Goal: Task Accomplishment & Management: Use online tool/utility

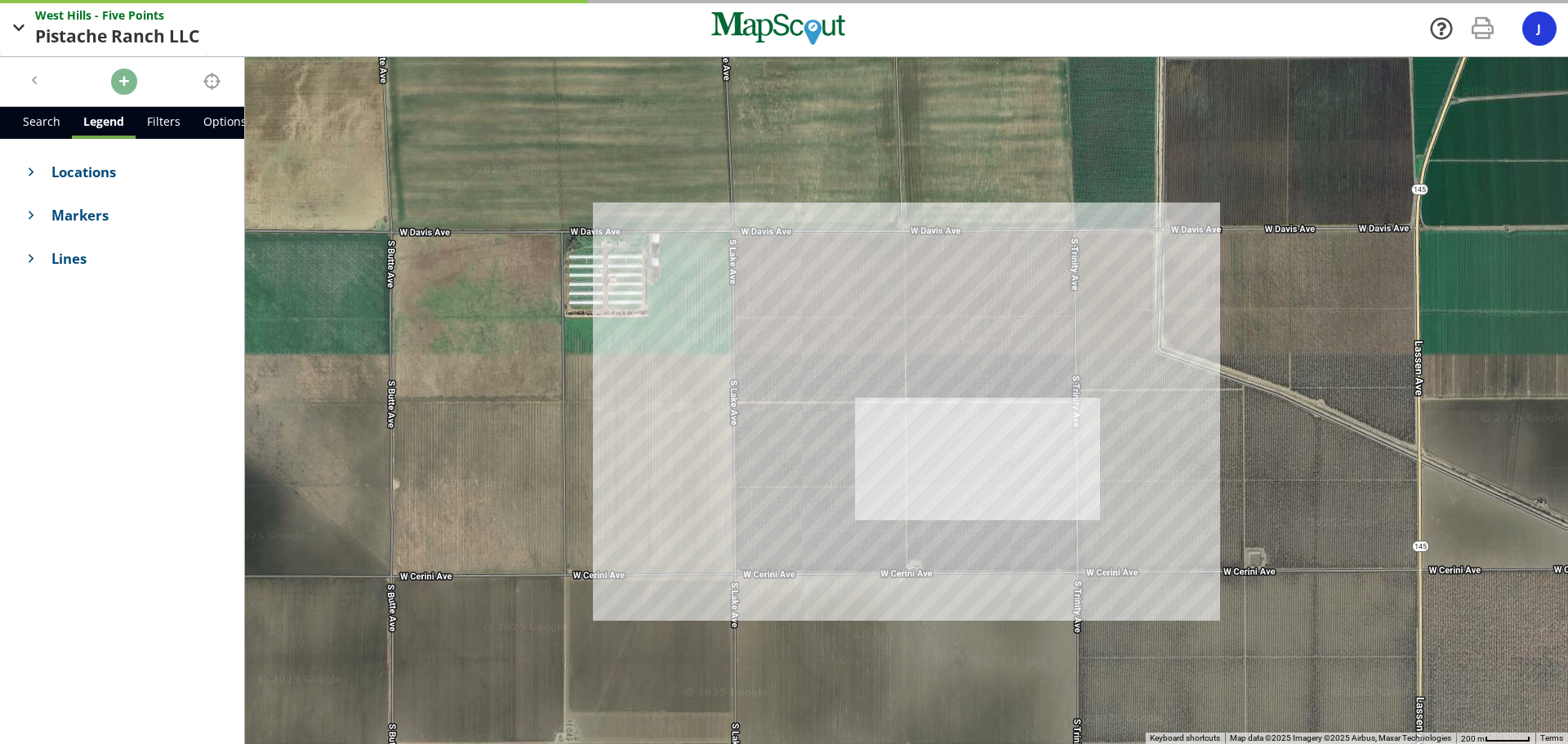
click at [113, 23] on span "West Hills - Five" at bounding box center [81, 15] width 93 height 17
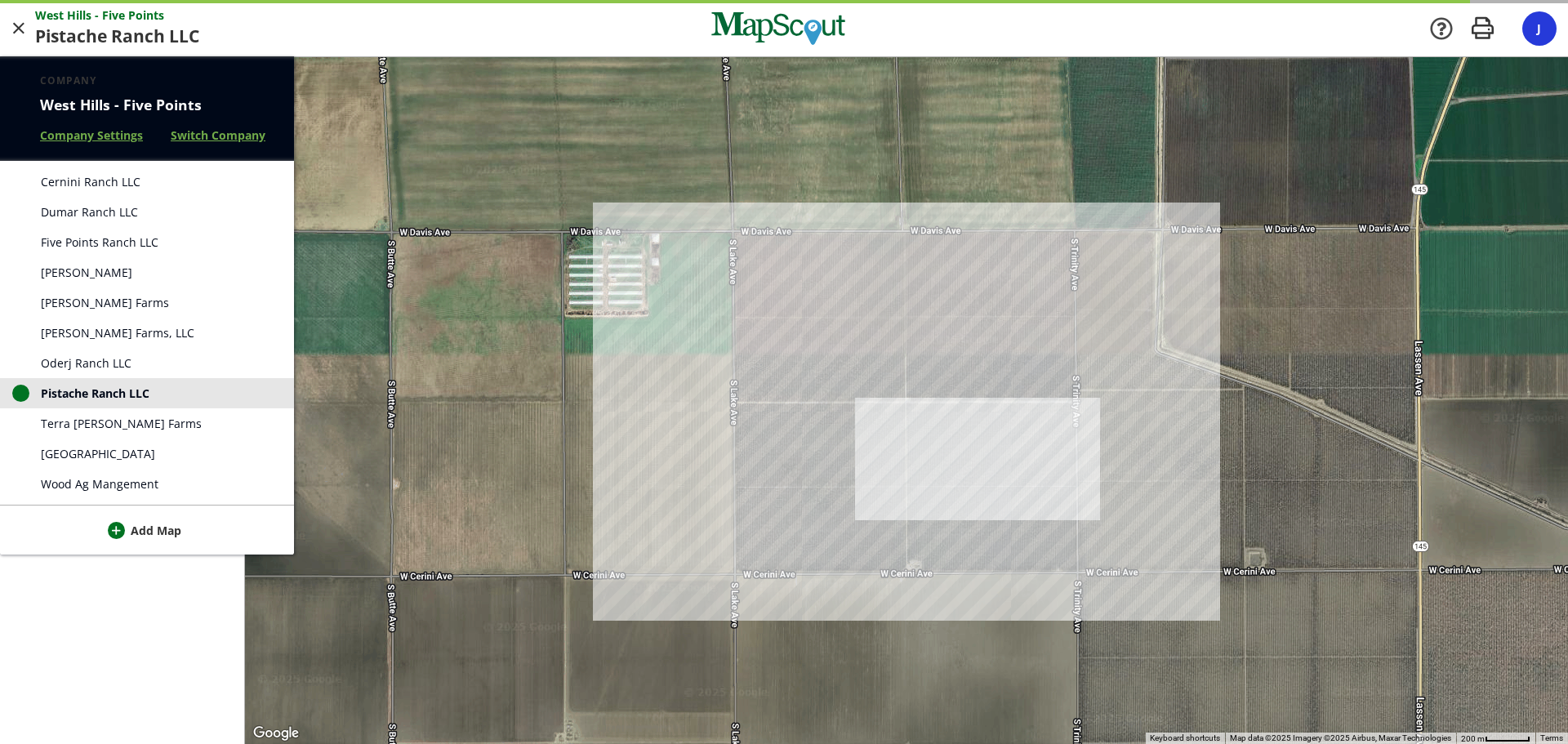
click at [17, 26] on div at bounding box center [784, 372] width 1568 height 744
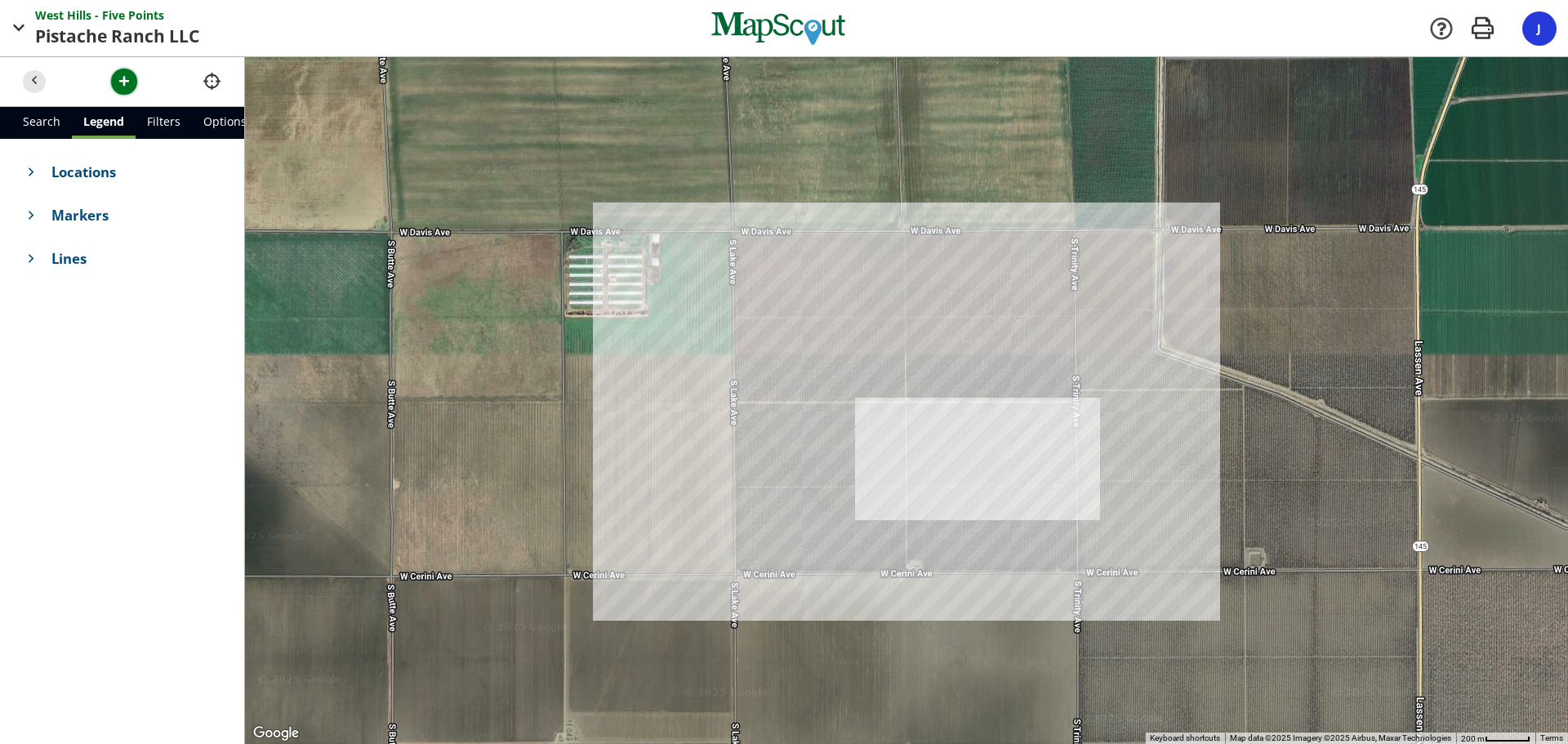
click at [114, 76] on button "button" at bounding box center [124, 81] width 26 height 26
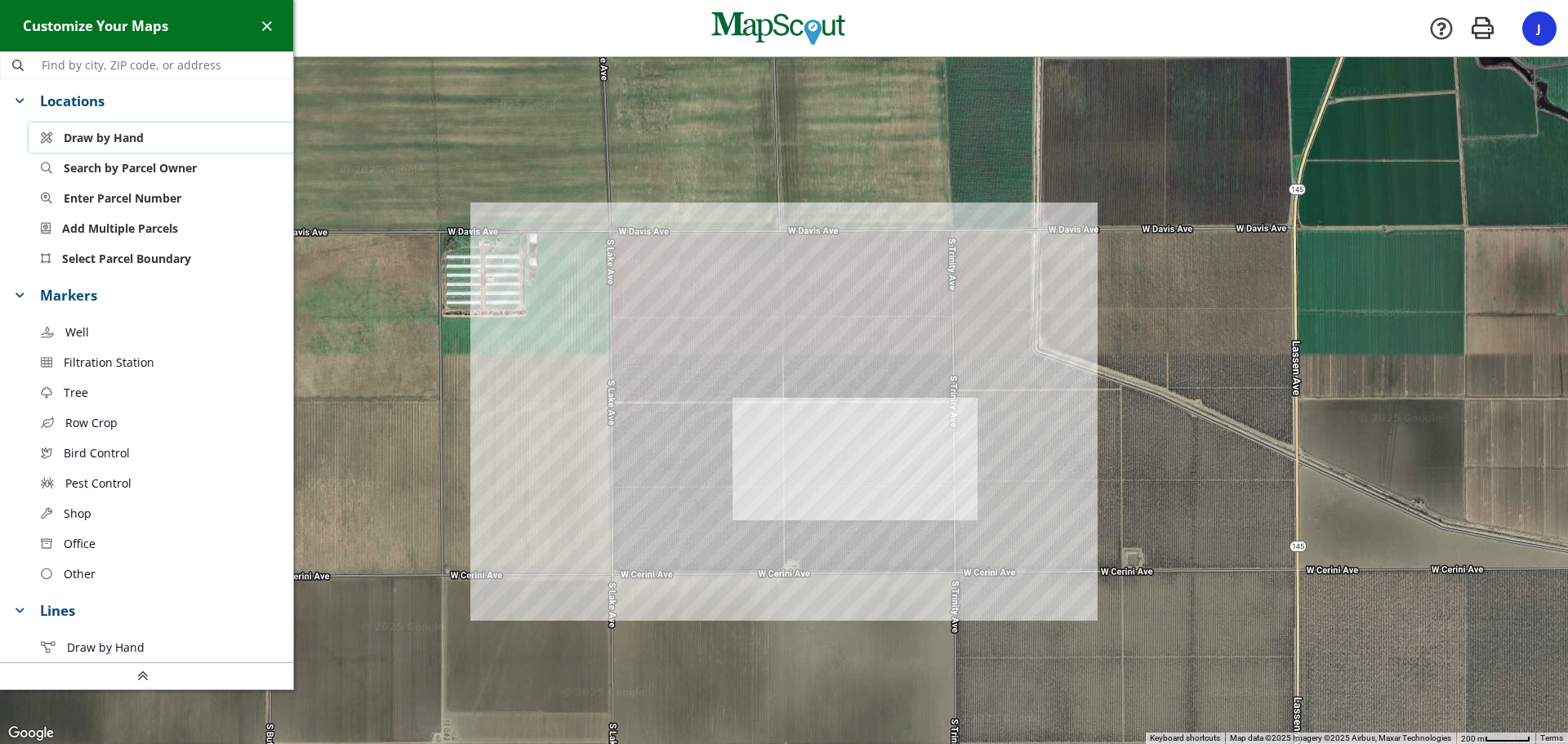
click at [107, 140] on span "Draw by Hand" at bounding box center [104, 138] width 80 height 17
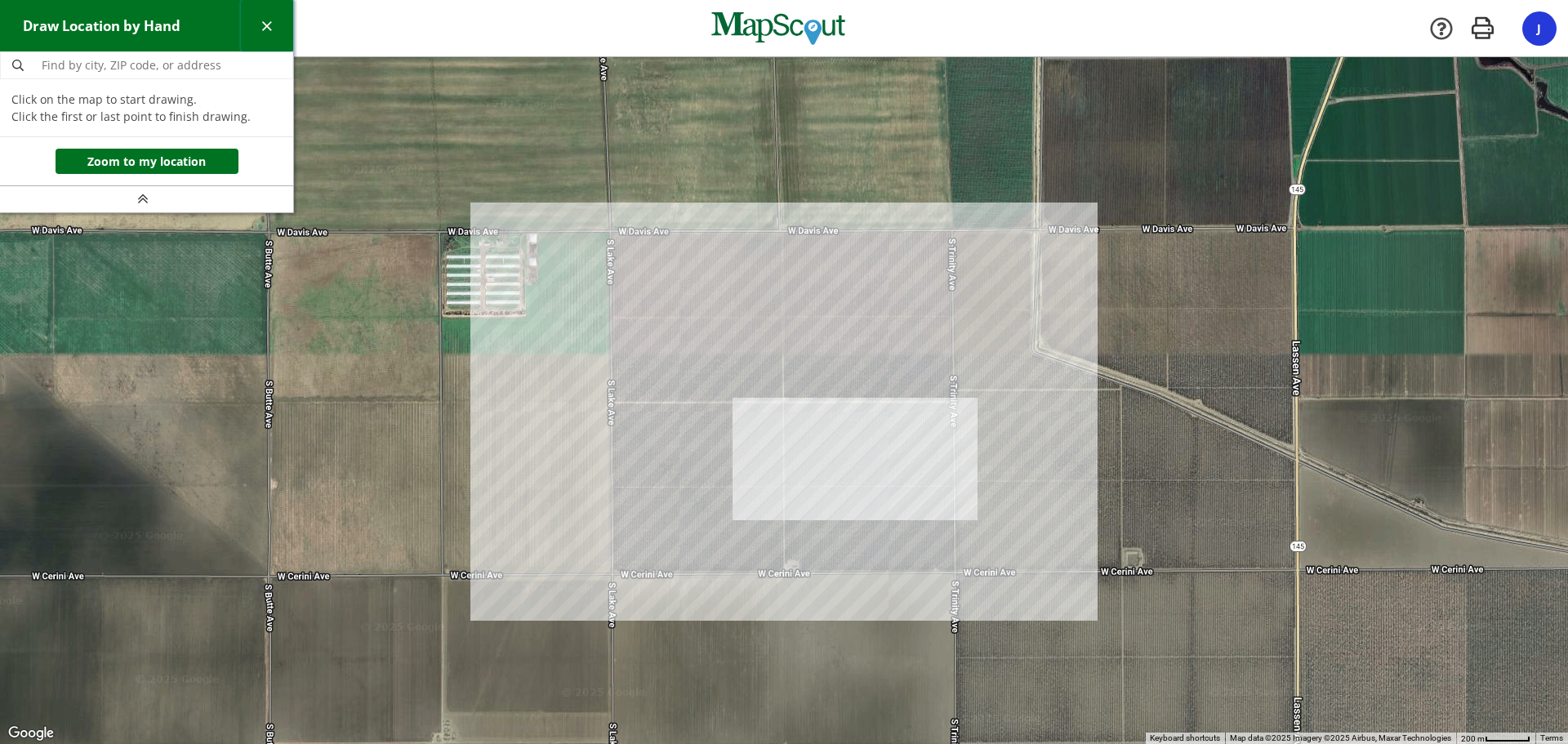
click at [264, 24] on span "button" at bounding box center [266, 26] width 17 height 17
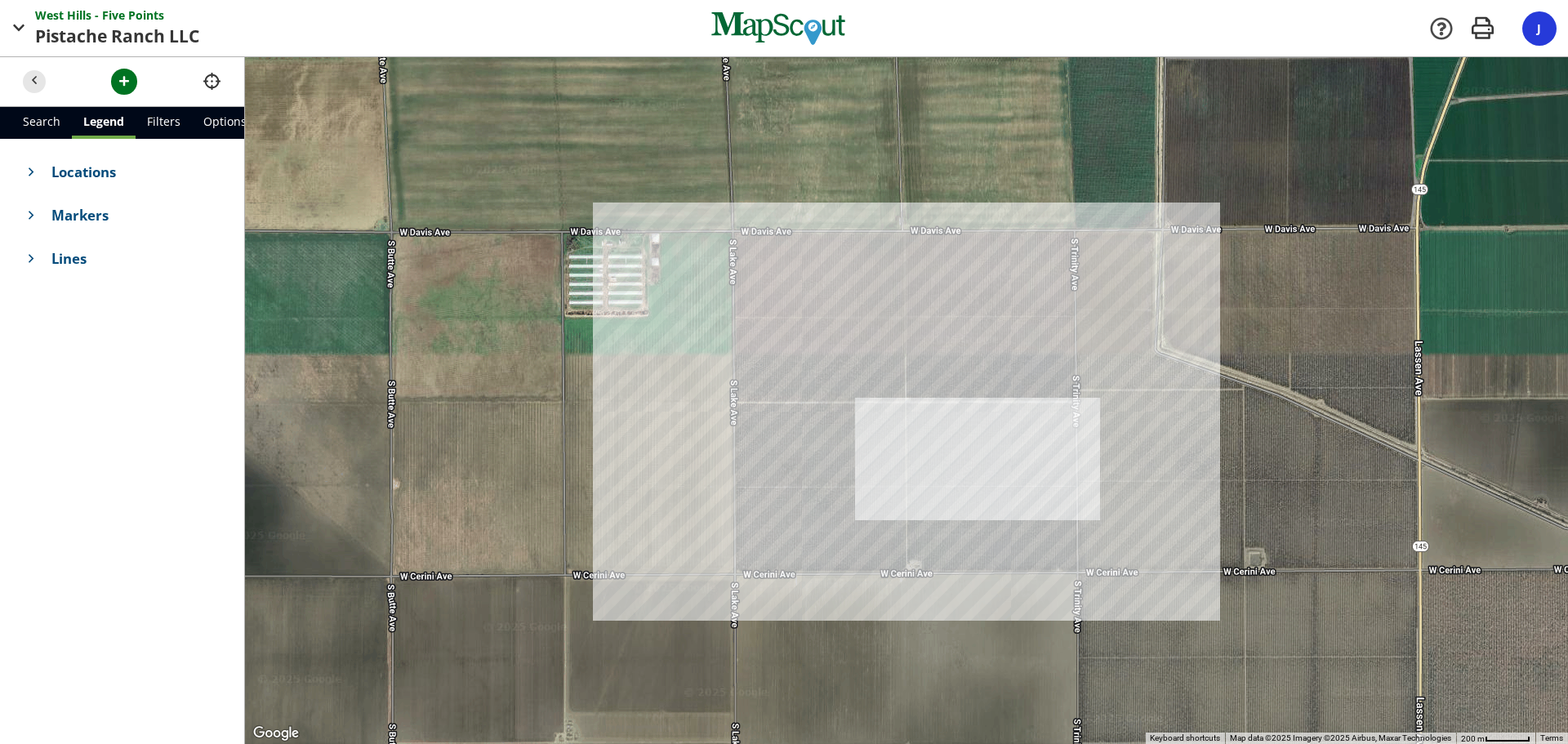
click at [140, 72] on header at bounding box center [122, 82] width 244 height 50
click at [16, 19] on span "button" at bounding box center [20, 28] width 20 height 21
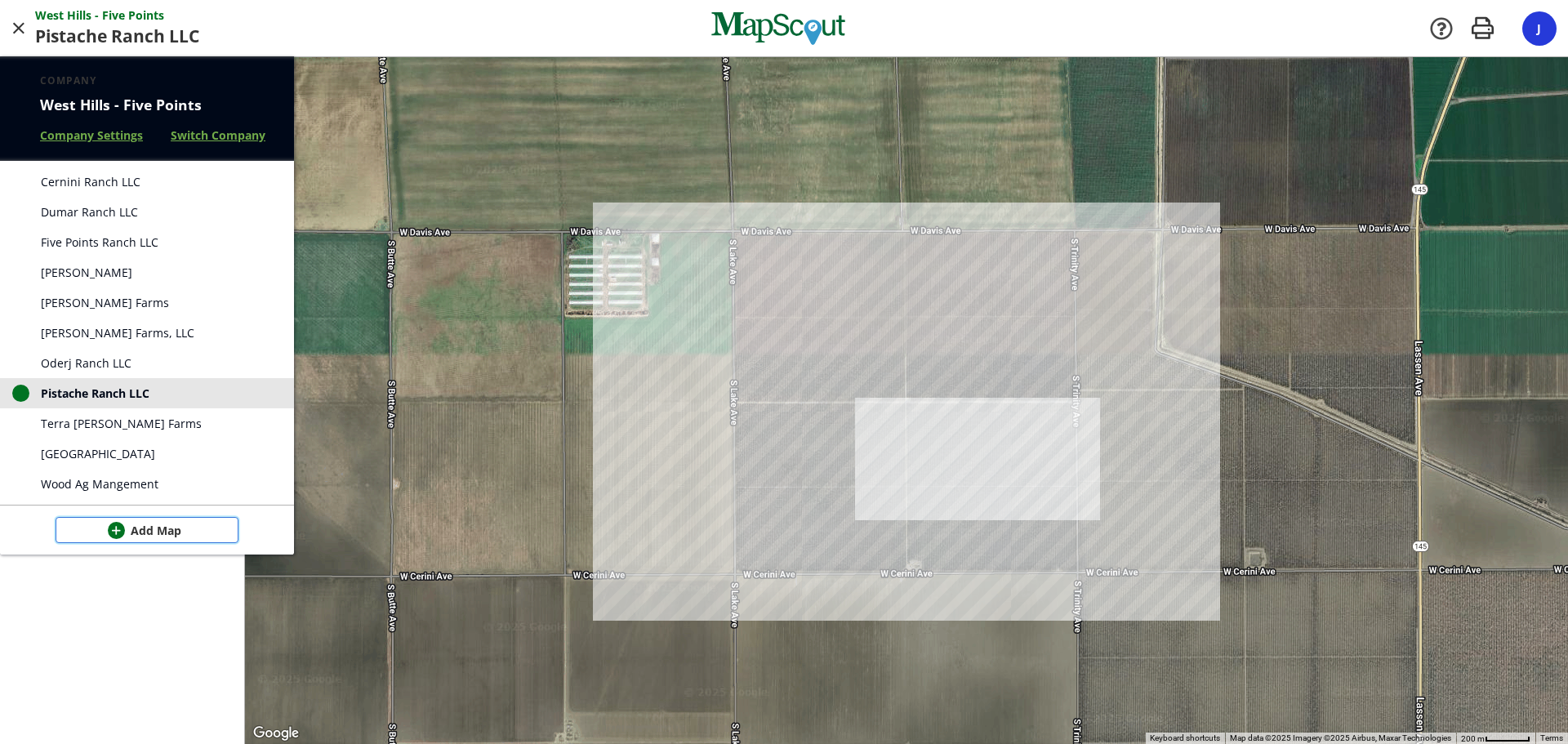
click at [113, 536] on span "button" at bounding box center [116, 530] width 17 height 17
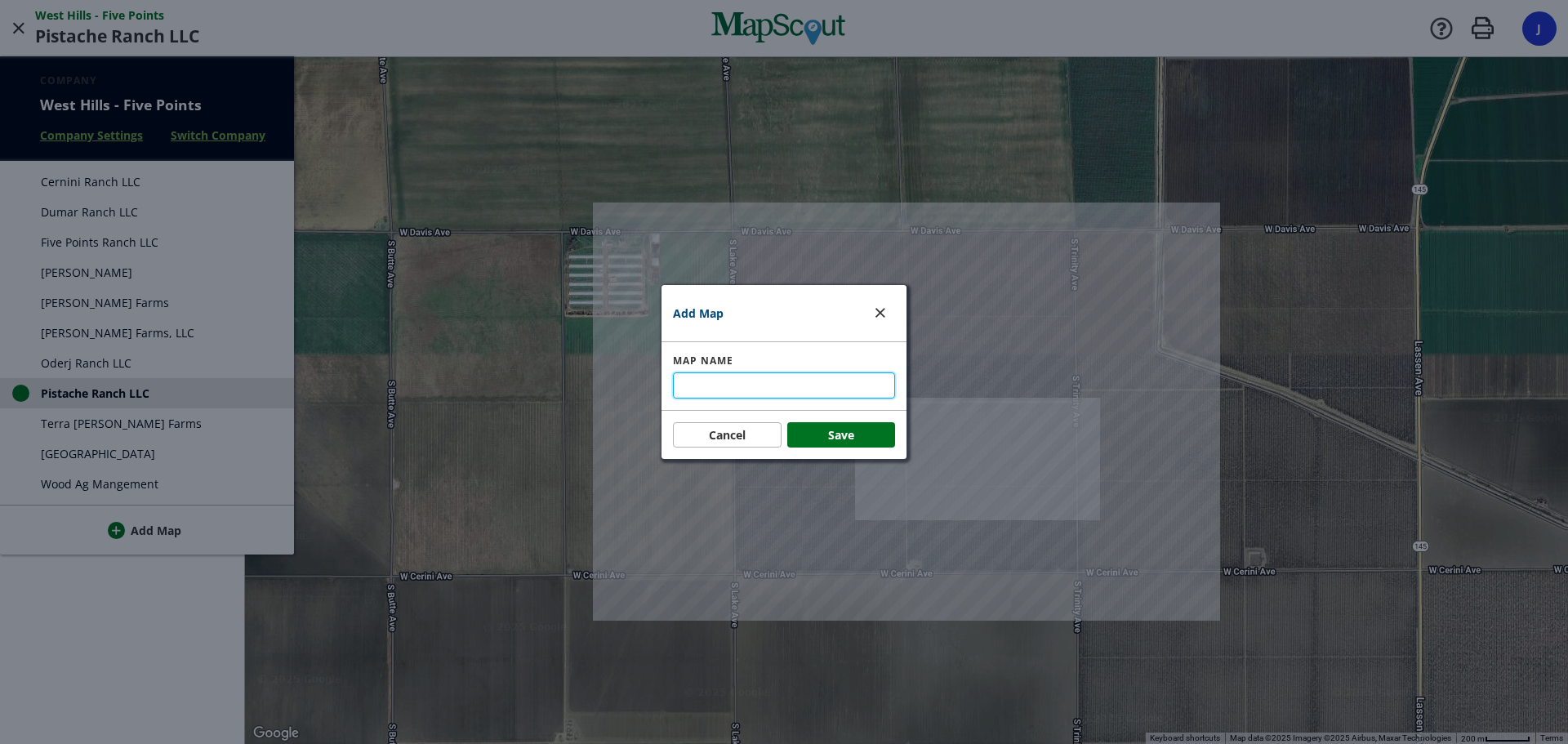
click at [784, 383] on input "text" at bounding box center [784, 385] width 222 height 26
type input "Lost Hills"
click at [856, 431] on button "Save" at bounding box center [841, 435] width 108 height 26
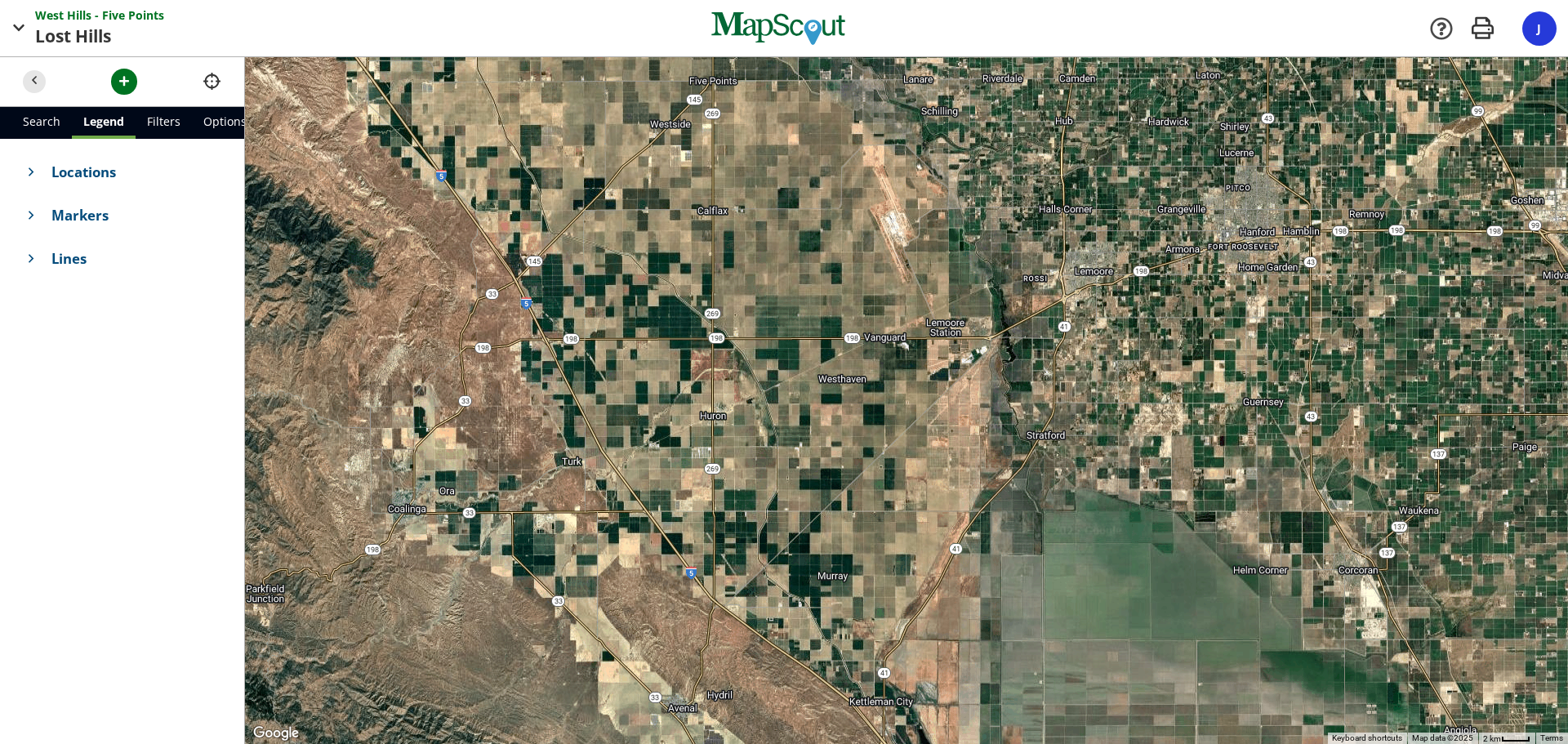
drag, startPoint x: 945, startPoint y: 577, endPoint x: 755, endPoint y: 160, distance: 458.2
click at [755, 160] on div at bounding box center [906, 401] width 1323 height 687
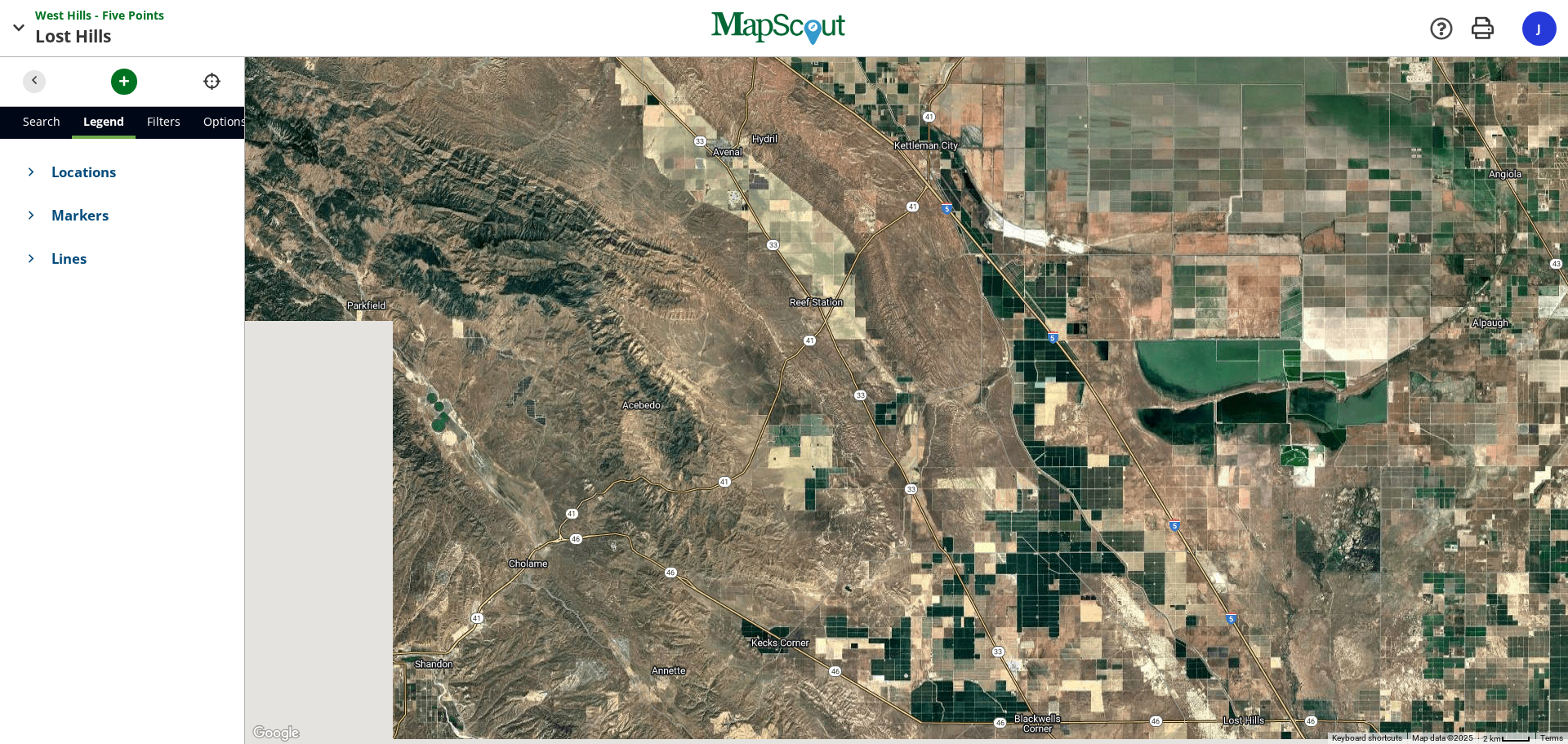
drag, startPoint x: 851, startPoint y: 477, endPoint x: 933, endPoint y: -42, distance: 525.4
click at [933, 0] on html "West Hills - Five Points Points Lost Hills Hills Company [GEOGRAPHIC_DATA] - Fi…" at bounding box center [784, 372] width 1568 height 744
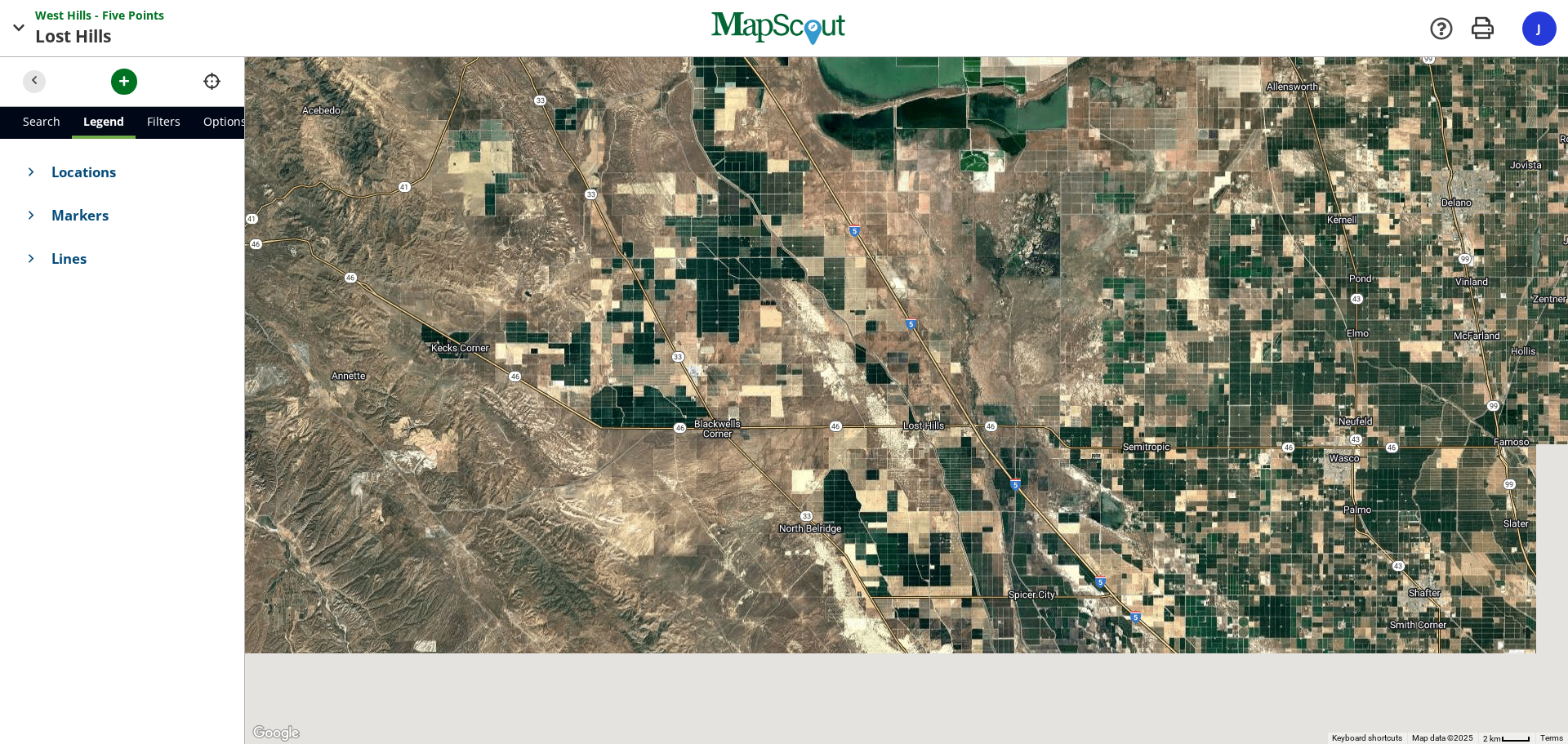
drag, startPoint x: 1017, startPoint y: 489, endPoint x: 691, endPoint y: 193, distance: 440.3
click at [691, 193] on div at bounding box center [906, 401] width 1323 height 687
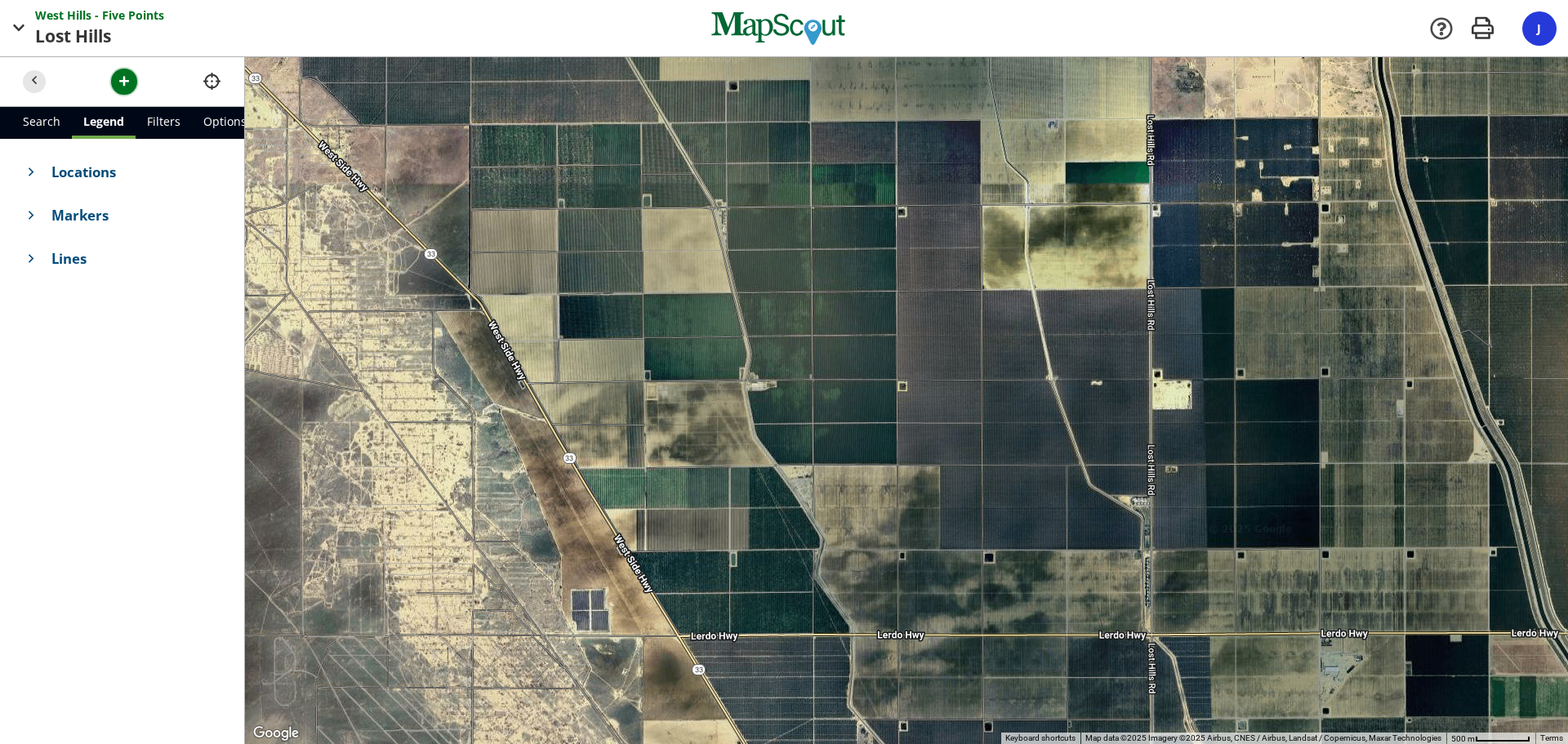
click at [124, 73] on span "button" at bounding box center [125, 81] width 17 height 17
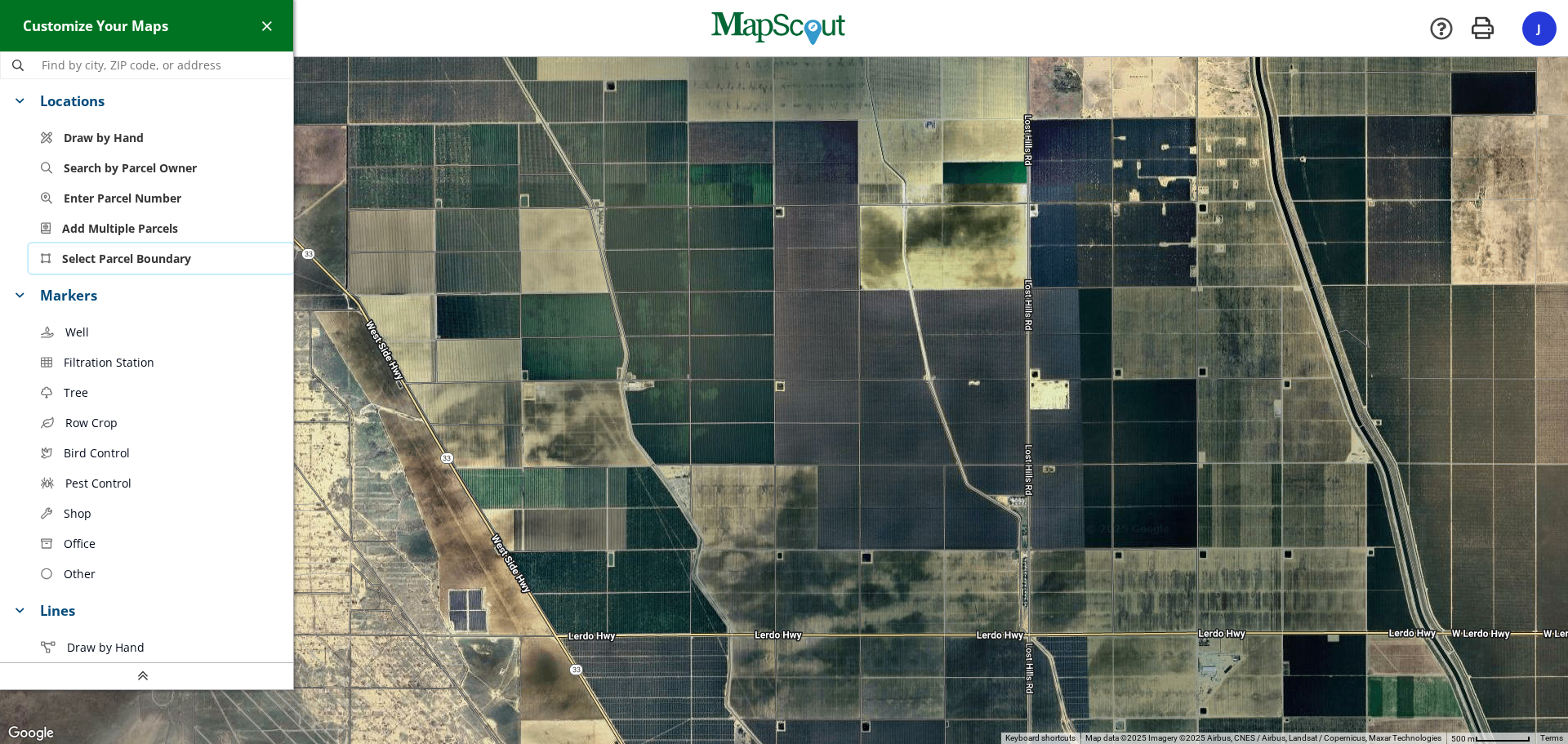
click at [116, 262] on span "Select Parcel Boundary" at bounding box center [126, 259] width 129 height 17
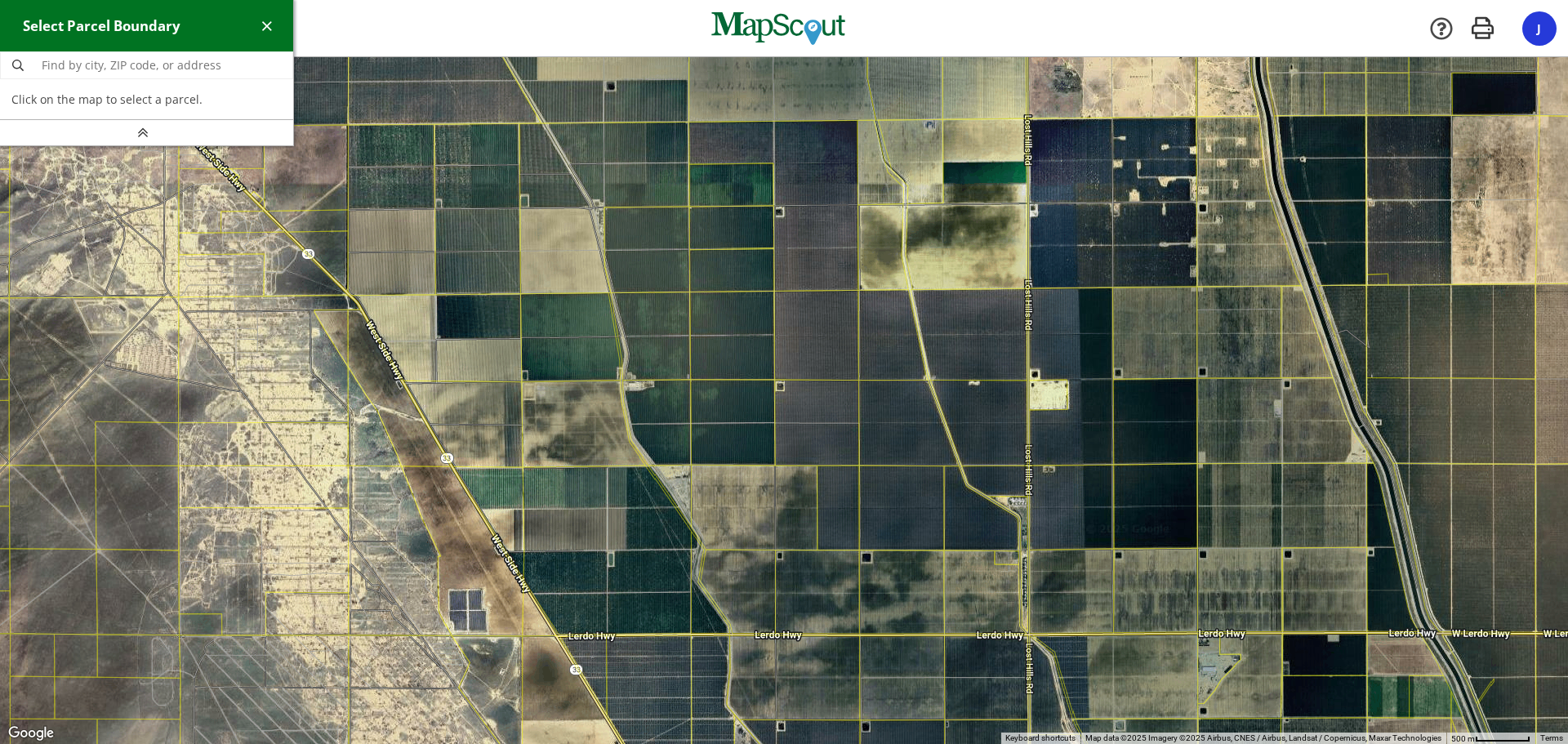
click at [827, 336] on div at bounding box center [784, 401] width 1568 height 687
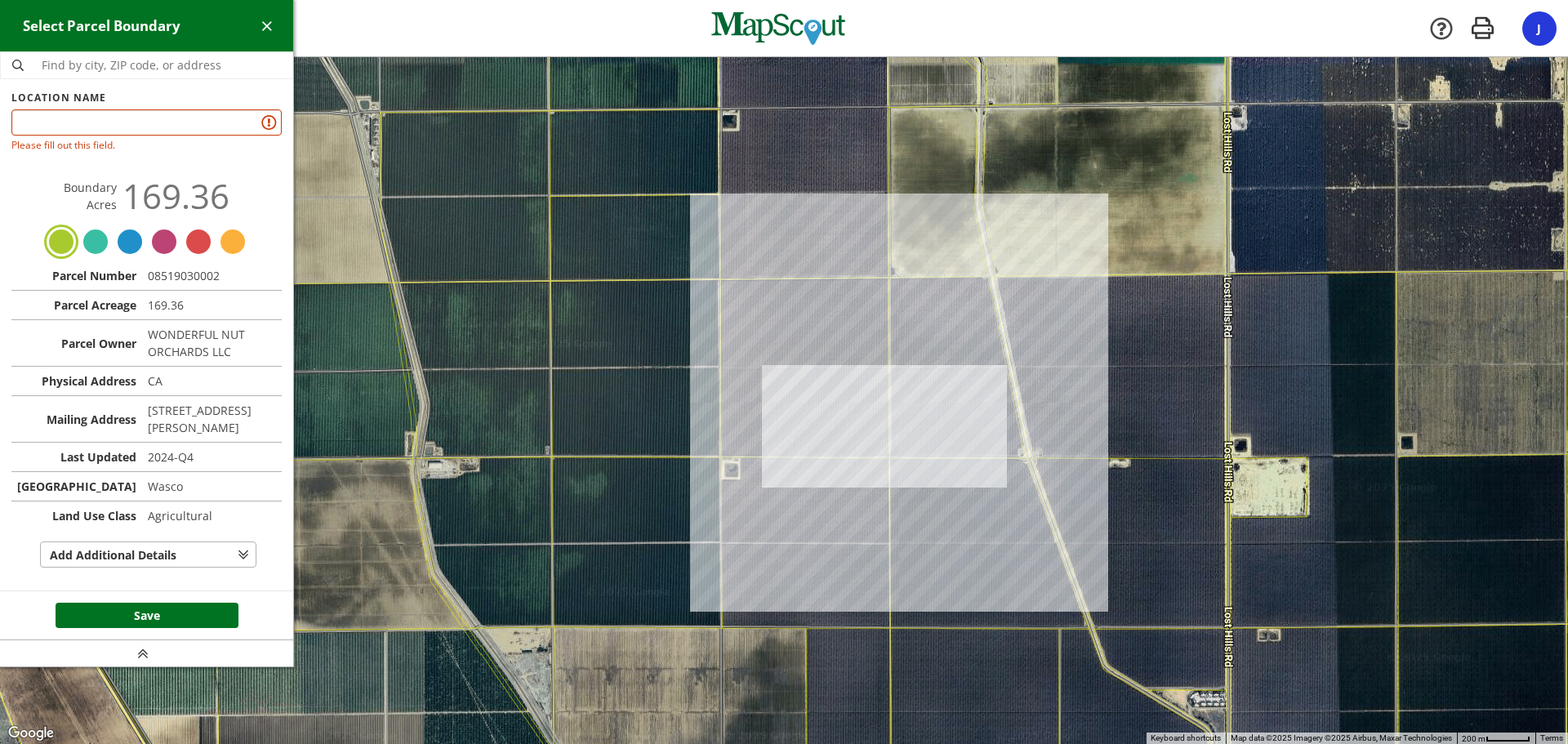
click at [620, 318] on div at bounding box center [784, 401] width 1568 height 687
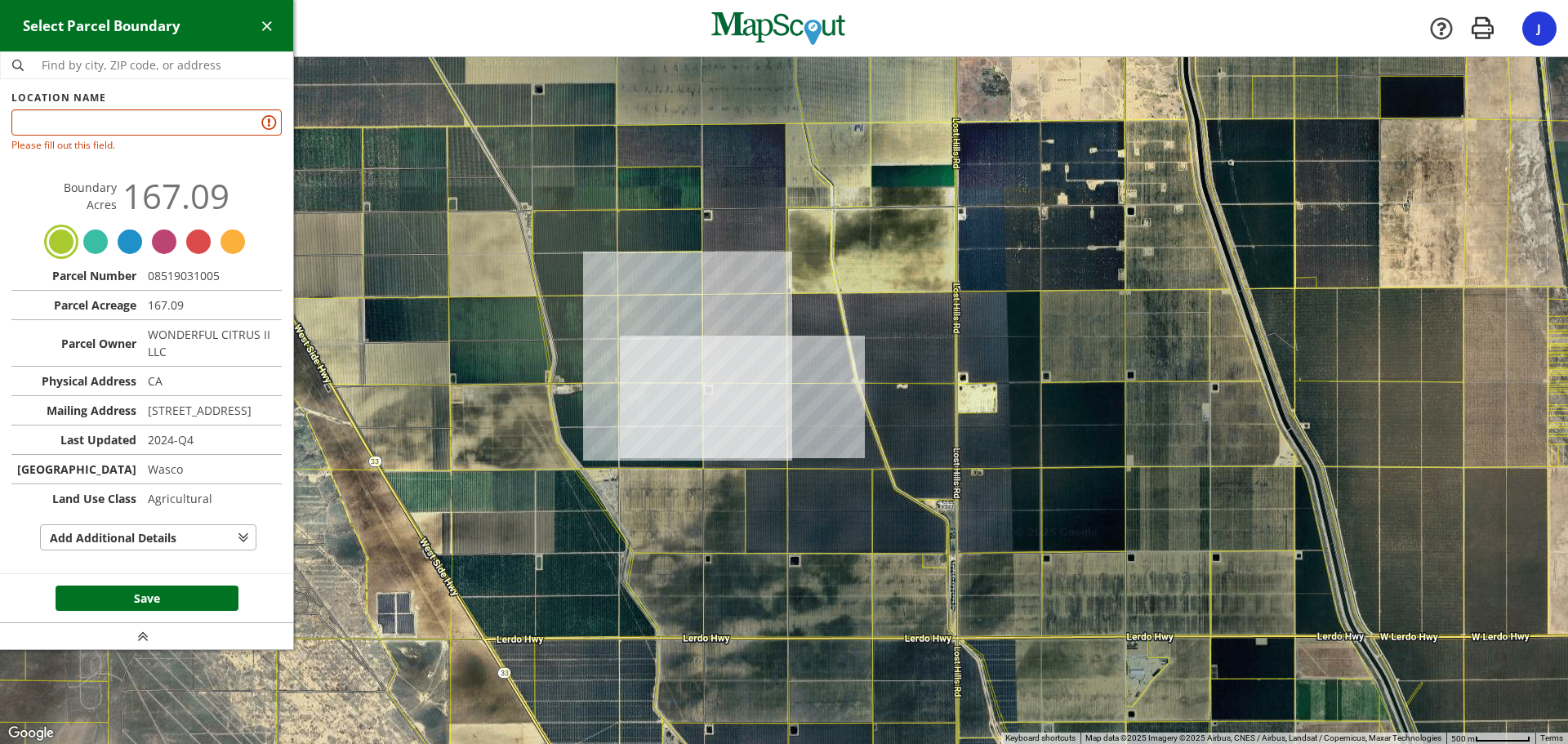
click at [586, 256] on div at bounding box center [784, 401] width 1568 height 687
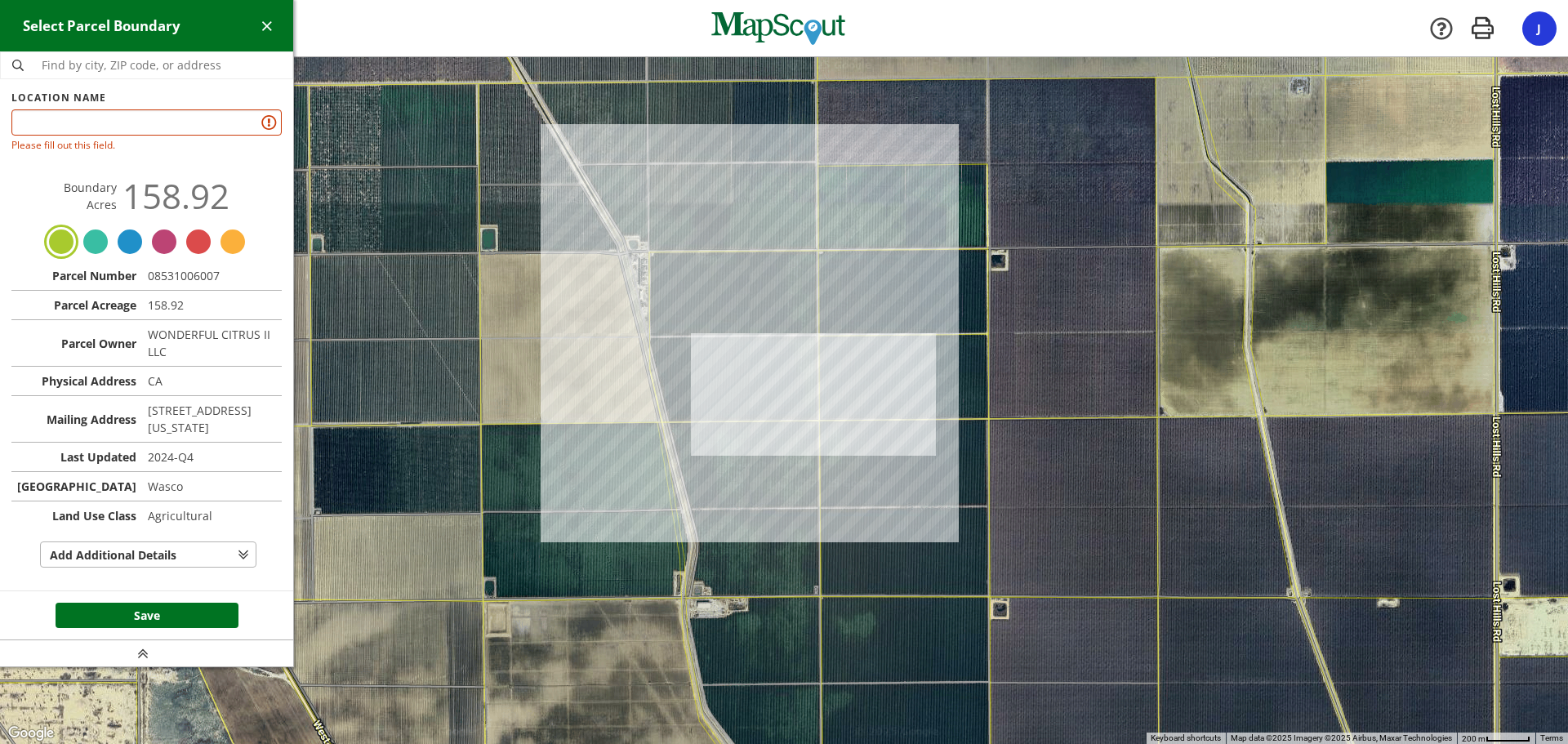
click at [1043, 178] on div at bounding box center [784, 401] width 1568 height 687
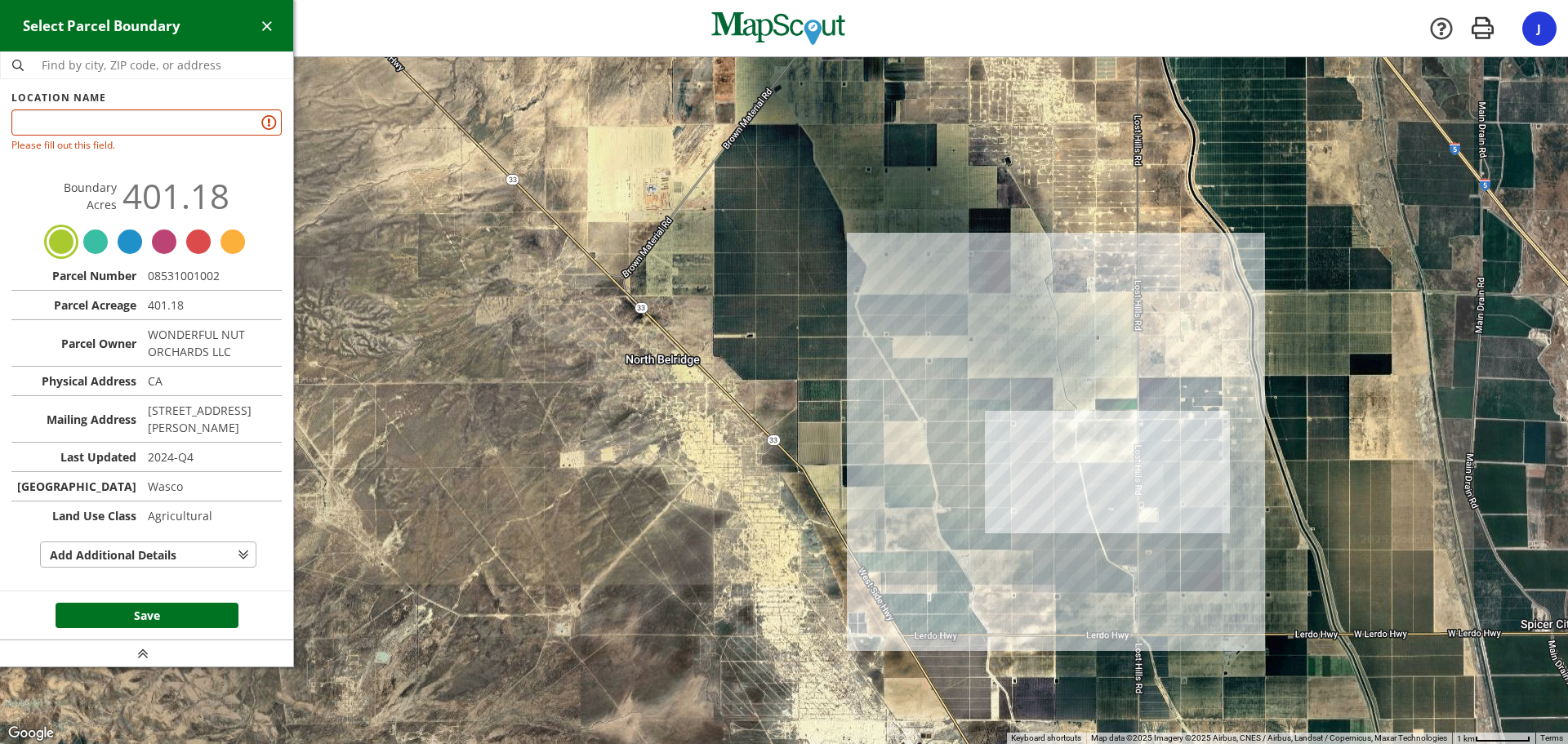
click at [1070, 534] on div at bounding box center [784, 401] width 1568 height 687
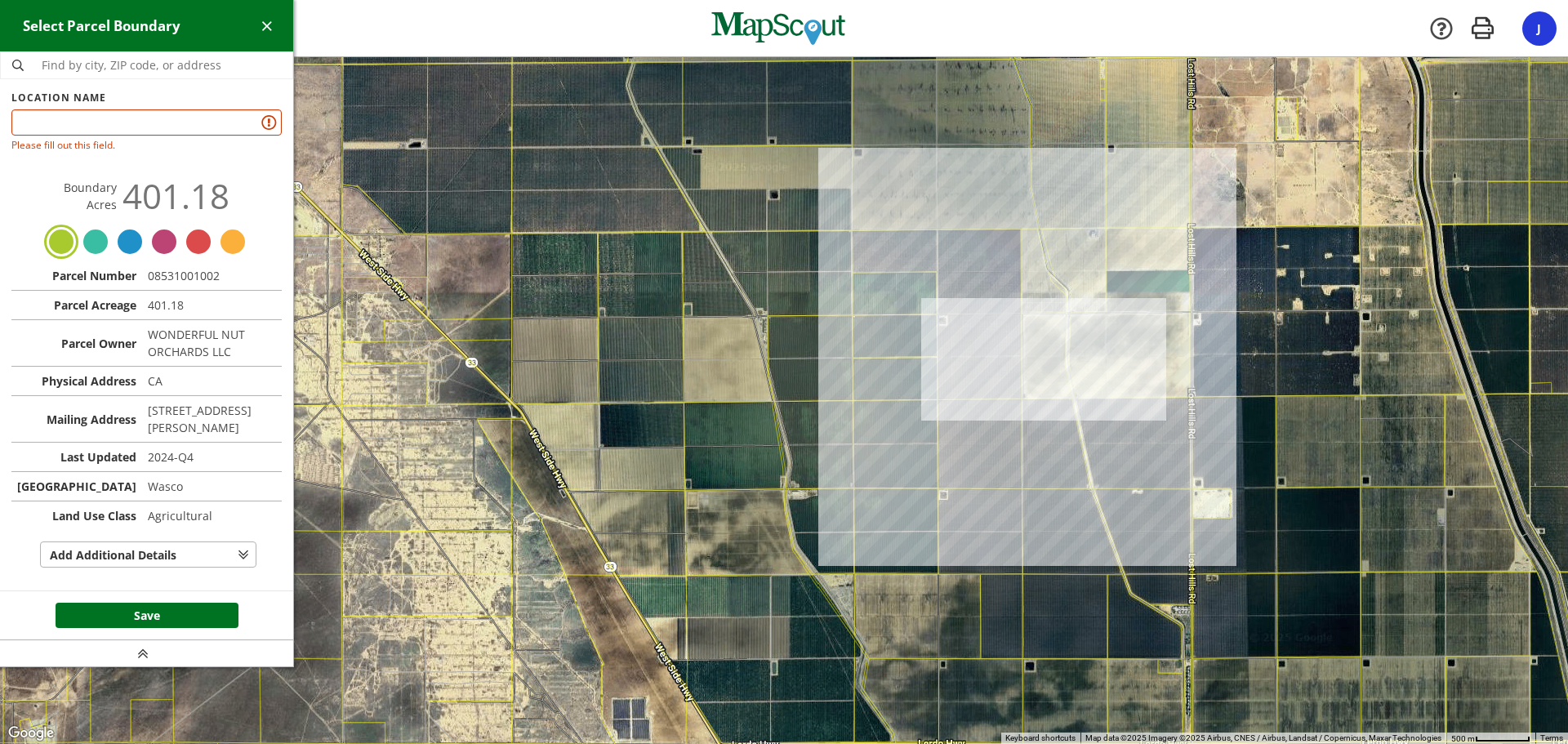
click at [1062, 511] on div at bounding box center [784, 401] width 1568 height 687
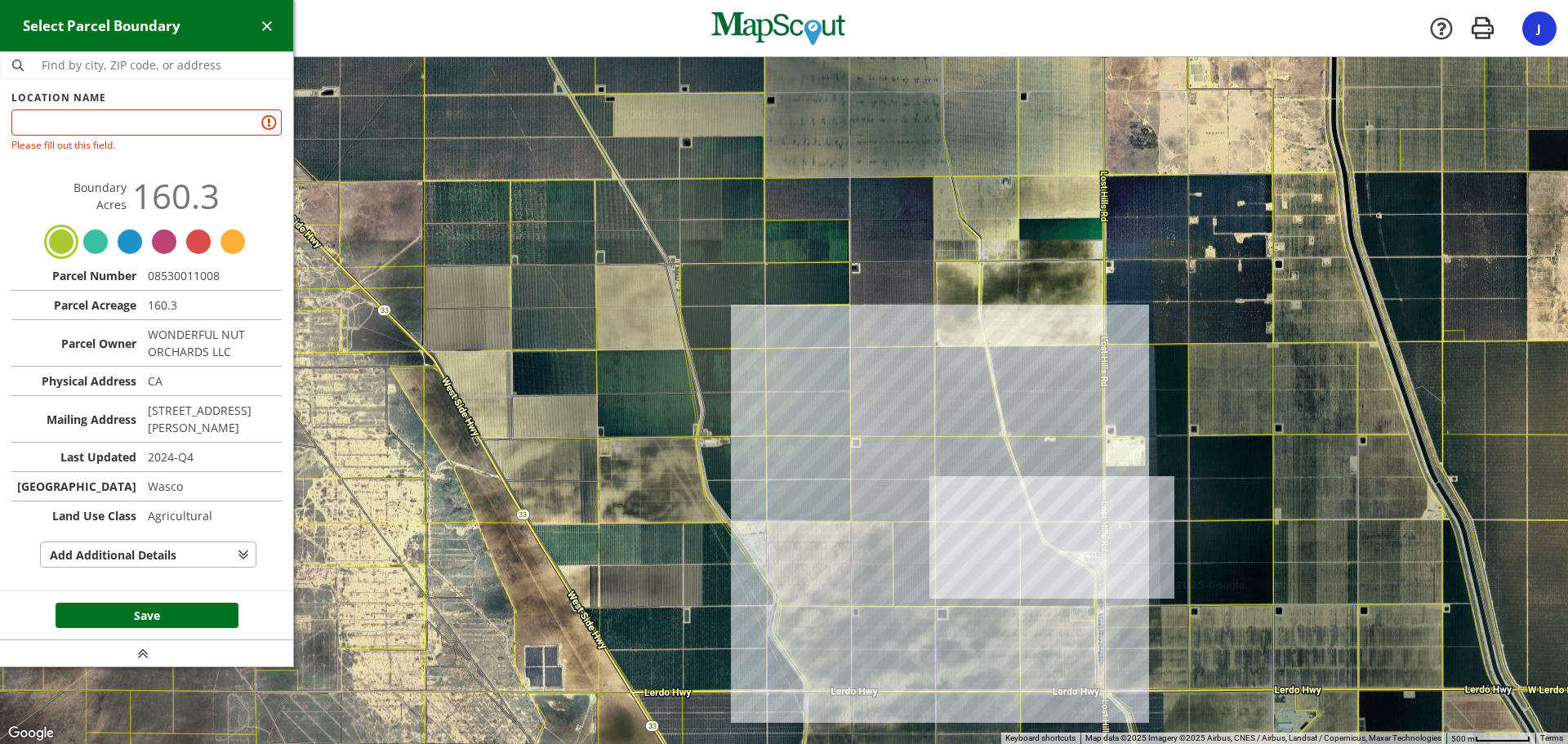
click at [989, 544] on div at bounding box center [784, 401] width 1568 height 687
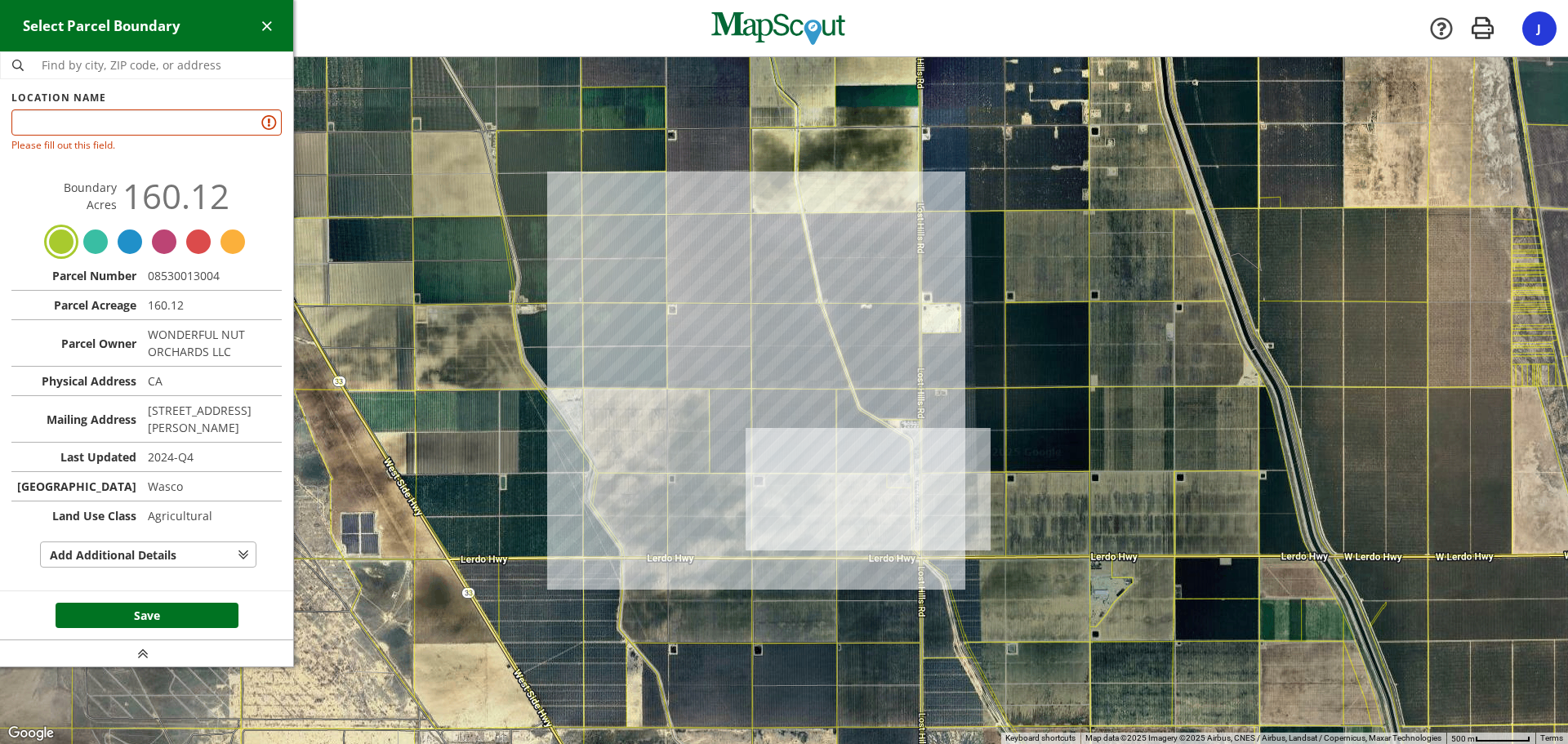
click at [617, 446] on div at bounding box center [784, 401] width 1568 height 687
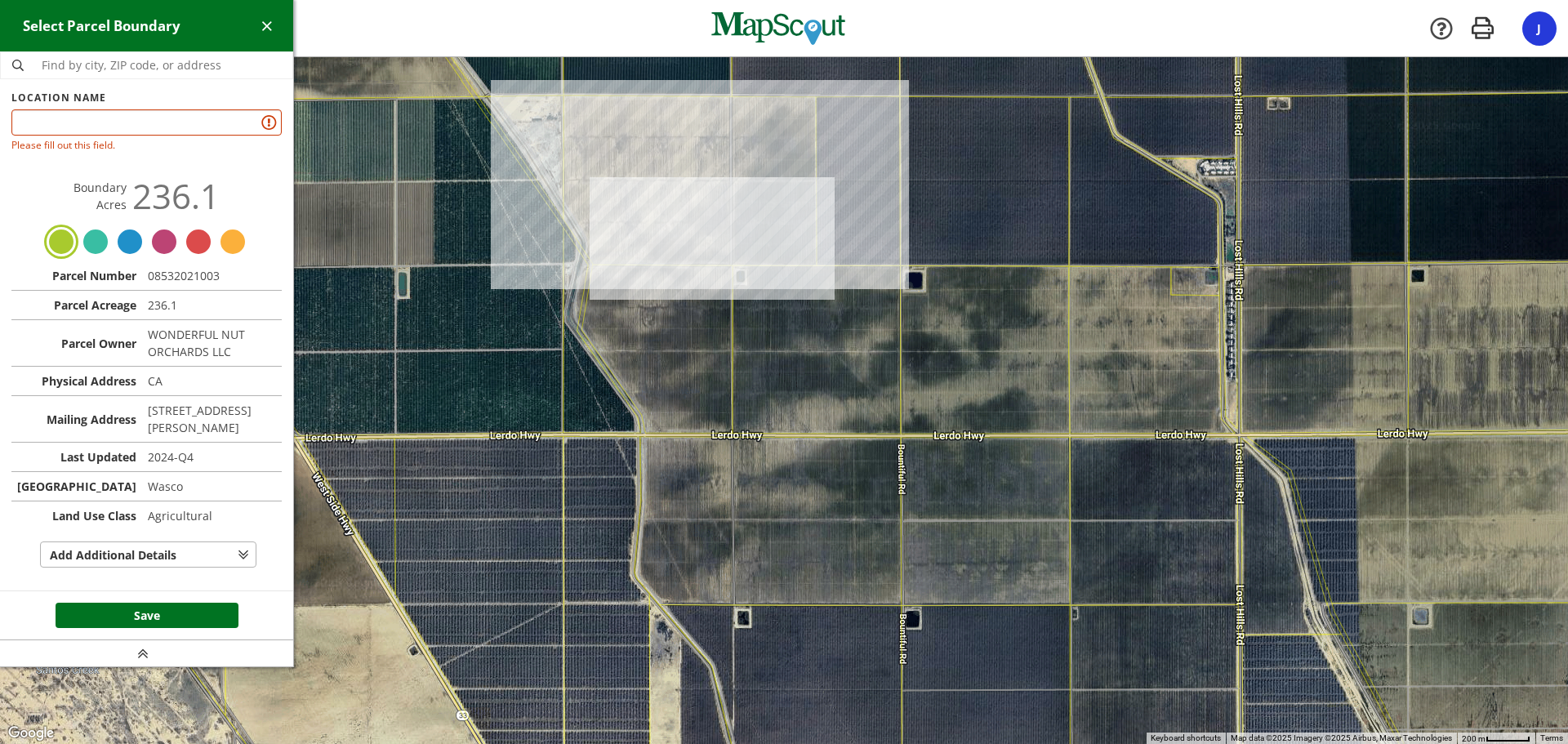
drag, startPoint x: 748, startPoint y: 603, endPoint x: 716, endPoint y: 376, distance: 229.2
click at [716, 376] on div at bounding box center [784, 401] width 1568 height 687
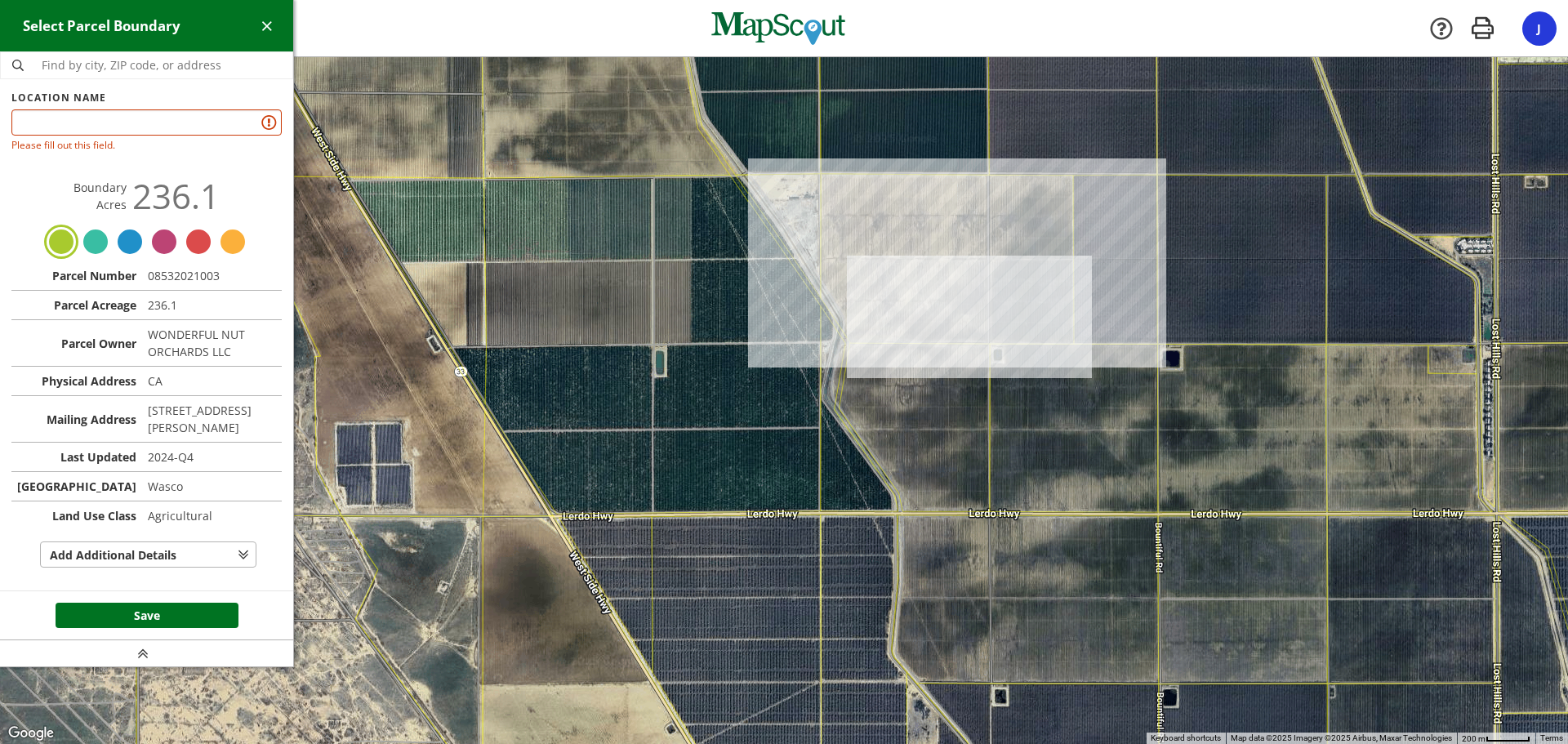
drag, startPoint x: 811, startPoint y: 441, endPoint x: 1074, endPoint y: 610, distance: 312.6
click at [1074, 610] on div at bounding box center [784, 401] width 1568 height 687
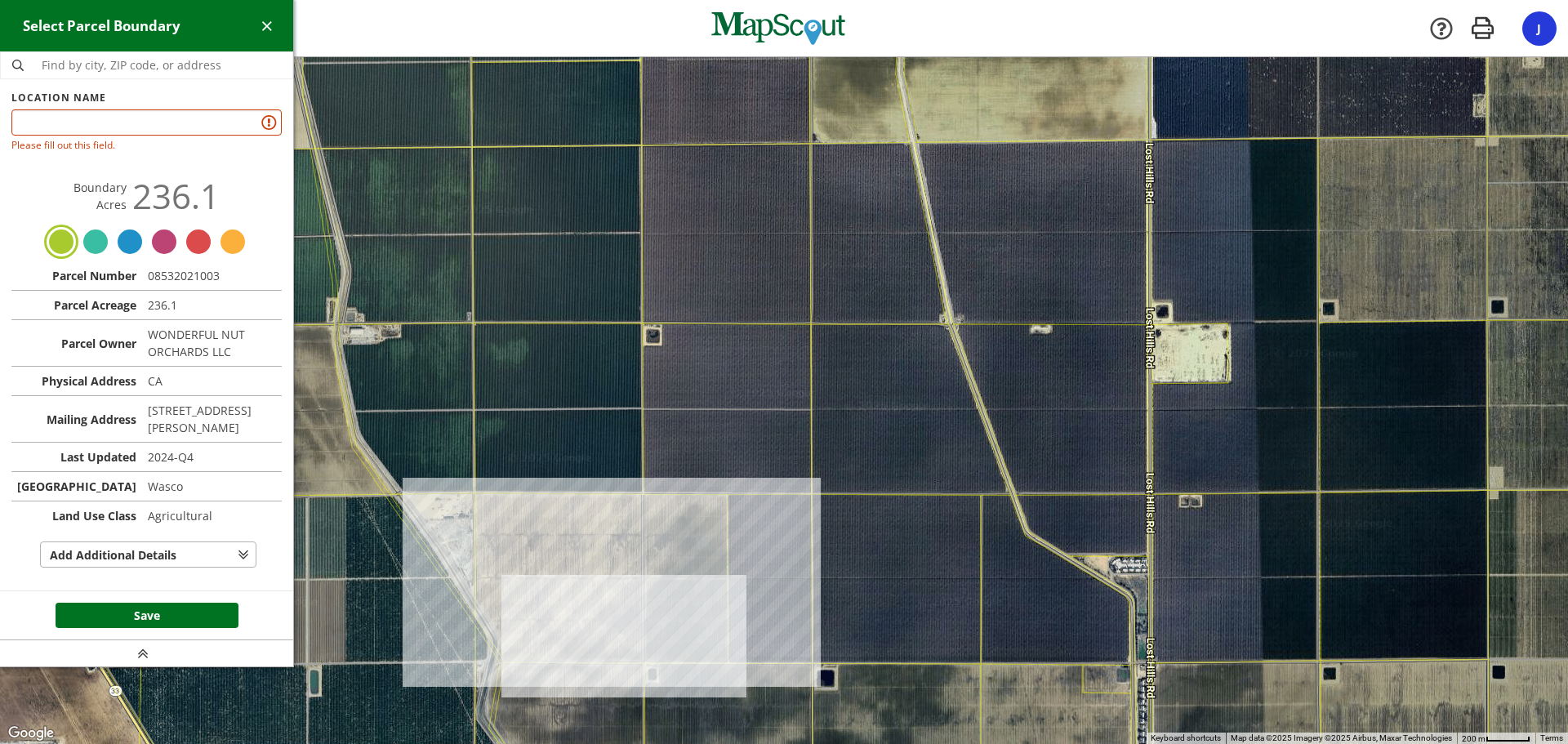
drag, startPoint x: 991, startPoint y: 541, endPoint x: 530, endPoint y: 706, distance: 489.6
click at [530, 706] on div at bounding box center [784, 401] width 1568 height 687
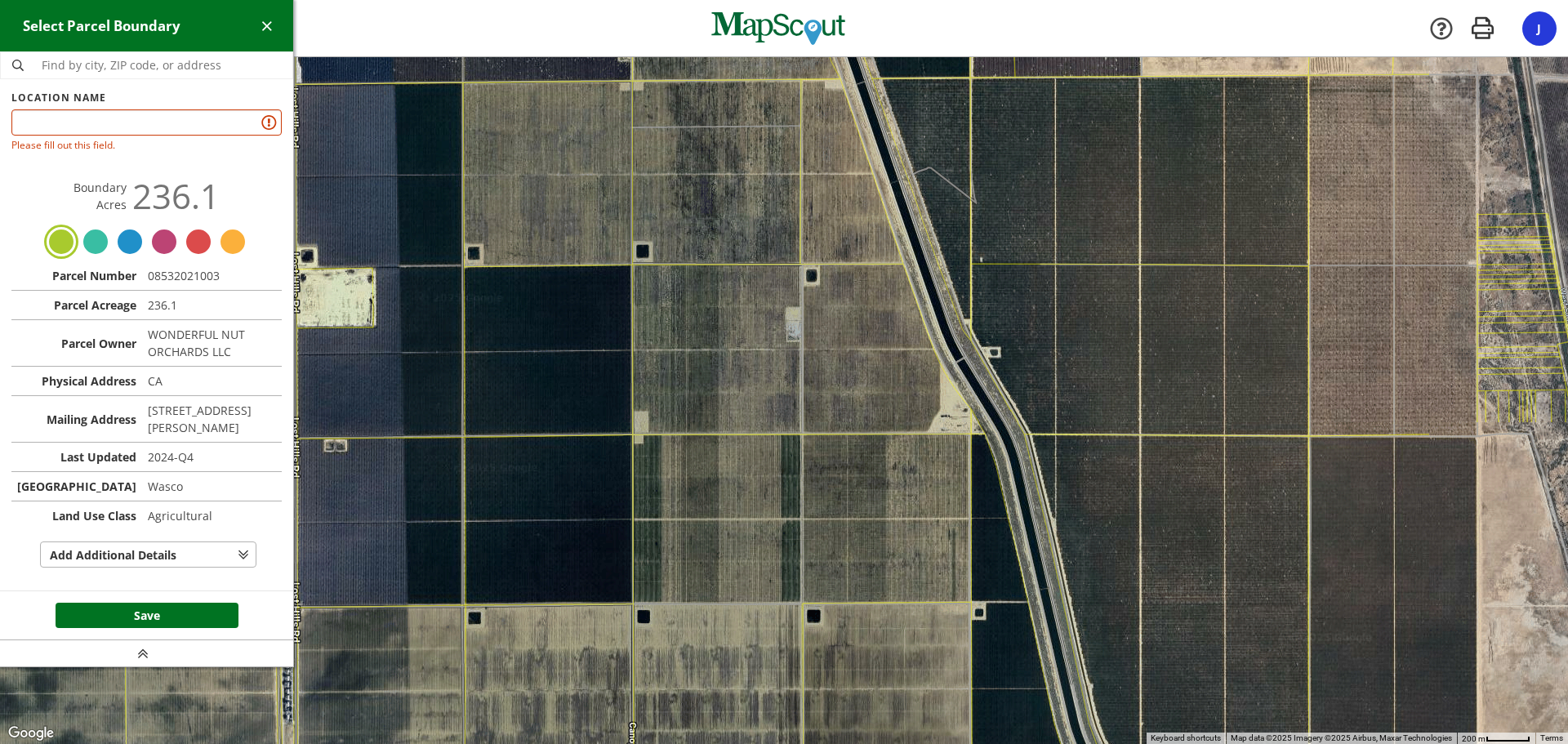
drag, startPoint x: 986, startPoint y: 481, endPoint x: 127, endPoint y: 425, distance: 860.8
click at [127, 425] on div "Select Parcel Boundary Location Name Please fill out this field. Boundary Acres…" at bounding box center [784, 401] width 1568 height 687
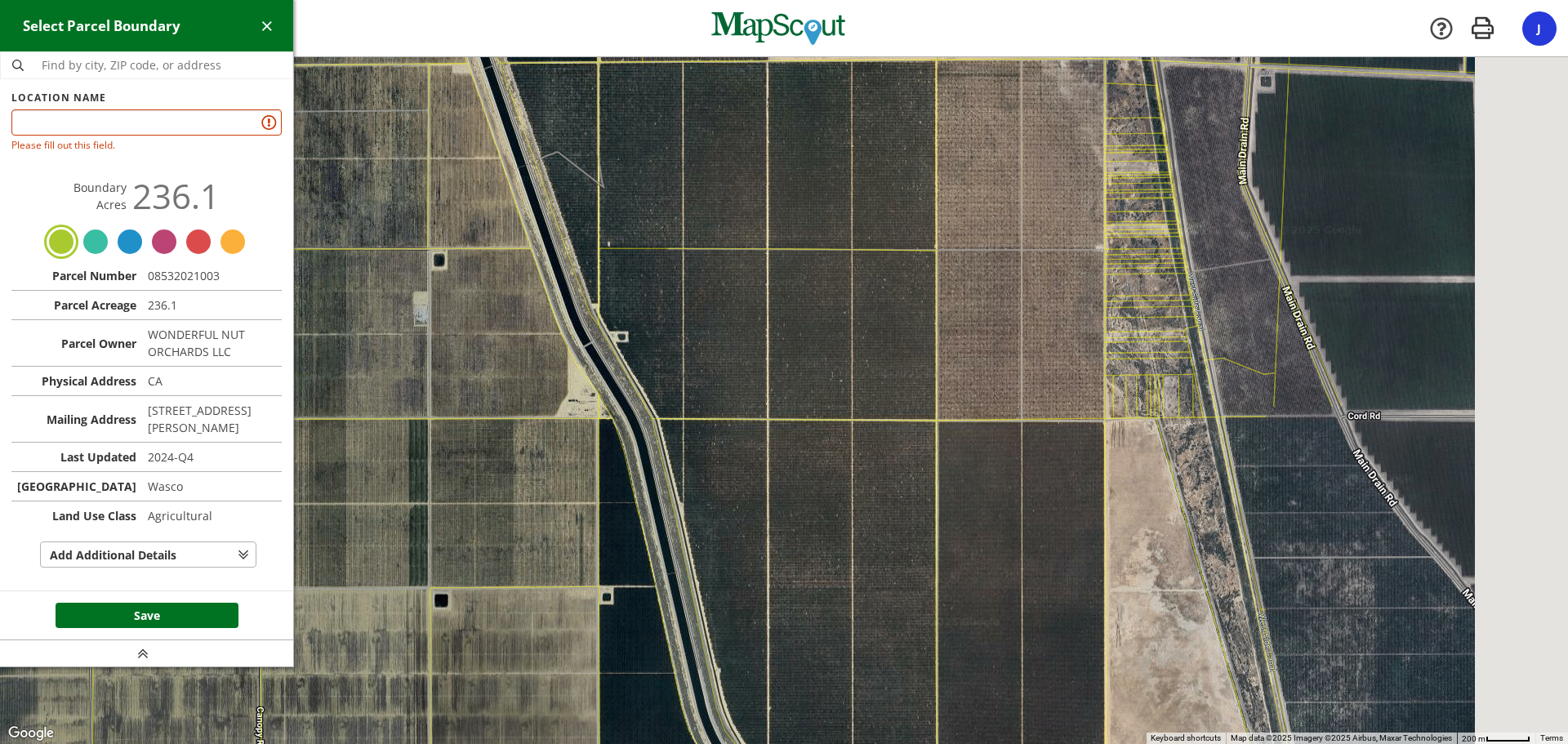
drag, startPoint x: 886, startPoint y: 438, endPoint x: 591, endPoint y: 449, distance: 295.2
click at [590, 450] on div at bounding box center [784, 401] width 1568 height 687
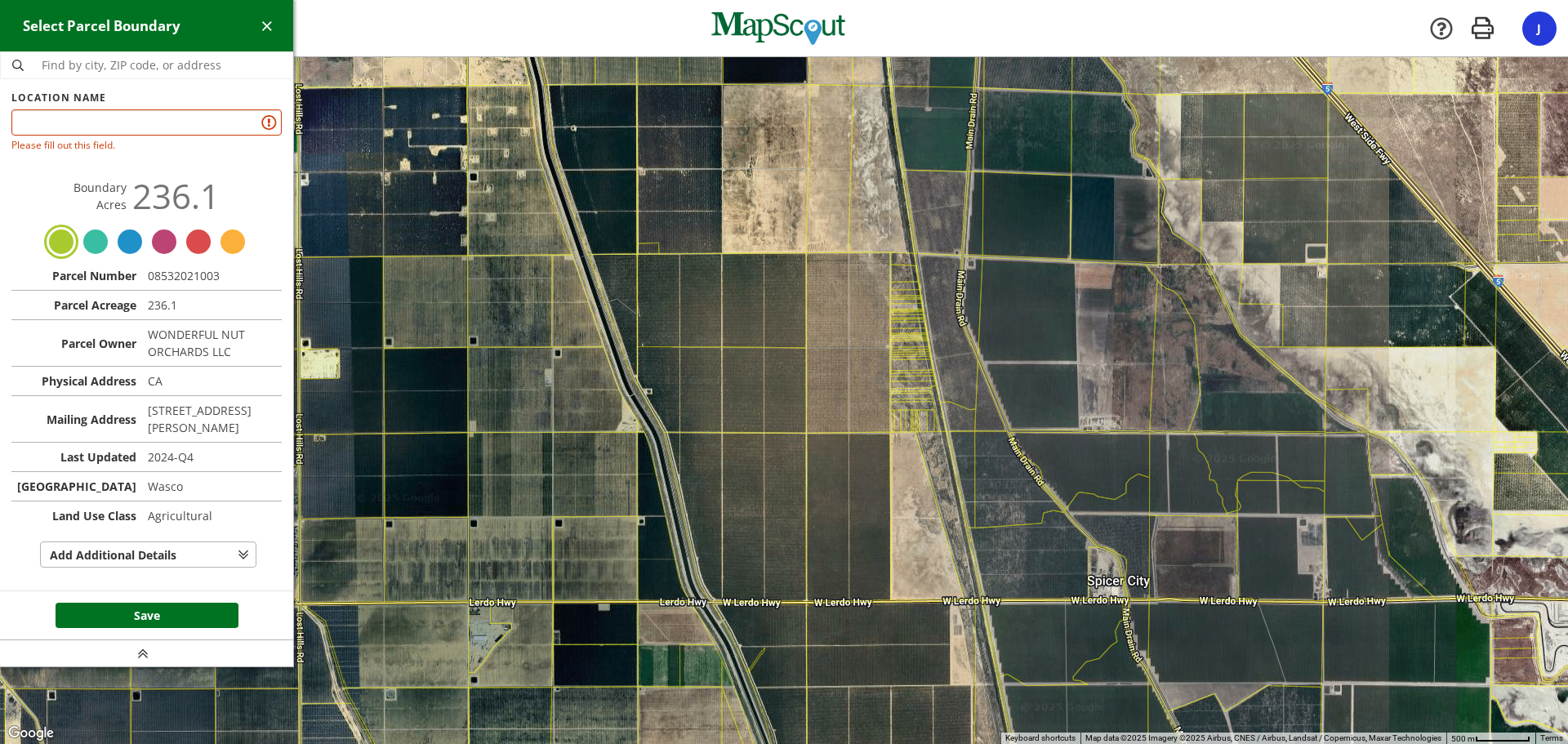
click at [705, 319] on div at bounding box center [784, 401] width 1568 height 687
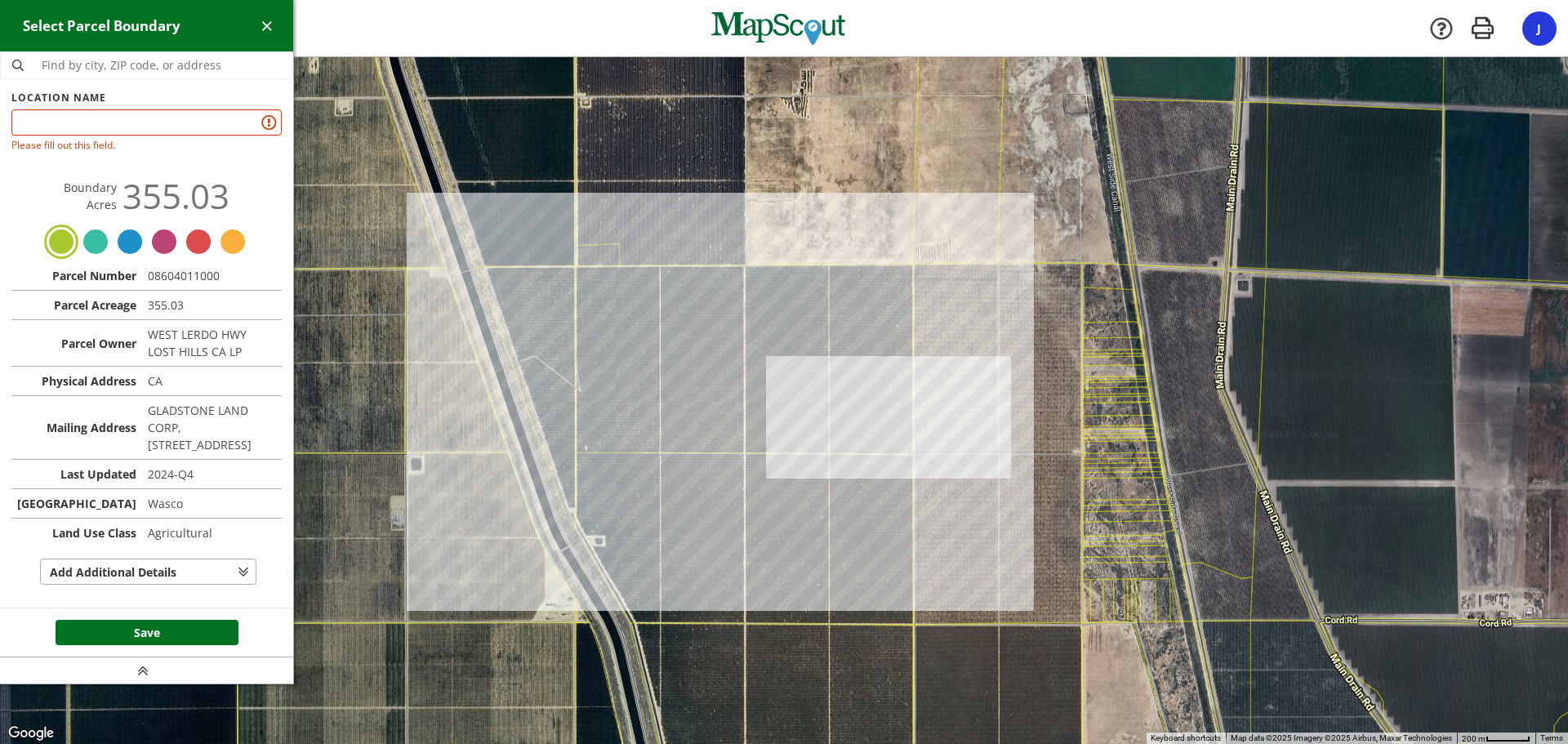
click at [559, 326] on div at bounding box center [784, 401] width 1568 height 687
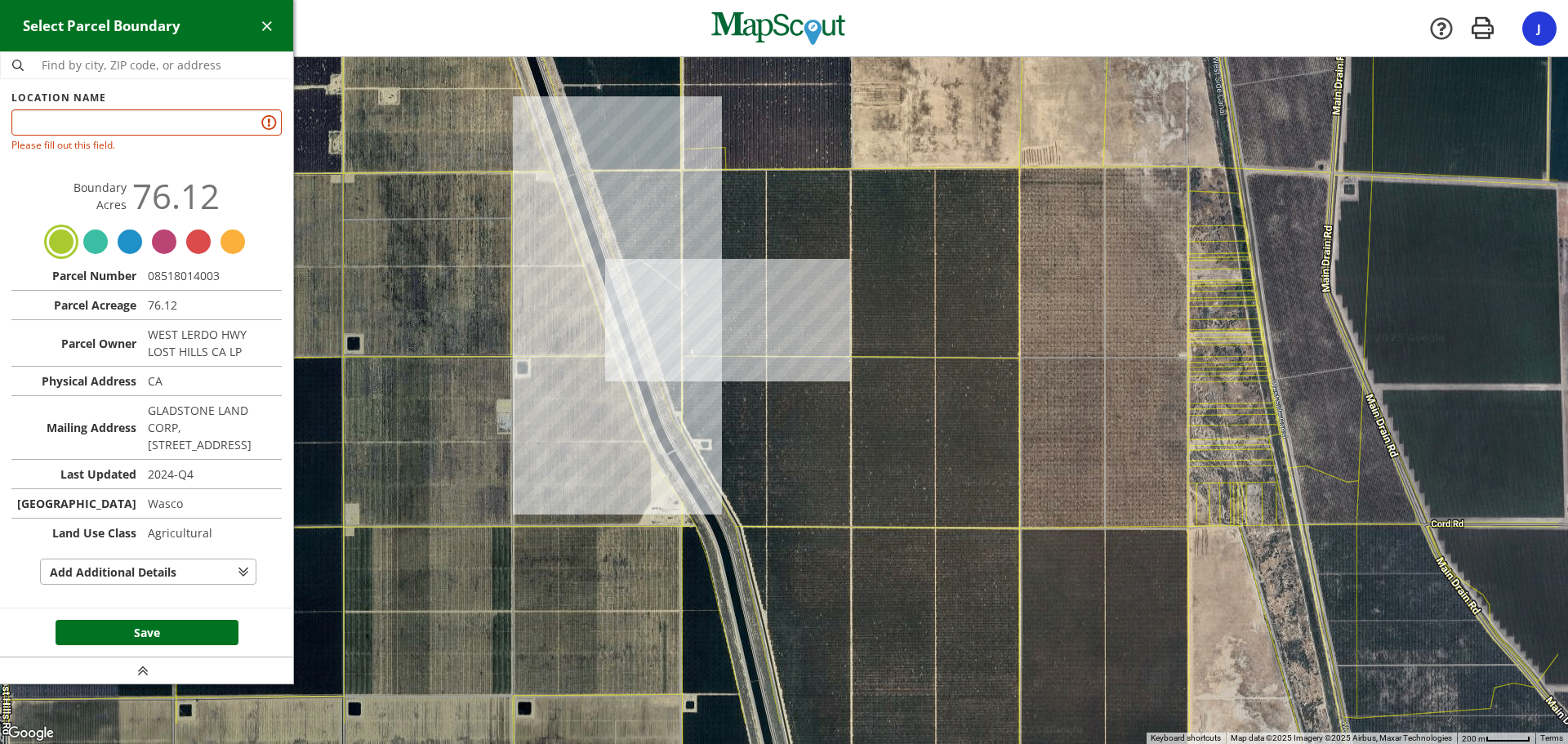
drag, startPoint x: 927, startPoint y: 420, endPoint x: 769, endPoint y: 328, distance: 182.8
click at [769, 328] on div at bounding box center [784, 401] width 1568 height 687
click at [1087, 326] on div at bounding box center [784, 401] width 1568 height 687
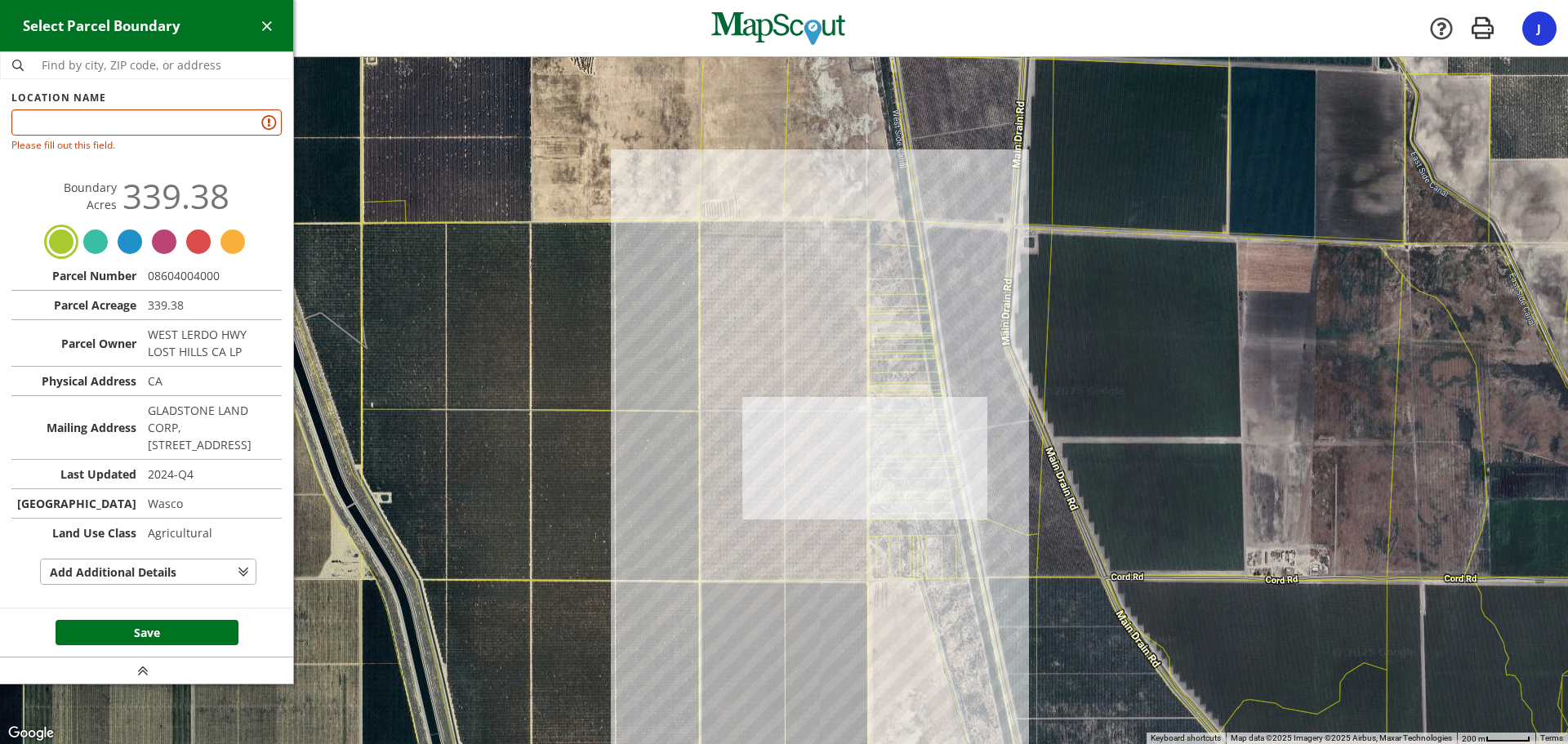
click at [430, 148] on div at bounding box center [784, 401] width 1568 height 687
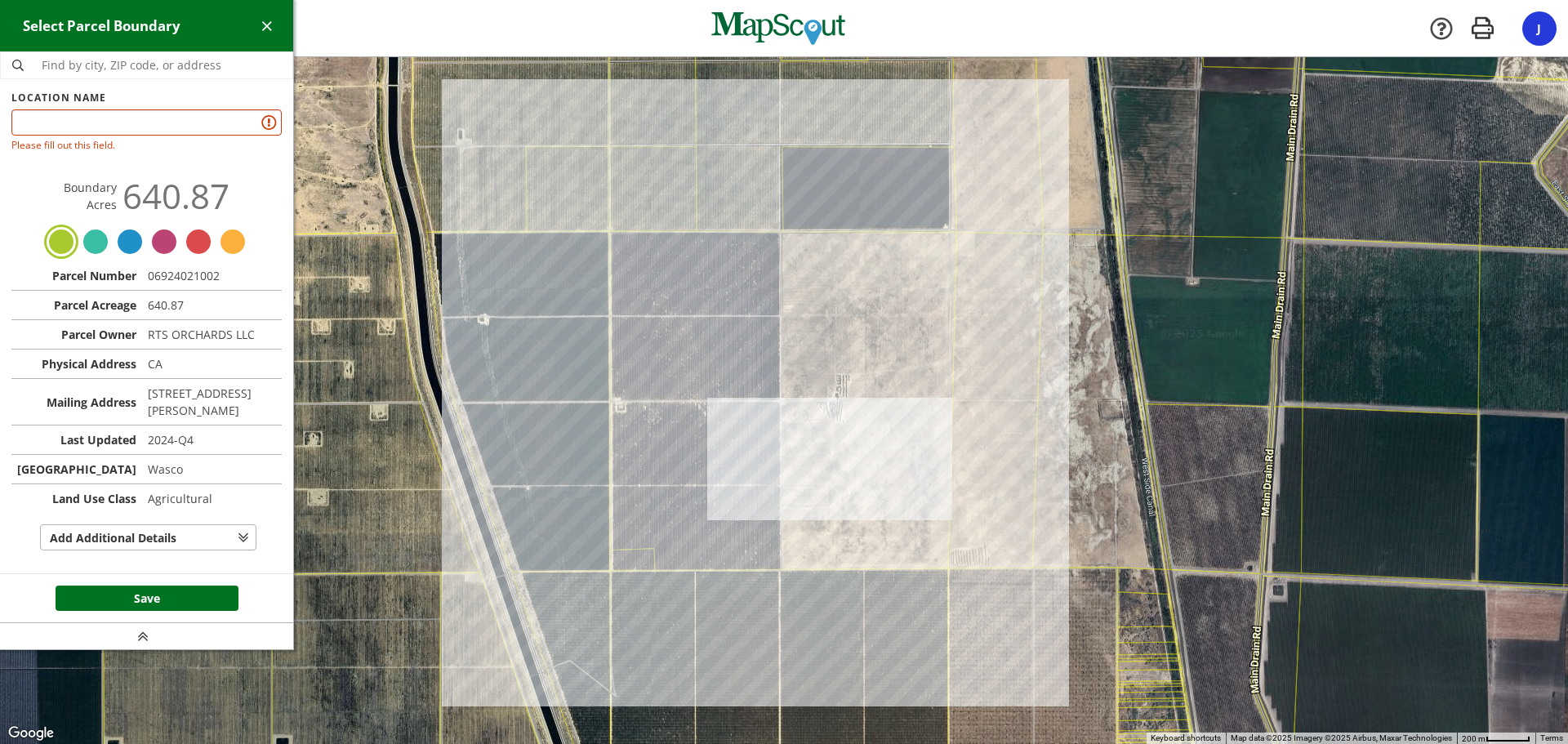
click at [526, 369] on div at bounding box center [784, 401] width 1568 height 687
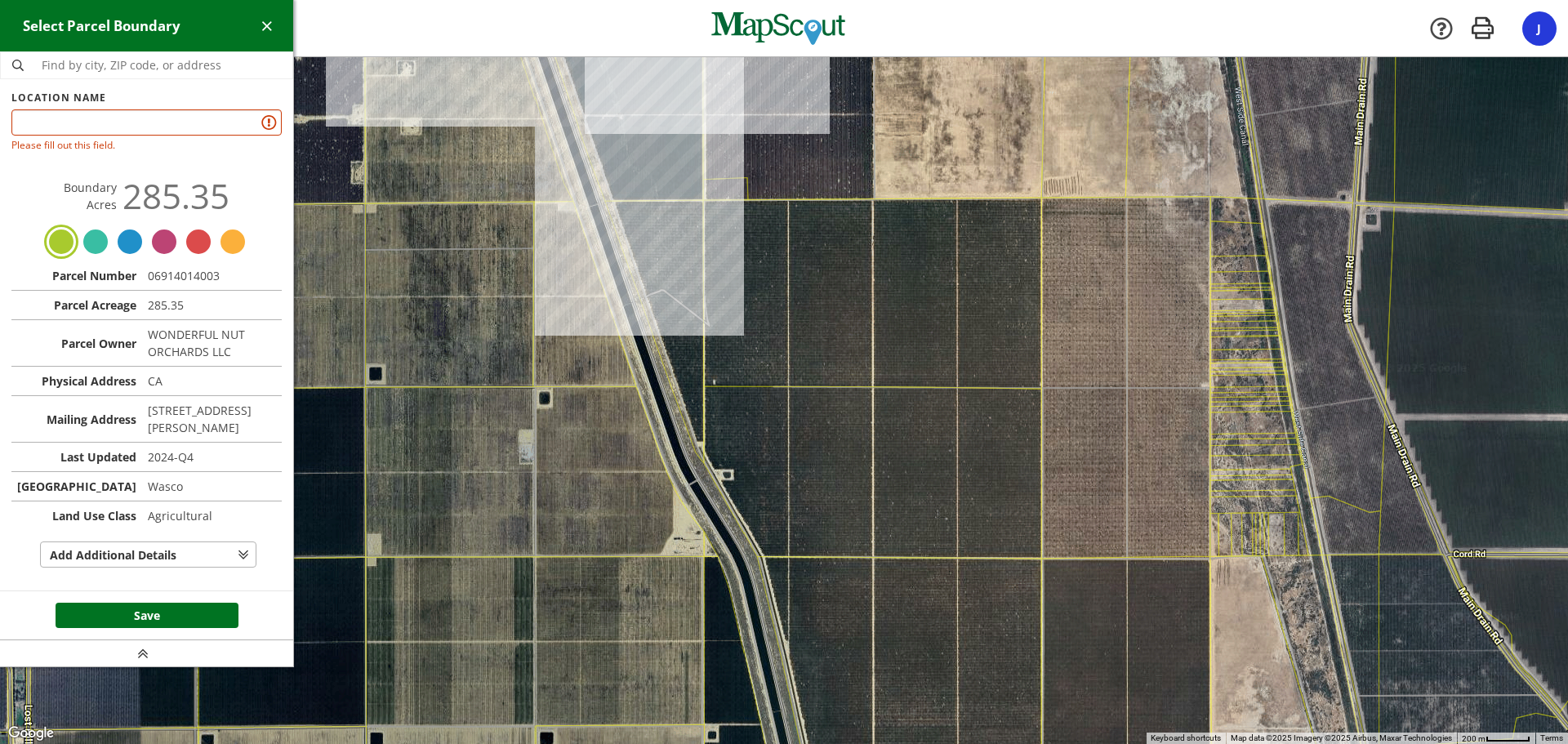
drag, startPoint x: 875, startPoint y: 647, endPoint x: 694, endPoint y: 249, distance: 437.2
click at [694, 249] on div at bounding box center [784, 401] width 1568 height 687
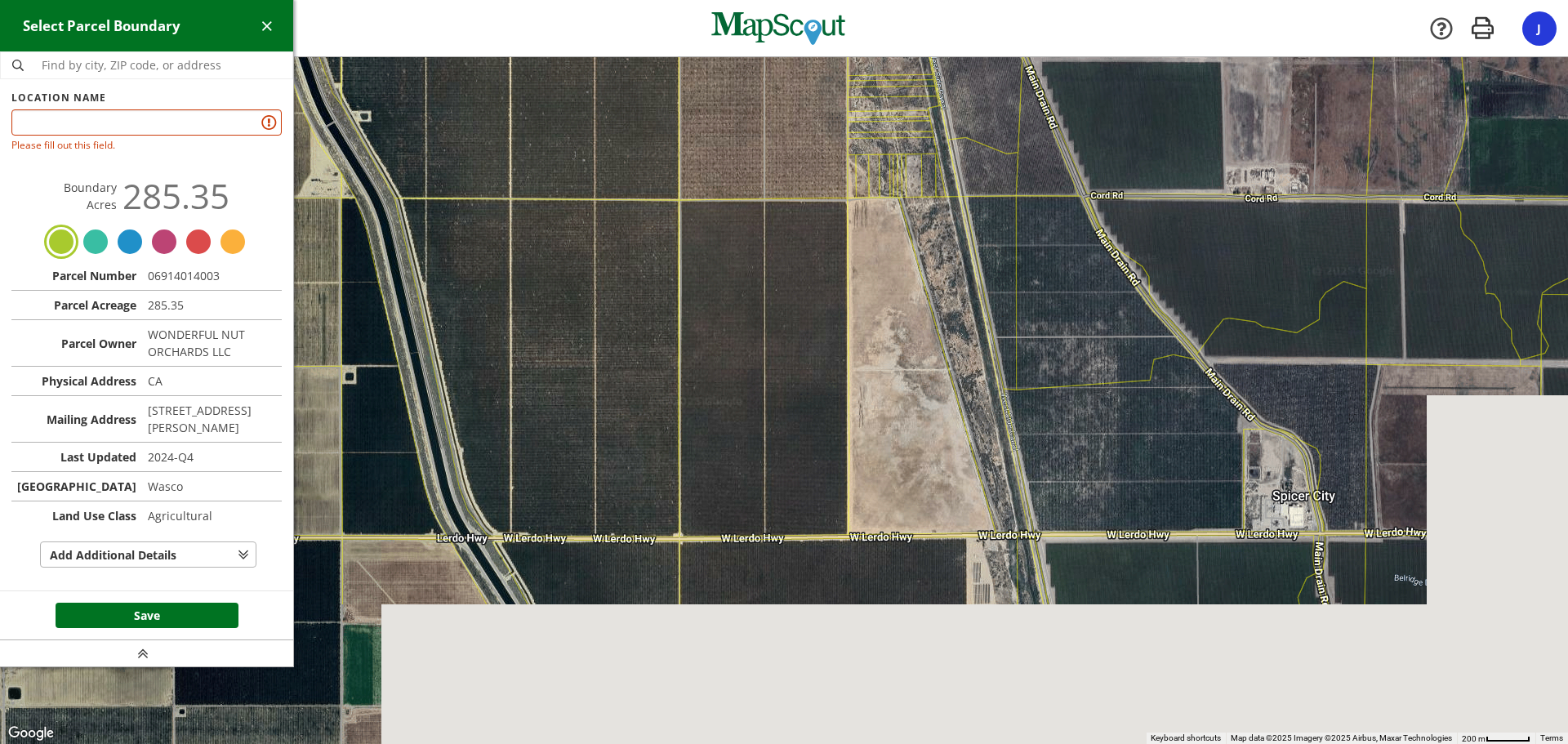
drag, startPoint x: 1134, startPoint y: 638, endPoint x: 849, endPoint y: 327, distance: 421.8
click at [849, 327] on div at bounding box center [784, 401] width 1568 height 687
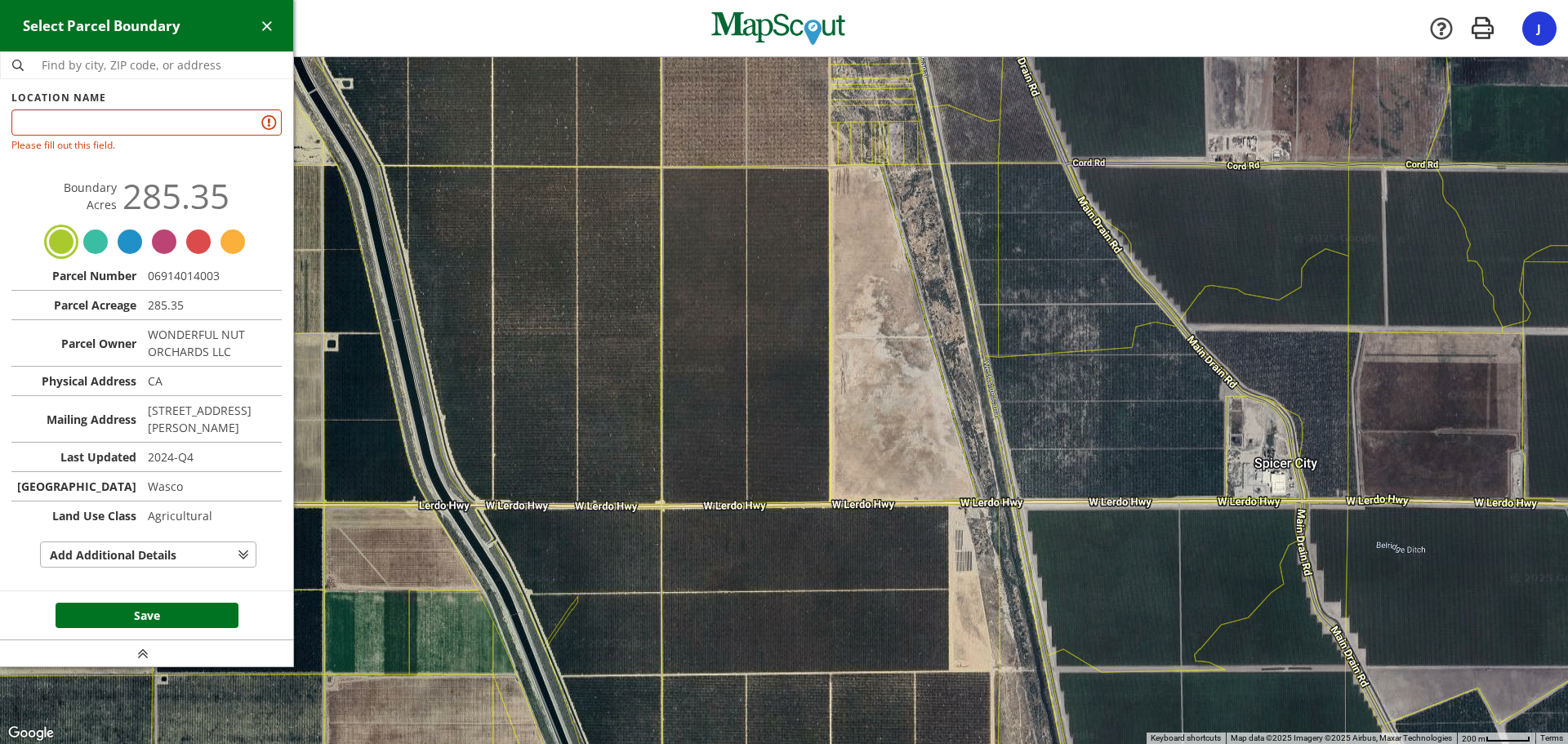
click at [737, 362] on div at bounding box center [784, 401] width 1568 height 687
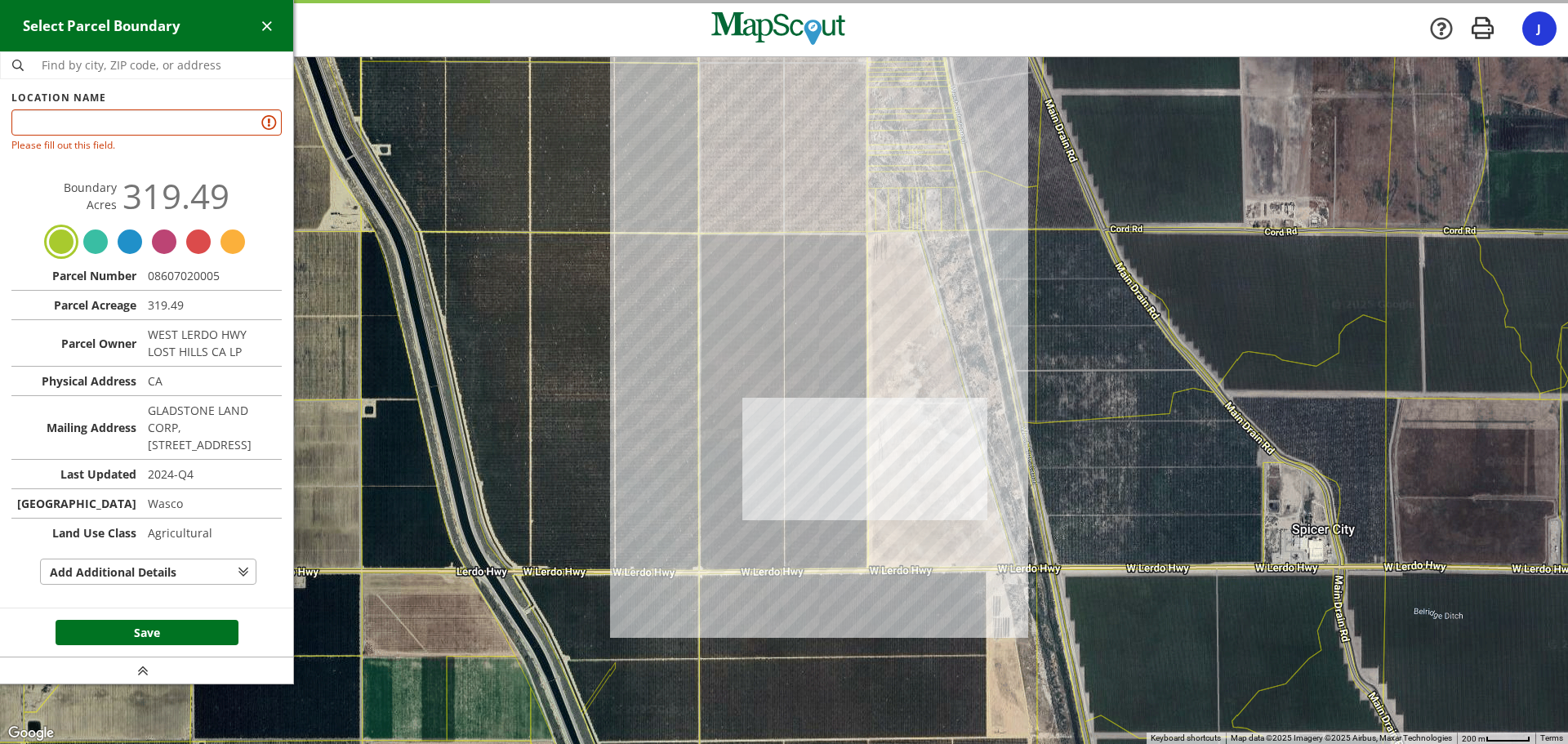
click at [613, 350] on div at bounding box center [784, 401] width 1568 height 687
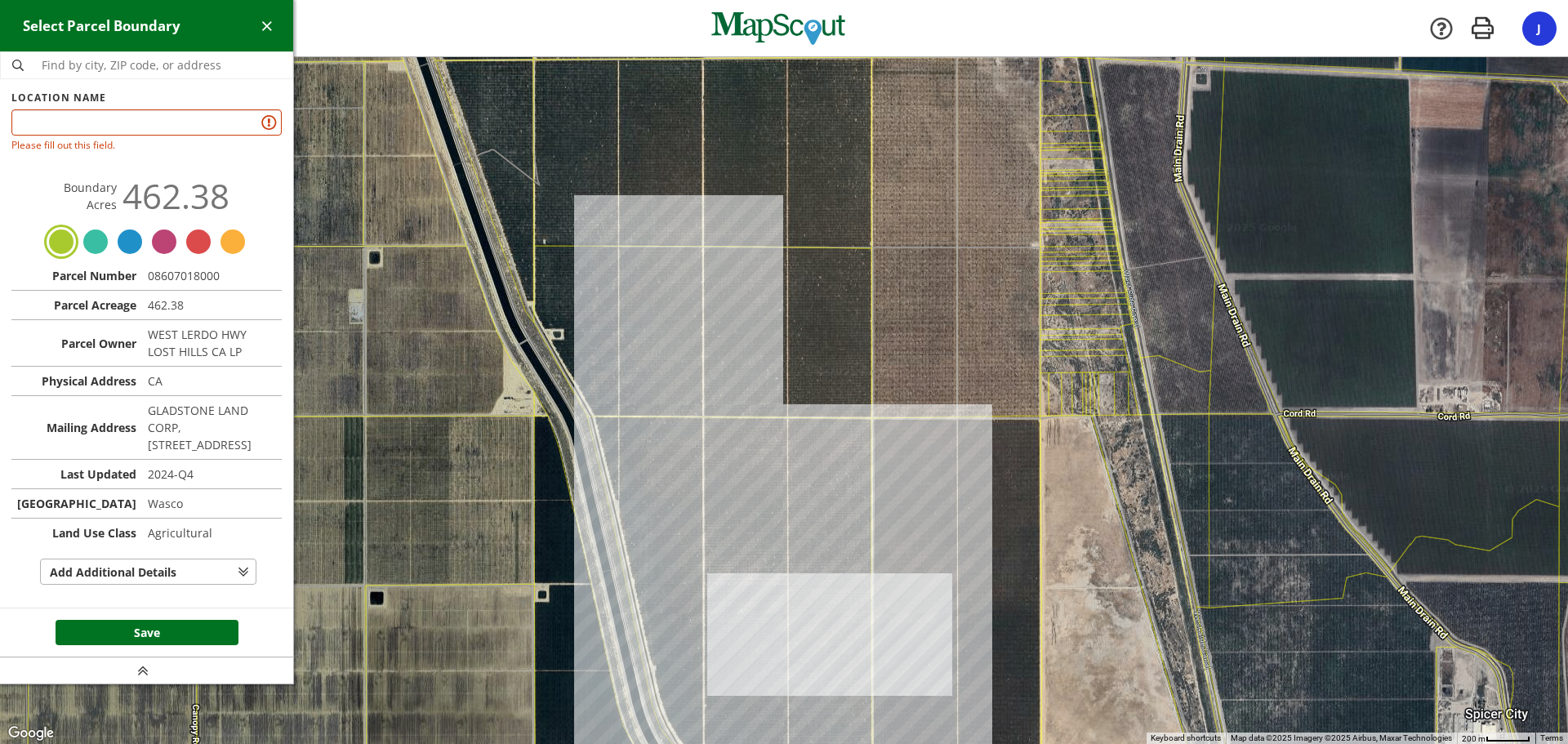
drag, startPoint x: 910, startPoint y: 591, endPoint x: 857, endPoint y: 775, distance: 191.5
click at [857, 743] on html "West Hills - Five Points Points Lost Hills Hills Company [GEOGRAPHIC_DATA] - Fi…" at bounding box center [784, 372] width 1568 height 744
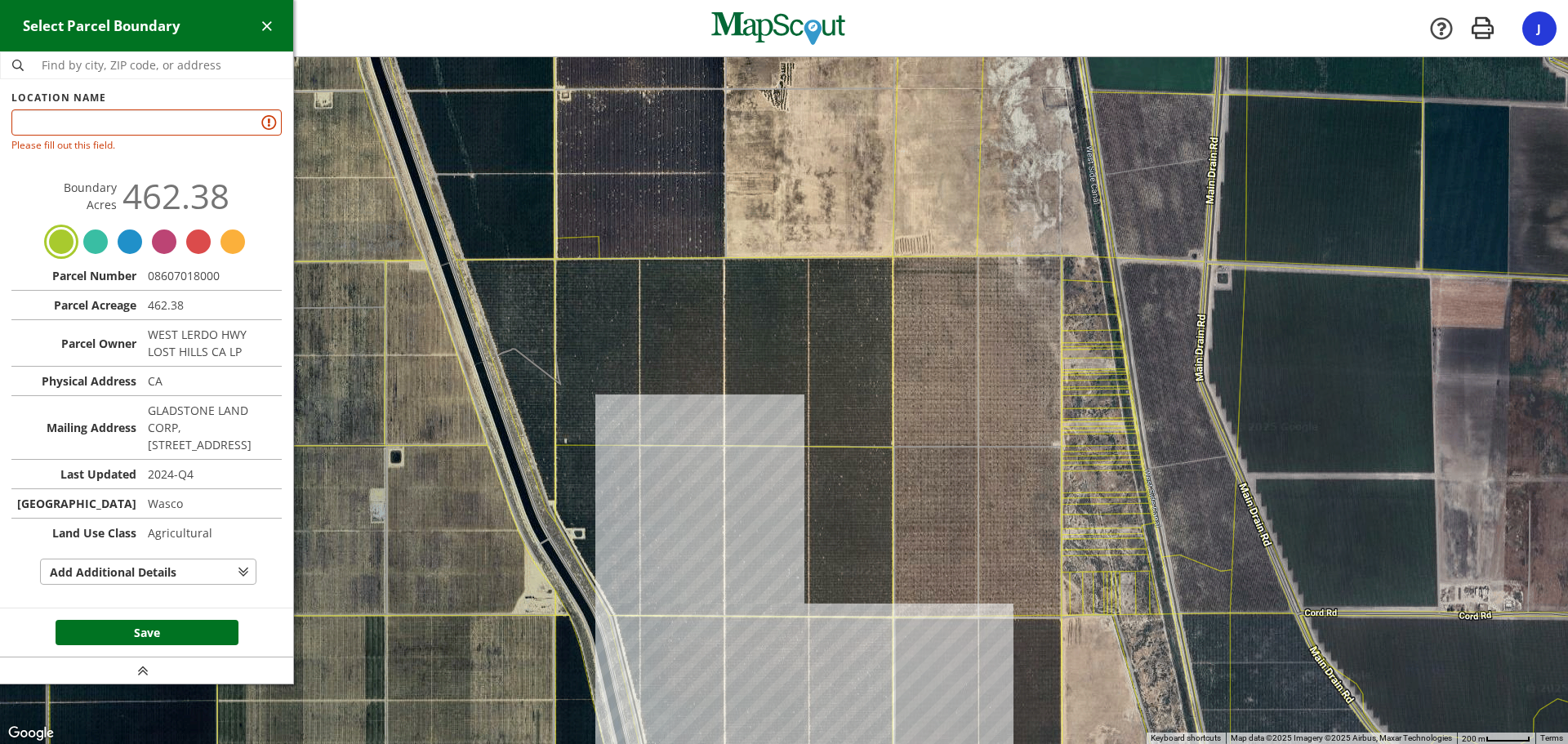
drag, startPoint x: 737, startPoint y: 348, endPoint x: 758, endPoint y: 550, distance: 203.1
click at [758, 550] on div at bounding box center [784, 401] width 1568 height 687
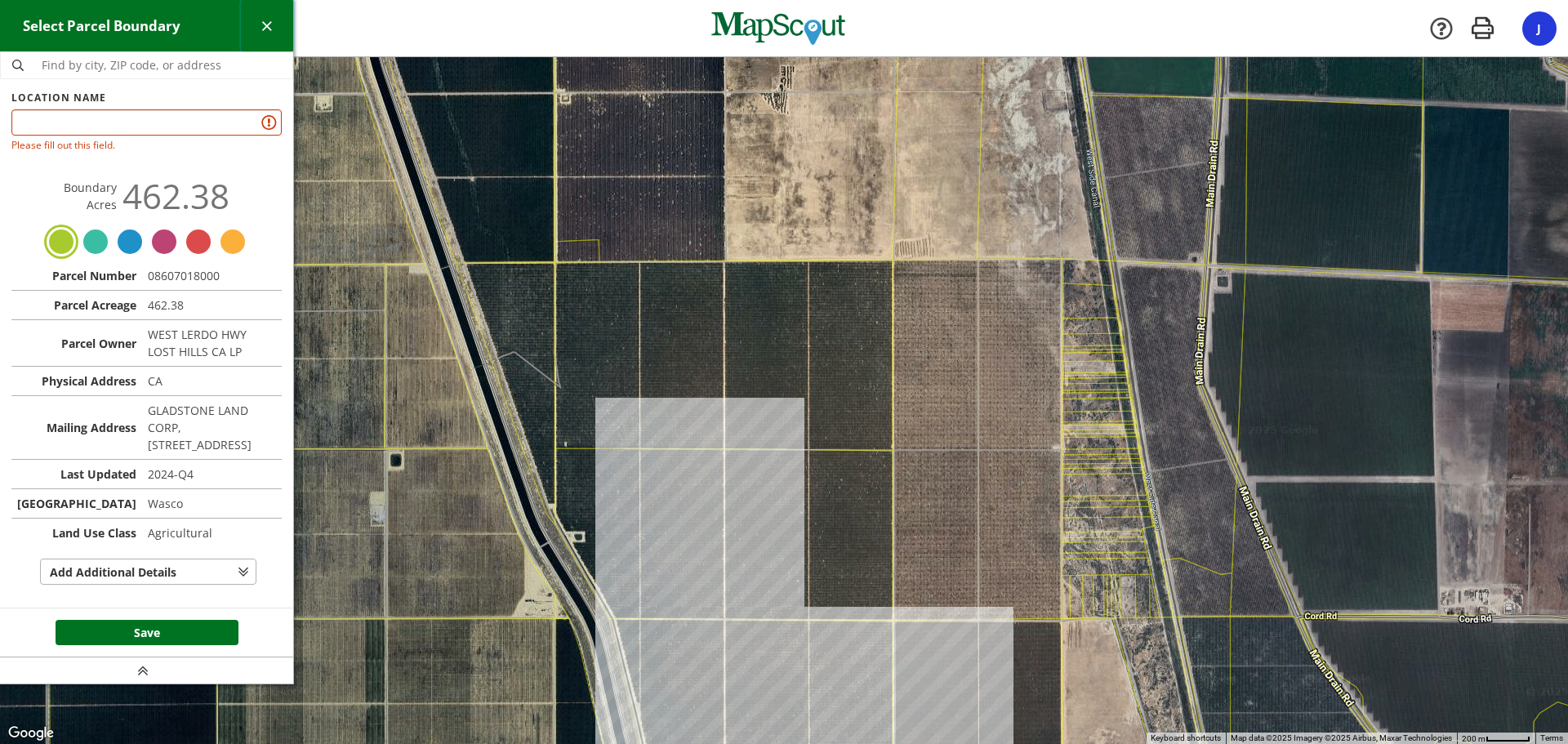
click at [266, 20] on span "button" at bounding box center [266, 26] width 17 height 17
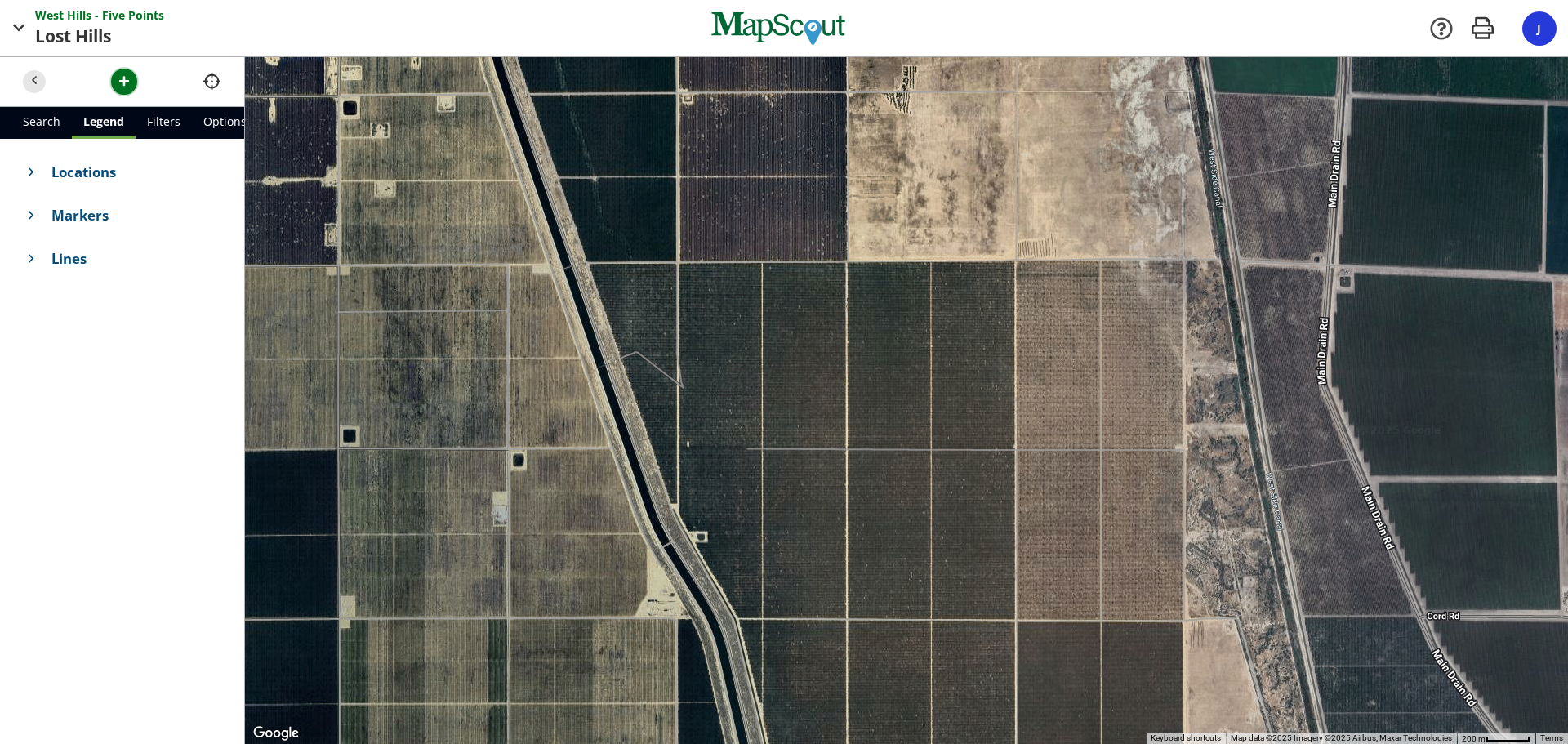
click at [118, 77] on span "button" at bounding box center [125, 81] width 17 height 17
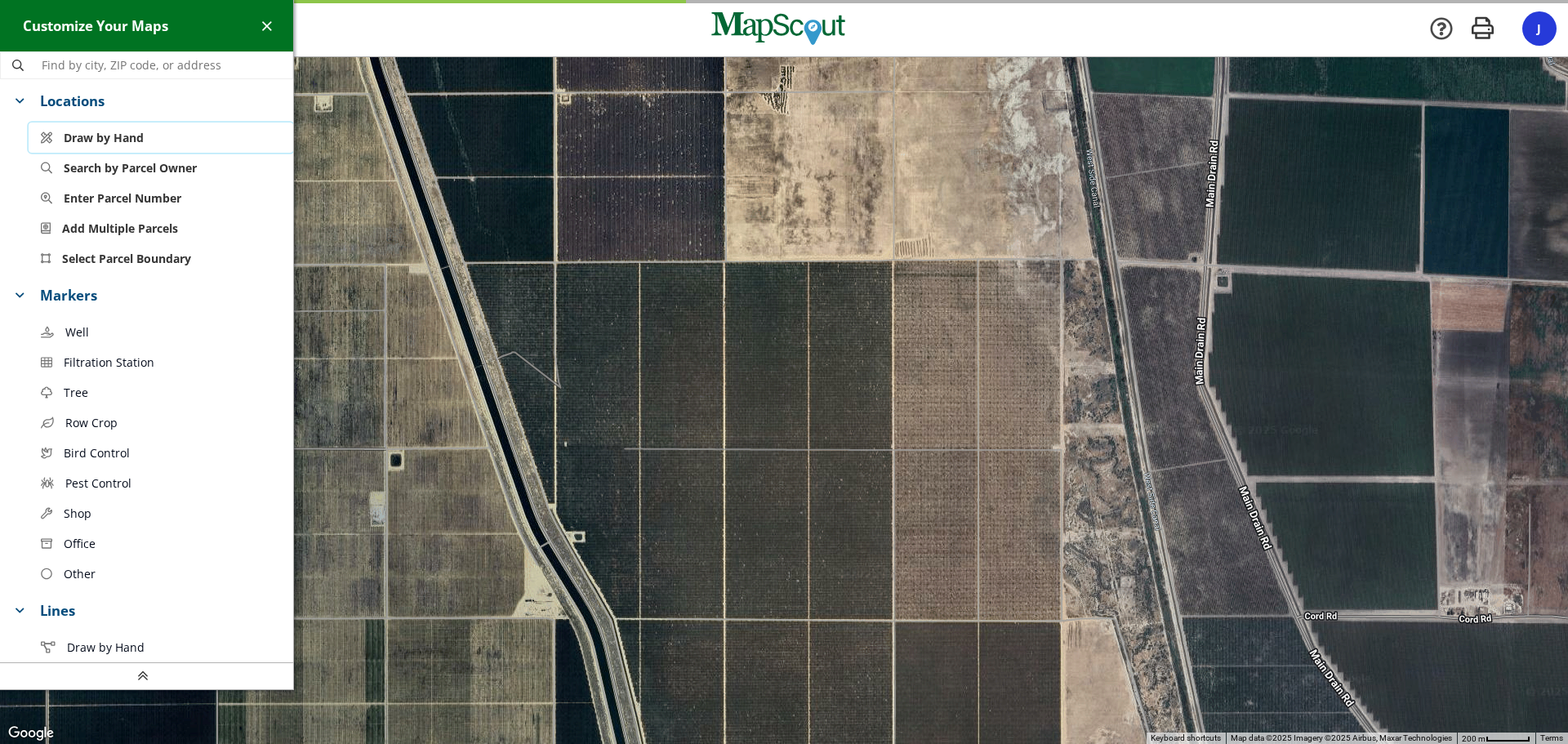
click at [92, 137] on span "Draw by Hand" at bounding box center [104, 138] width 80 height 17
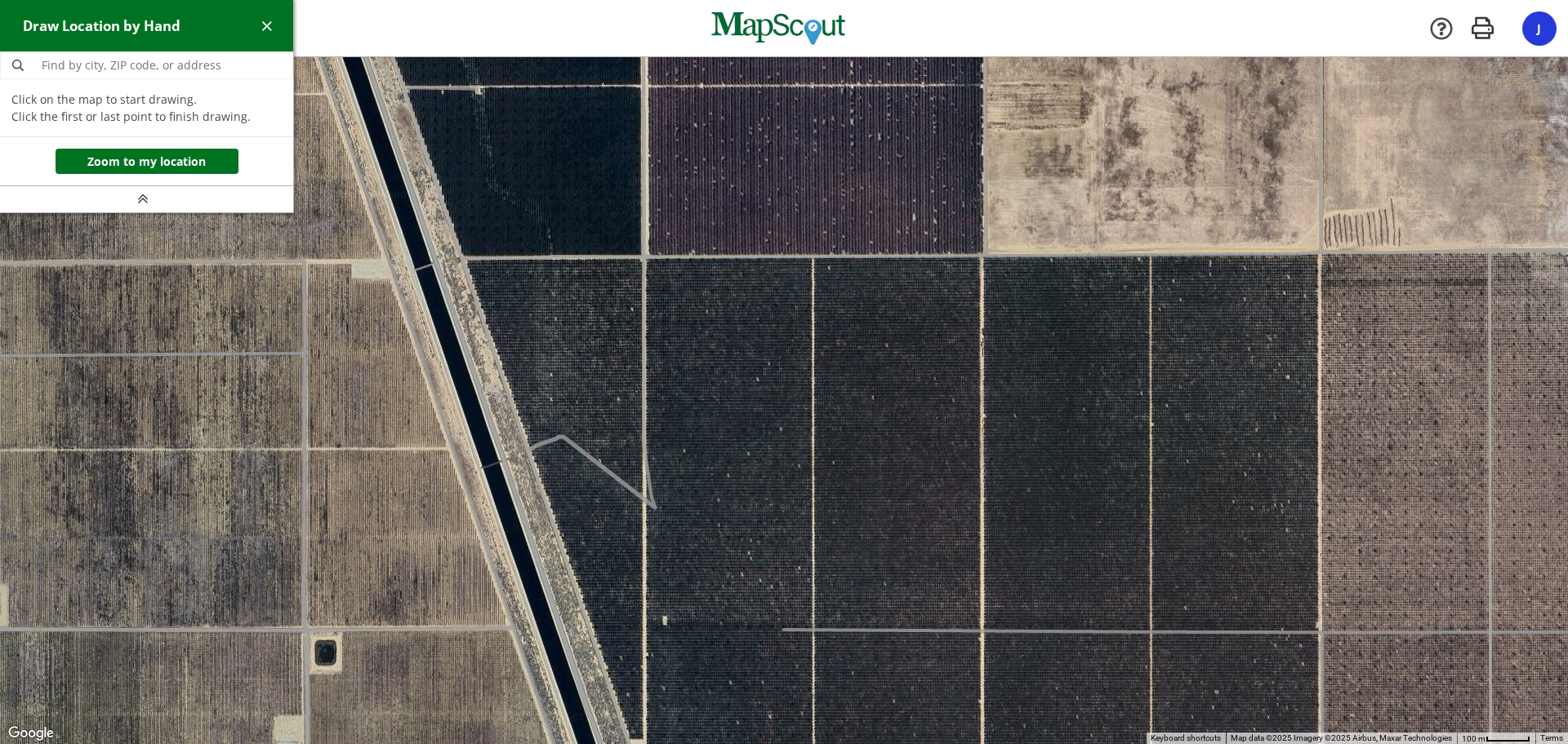
click at [465, 260] on div at bounding box center [784, 401] width 1568 height 687
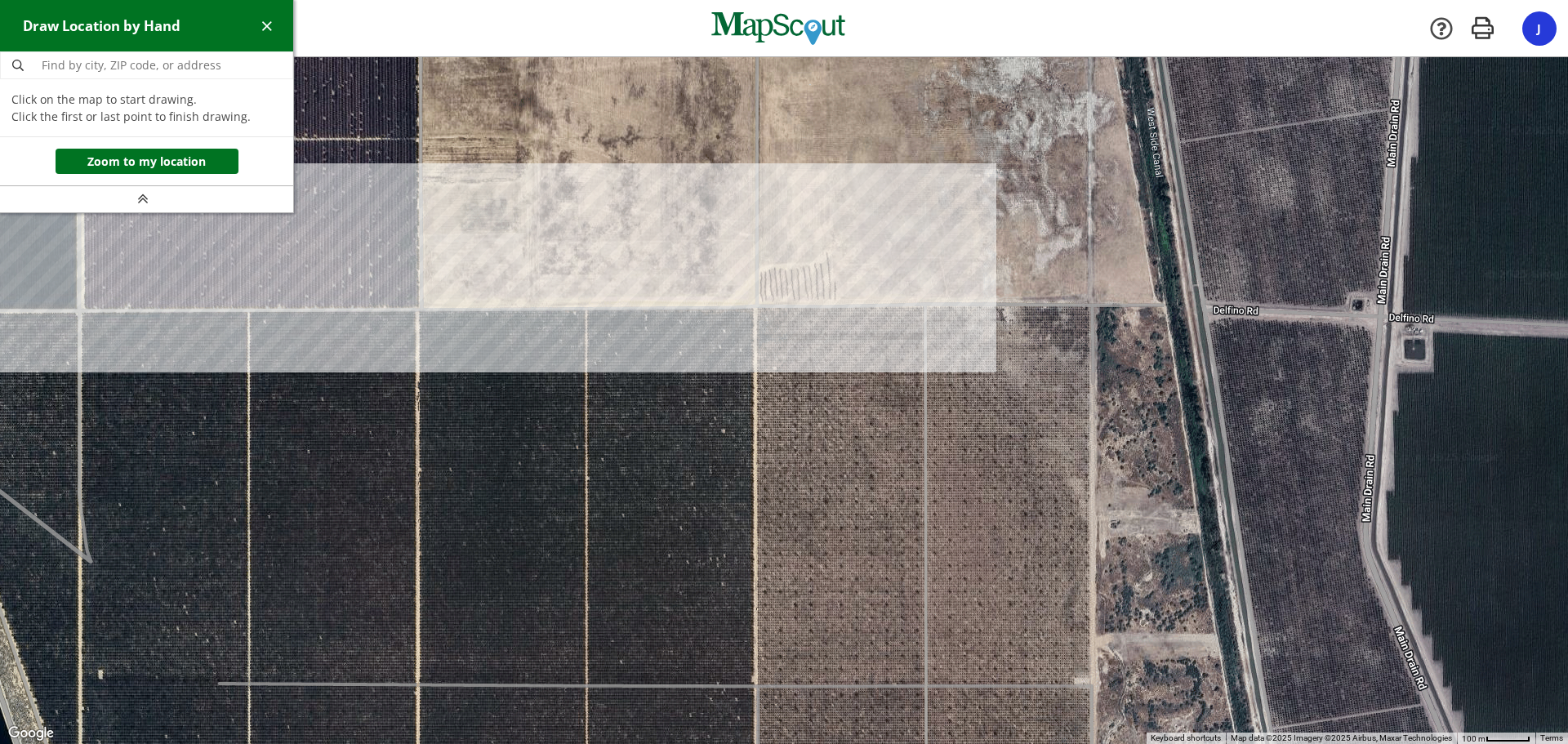
drag, startPoint x: 1352, startPoint y: 269, endPoint x: 793, endPoint y: 318, distance: 561.1
click at [793, 318] on div at bounding box center [784, 401] width 1568 height 687
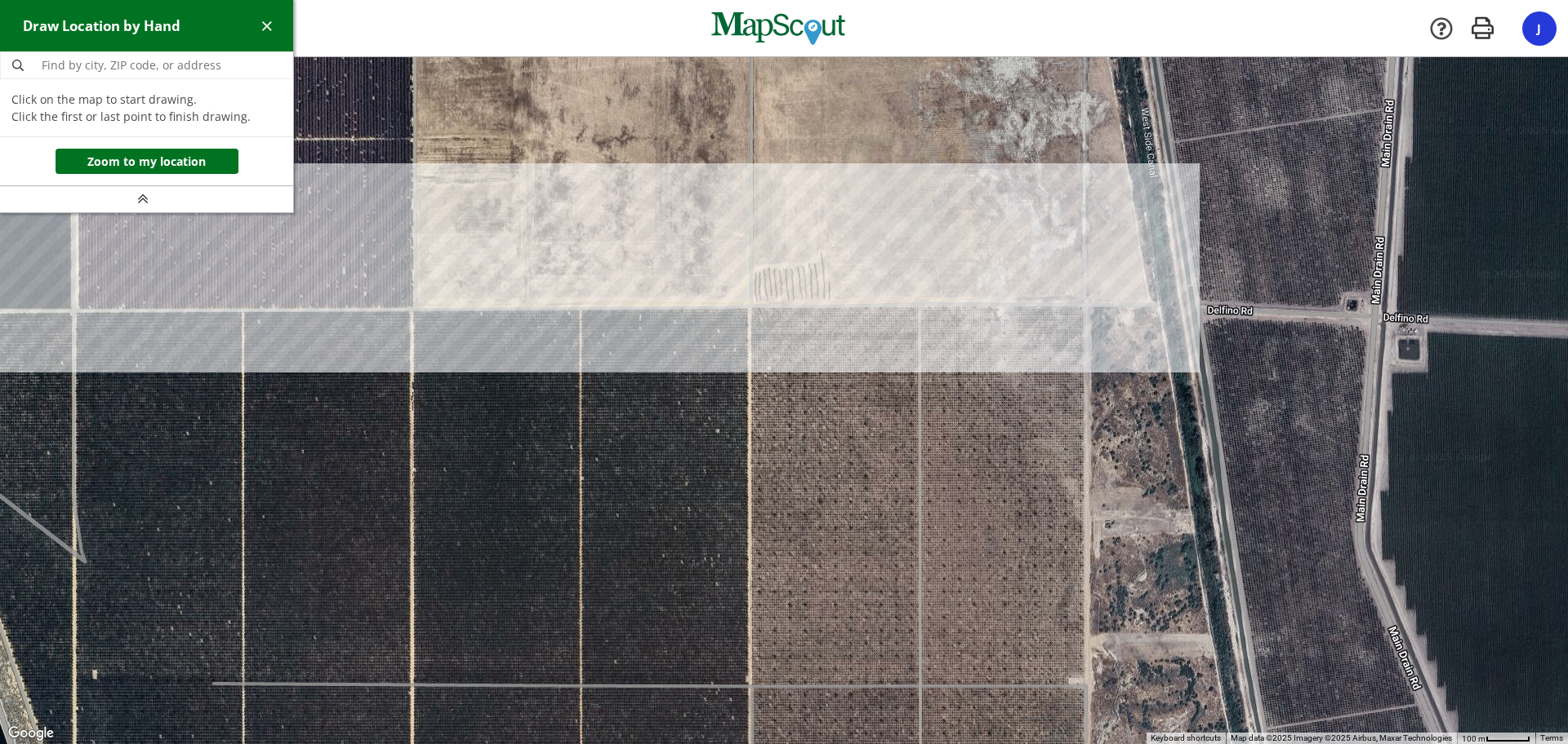
click at [1085, 306] on div at bounding box center [784, 401] width 1568 height 687
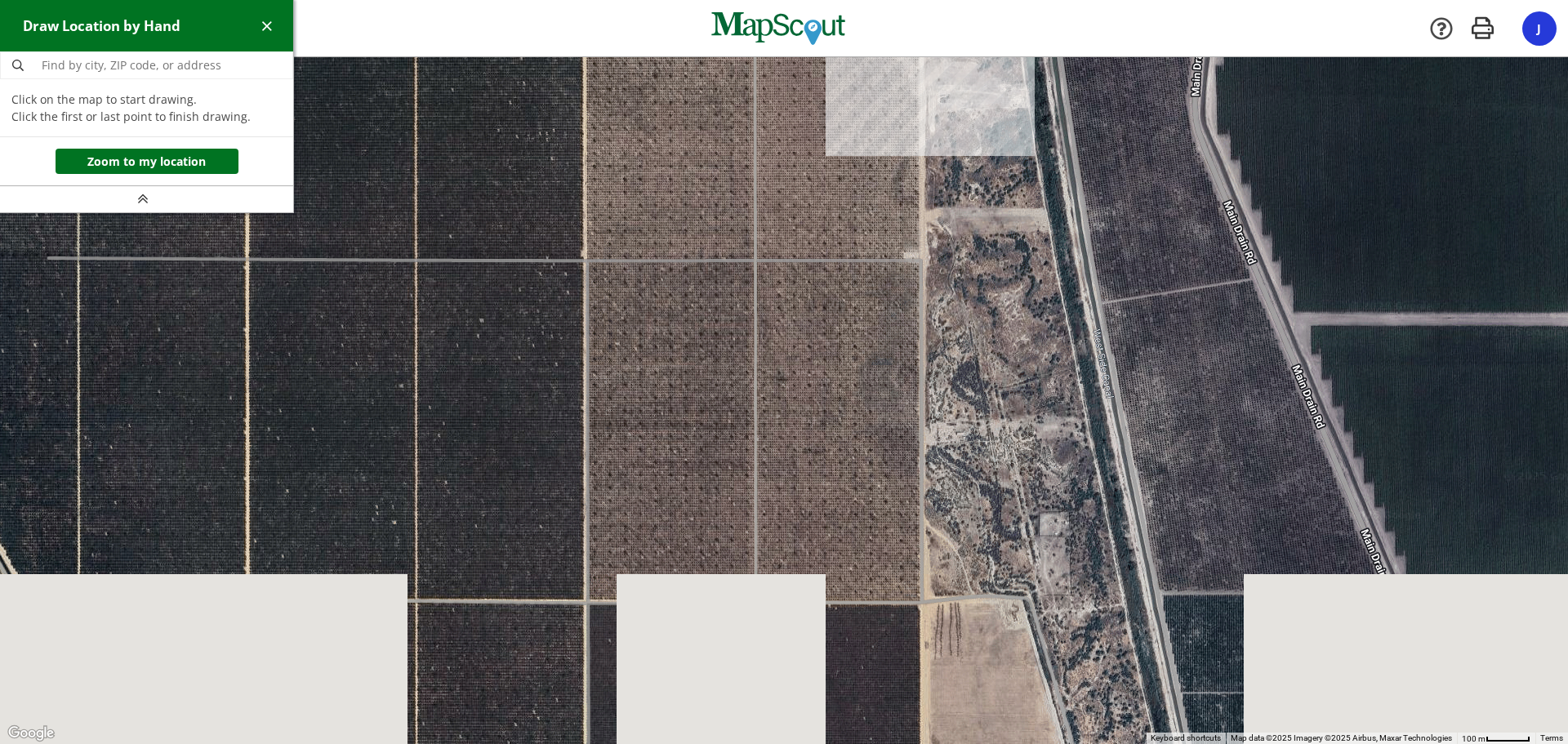
drag, startPoint x: 1010, startPoint y: 518, endPoint x: 845, endPoint y: 89, distance: 459.6
click at [845, 89] on div at bounding box center [784, 401] width 1568 height 687
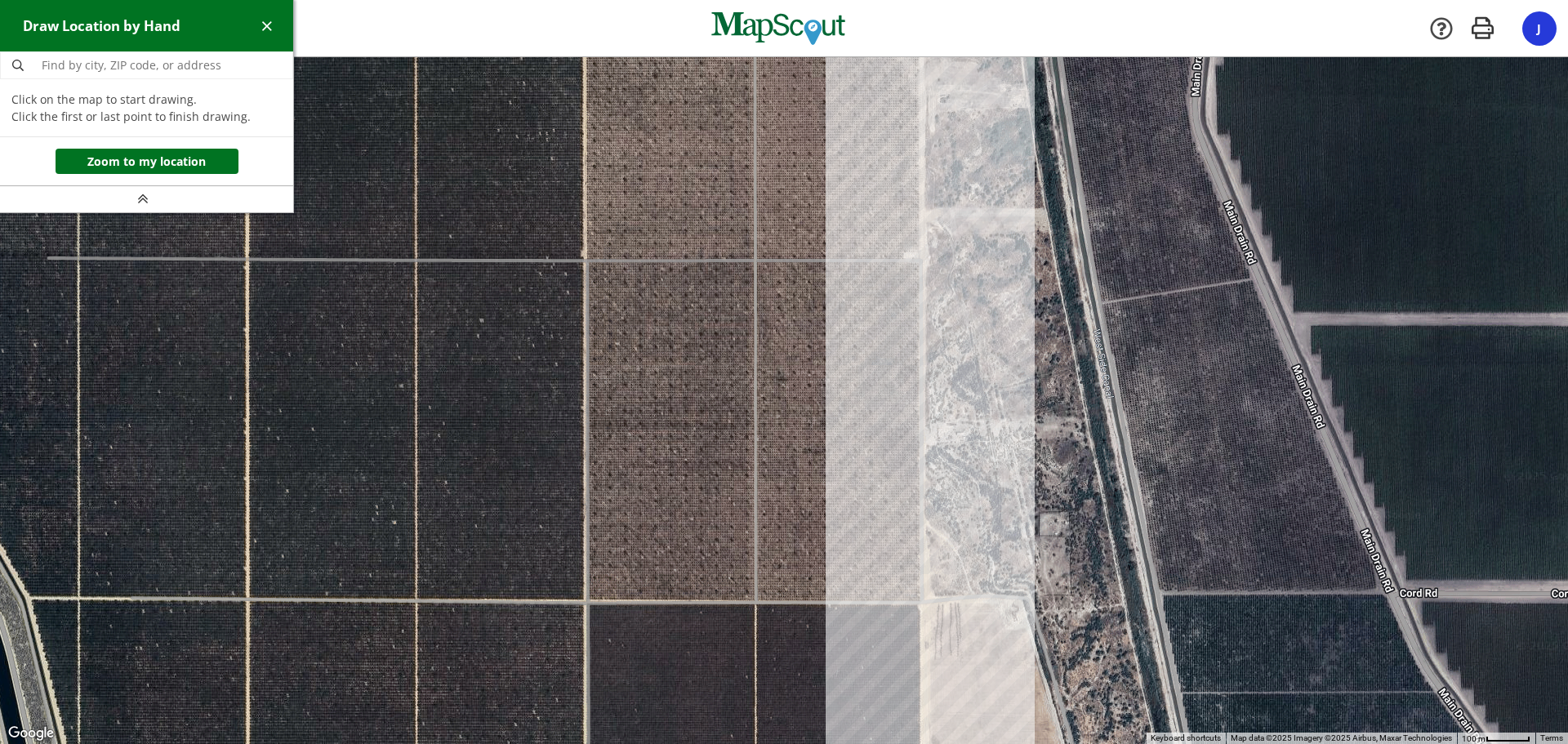
click at [922, 601] on div at bounding box center [784, 401] width 1568 height 687
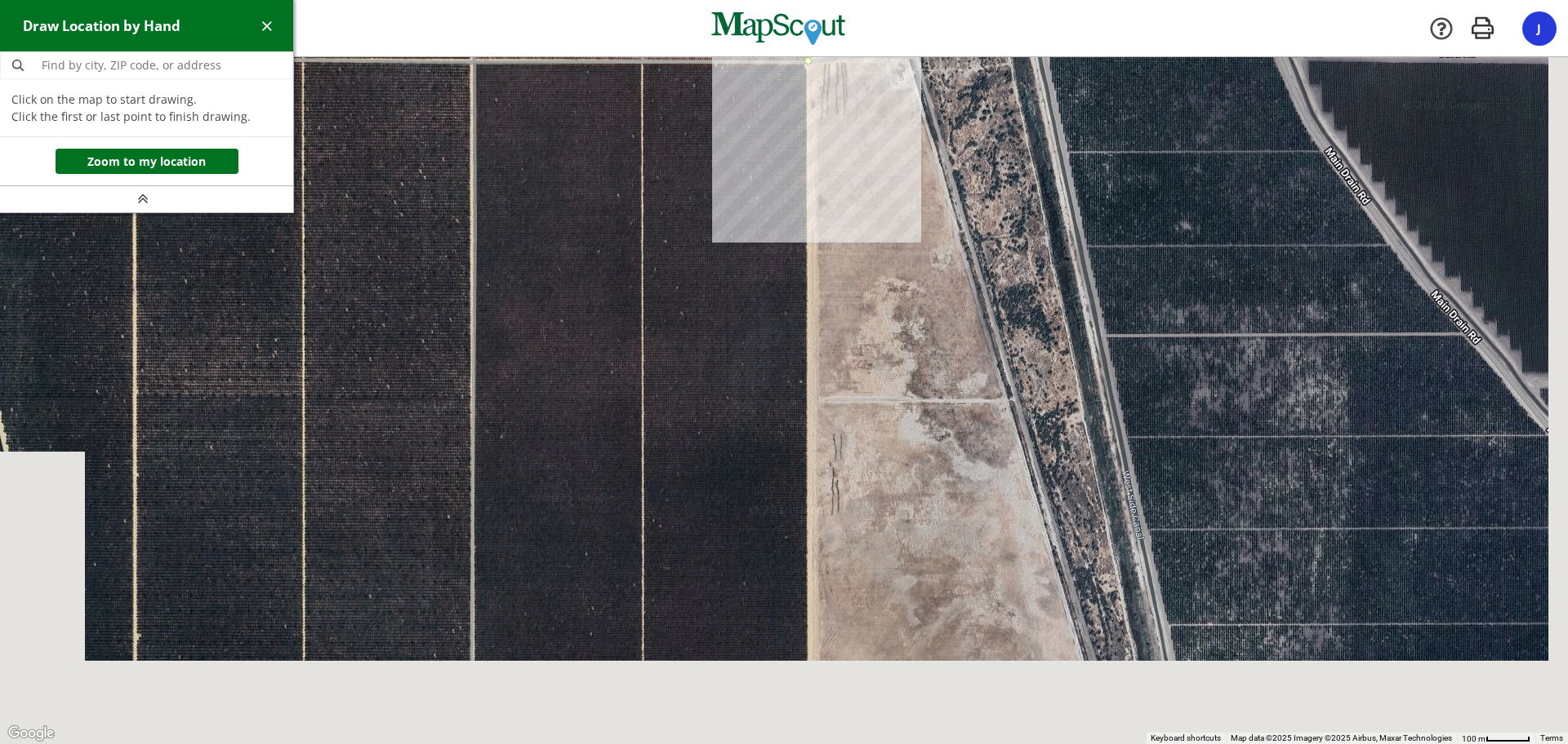
drag, startPoint x: 892, startPoint y: 634, endPoint x: 777, endPoint y: 78, distance: 567.8
click at [777, 78] on div at bounding box center [784, 401] width 1568 height 687
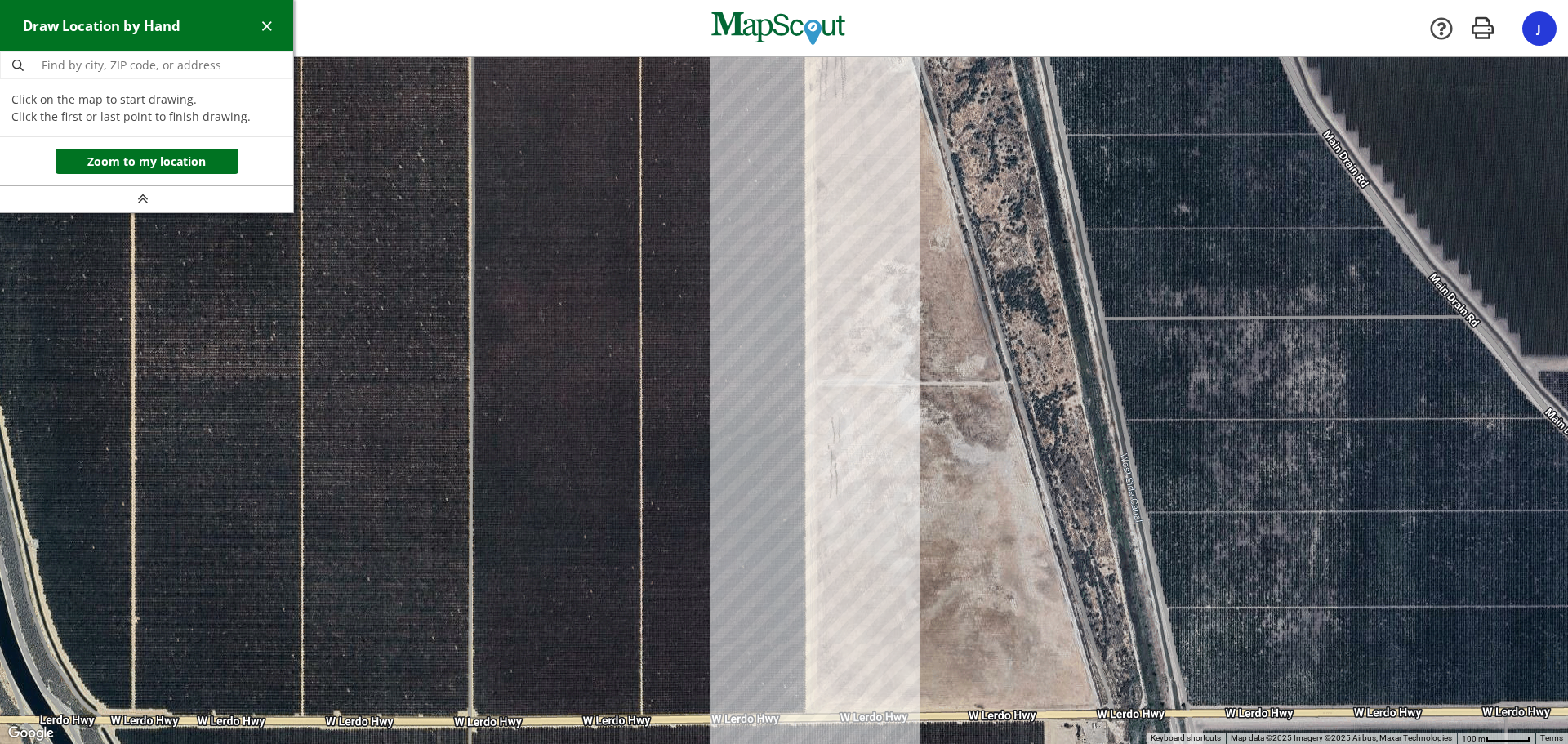
click at [804, 712] on div at bounding box center [784, 401] width 1568 height 687
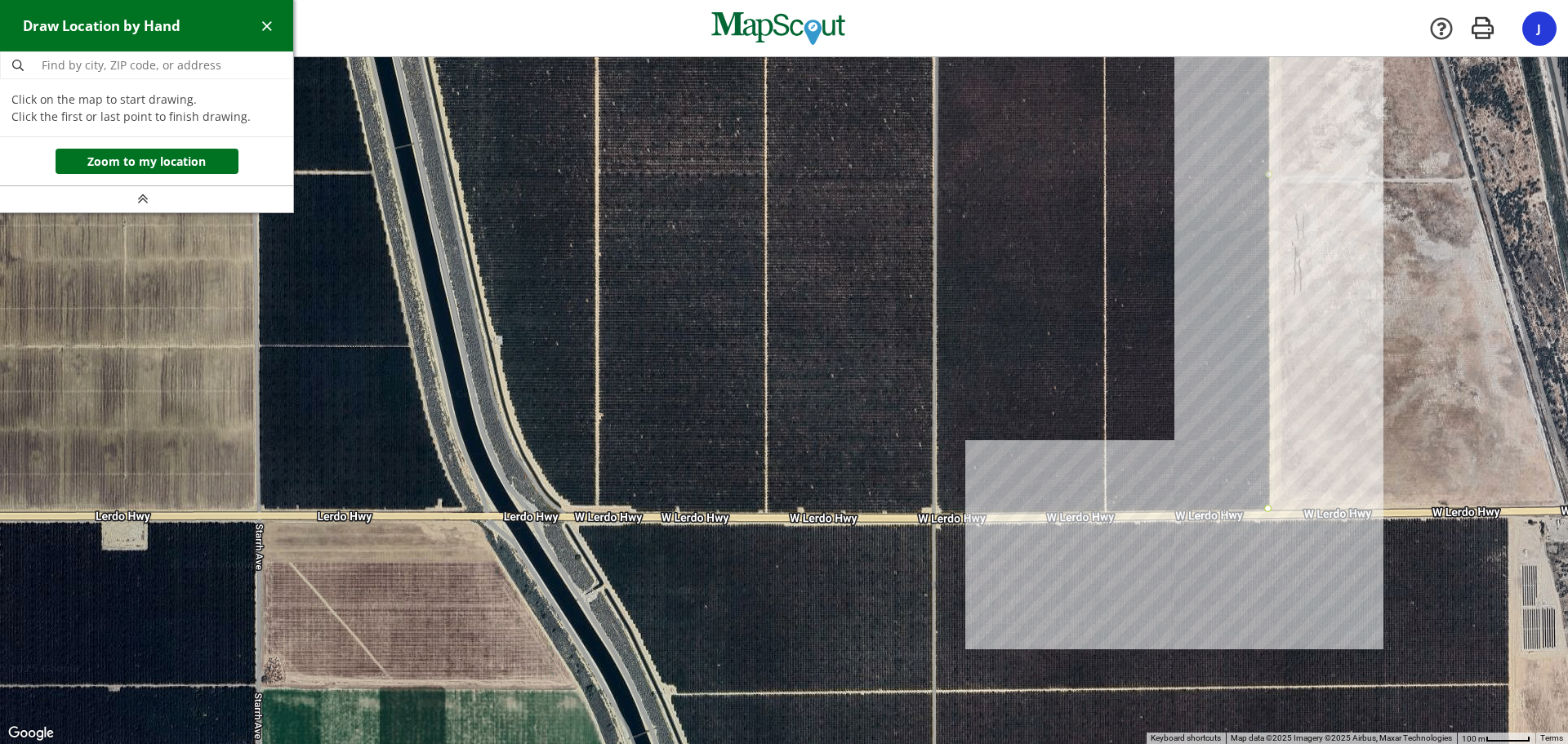
drag, startPoint x: 650, startPoint y: 679, endPoint x: 1115, endPoint y: 475, distance: 507.8
click at [1115, 475] on div at bounding box center [784, 401] width 1568 height 687
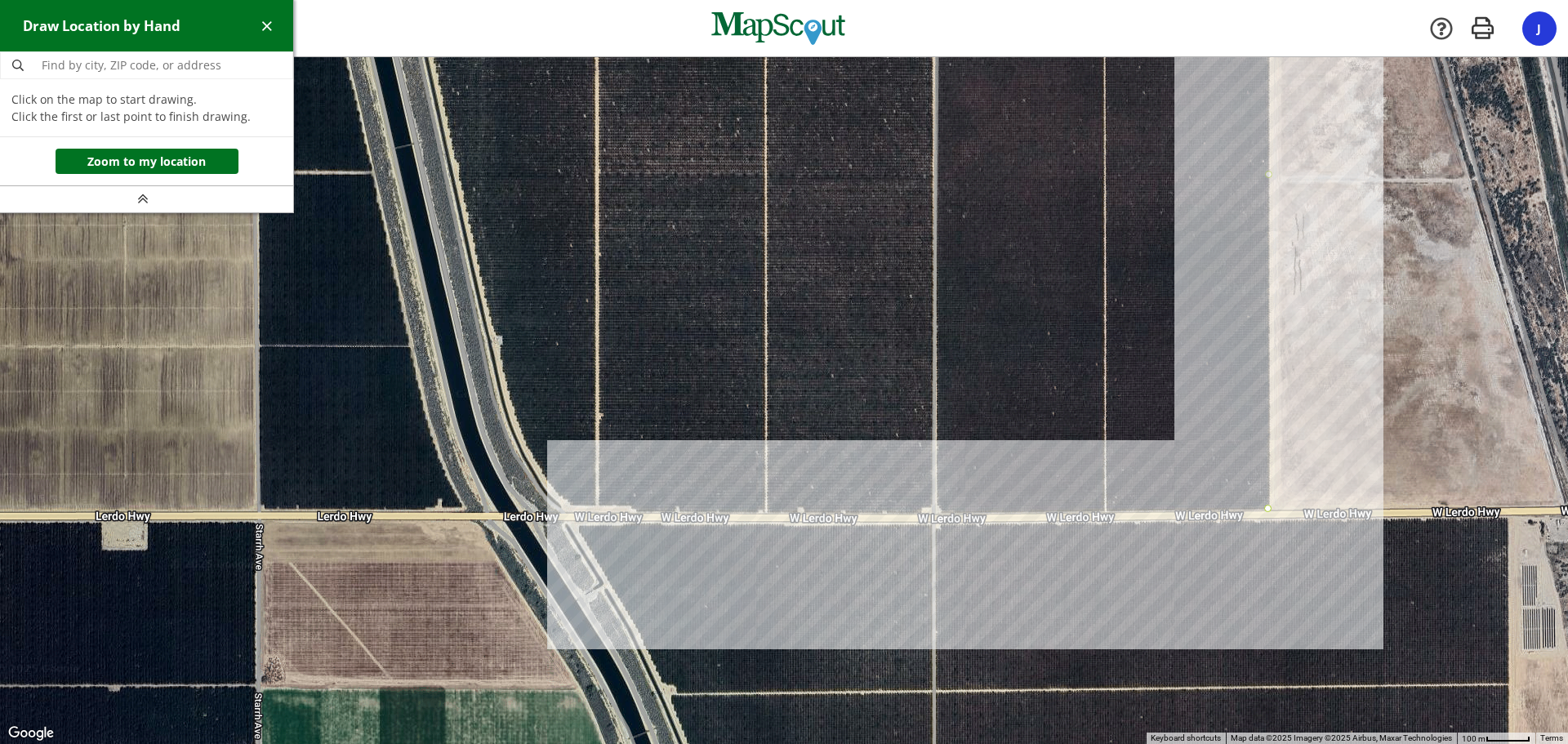
click at [569, 513] on div at bounding box center [784, 401] width 1568 height 687
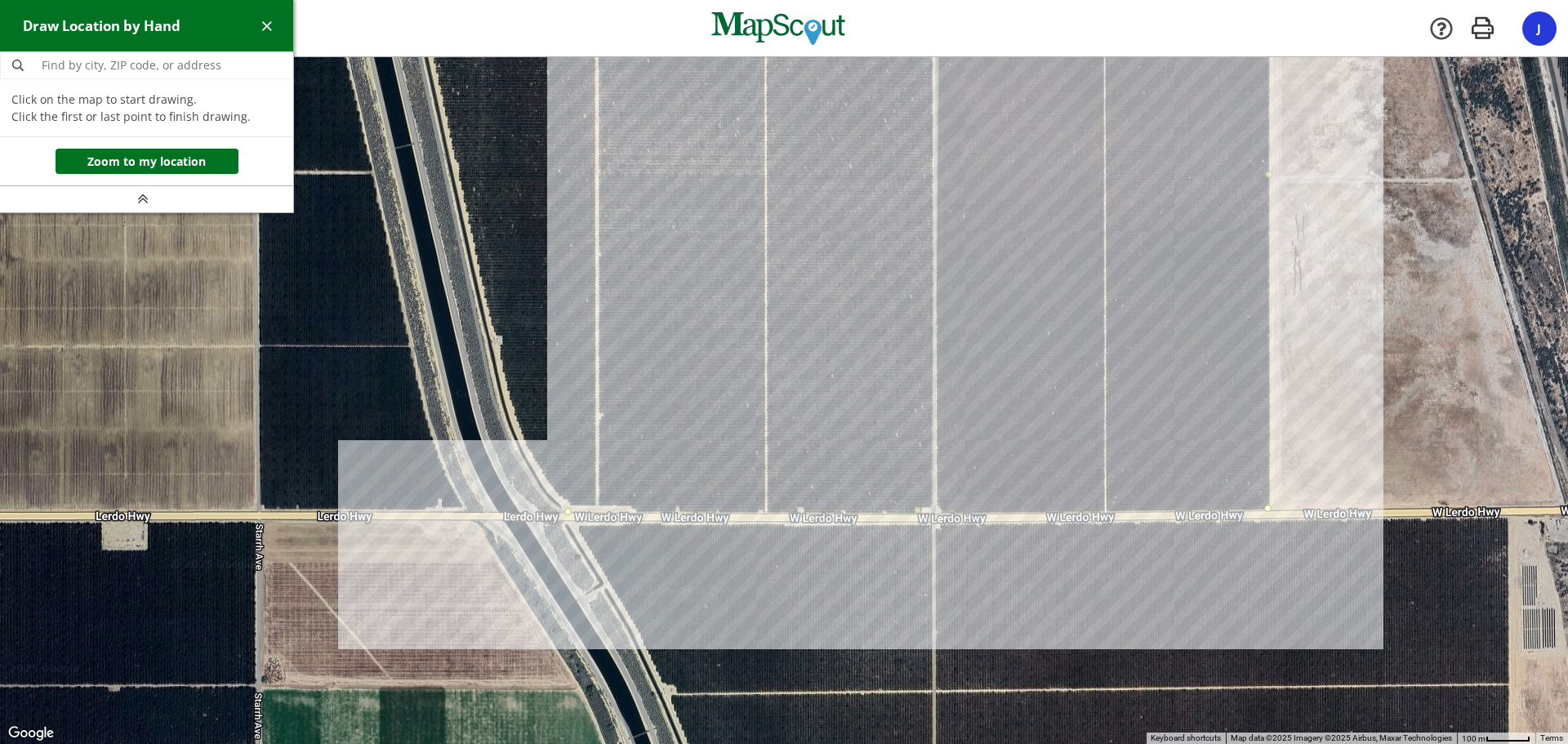
click at [547, 483] on div at bounding box center [784, 401] width 1568 height 687
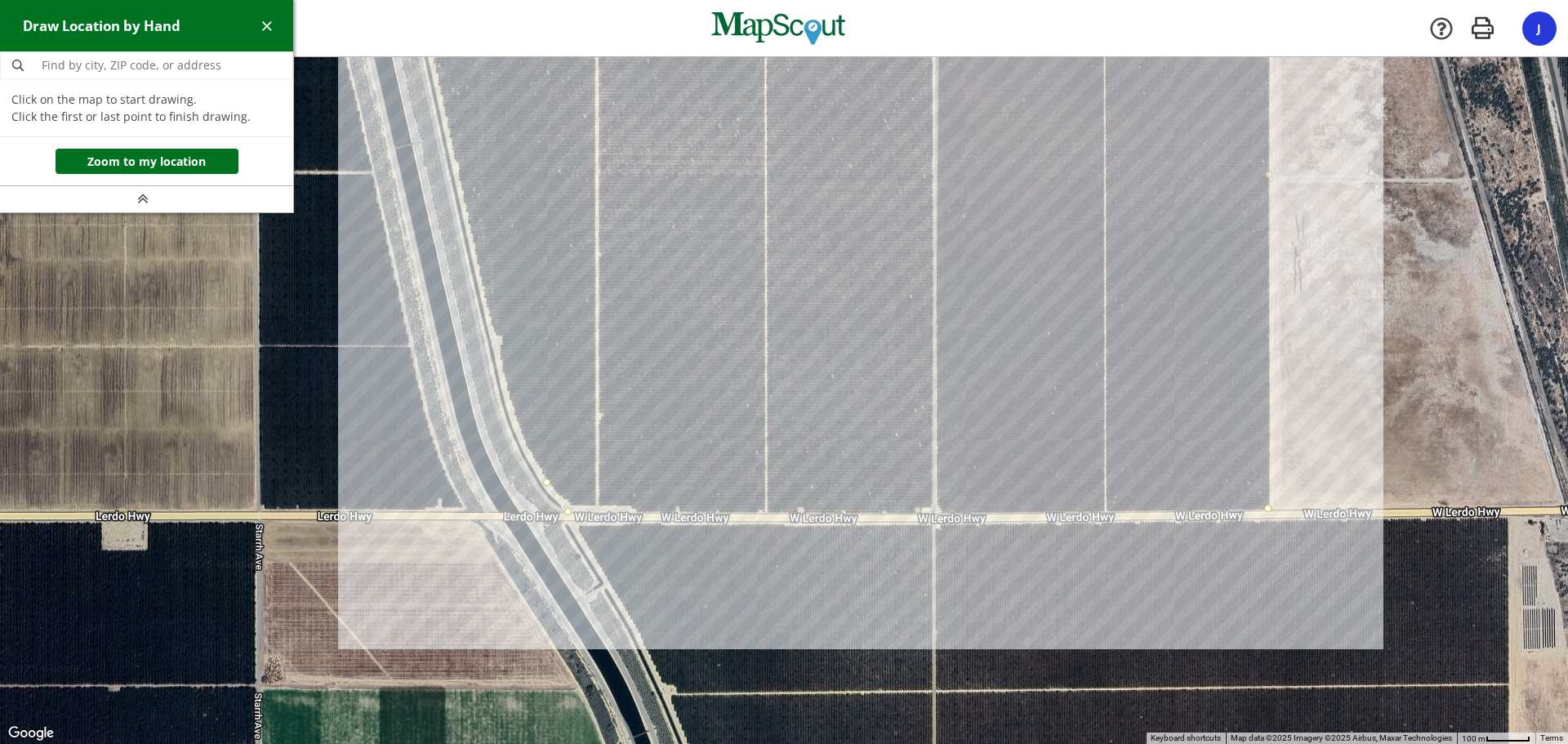
click at [525, 442] on div at bounding box center [784, 401] width 1568 height 687
click at [513, 408] on div at bounding box center [784, 401] width 1568 height 687
click at [500, 360] on div at bounding box center [784, 401] width 1568 height 687
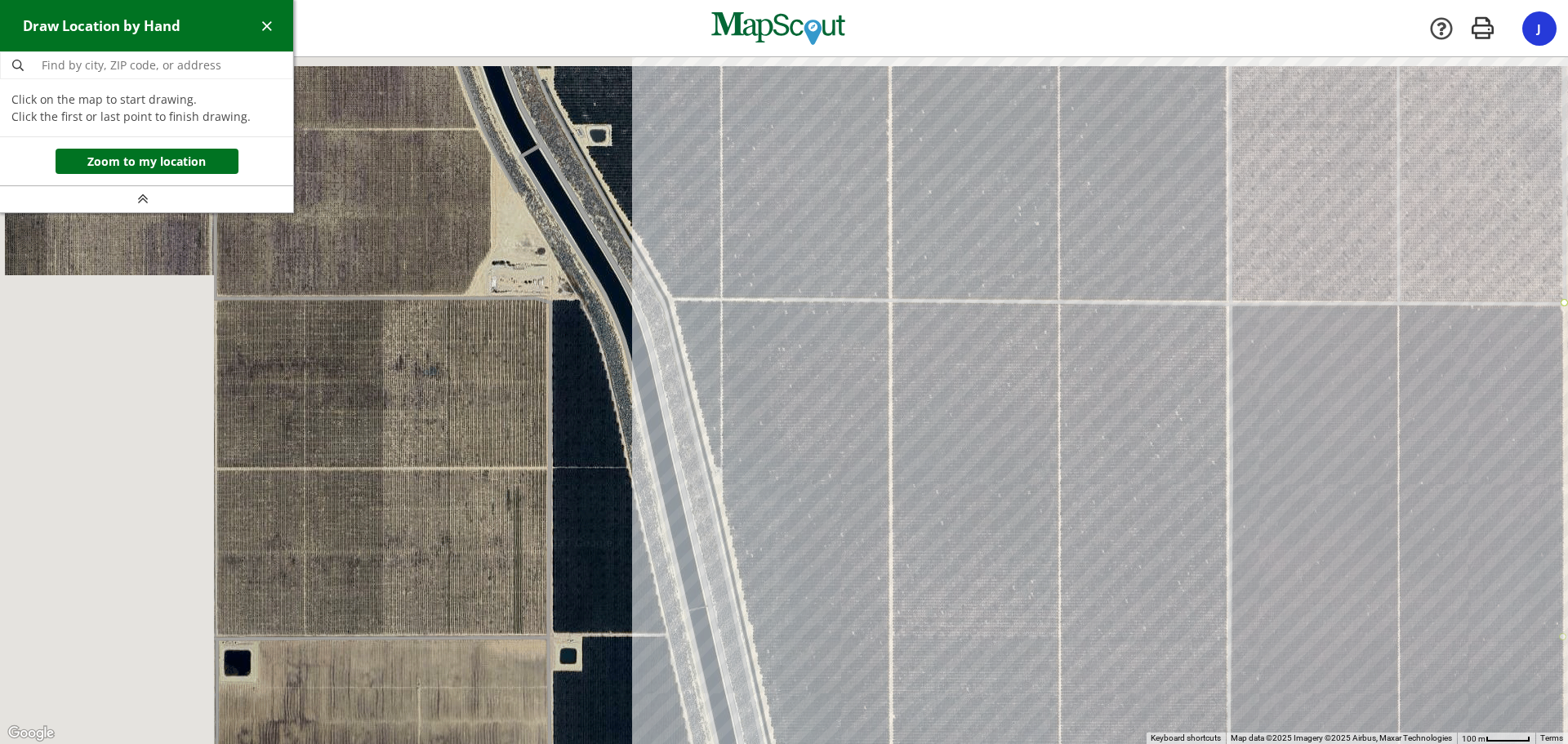
drag, startPoint x: 540, startPoint y: 344, endPoint x: 787, endPoint y: 654, distance: 396.4
click at [823, 743] on html "West Hills - Five Points Points Lost Hills Hills Company [GEOGRAPHIC_DATA] - Fi…" at bounding box center [784, 372] width 1568 height 744
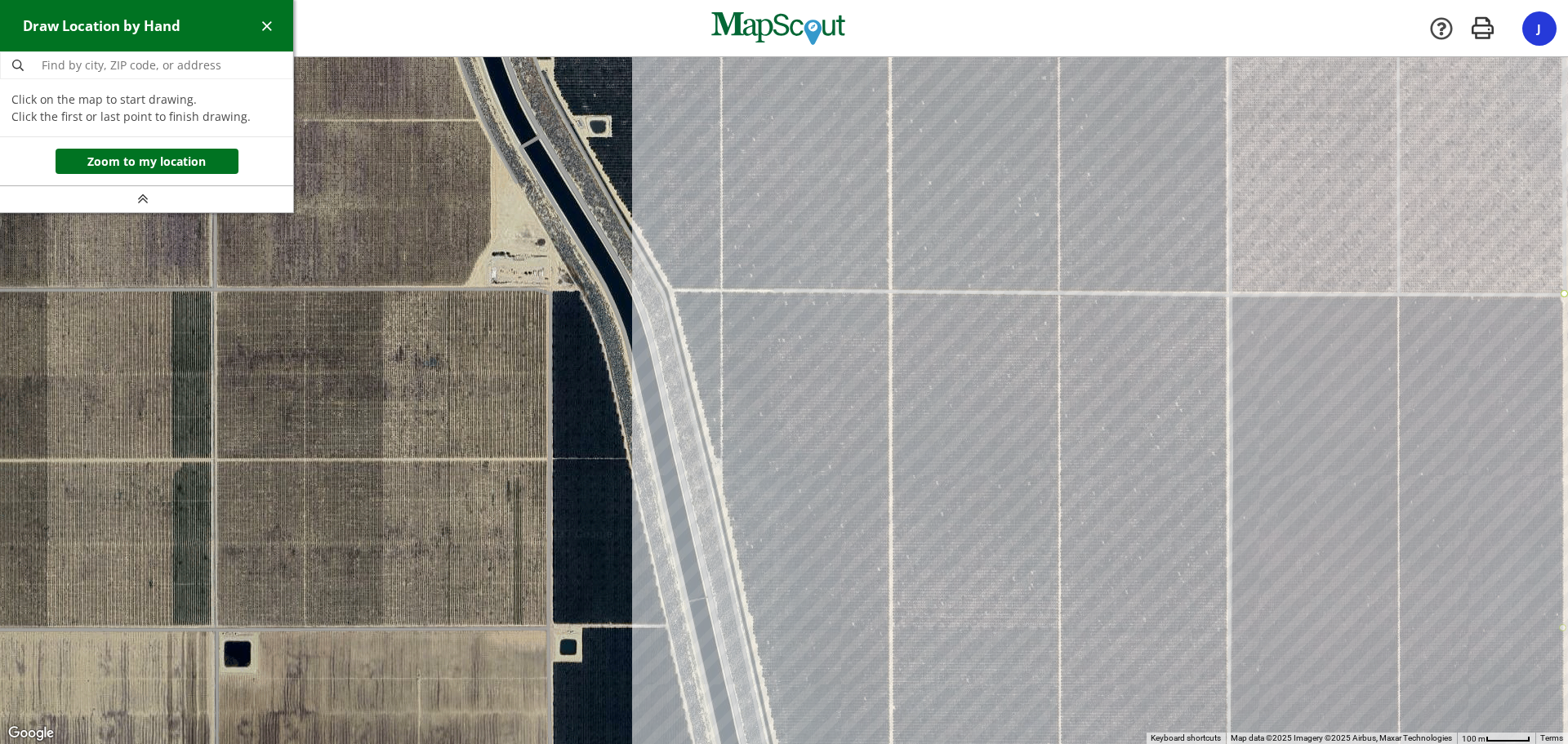
click at [673, 290] on div at bounding box center [784, 401] width 1568 height 687
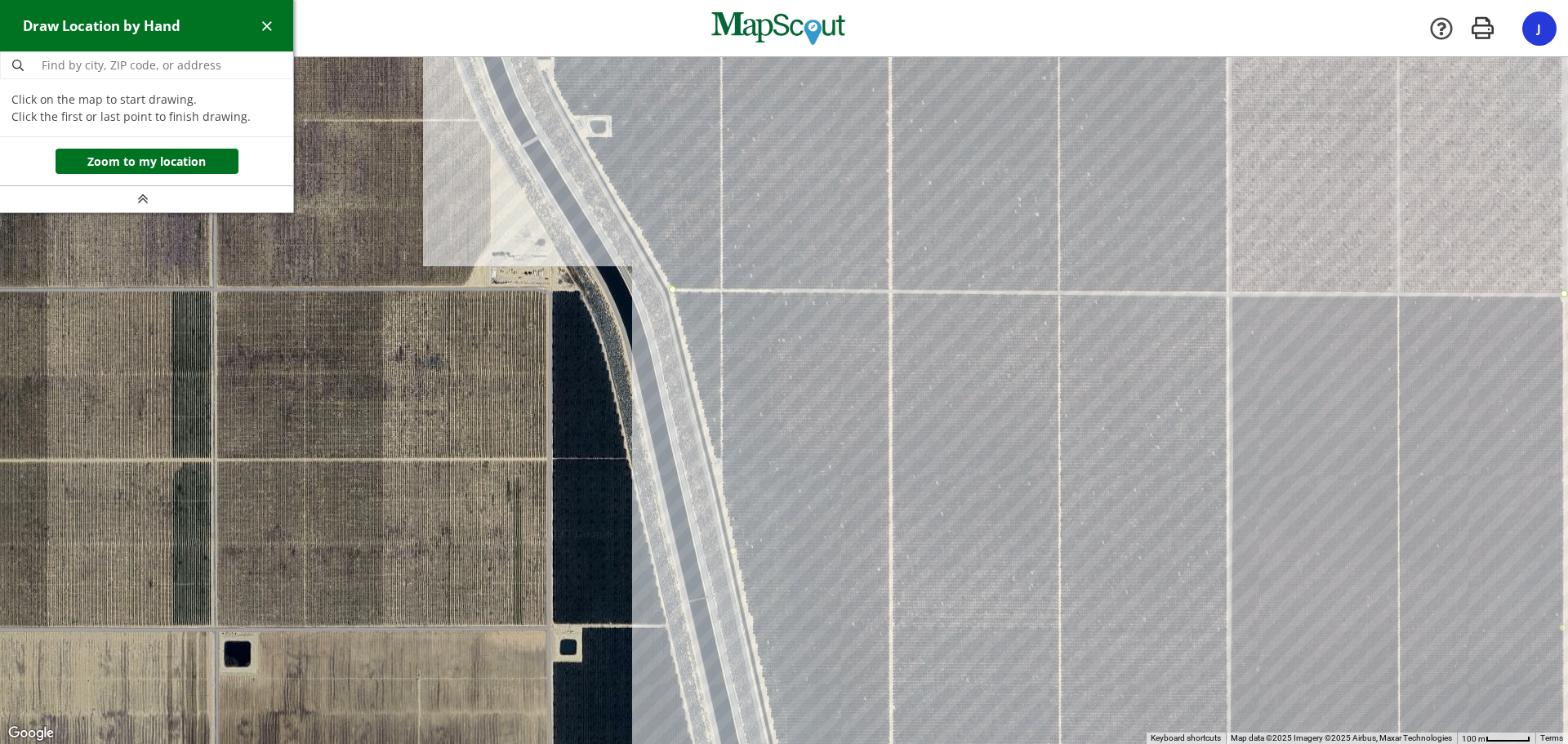
click at [641, 233] on div at bounding box center [784, 401] width 1568 height 687
click at [586, 138] on div at bounding box center [784, 401] width 1568 height 687
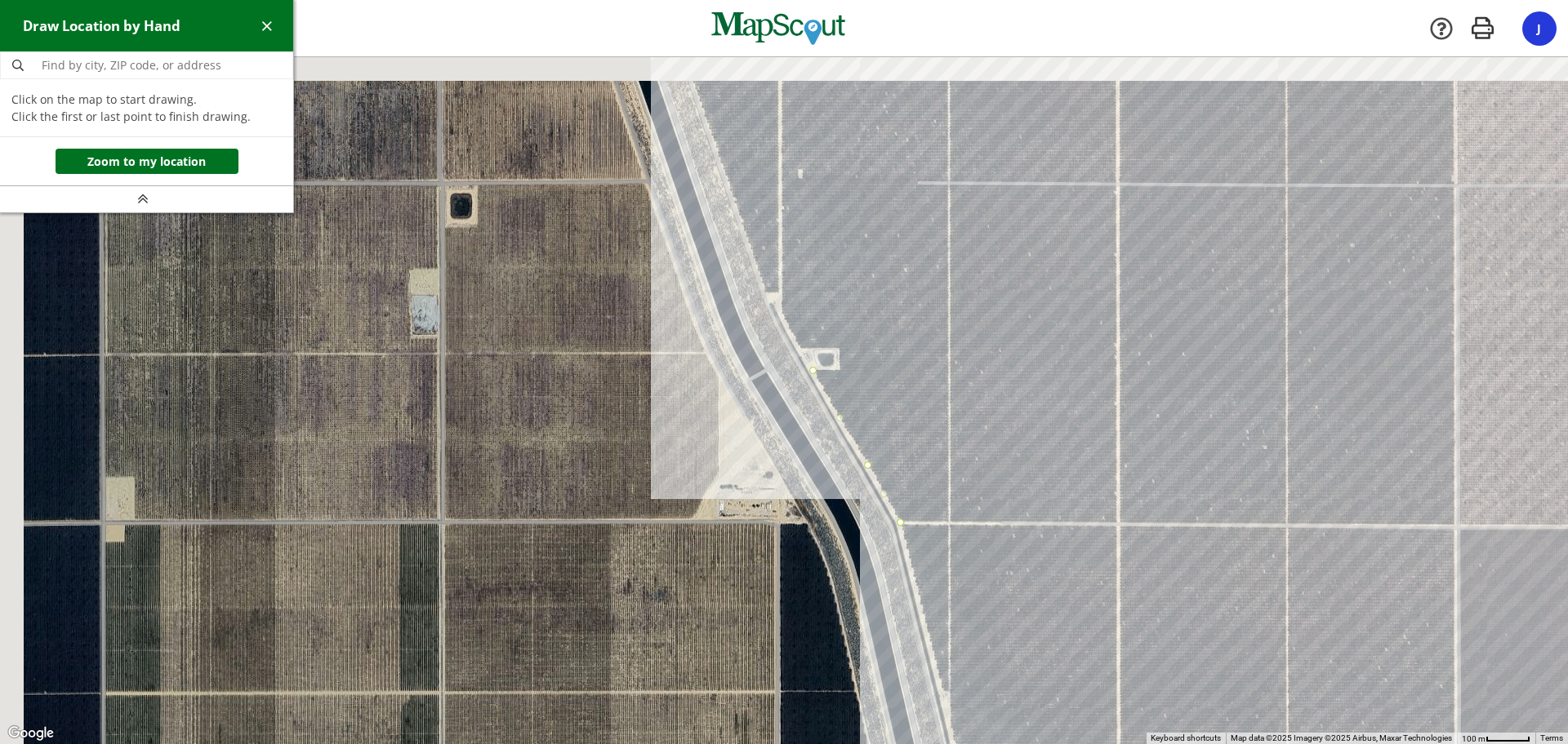
drag, startPoint x: 641, startPoint y: 165, endPoint x: 879, endPoint y: 413, distance: 343.7
click at [879, 413] on div at bounding box center [784, 401] width 1568 height 687
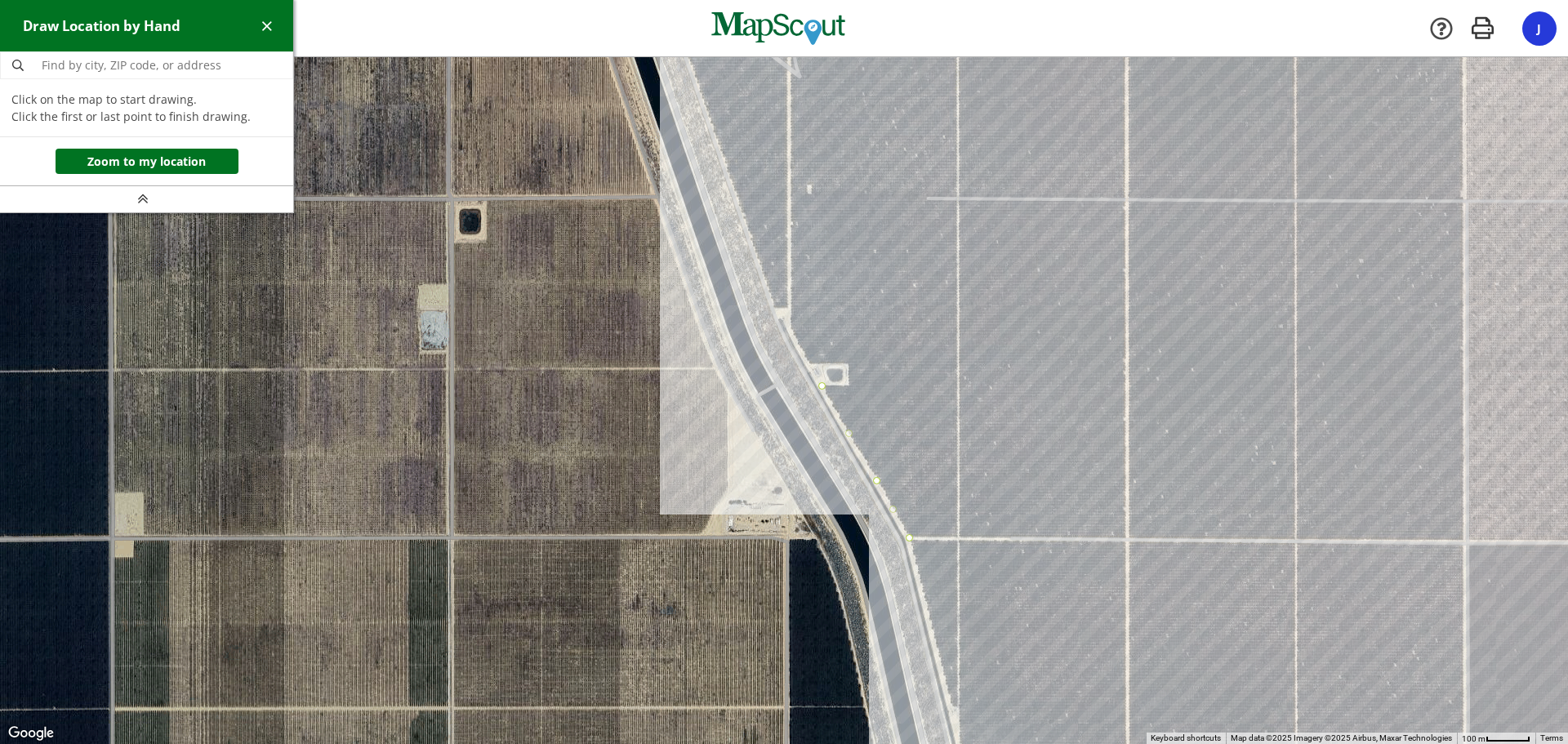
click at [770, 306] on div at bounding box center [784, 401] width 1568 height 687
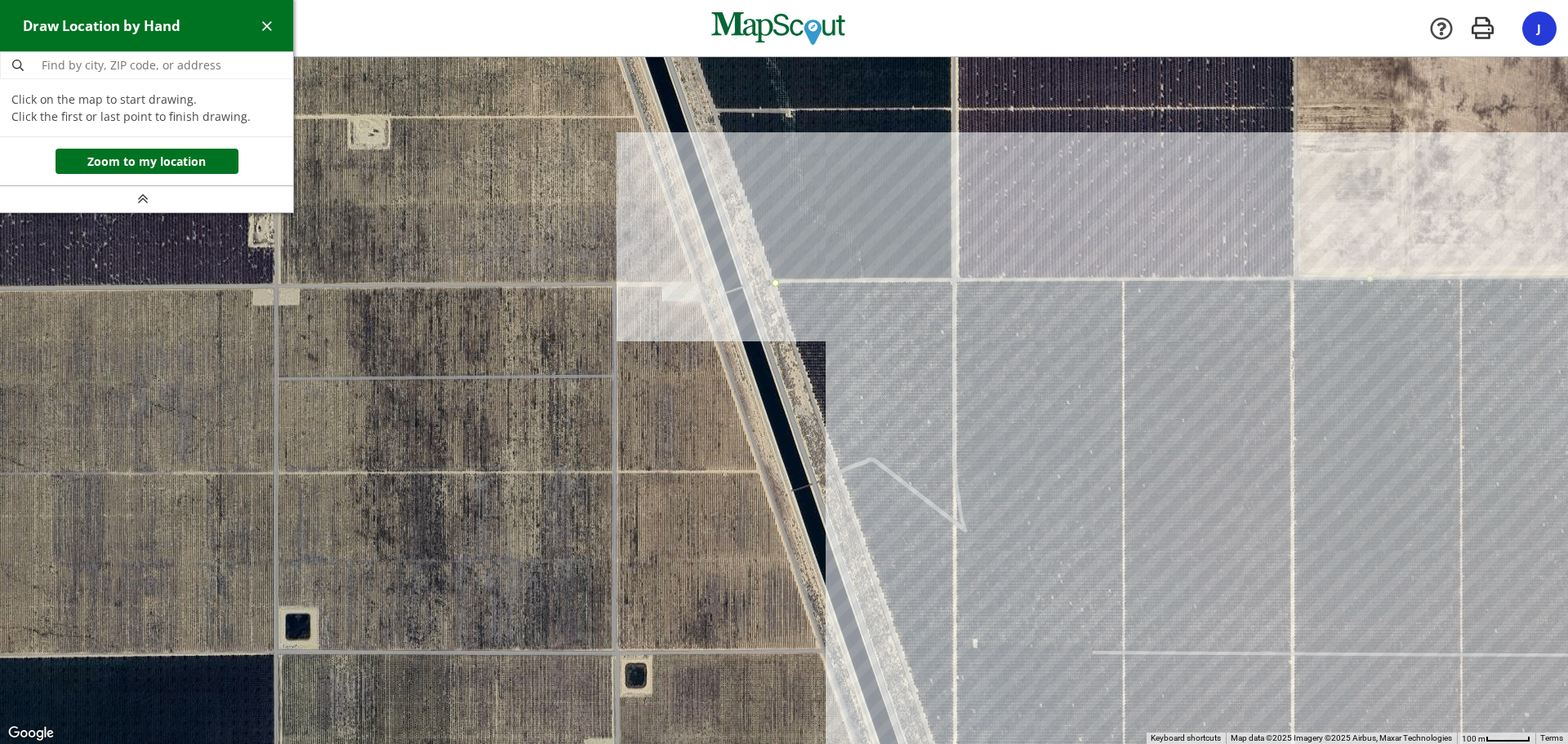
drag, startPoint x: 748, startPoint y: 181, endPoint x: 914, endPoint y: 640, distance: 488.1
click at [914, 640] on div at bounding box center [784, 401] width 1568 height 687
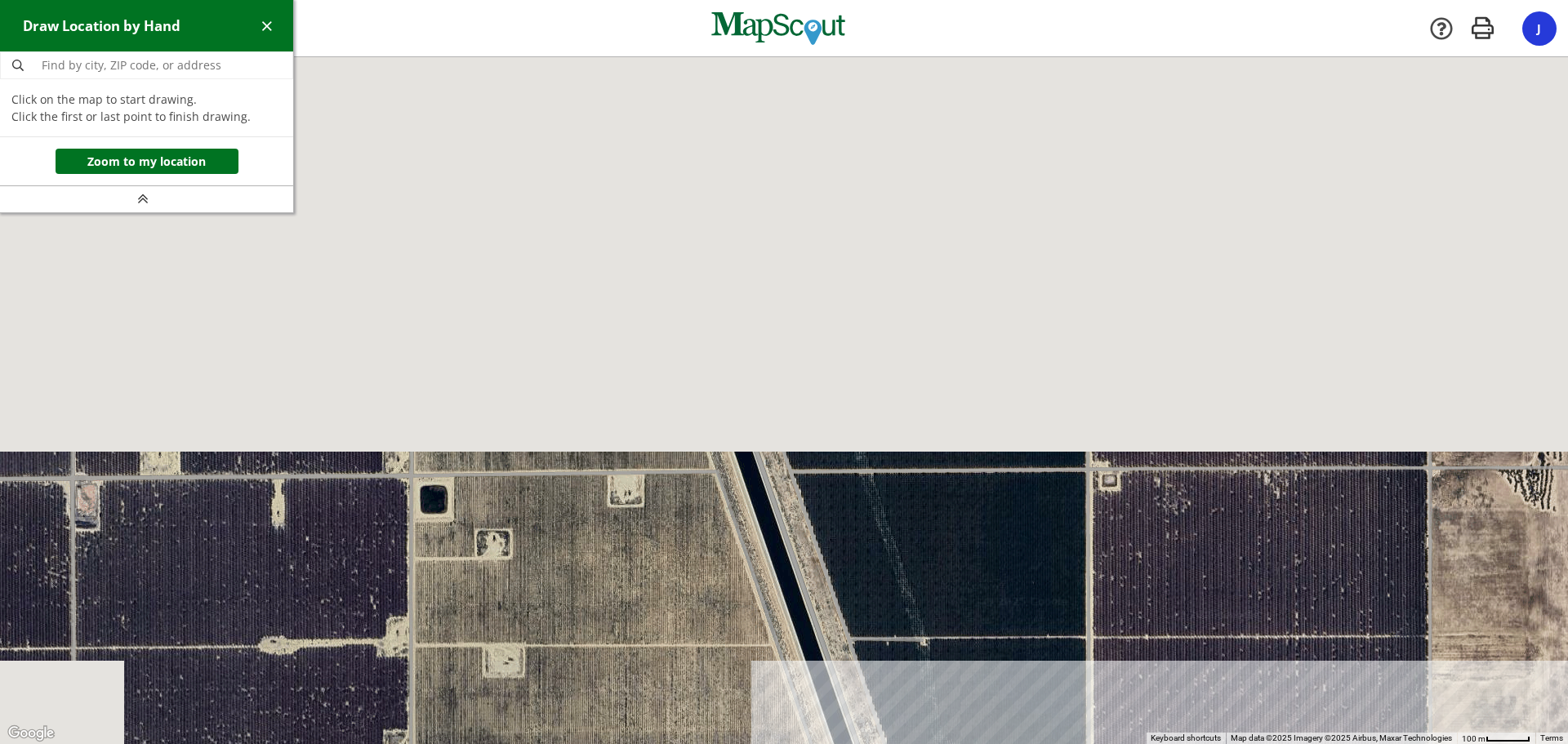
drag, startPoint x: 747, startPoint y: 184, endPoint x: 881, endPoint y: 700, distance: 533.1
click at [881, 700] on div at bounding box center [784, 401] width 1568 height 687
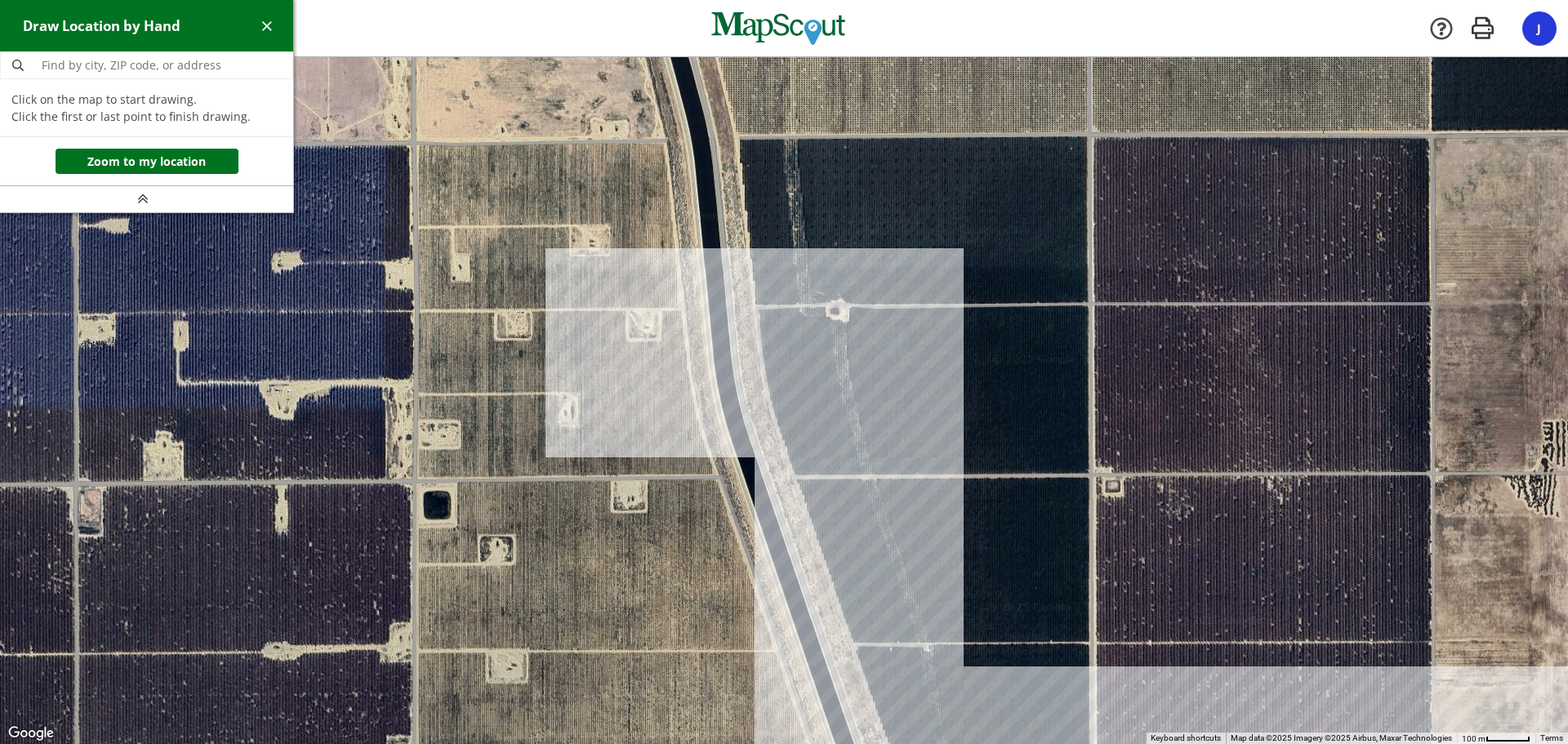
click at [766, 393] on div at bounding box center [784, 401] width 1568 height 687
click at [760, 325] on div at bounding box center [784, 401] width 1568 height 687
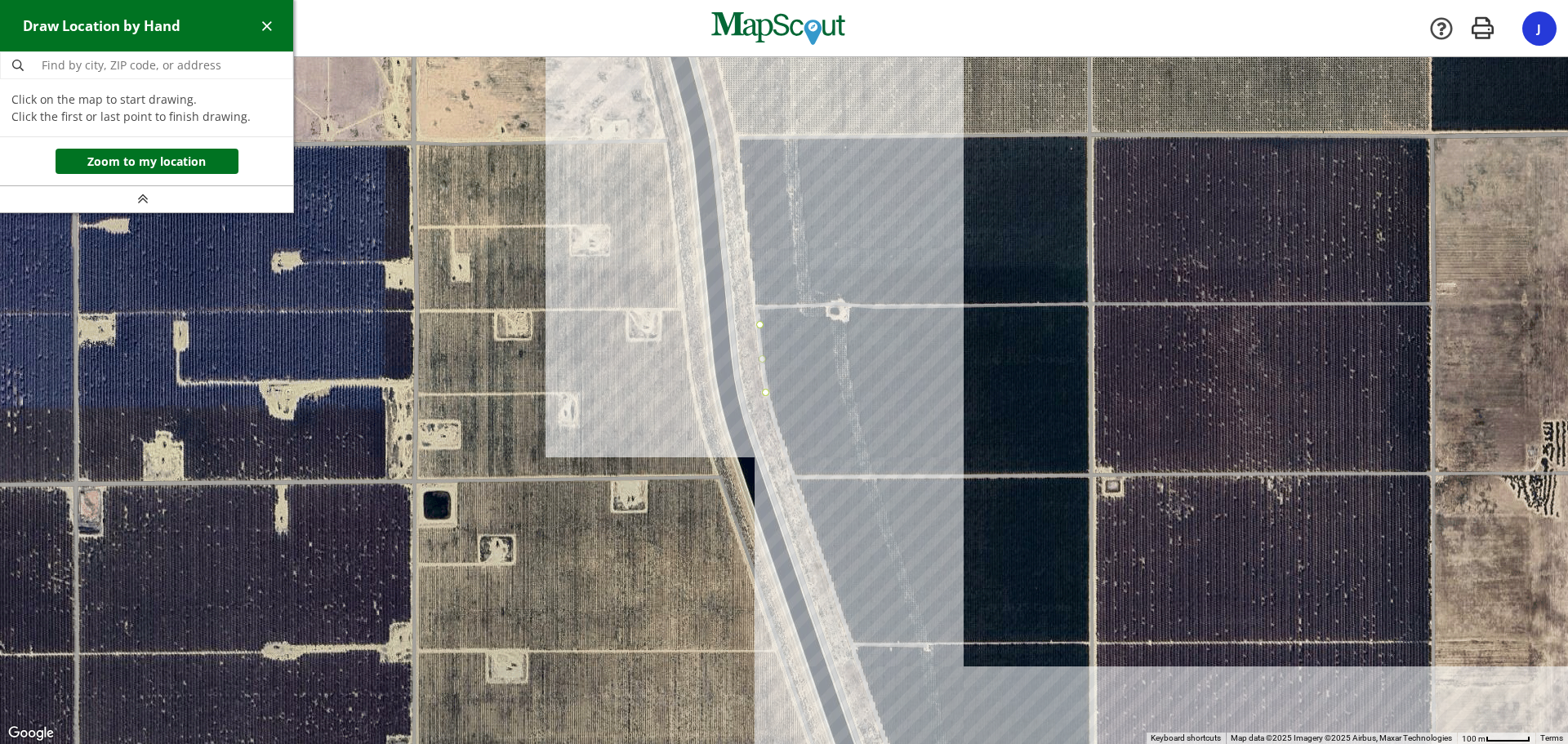
click at [749, 250] on div at bounding box center [784, 401] width 1568 height 687
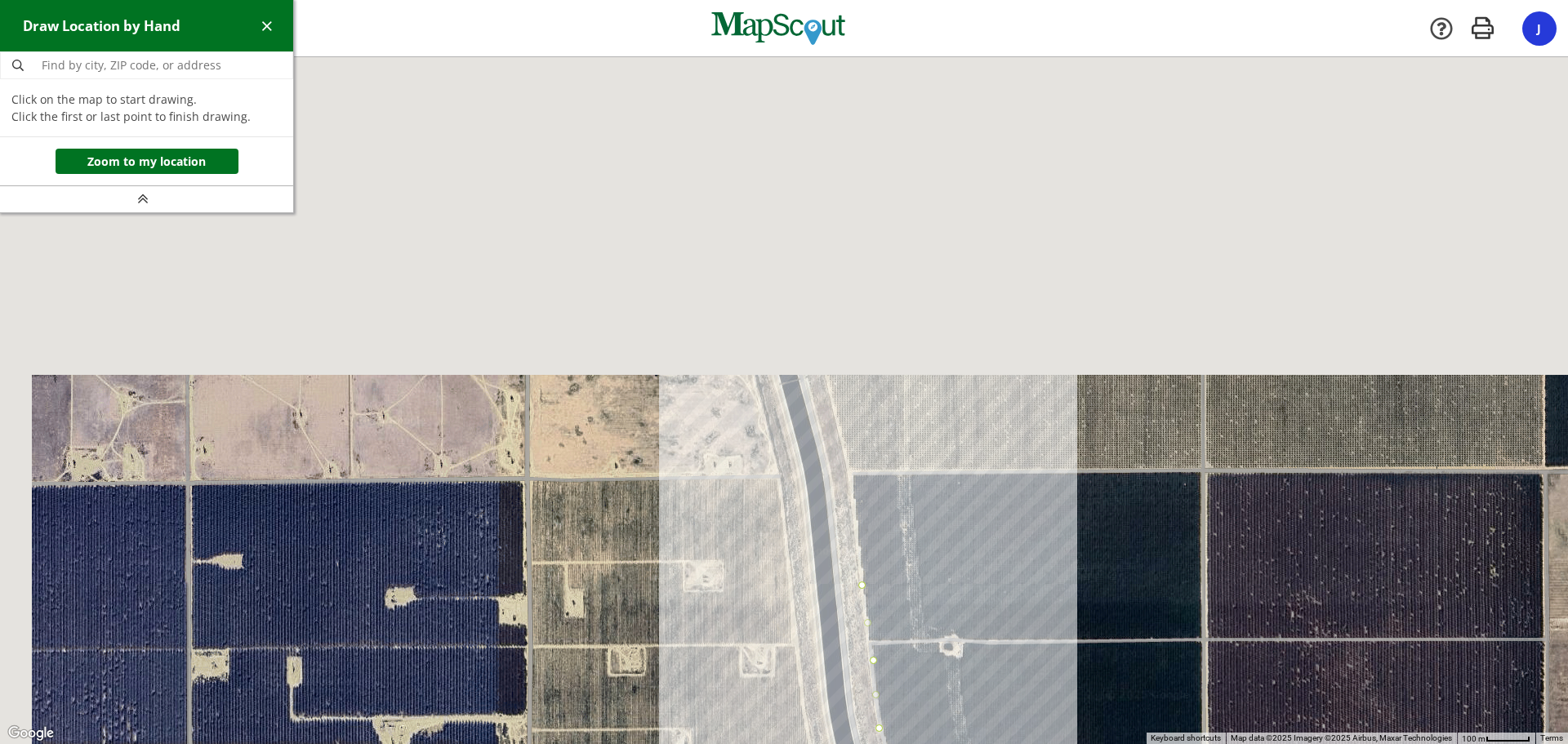
drag, startPoint x: 748, startPoint y: 190, endPoint x: 868, endPoint y: 552, distance: 381.4
click at [868, 552] on div at bounding box center [784, 401] width 1568 height 687
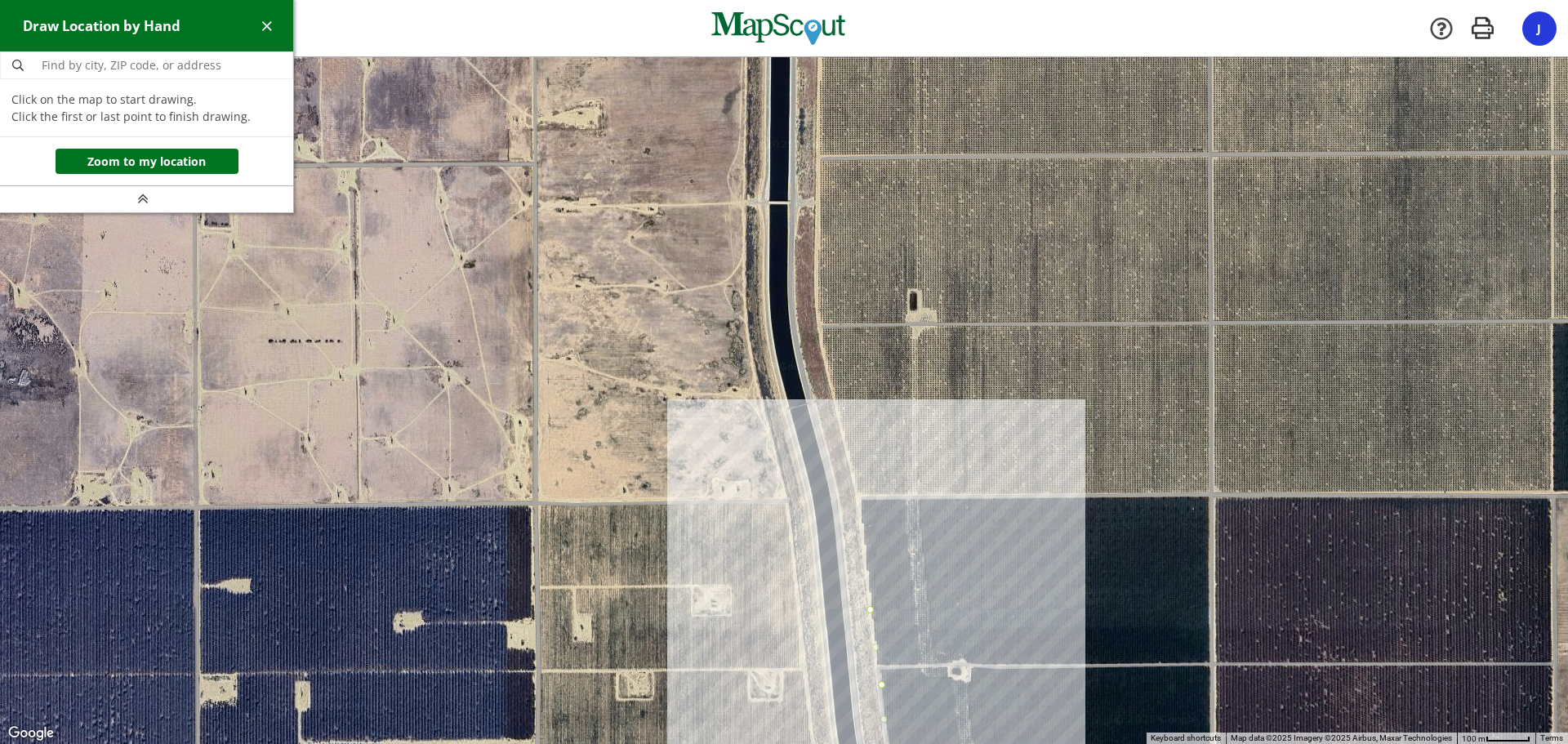
click at [862, 529] on div at bounding box center [784, 401] width 1568 height 687
click at [860, 497] on div at bounding box center [784, 401] width 1568 height 687
click at [840, 440] on div at bounding box center [784, 401] width 1568 height 687
click at [837, 440] on div at bounding box center [784, 401] width 1568 height 687
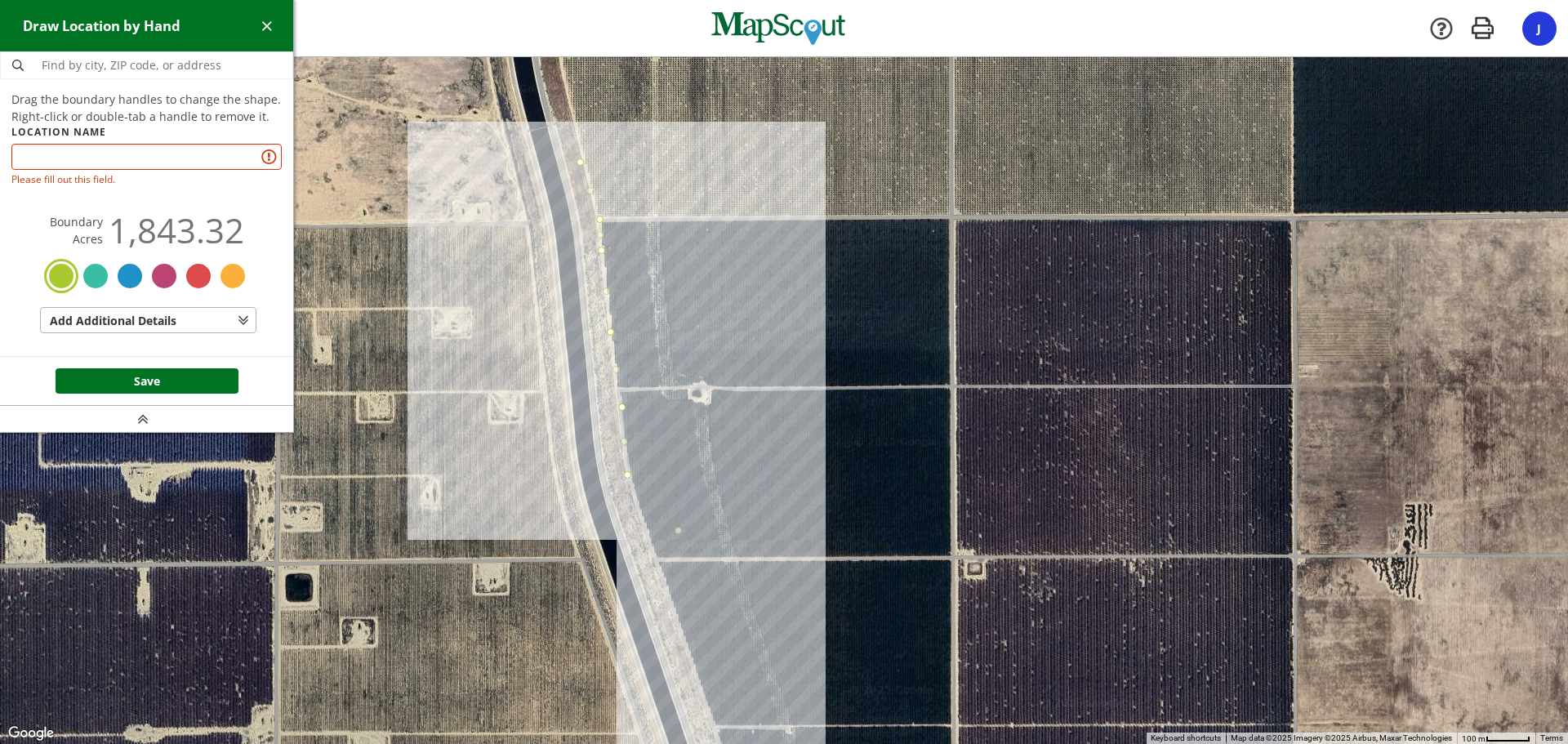
drag, startPoint x: 1022, startPoint y: 595, endPoint x: 752, endPoint y: 296, distance: 402.9
click at [752, 296] on div at bounding box center [784, 401] width 1568 height 687
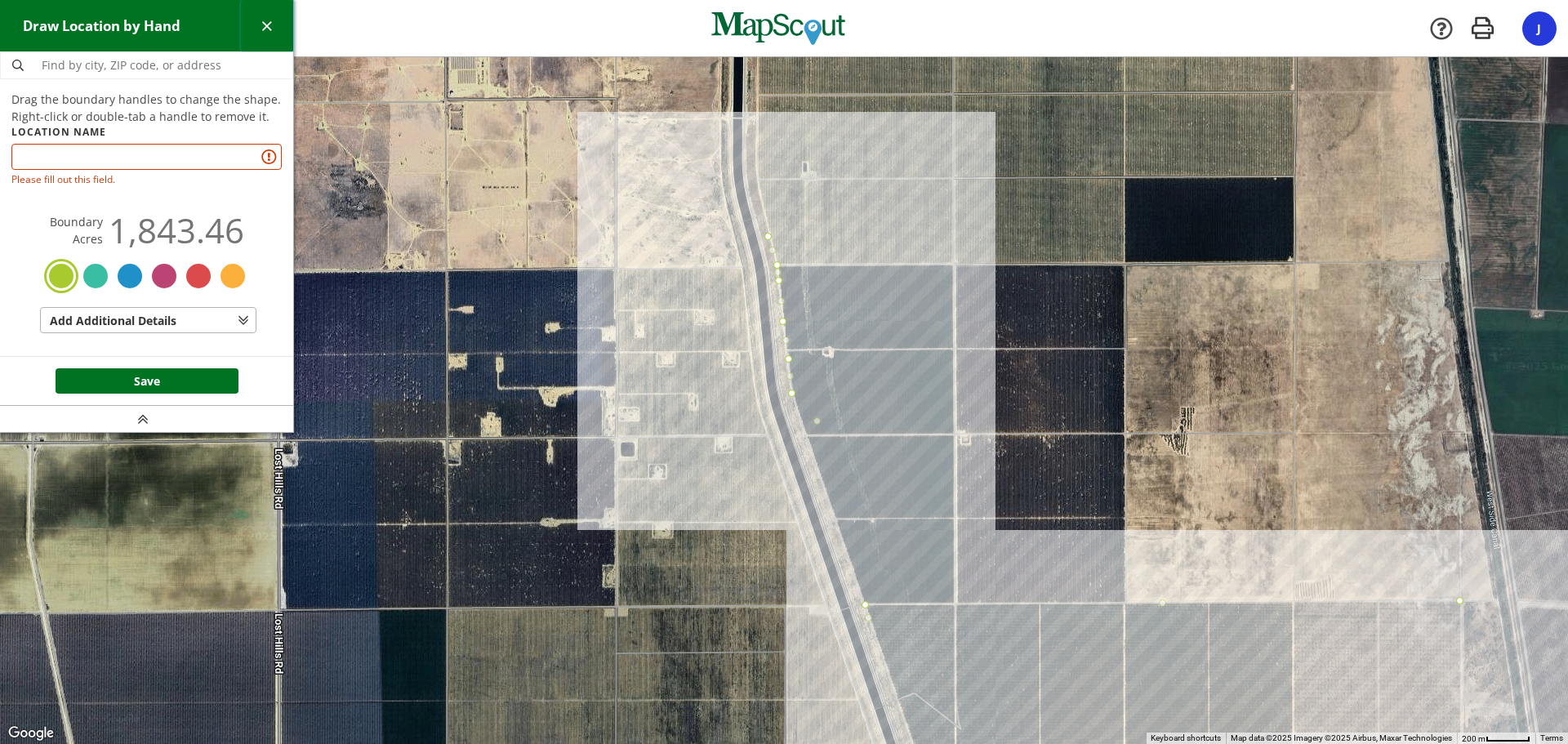
click at [267, 29] on span "button" at bounding box center [266, 26] width 17 height 17
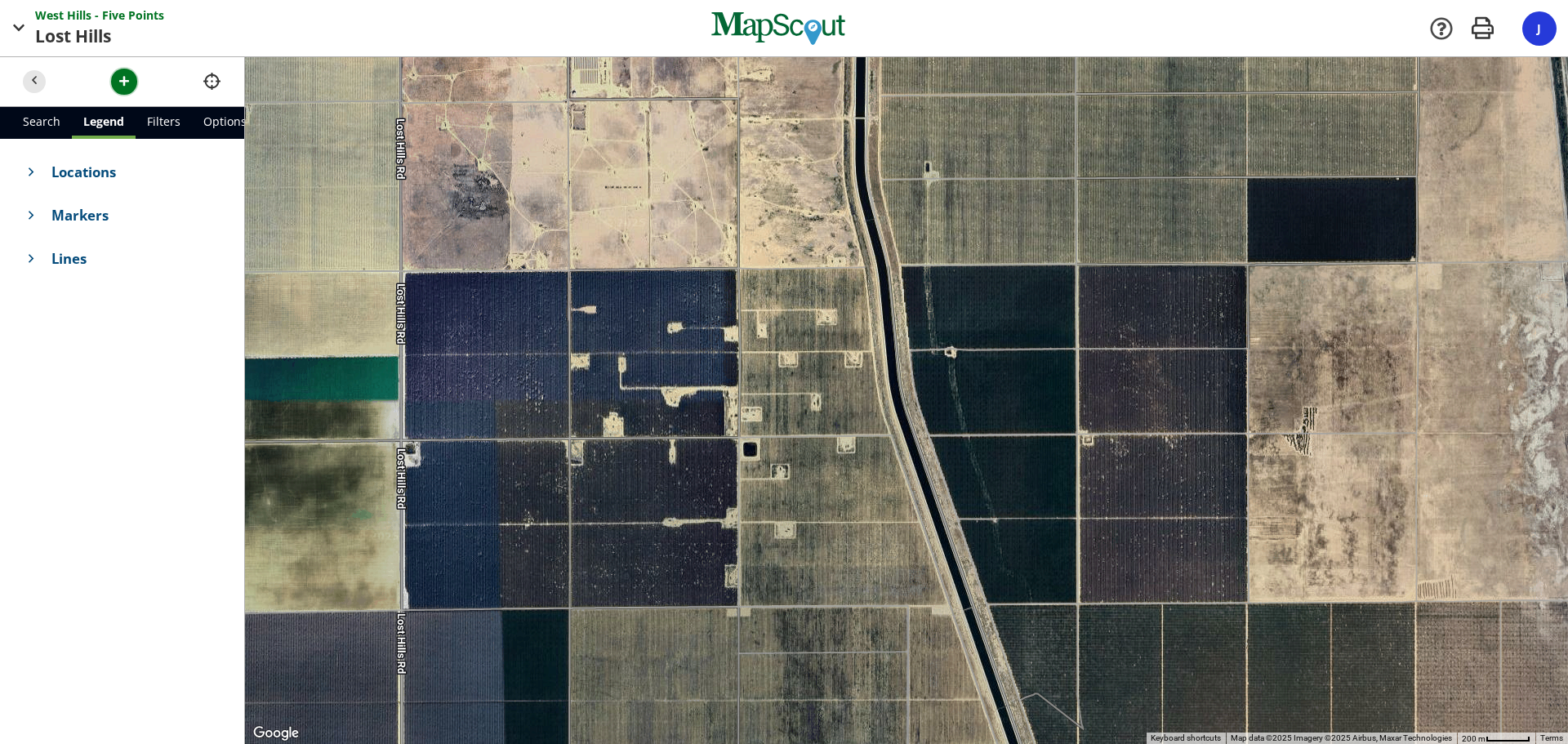
click at [132, 80] on span "button" at bounding box center [125, 81] width 17 height 17
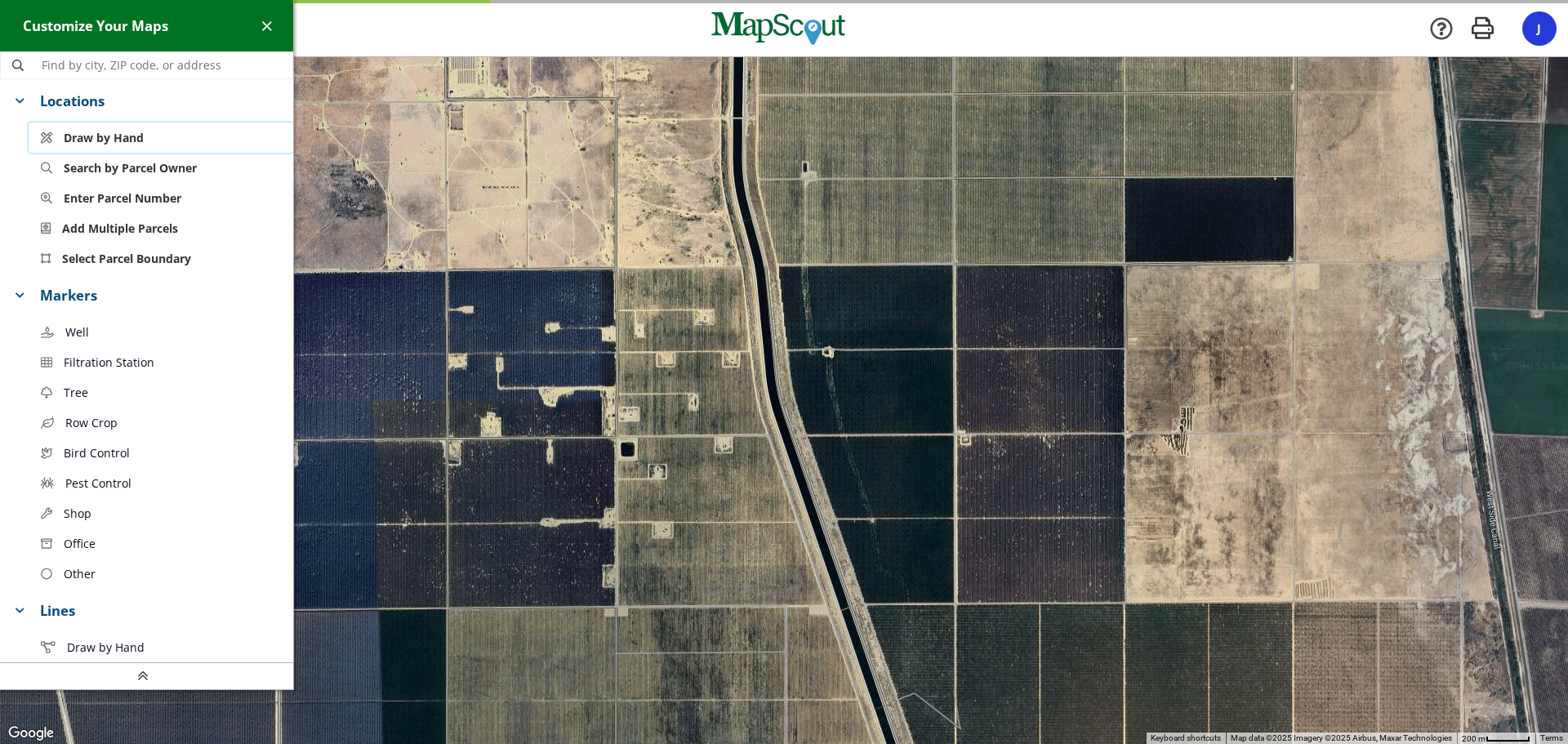
click at [106, 133] on span "Draw by Hand" at bounding box center [104, 138] width 80 height 17
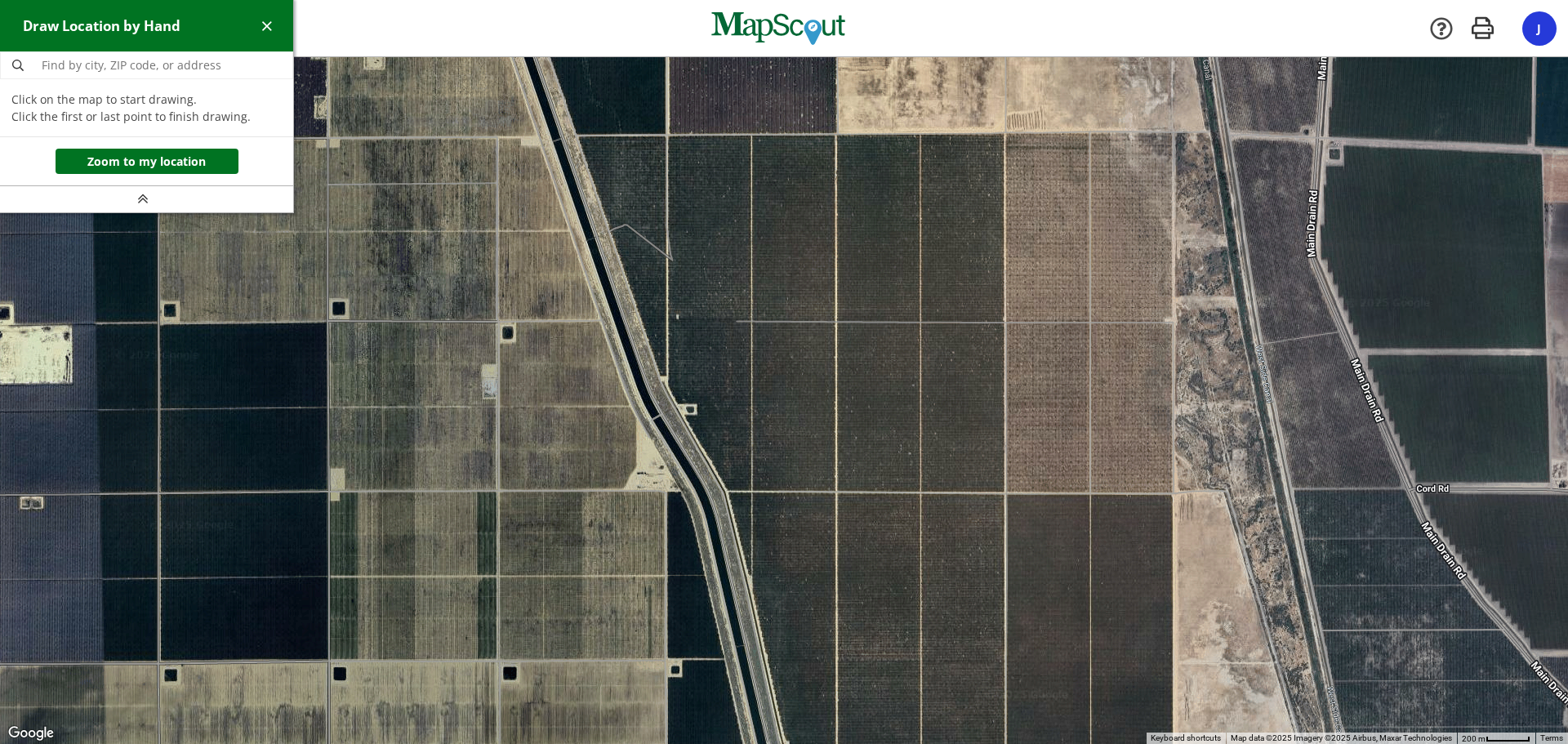
drag, startPoint x: 799, startPoint y: 519, endPoint x: 512, endPoint y: 48, distance: 551.6
click at [512, 48] on div "West Hills - Five Points Points Lost Hills Hills Company [GEOGRAPHIC_DATA] - Fi…" at bounding box center [784, 372] width 1568 height 744
drag, startPoint x: 579, startPoint y: 137, endPoint x: 600, endPoint y: 135, distance: 21.1
click at [587, 136] on div at bounding box center [784, 401] width 1568 height 687
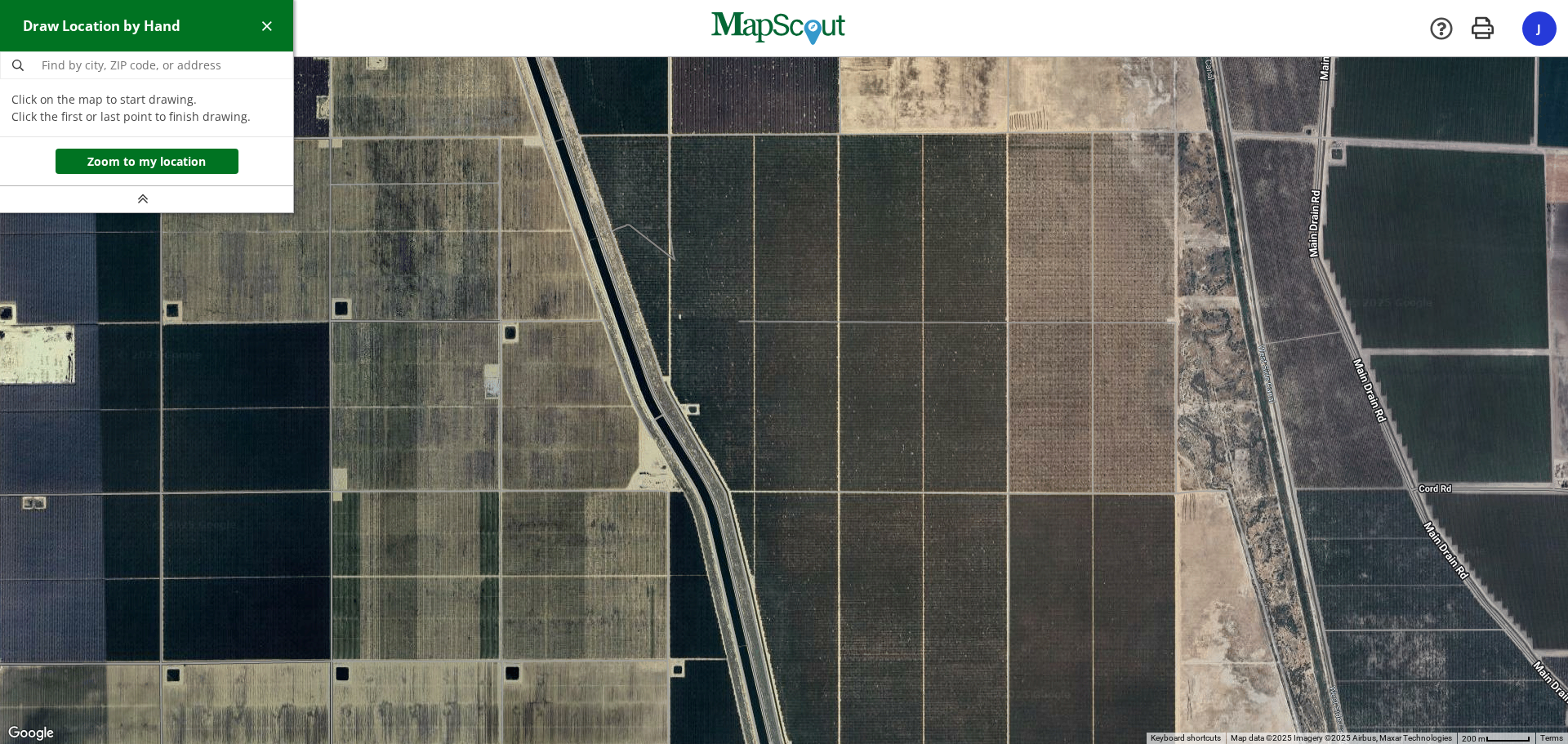
click at [581, 137] on div at bounding box center [784, 401] width 1568 height 687
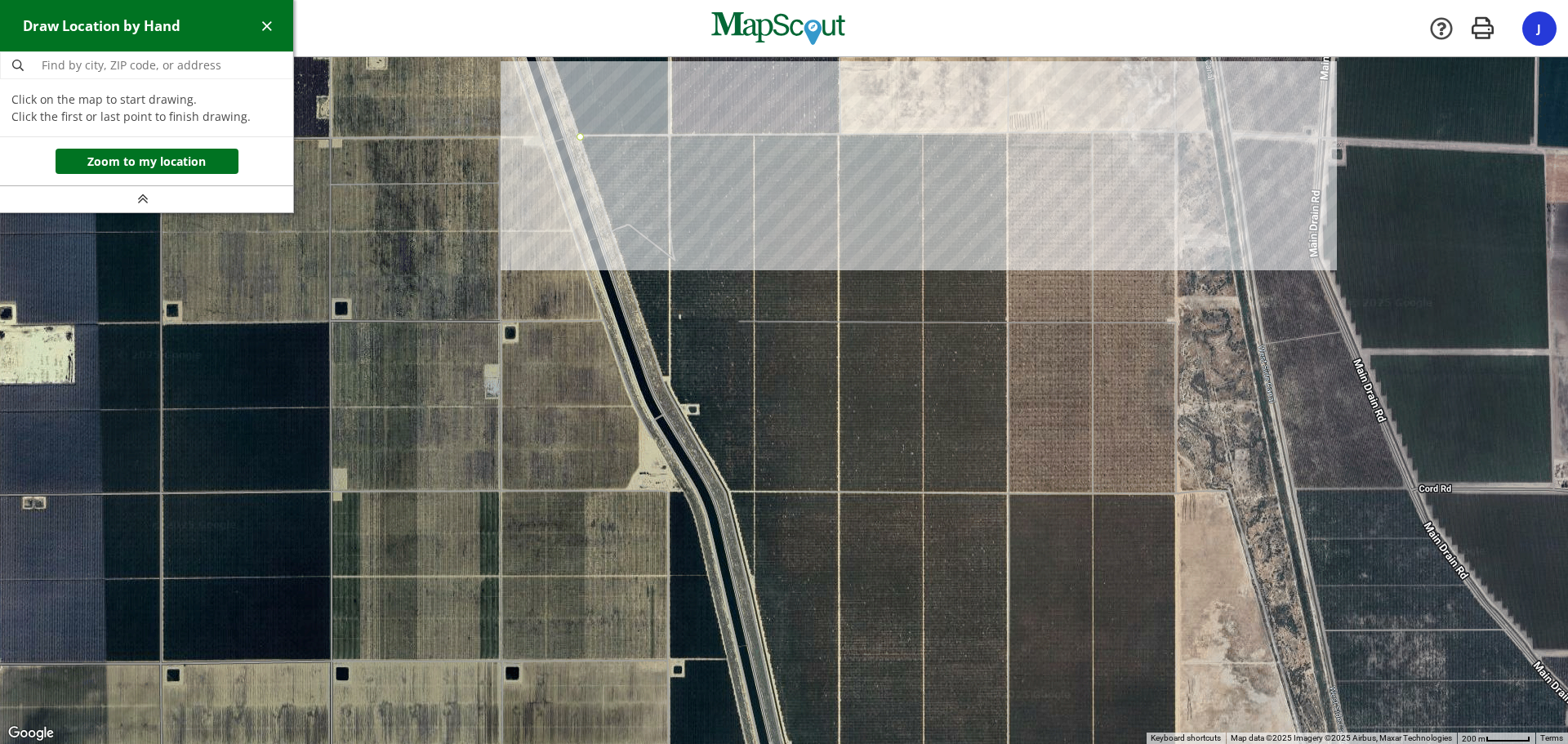
click at [1174, 131] on div at bounding box center [784, 401] width 1568 height 687
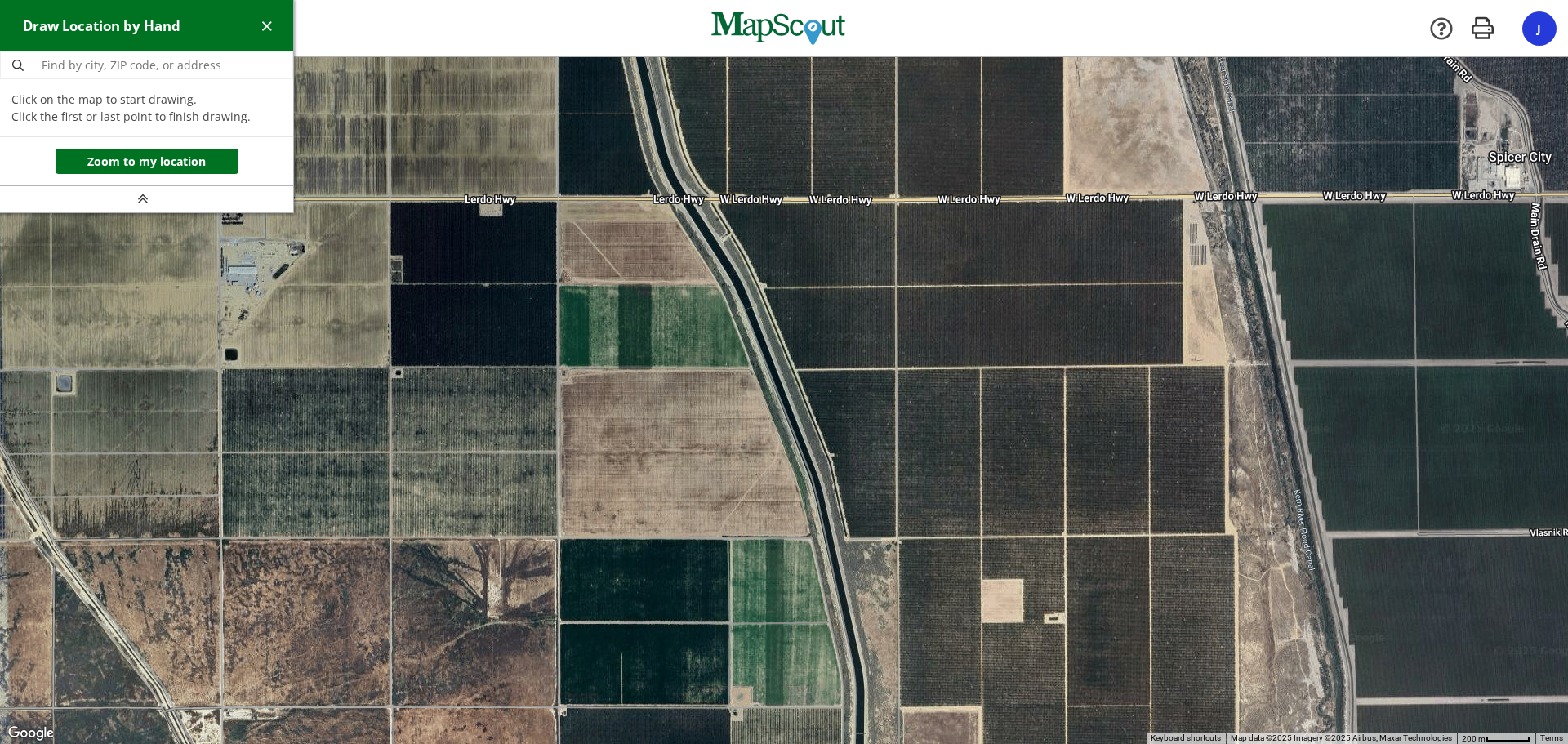
drag, startPoint x: 1124, startPoint y: 533, endPoint x: 1012, endPoint y: -99, distance: 641.8
click at [1012, 0] on html "West Hills - Five Points Points Lost Hills Hills Company [GEOGRAPHIC_DATA] - Fi…" at bounding box center [784, 372] width 1568 height 744
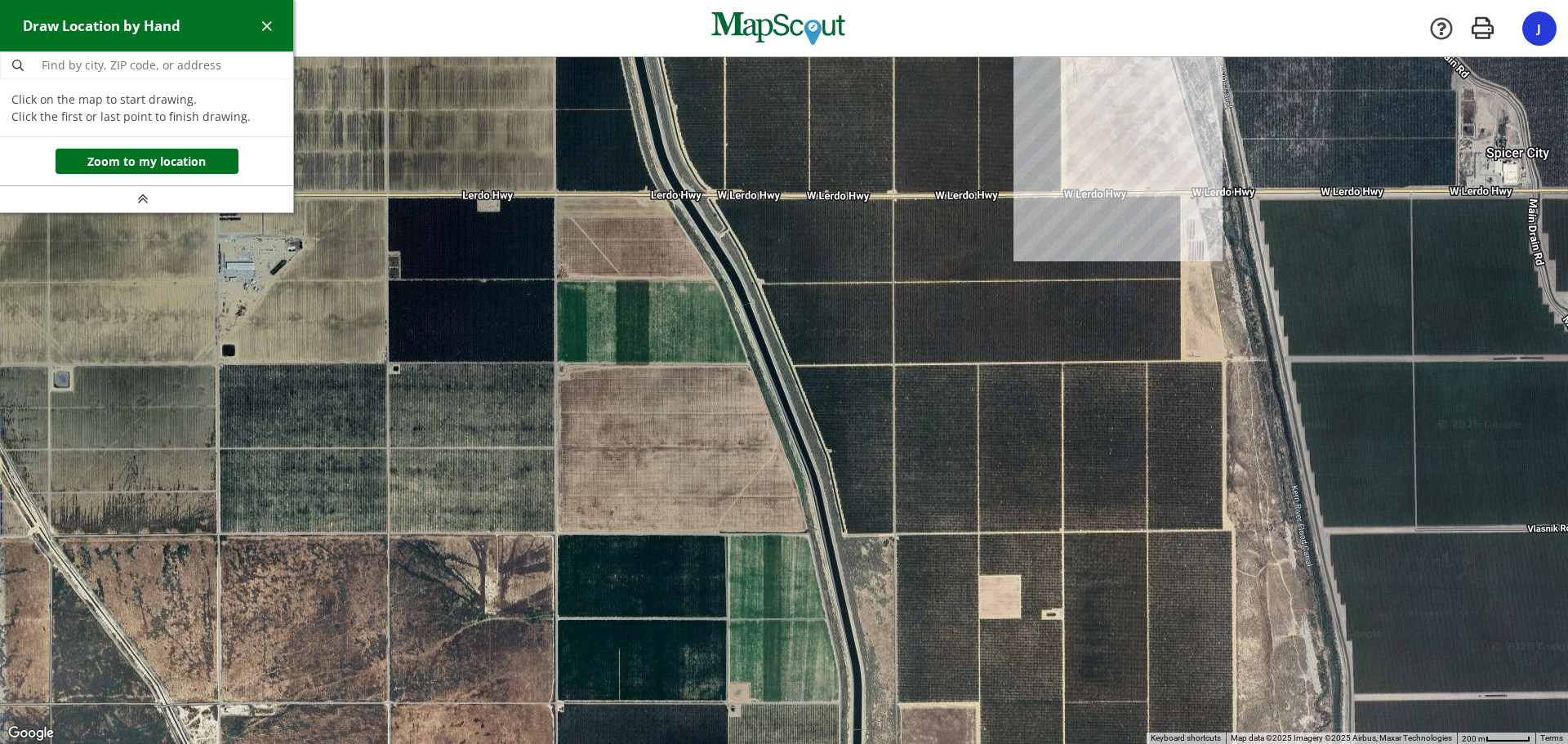
click at [1062, 193] on div at bounding box center [784, 401] width 1568 height 687
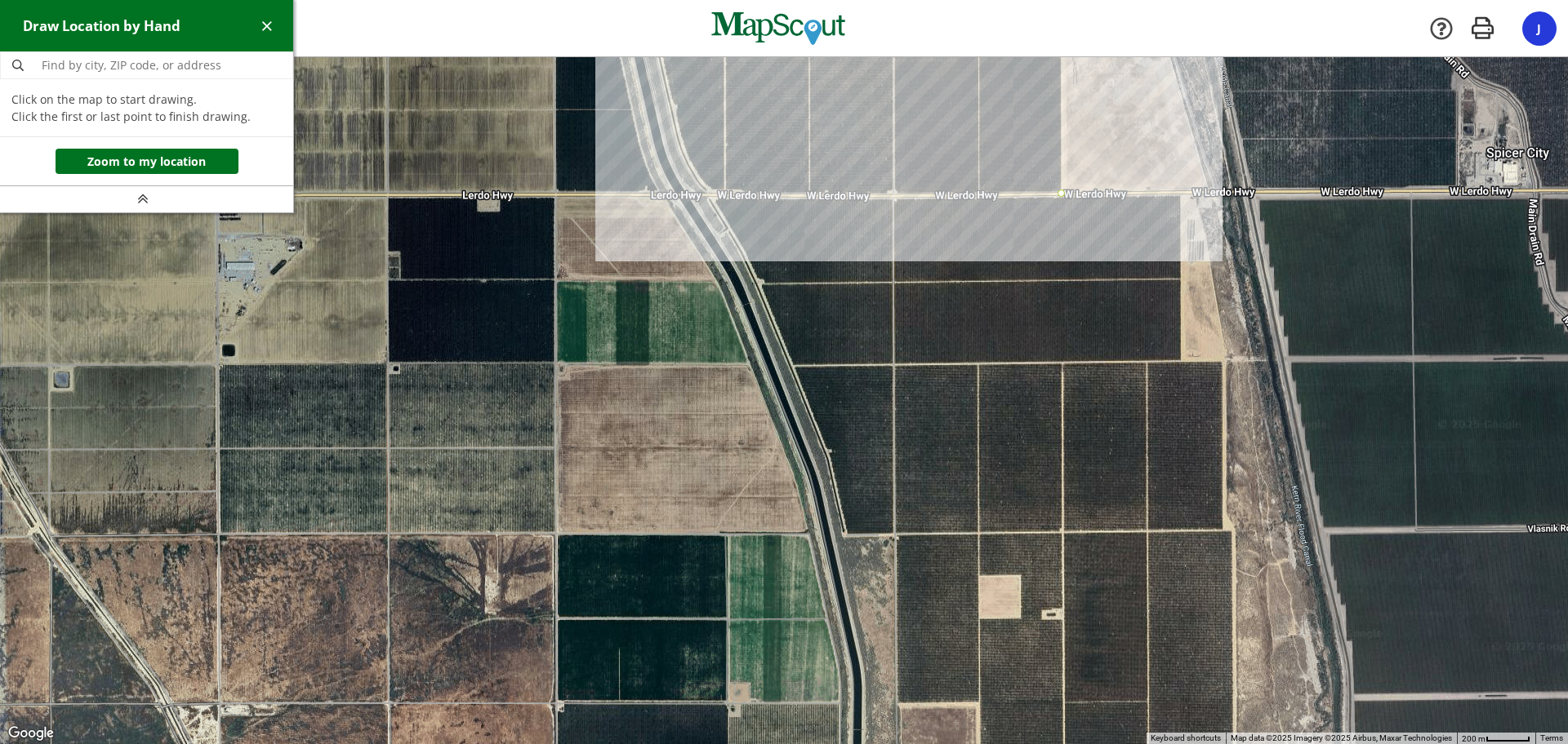
click at [712, 191] on div at bounding box center [784, 401] width 1568 height 687
click at [696, 171] on div at bounding box center [784, 401] width 1568 height 687
click at [685, 145] on div at bounding box center [784, 401] width 1568 height 687
click at [675, 119] on div at bounding box center [784, 401] width 1568 height 687
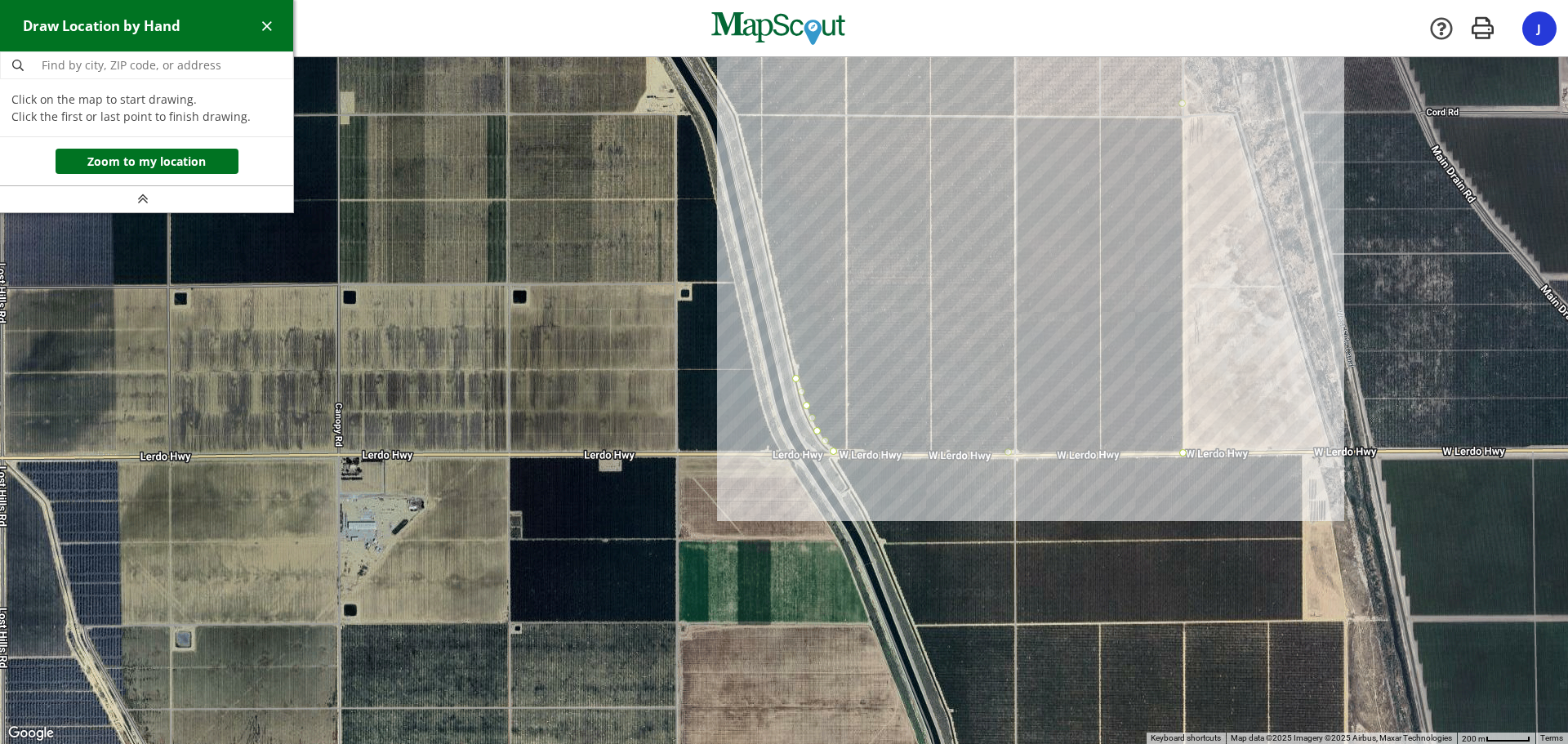
drag, startPoint x: 723, startPoint y: 122, endPoint x: 844, endPoint y: 384, distance: 288.6
click at [844, 384] on div at bounding box center [784, 401] width 1568 height 687
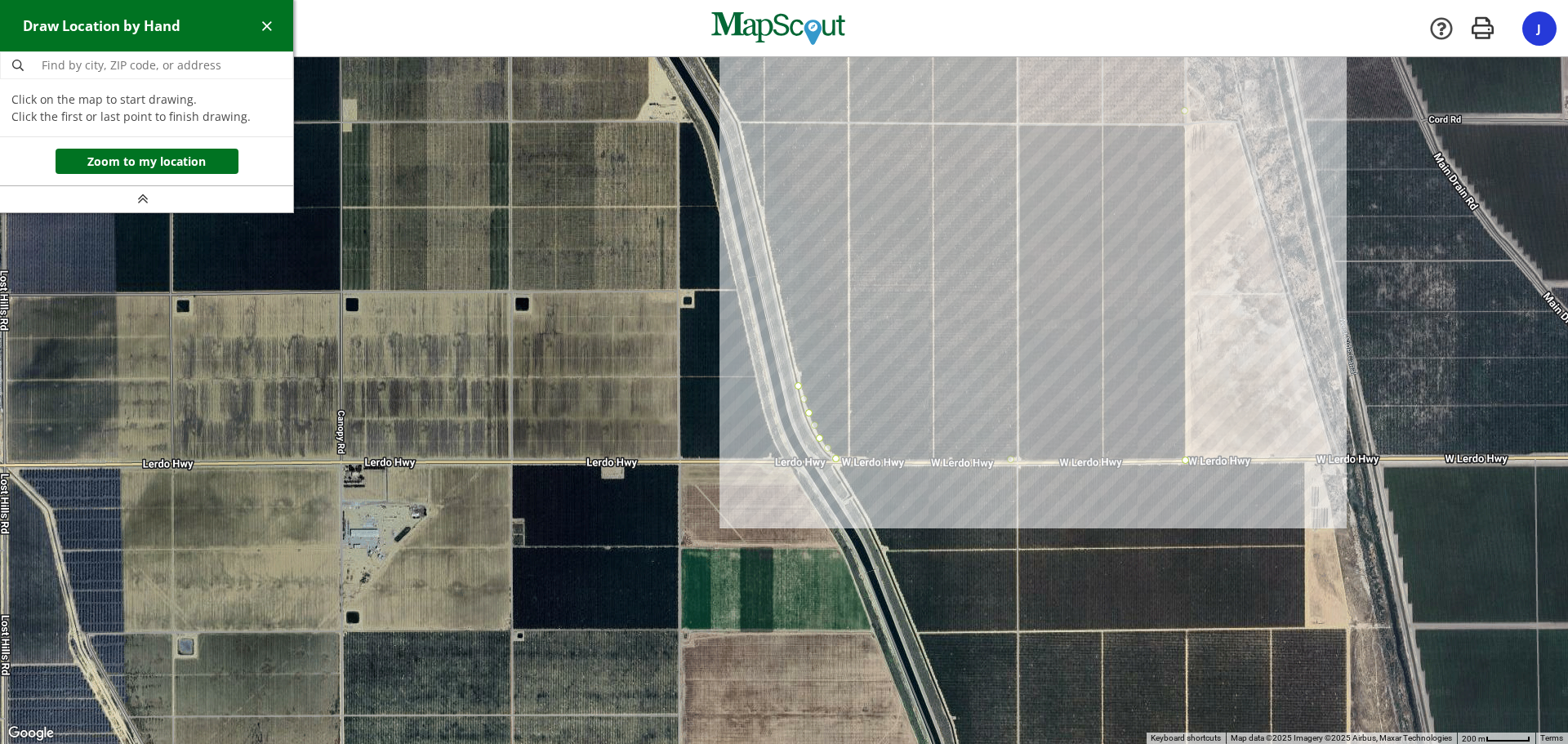
click at [760, 204] on div at bounding box center [784, 401] width 1568 height 687
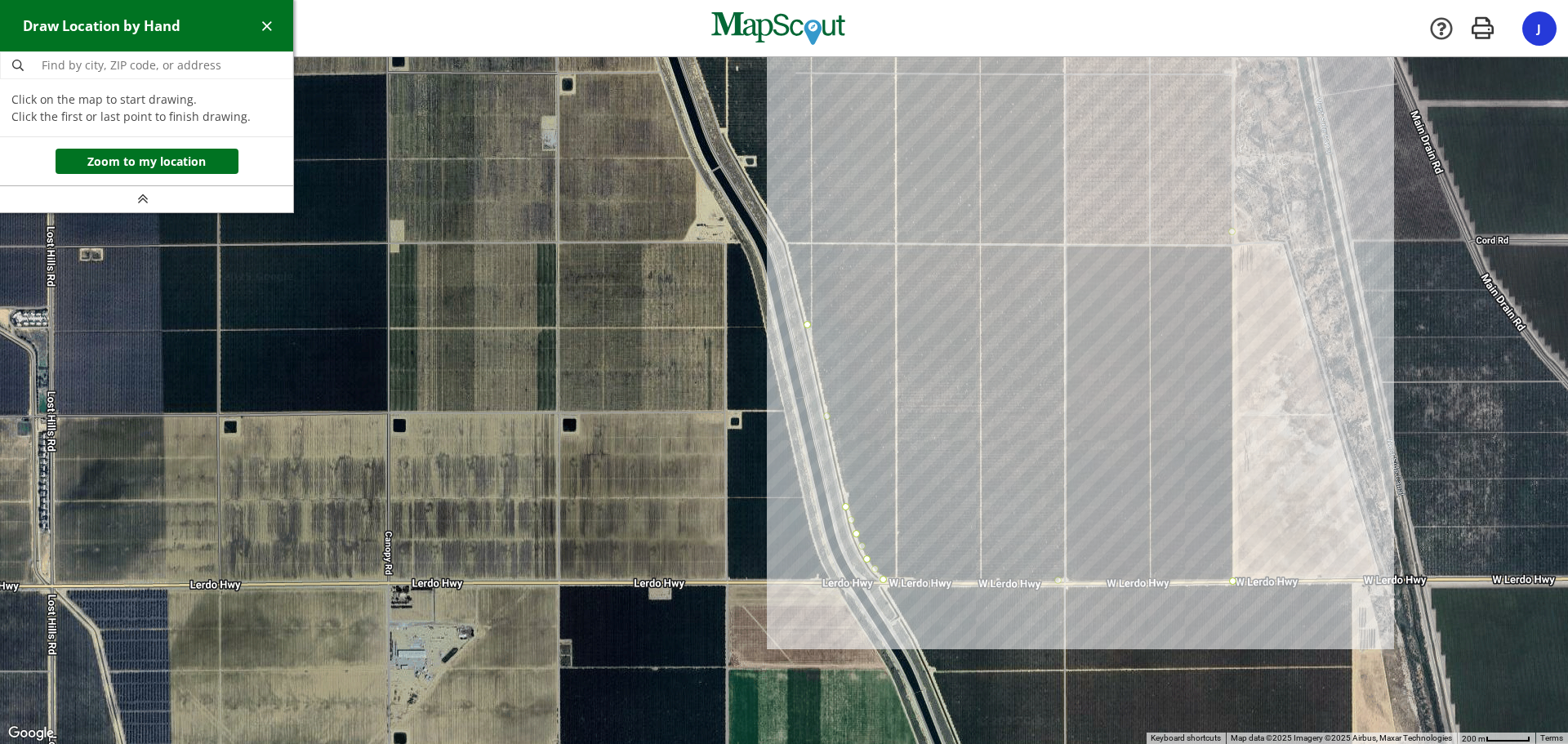
drag, startPoint x: 799, startPoint y: 247, endPoint x: 822, endPoint y: 303, distance: 60.5
click at [822, 303] on div at bounding box center [784, 401] width 1568 height 687
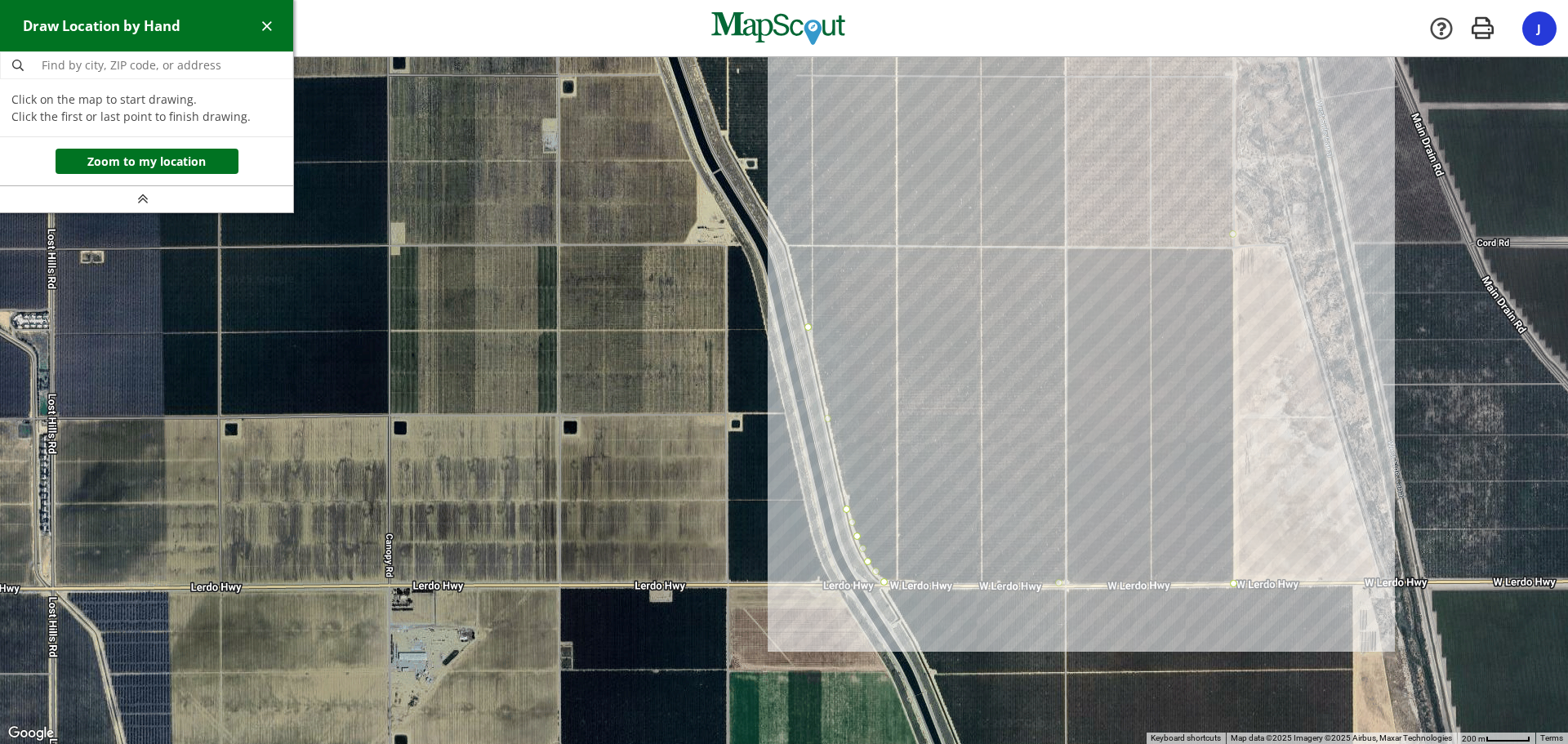
click at [787, 247] on div at bounding box center [784, 401] width 1568 height 687
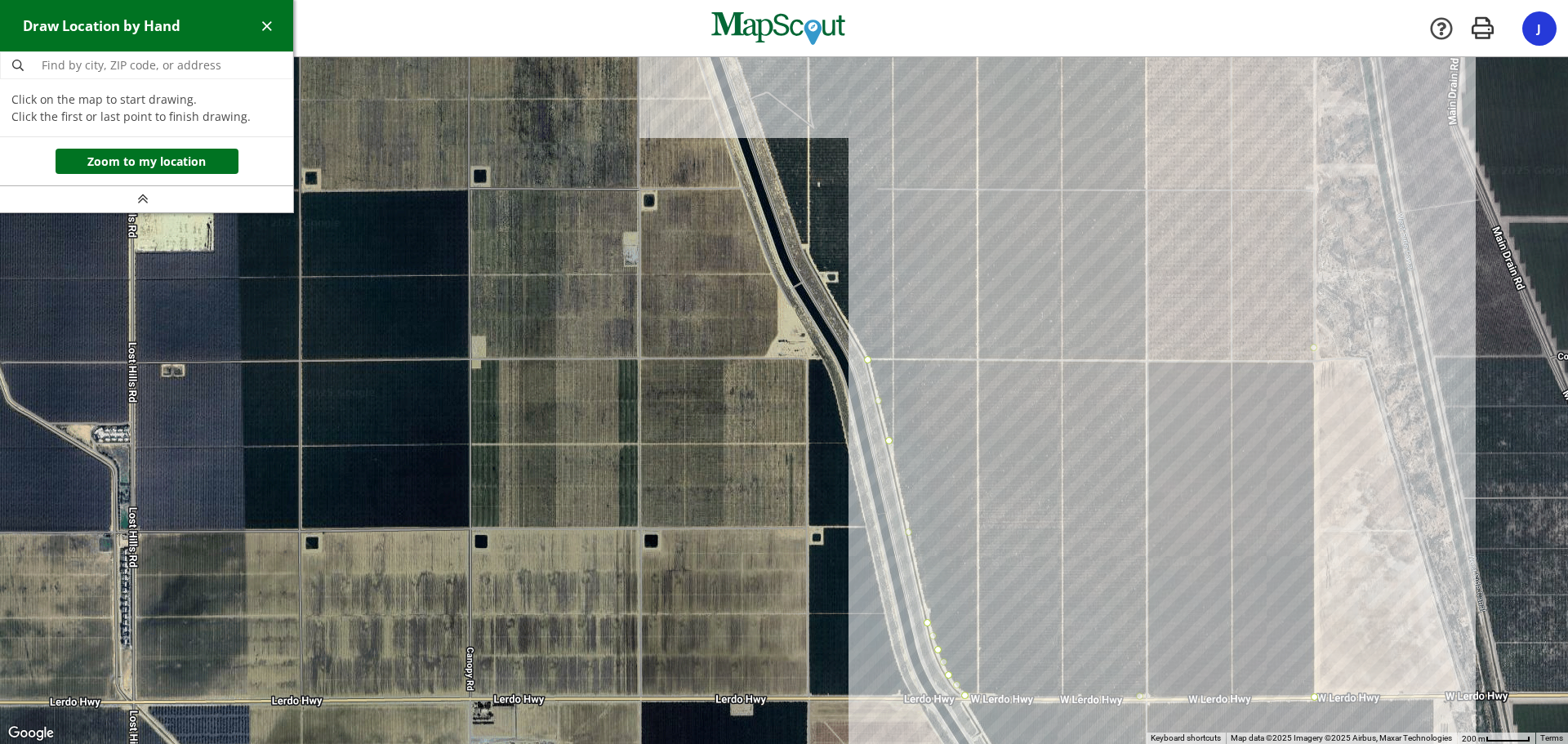
drag, startPoint x: 833, startPoint y: 246, endPoint x: 916, endPoint y: 362, distance: 142.6
click at [916, 362] on div at bounding box center [784, 401] width 1568 height 687
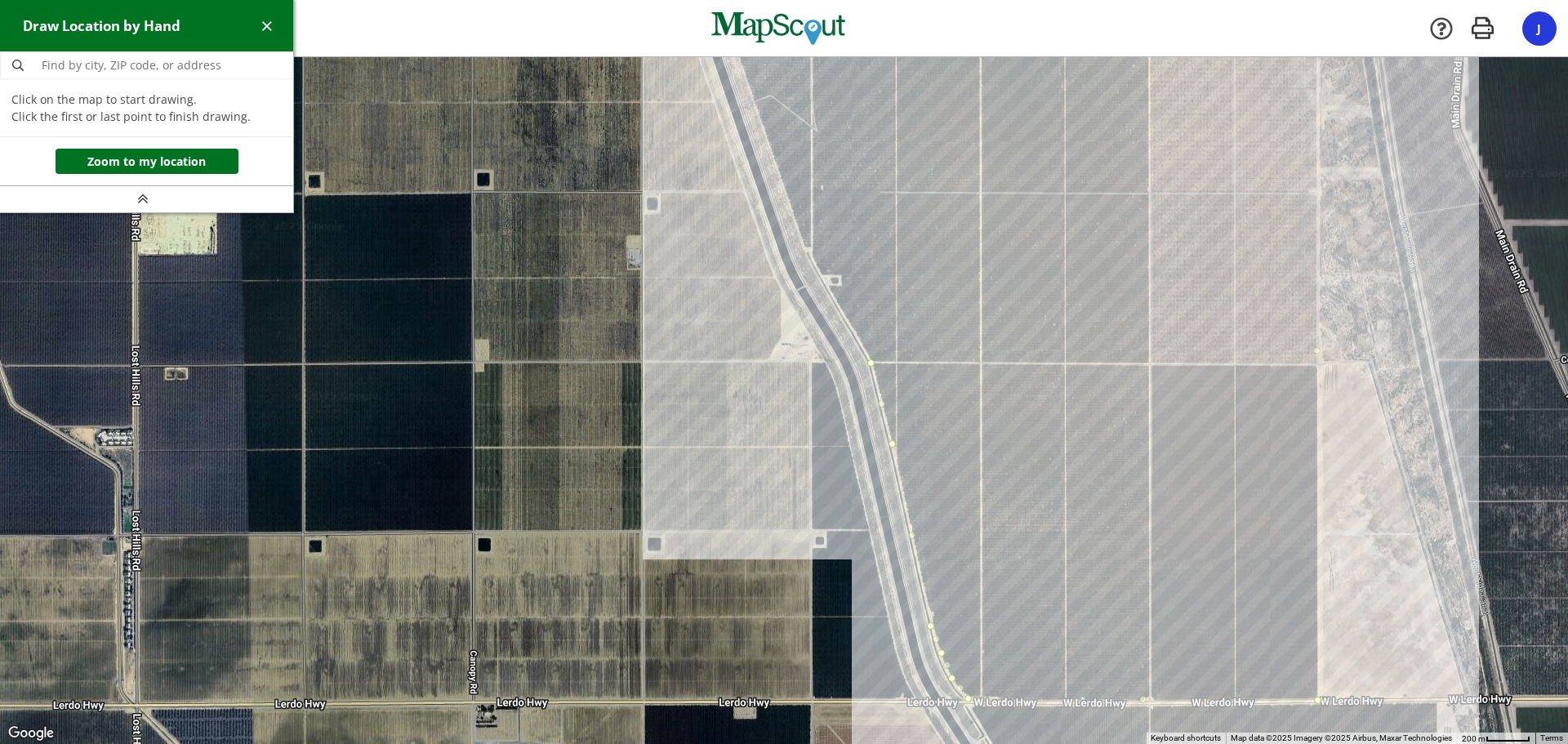
click at [801, 244] on div at bounding box center [784, 401] width 1568 height 687
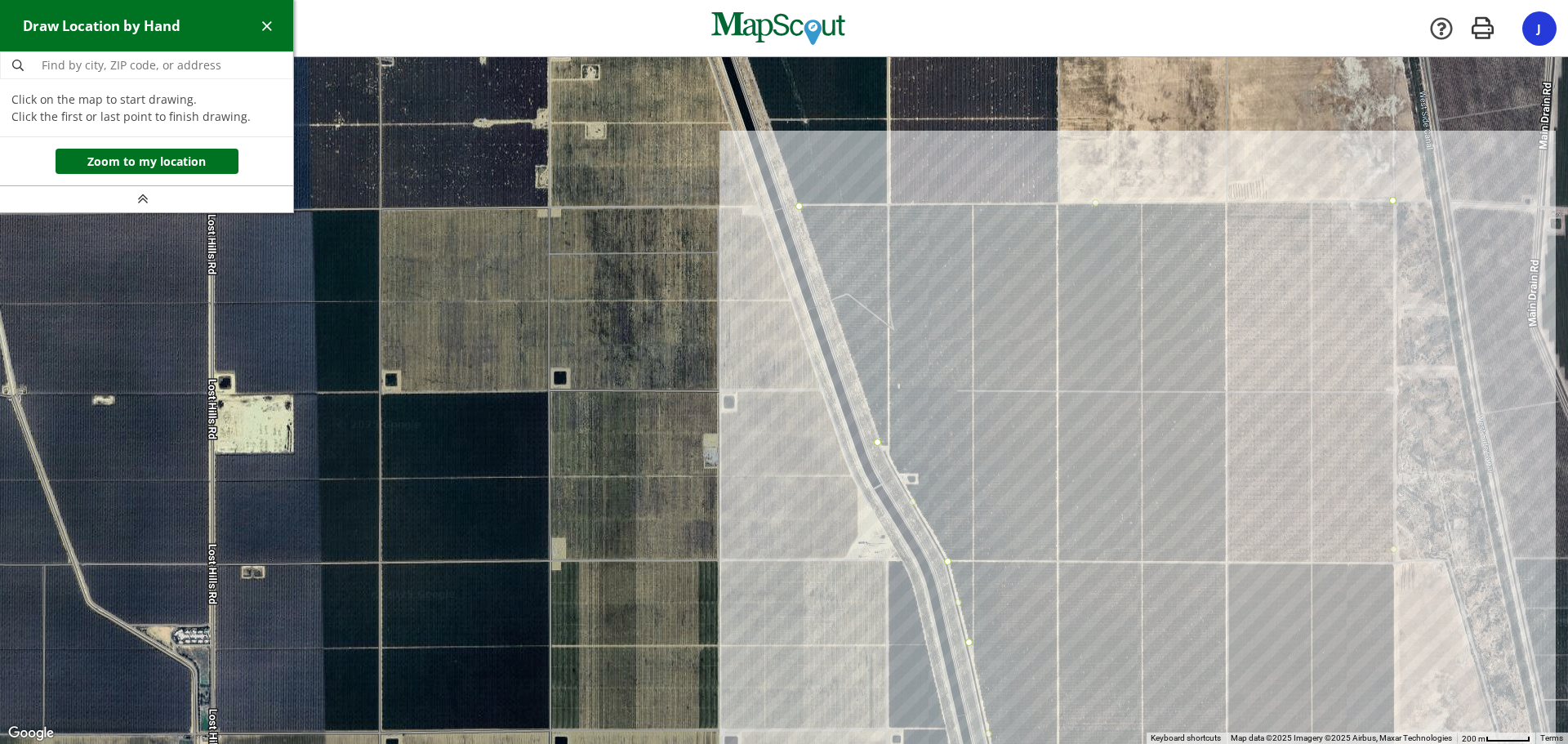
drag, startPoint x: 905, startPoint y: 241, endPoint x: 980, endPoint y: 442, distance: 214.5
click at [988, 453] on div at bounding box center [784, 401] width 1568 height 687
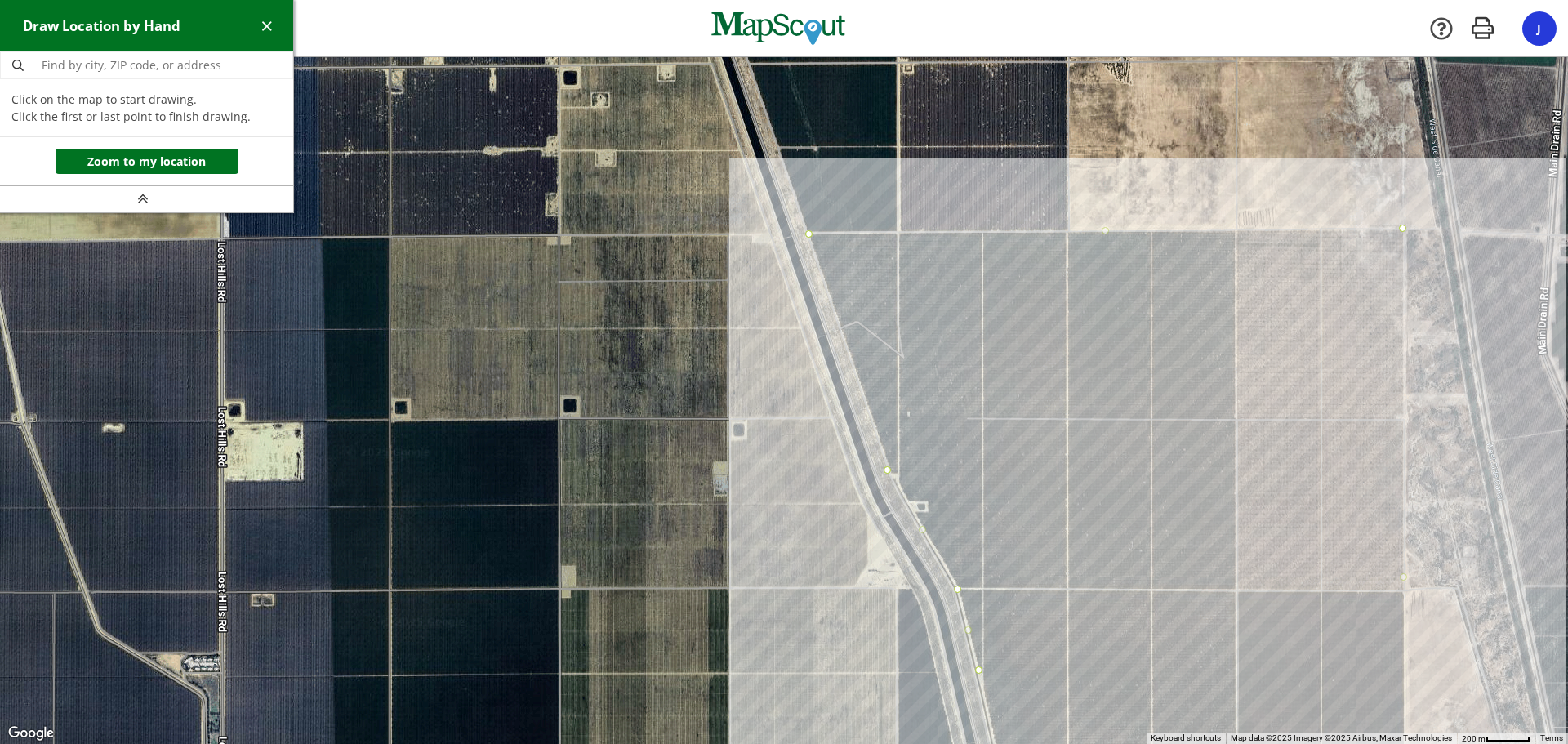
click at [808, 229] on div at bounding box center [784, 401] width 1568 height 687
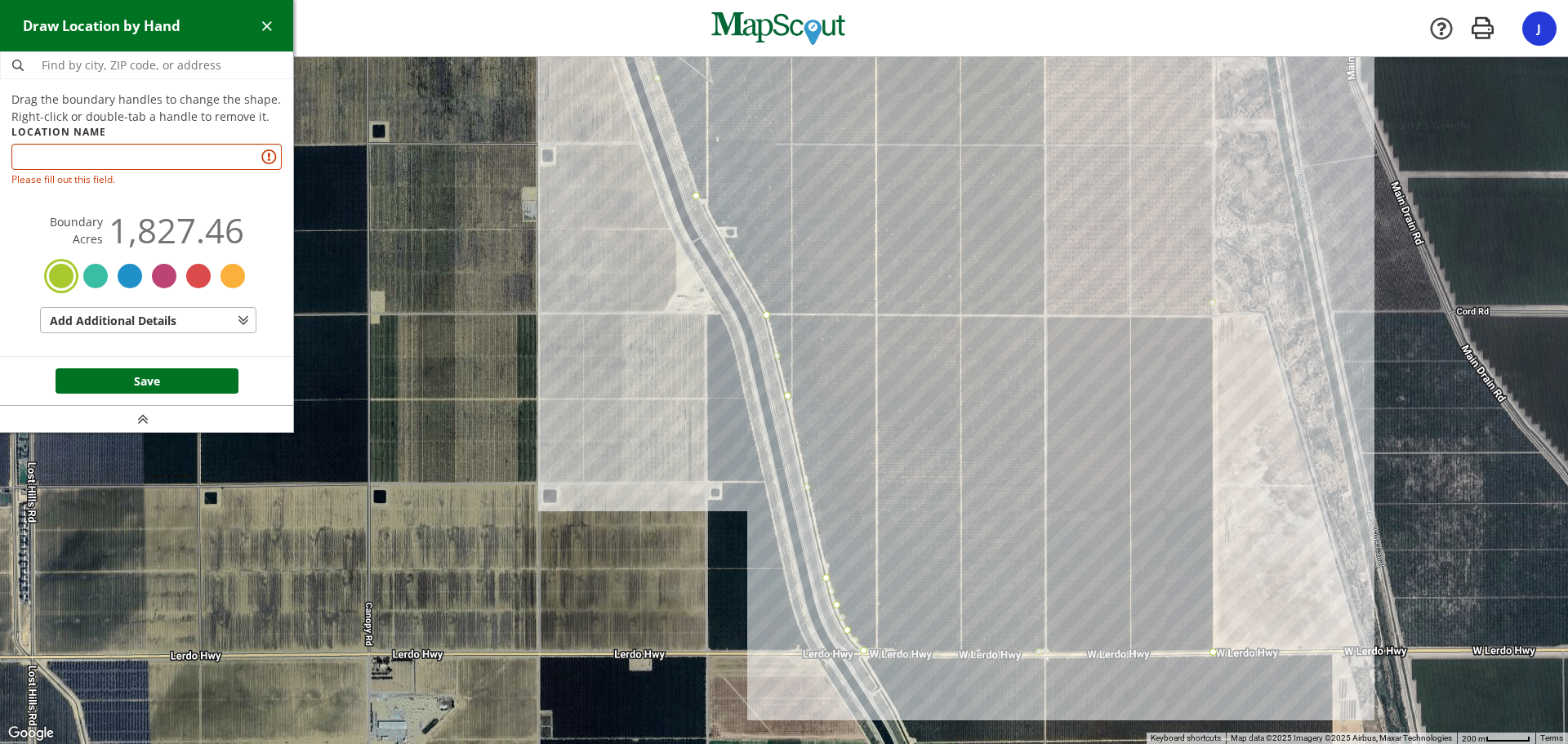
drag, startPoint x: 1193, startPoint y: 530, endPoint x: 898, endPoint y: 140, distance: 489.0
click at [898, 140] on div at bounding box center [784, 401] width 1568 height 687
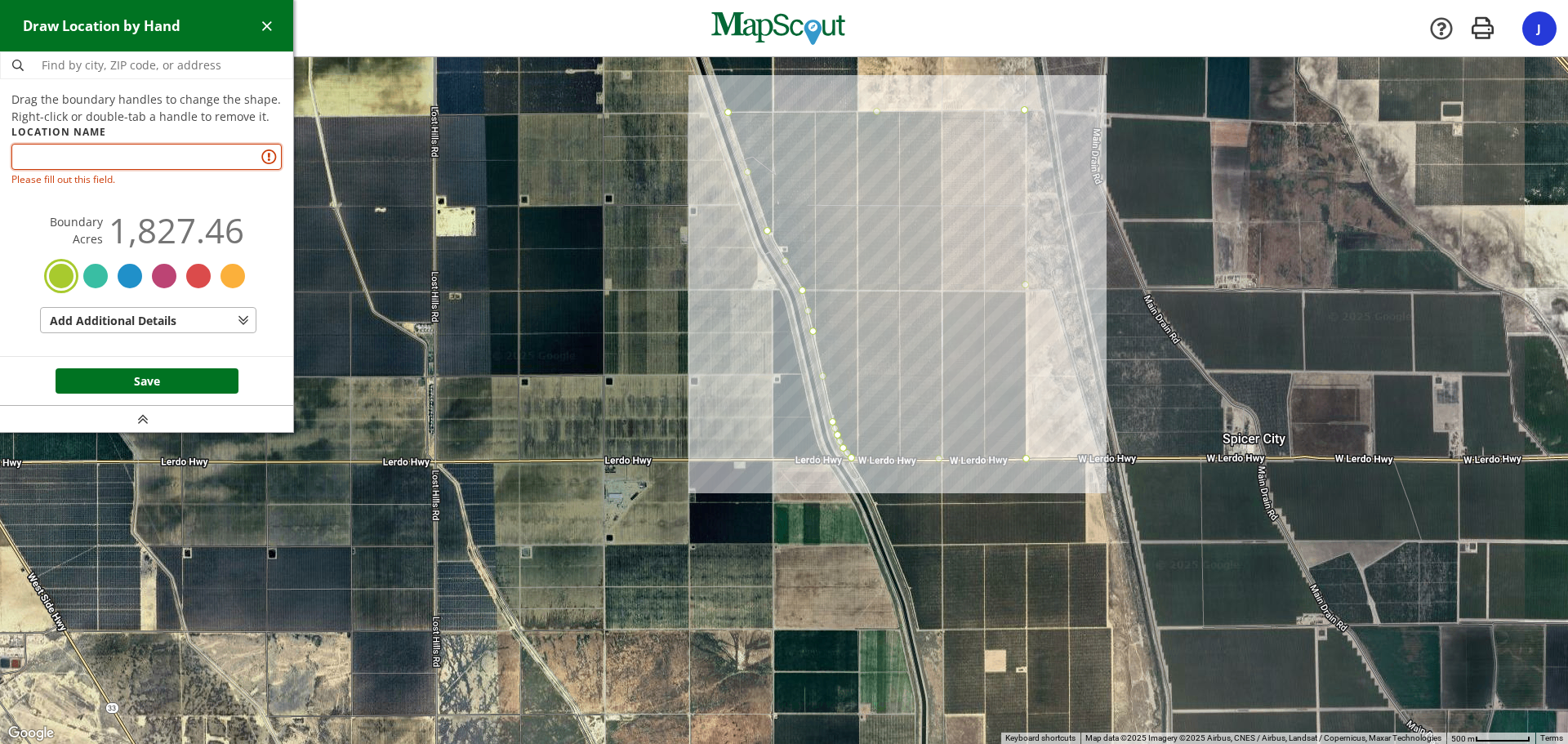
click at [105, 157] on input "text" at bounding box center [146, 156] width 271 height 26
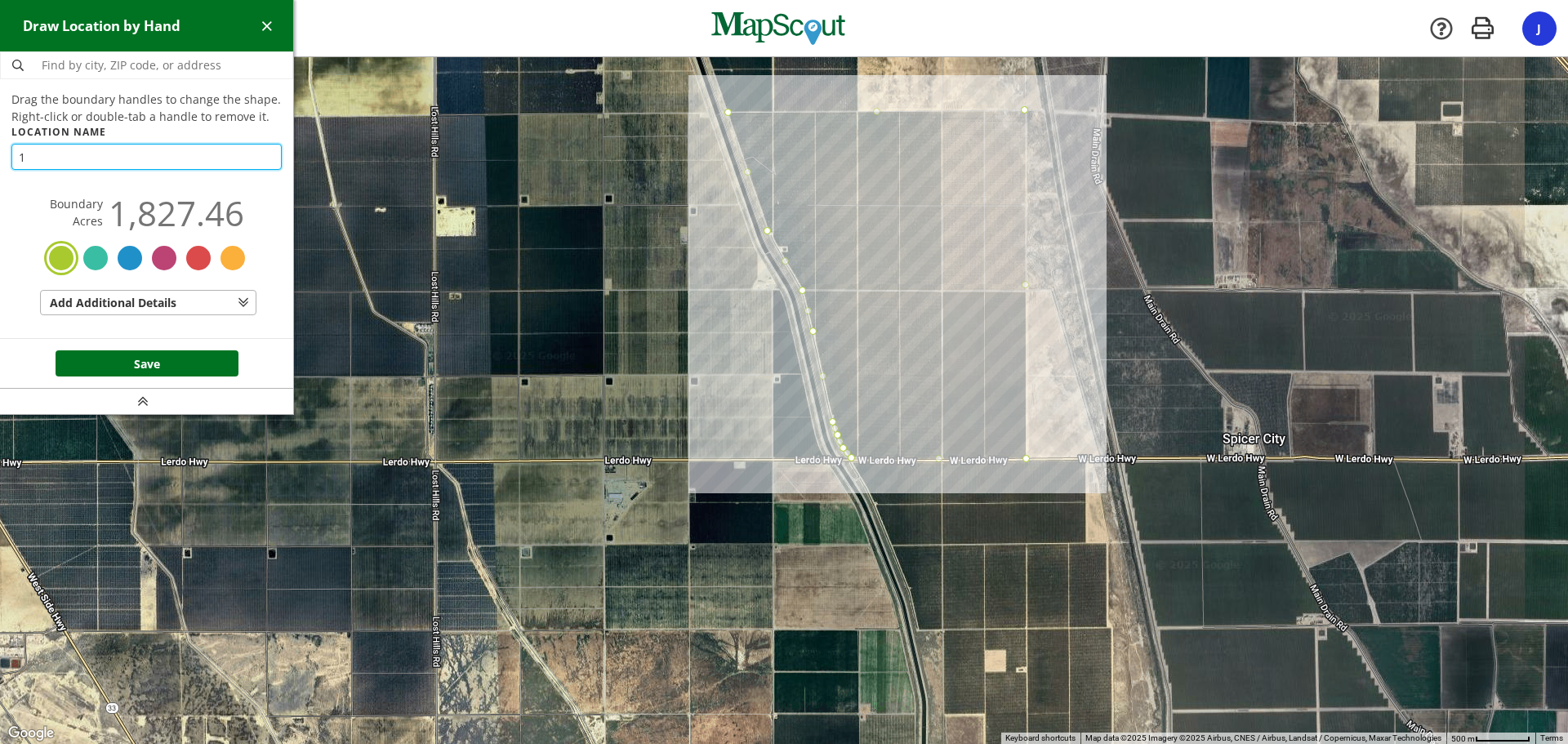
type input "1"
click at [150, 362] on button "Save" at bounding box center [147, 363] width 183 height 26
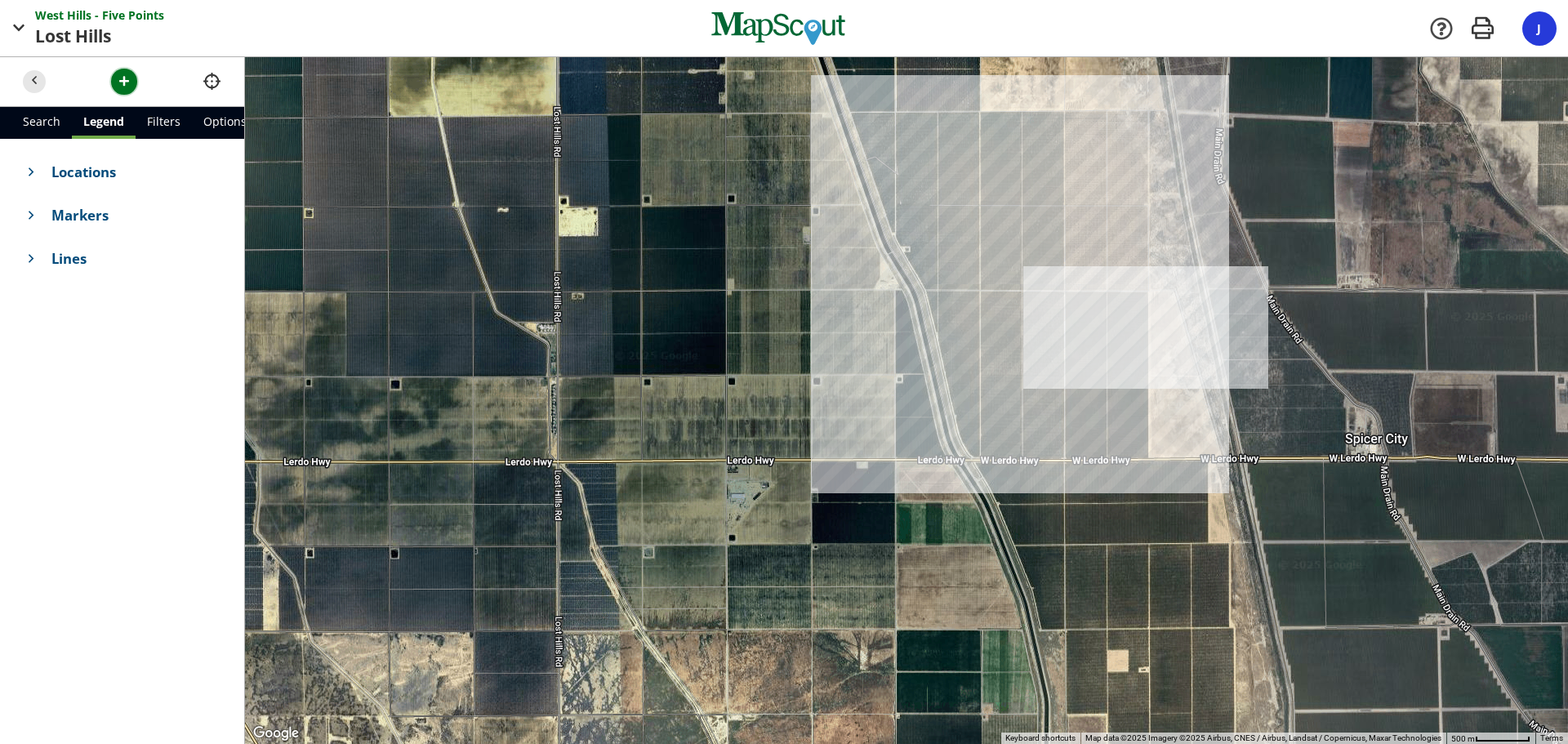
click at [121, 88] on span "button" at bounding box center [125, 81] width 17 height 17
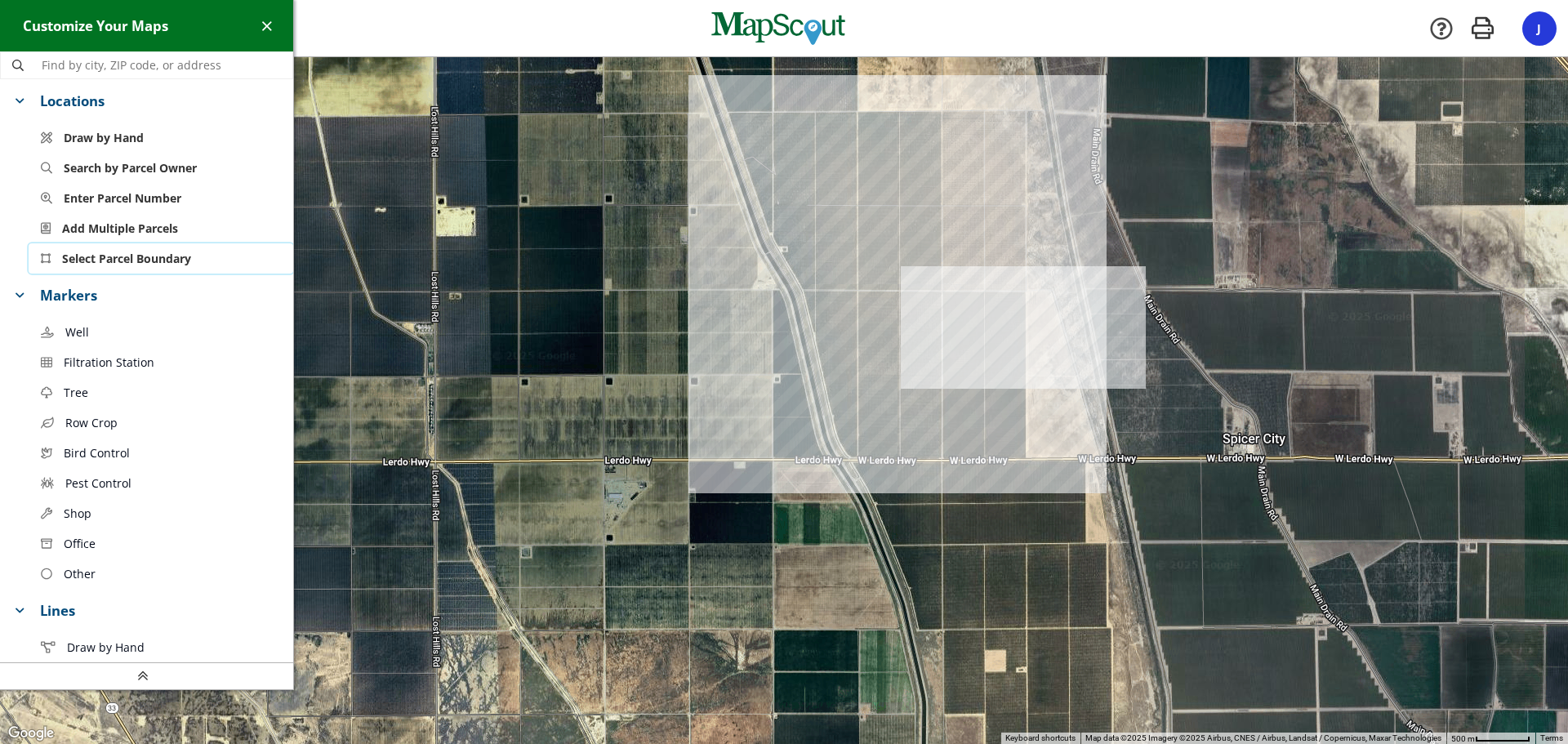
click at [116, 255] on span "Select Parcel Boundary" at bounding box center [126, 259] width 129 height 17
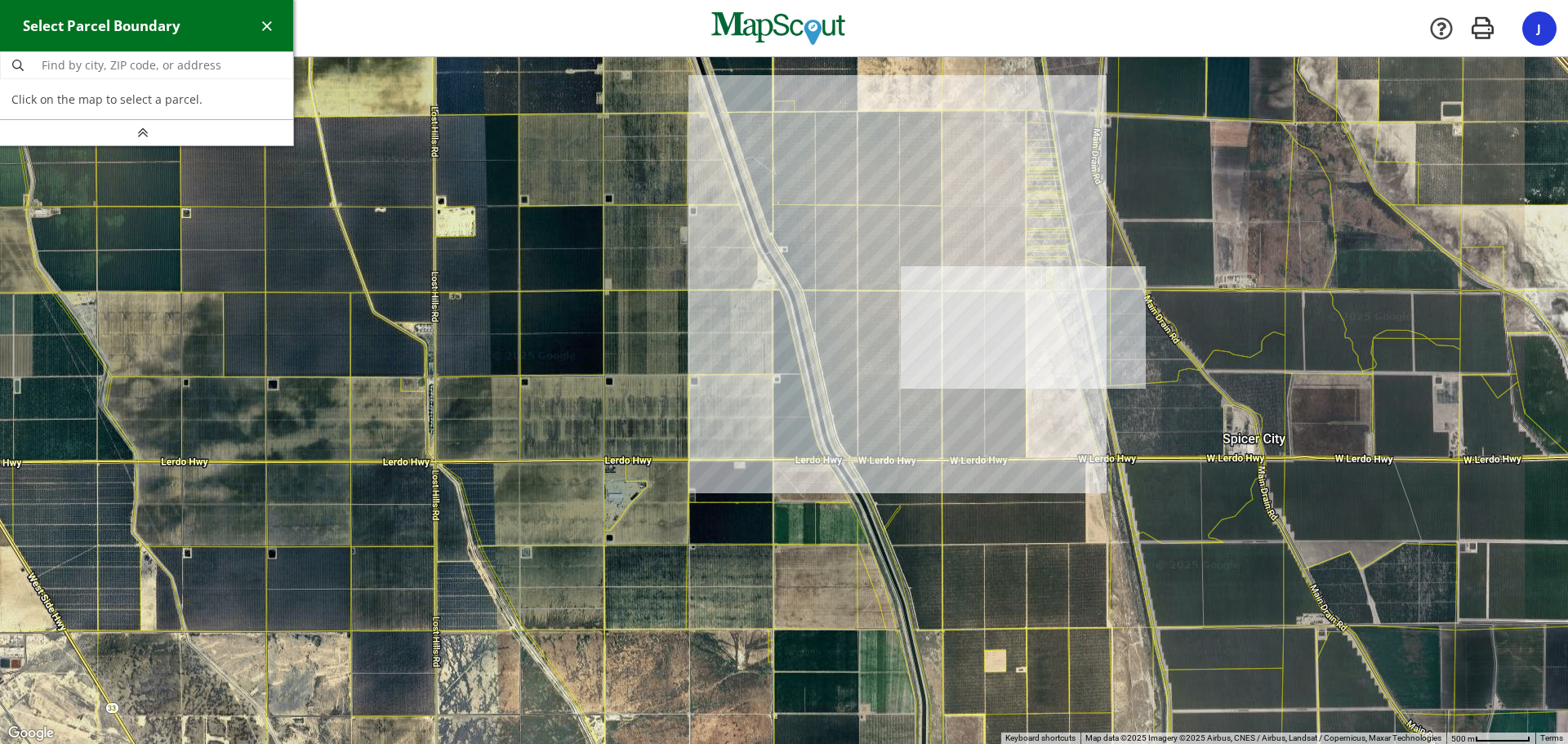
click at [1059, 377] on div at bounding box center [784, 401] width 1568 height 687
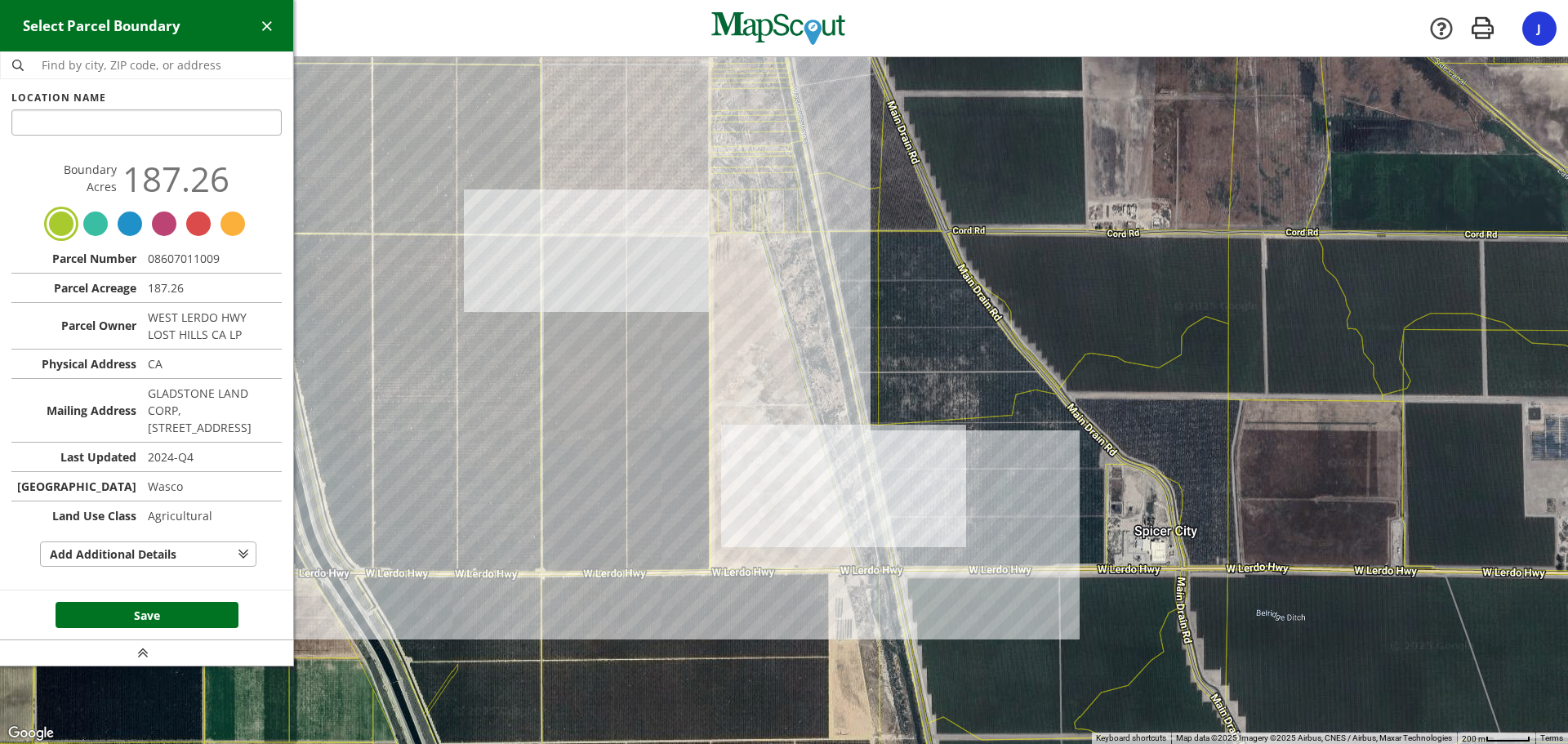
click at [756, 181] on div at bounding box center [784, 401] width 1568 height 687
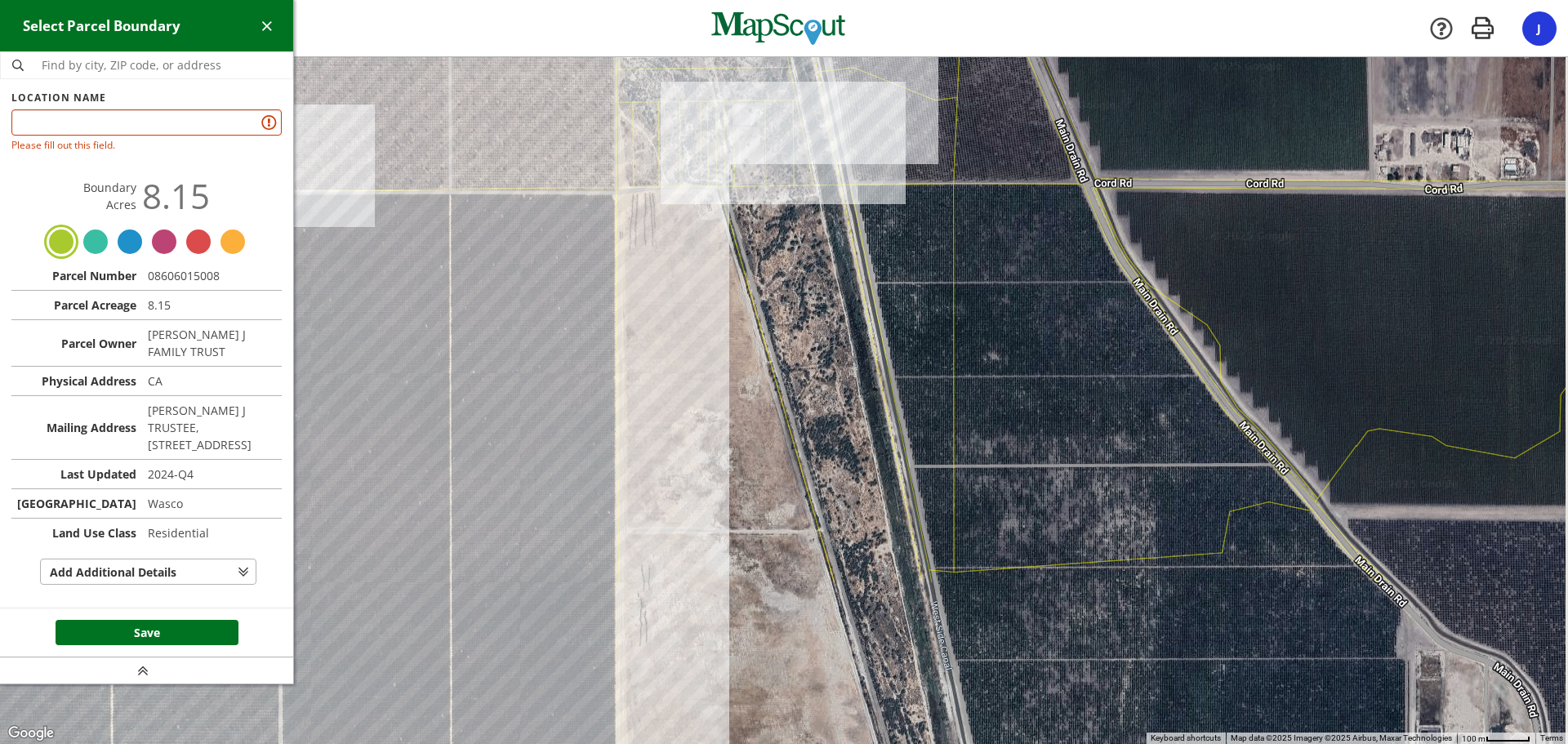
drag, startPoint x: 722, startPoint y: 501, endPoint x: 609, endPoint y: 11, distance: 502.9
click at [610, 22] on div "West Hills - Five Points Points Lost Hills Hills Company [GEOGRAPHIC_DATA] - Fi…" at bounding box center [784, 372] width 1568 height 744
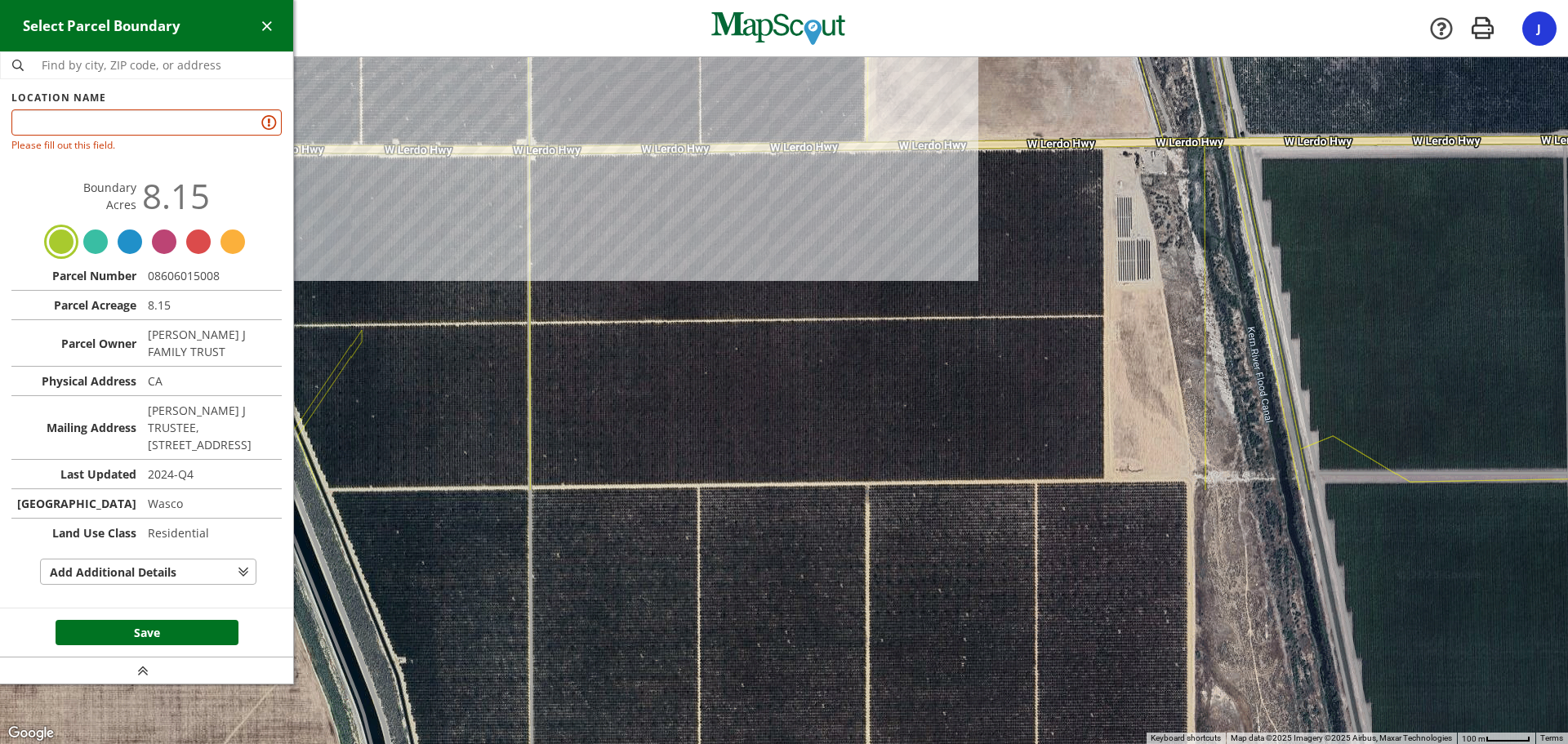
drag, startPoint x: 675, startPoint y: 480, endPoint x: 996, endPoint y: 15, distance: 565.0
click at [996, 15] on div "West Hills - Five Points Points Lost Hills Hills Company [GEOGRAPHIC_DATA] - Fi…" at bounding box center [784, 372] width 1568 height 744
click at [465, 243] on div at bounding box center [784, 401] width 1568 height 687
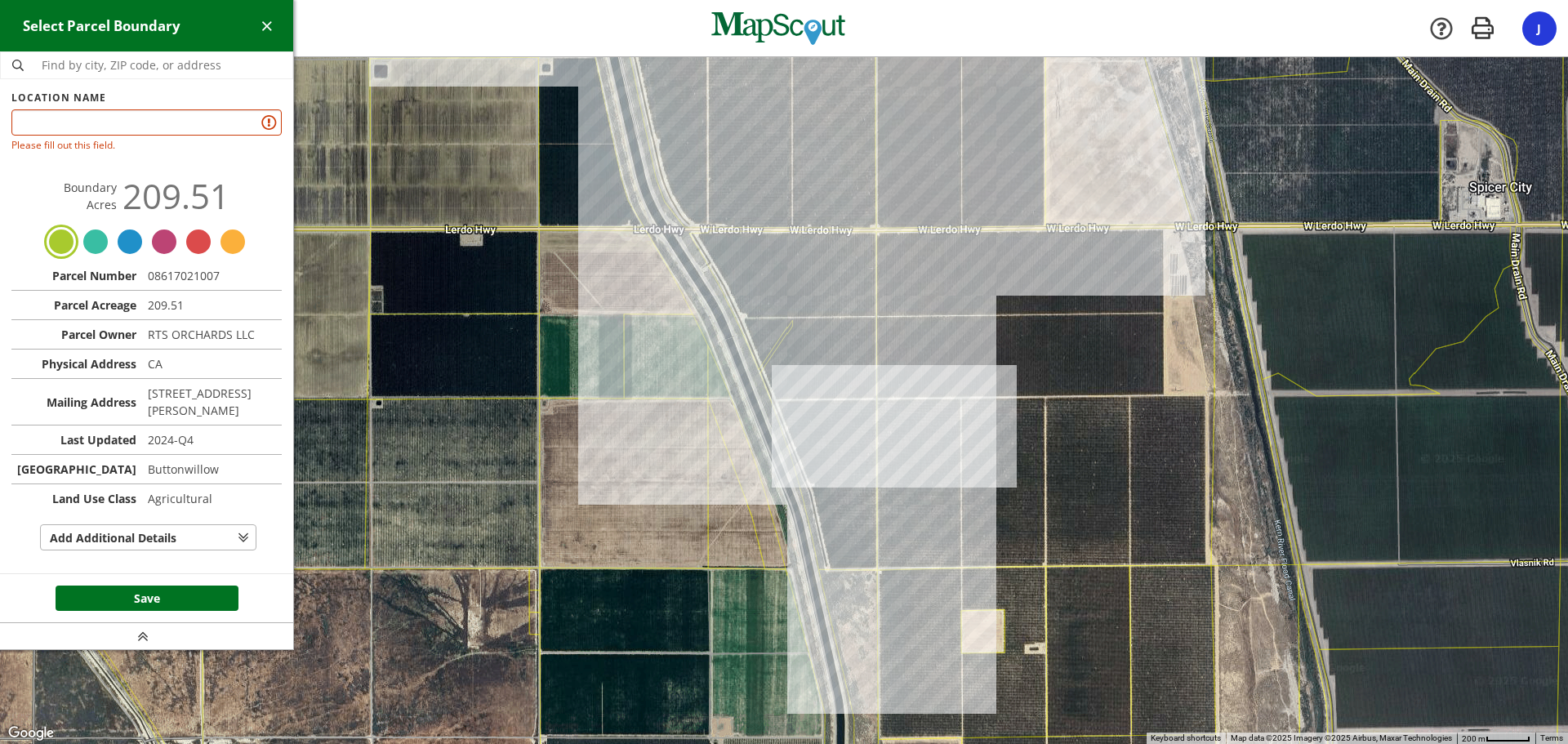
click at [597, 179] on div at bounding box center [784, 401] width 1568 height 687
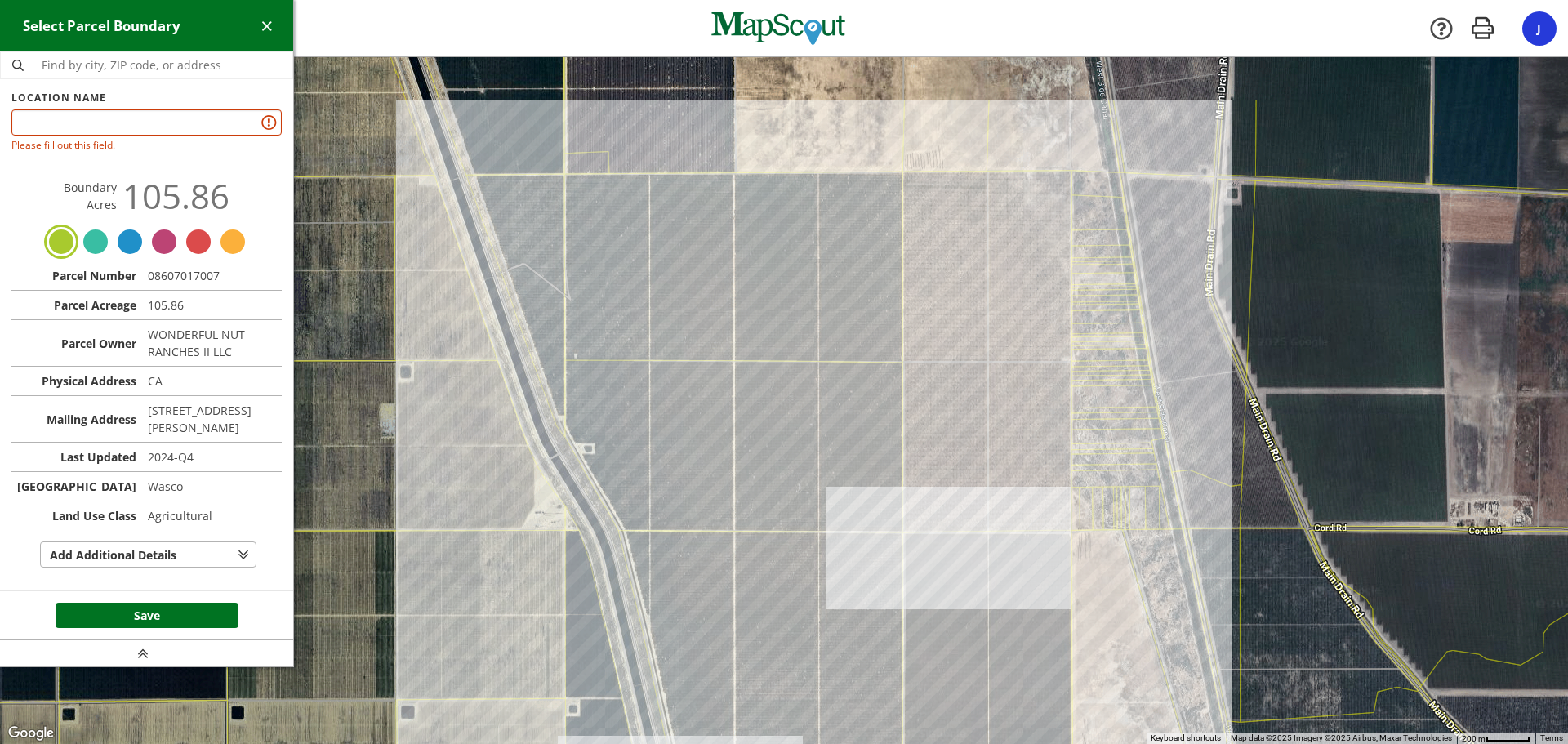
drag, startPoint x: 957, startPoint y: 231, endPoint x: 791, endPoint y: 473, distance: 293.5
click at [787, 525] on div at bounding box center [784, 401] width 1568 height 687
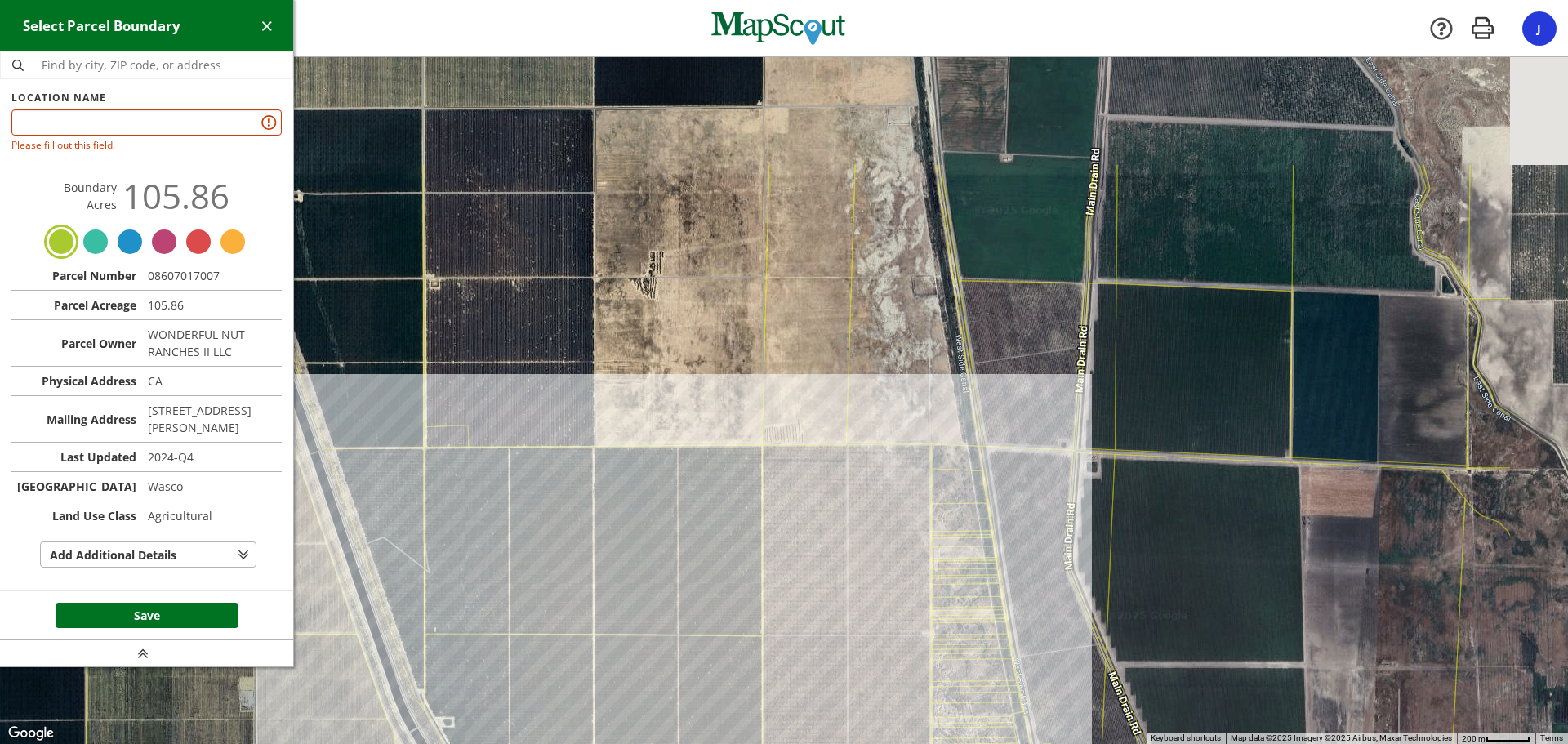
drag, startPoint x: 868, startPoint y: 311, endPoint x: 723, endPoint y: 571, distance: 297.7
click at [727, 592] on div at bounding box center [784, 401] width 1568 height 687
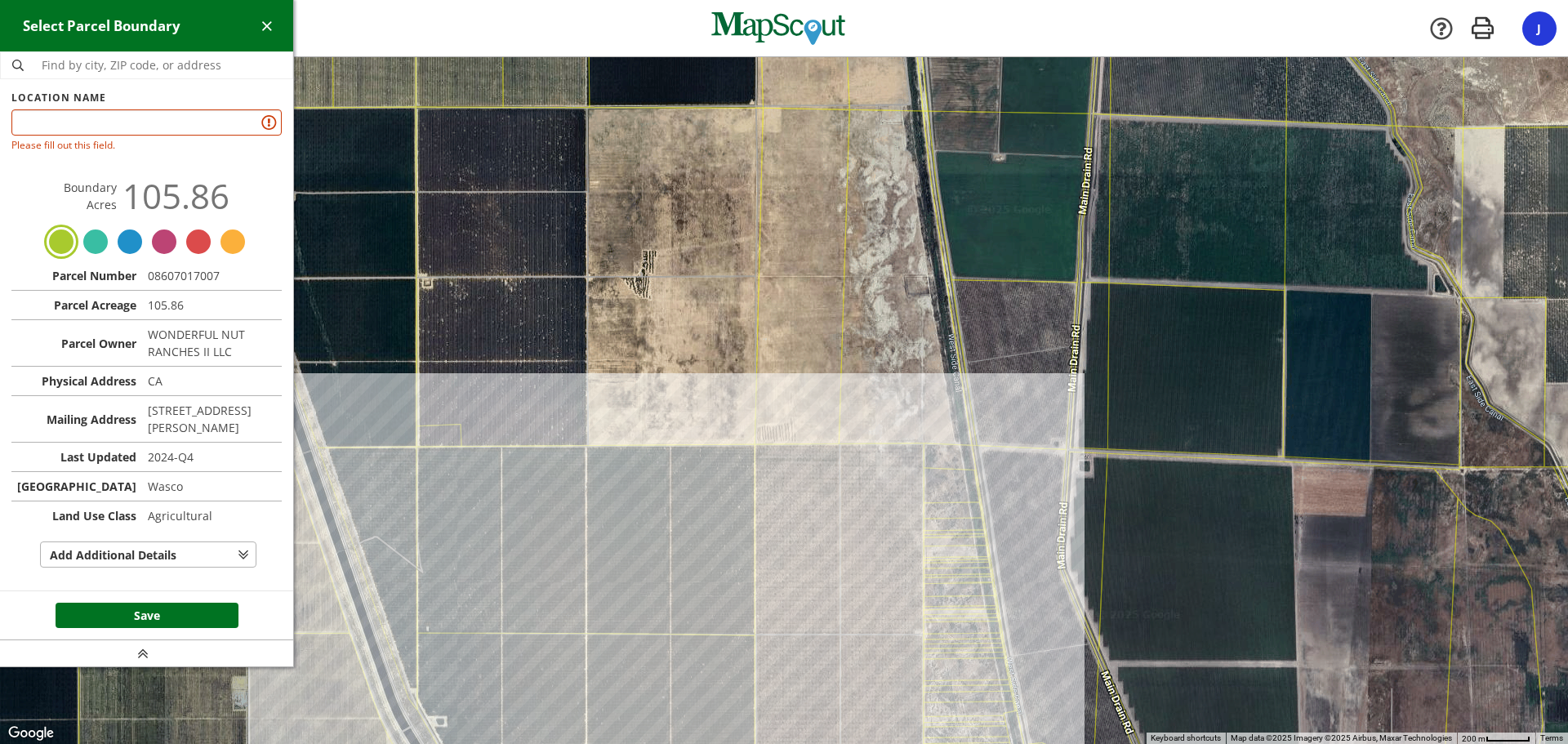
click at [699, 331] on div at bounding box center [784, 401] width 1568 height 687
click at [653, 244] on div at bounding box center [784, 401] width 1568 height 687
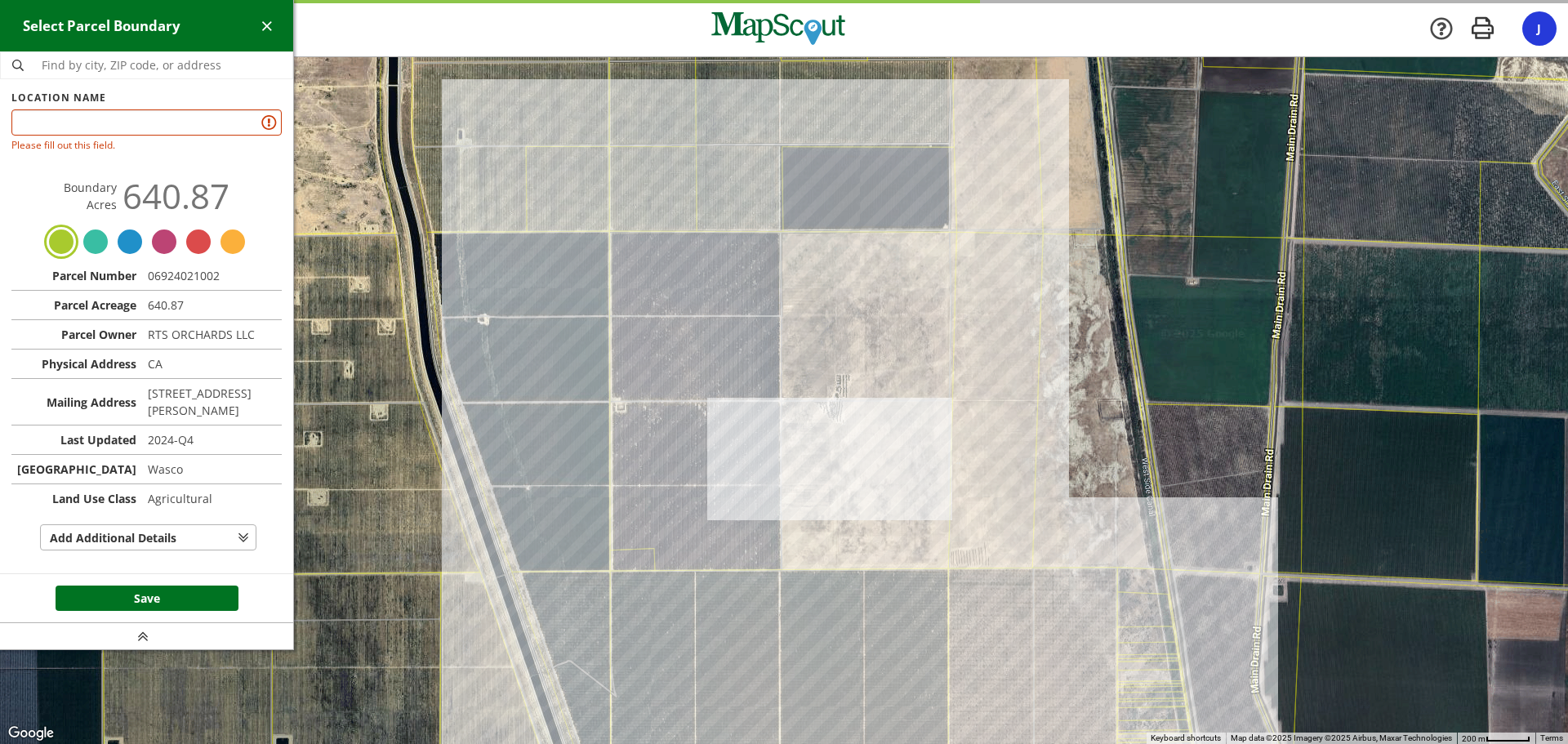
click at [973, 413] on div at bounding box center [784, 401] width 1568 height 687
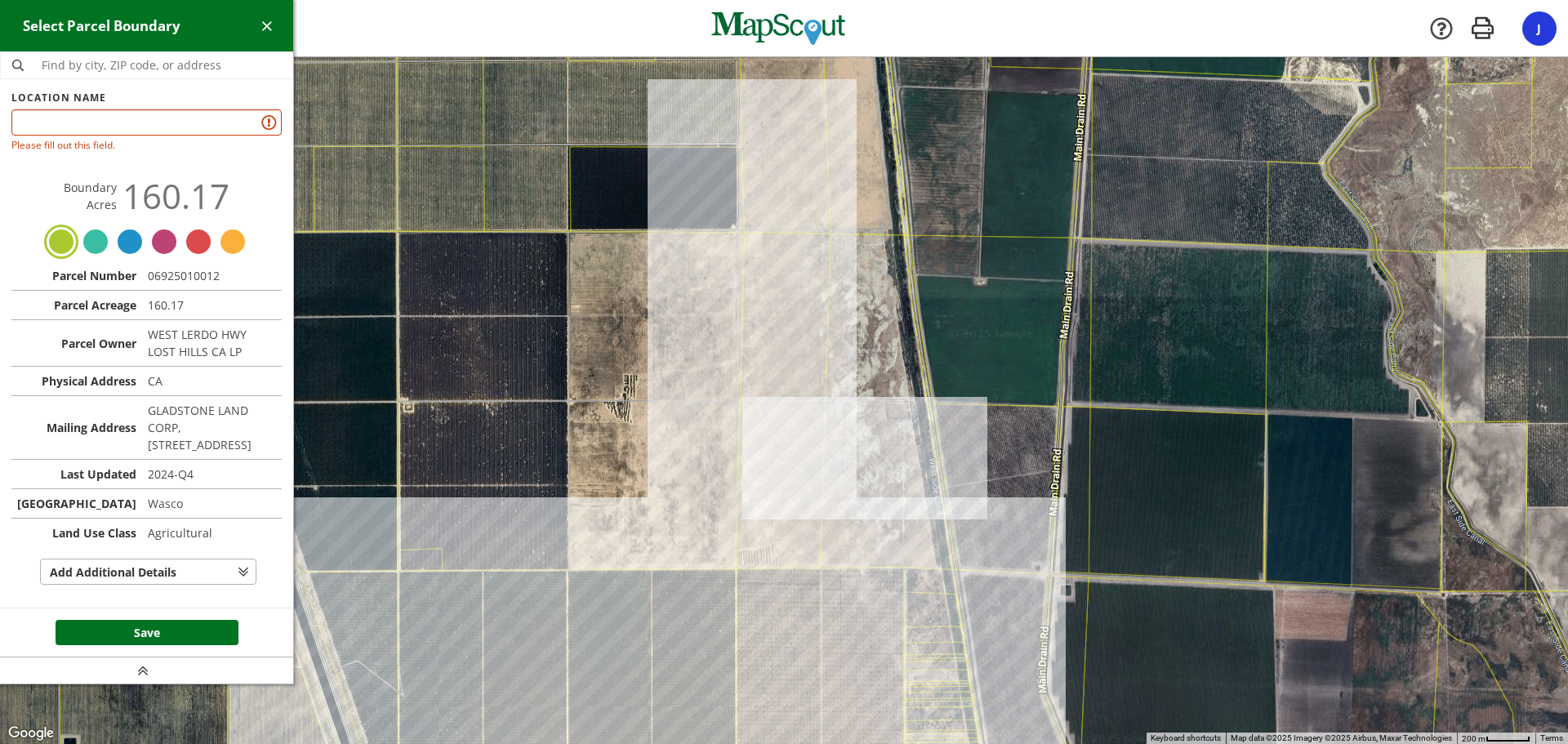
click at [892, 451] on div at bounding box center [784, 401] width 1568 height 687
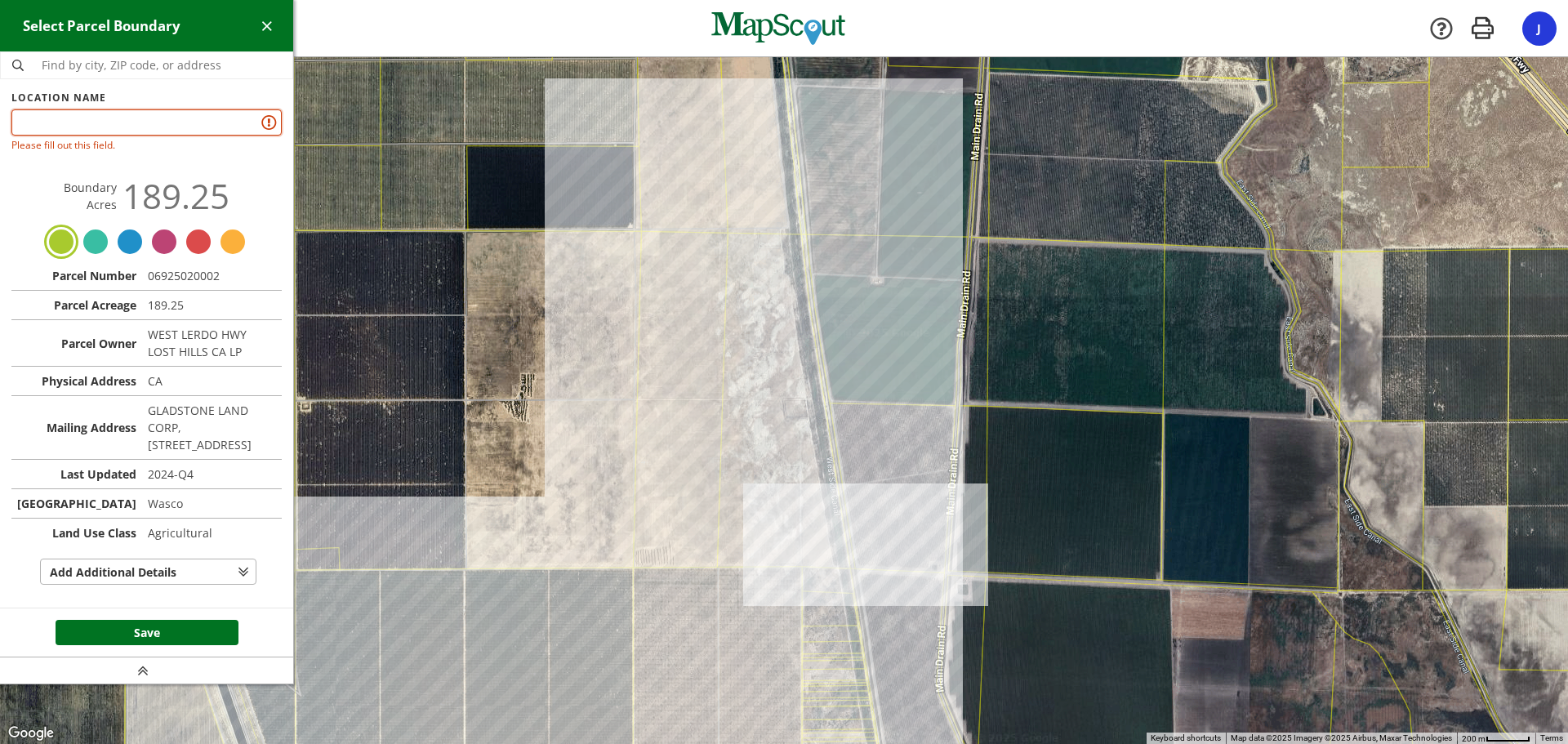
click at [61, 124] on input "text" at bounding box center [146, 122] width 271 height 26
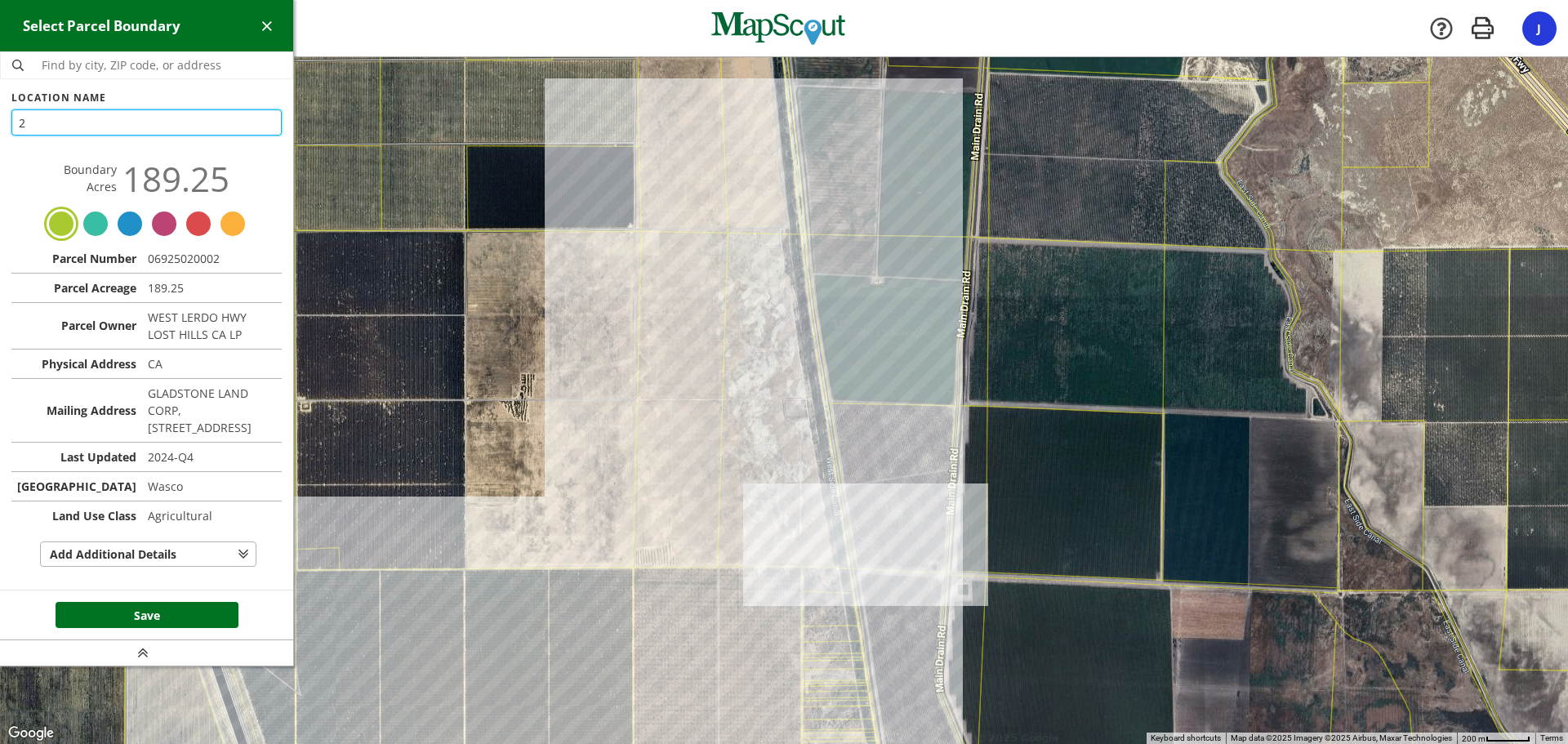
type input "2"
click at [158, 628] on button "Save" at bounding box center [147, 615] width 183 height 26
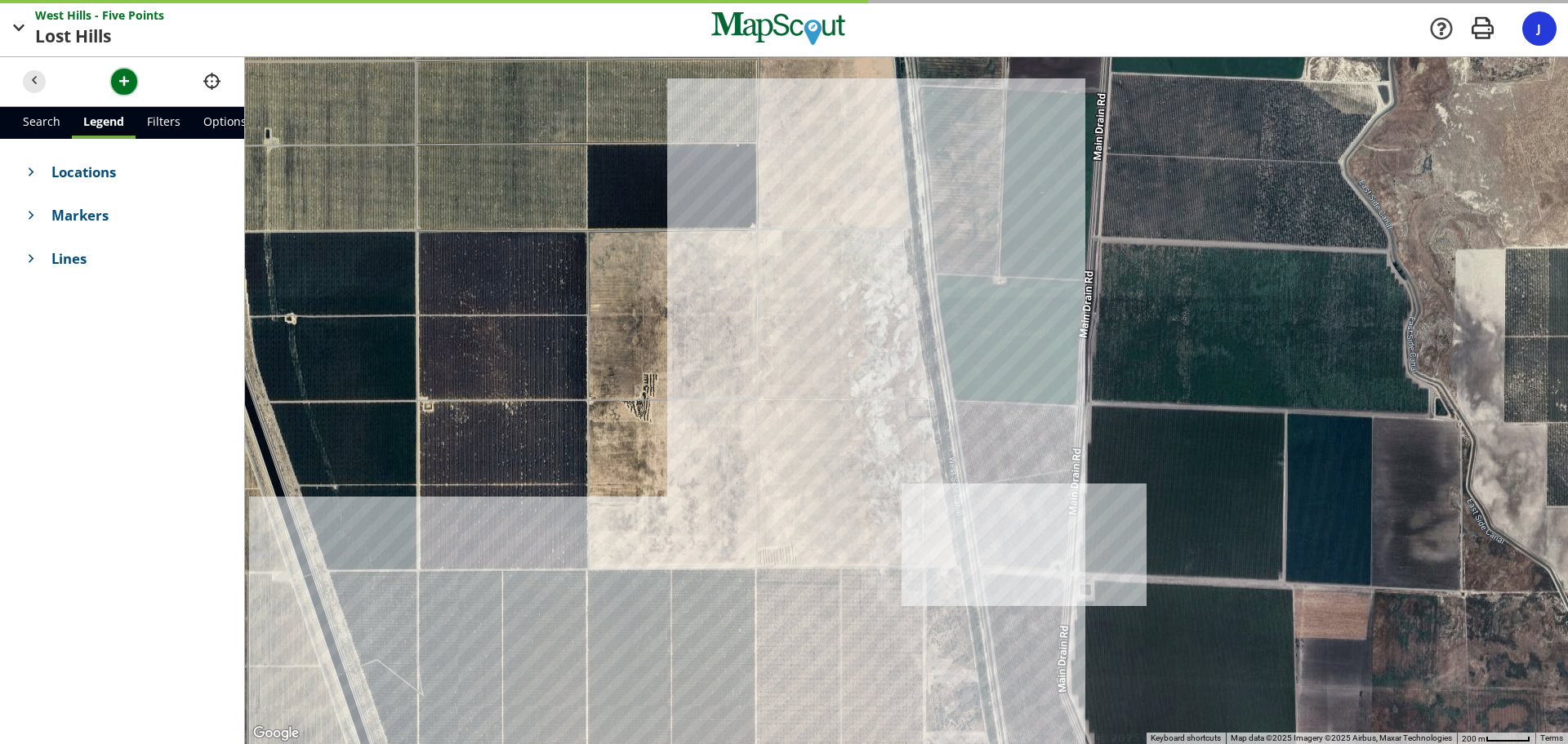
click at [121, 85] on span "button" at bounding box center [125, 81] width 17 height 17
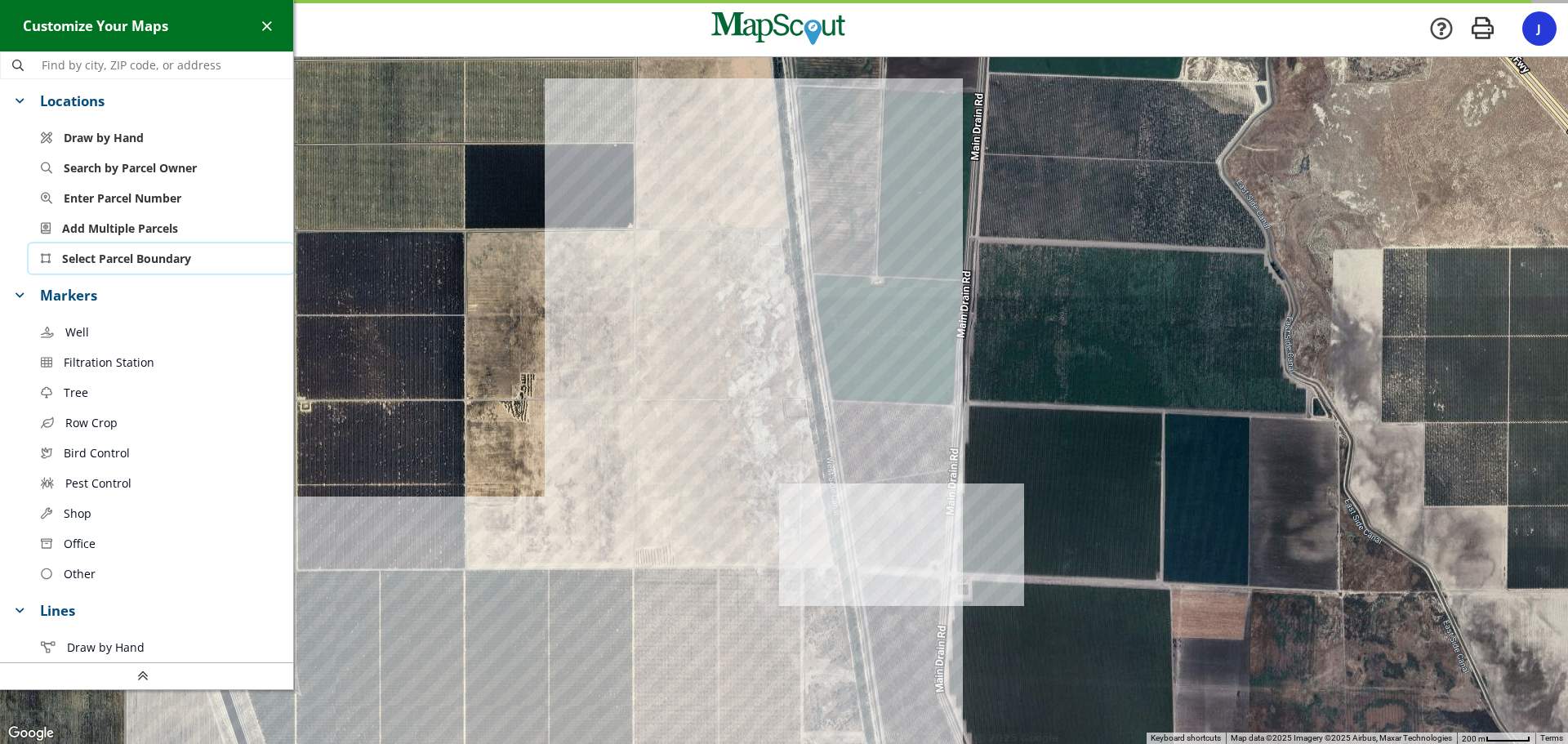
click at [118, 263] on span "Select Parcel Boundary" at bounding box center [126, 259] width 129 height 17
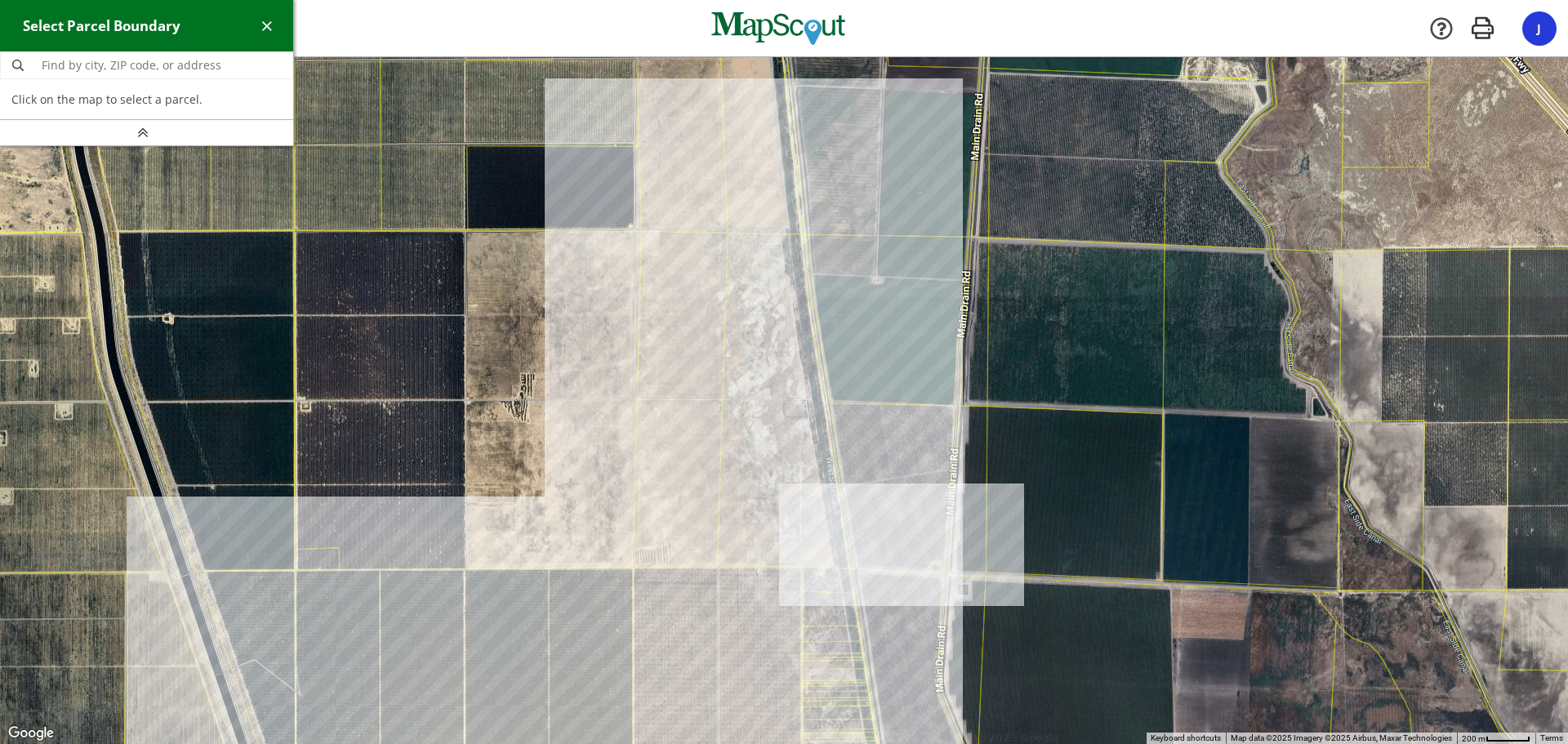
click at [666, 358] on div at bounding box center [784, 401] width 1568 height 687
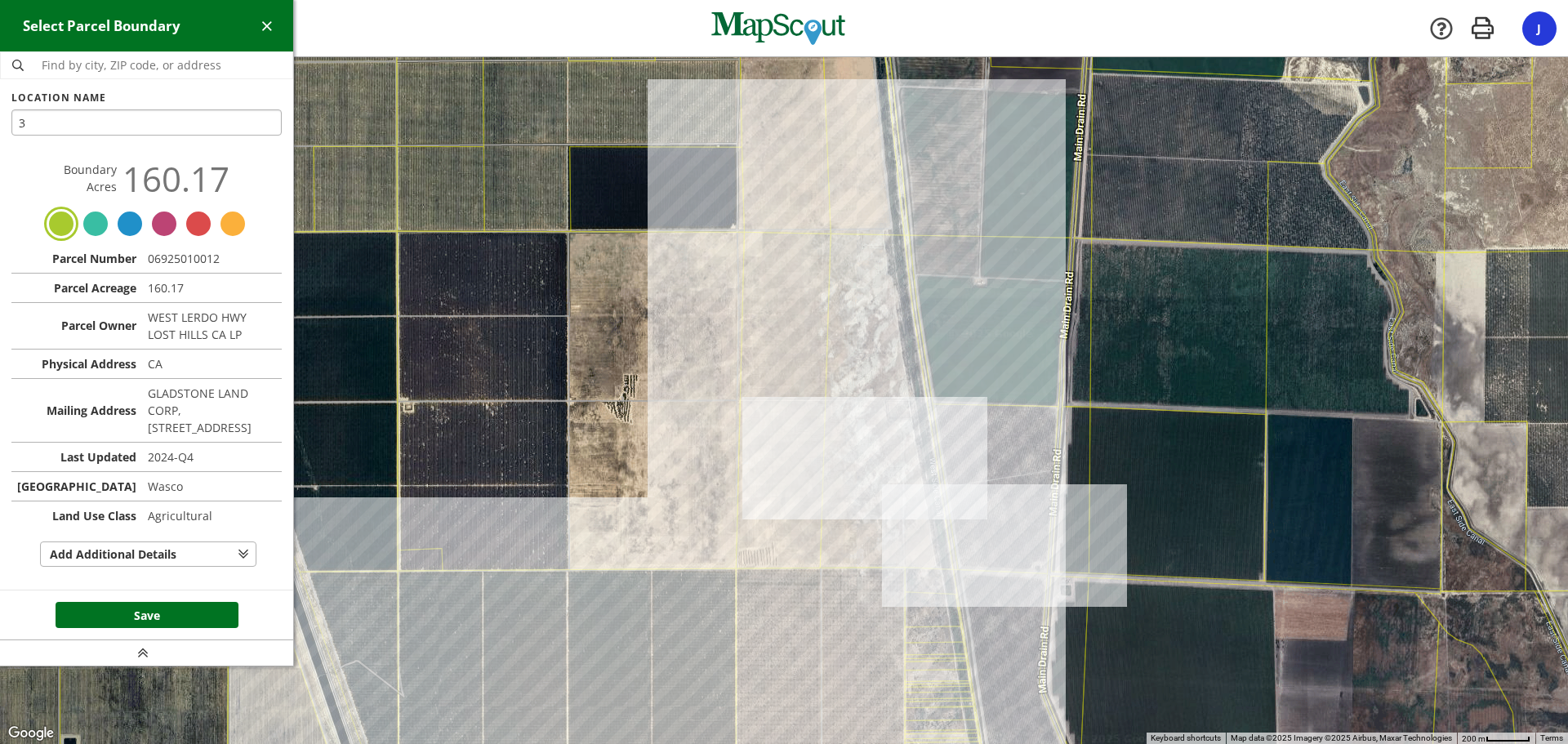
type input "3"
click at [97, 628] on button "Save" at bounding box center [147, 615] width 183 height 26
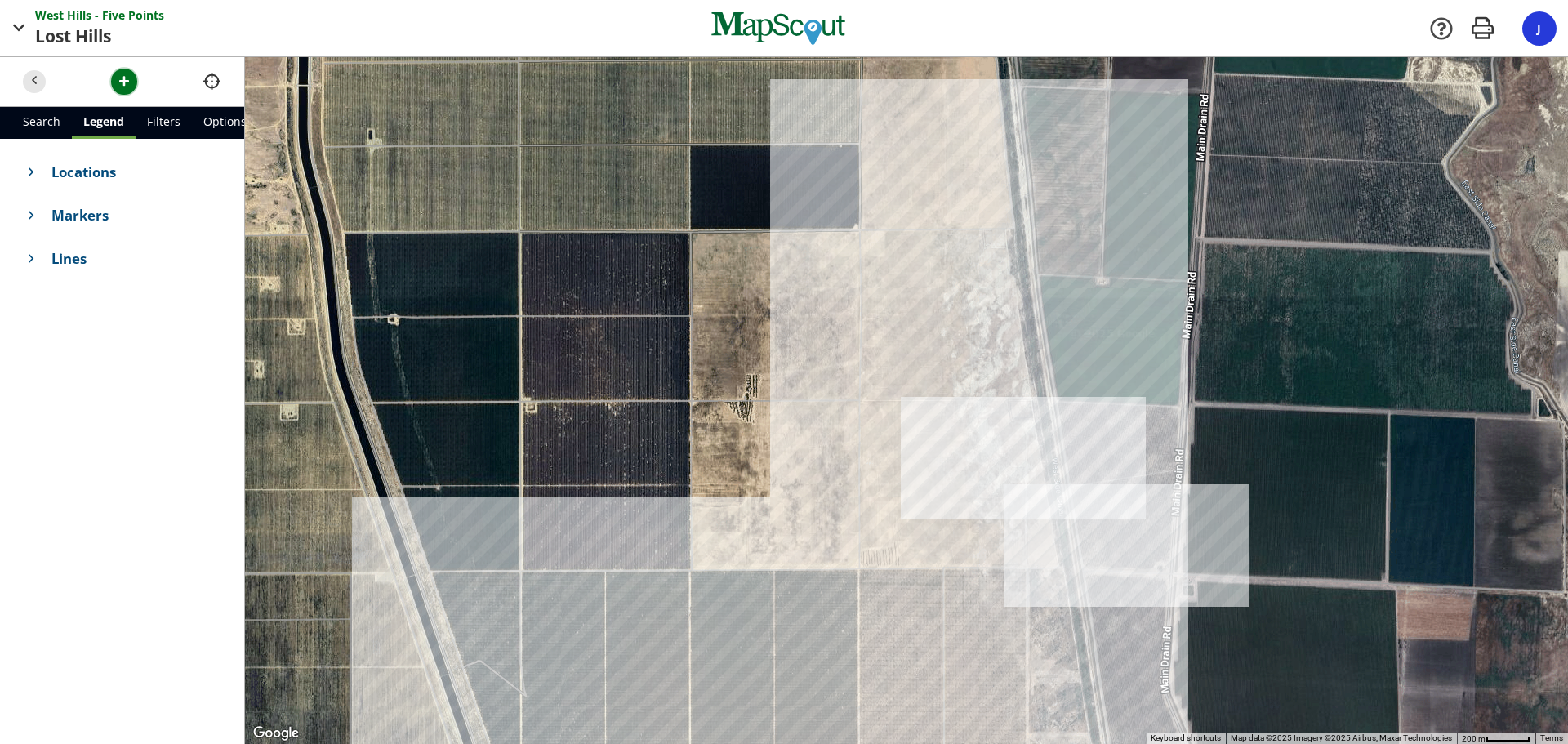
click at [120, 78] on span "button" at bounding box center [125, 81] width 17 height 17
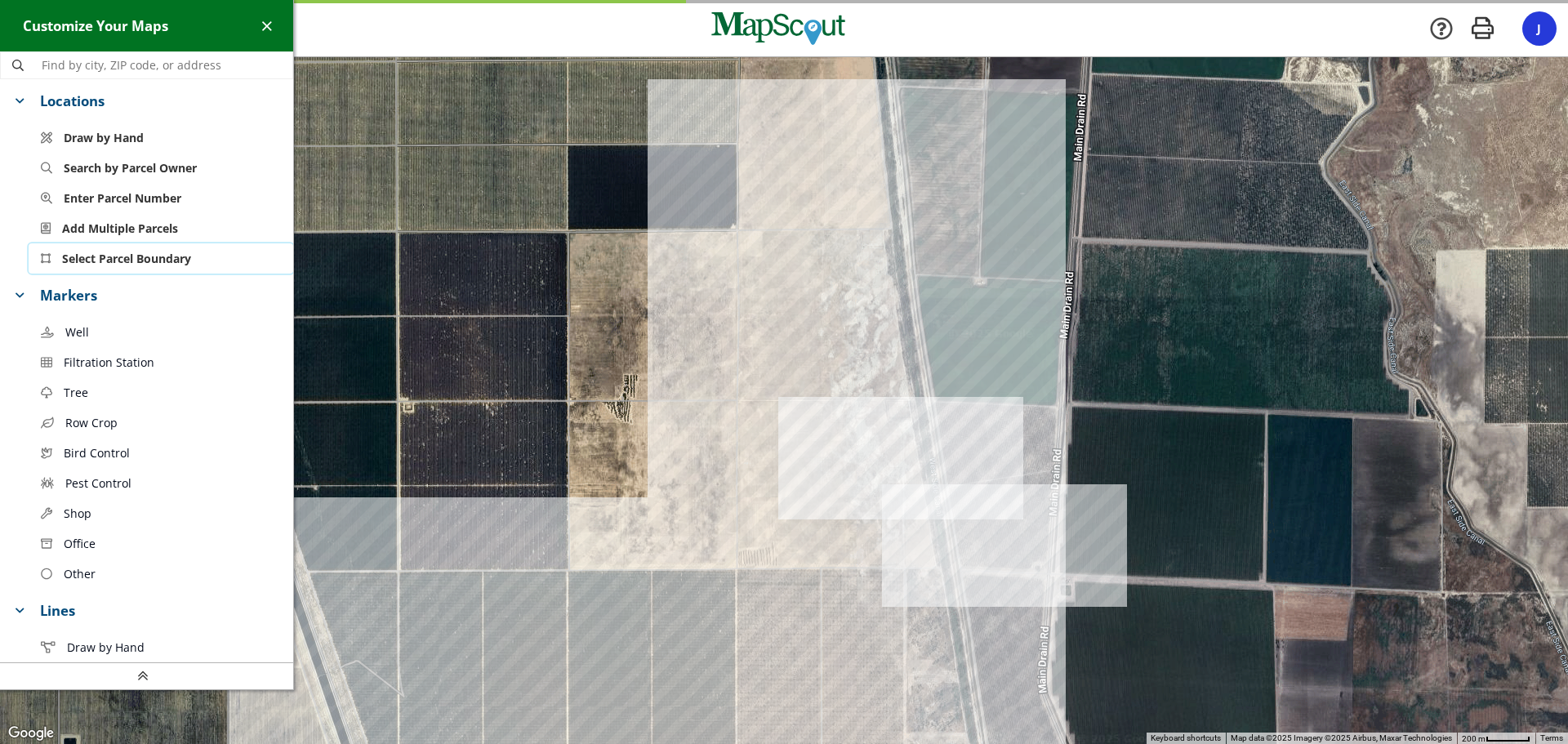
click at [121, 254] on span "Select Parcel Boundary" at bounding box center [126, 259] width 129 height 17
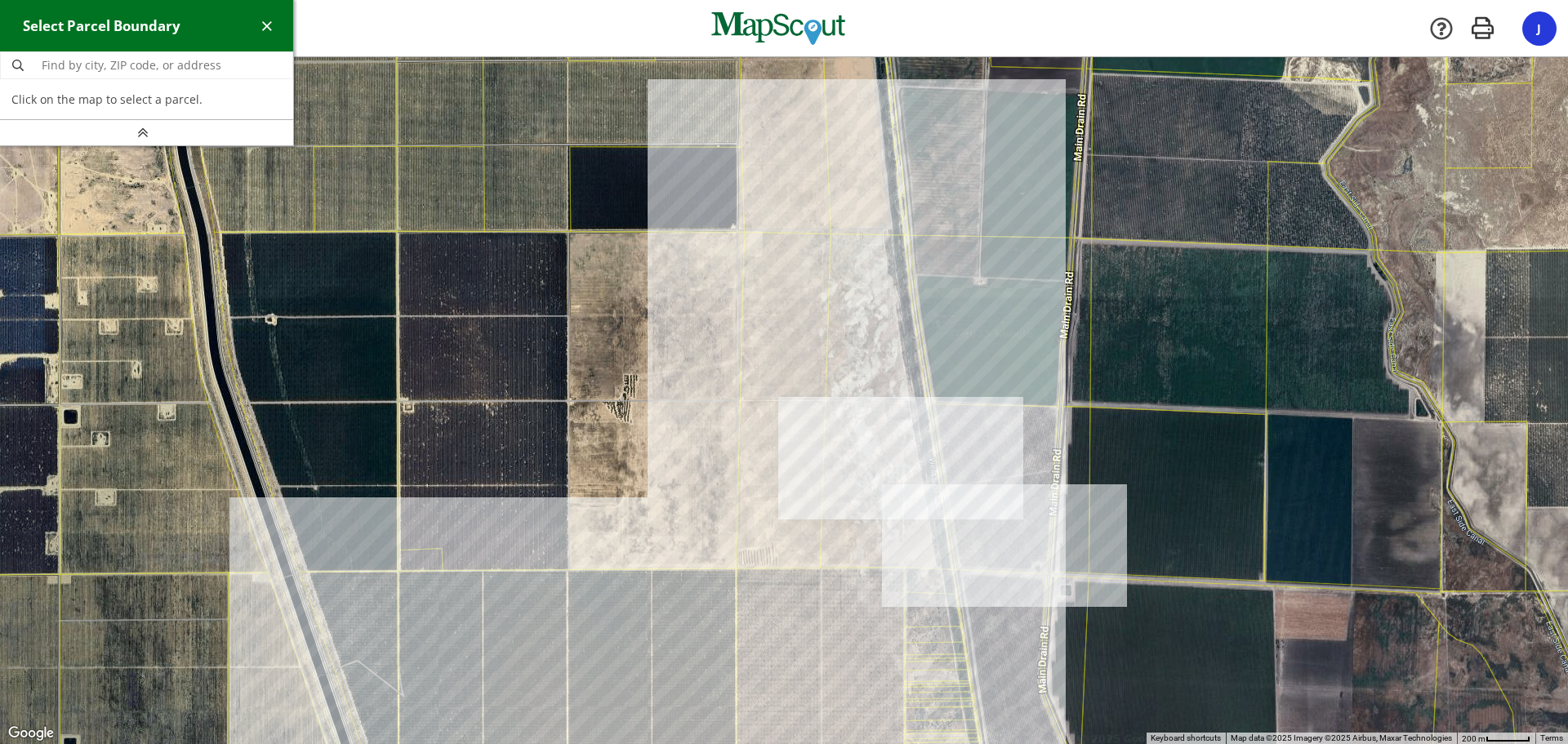
click at [772, 148] on div at bounding box center [784, 401] width 1568 height 687
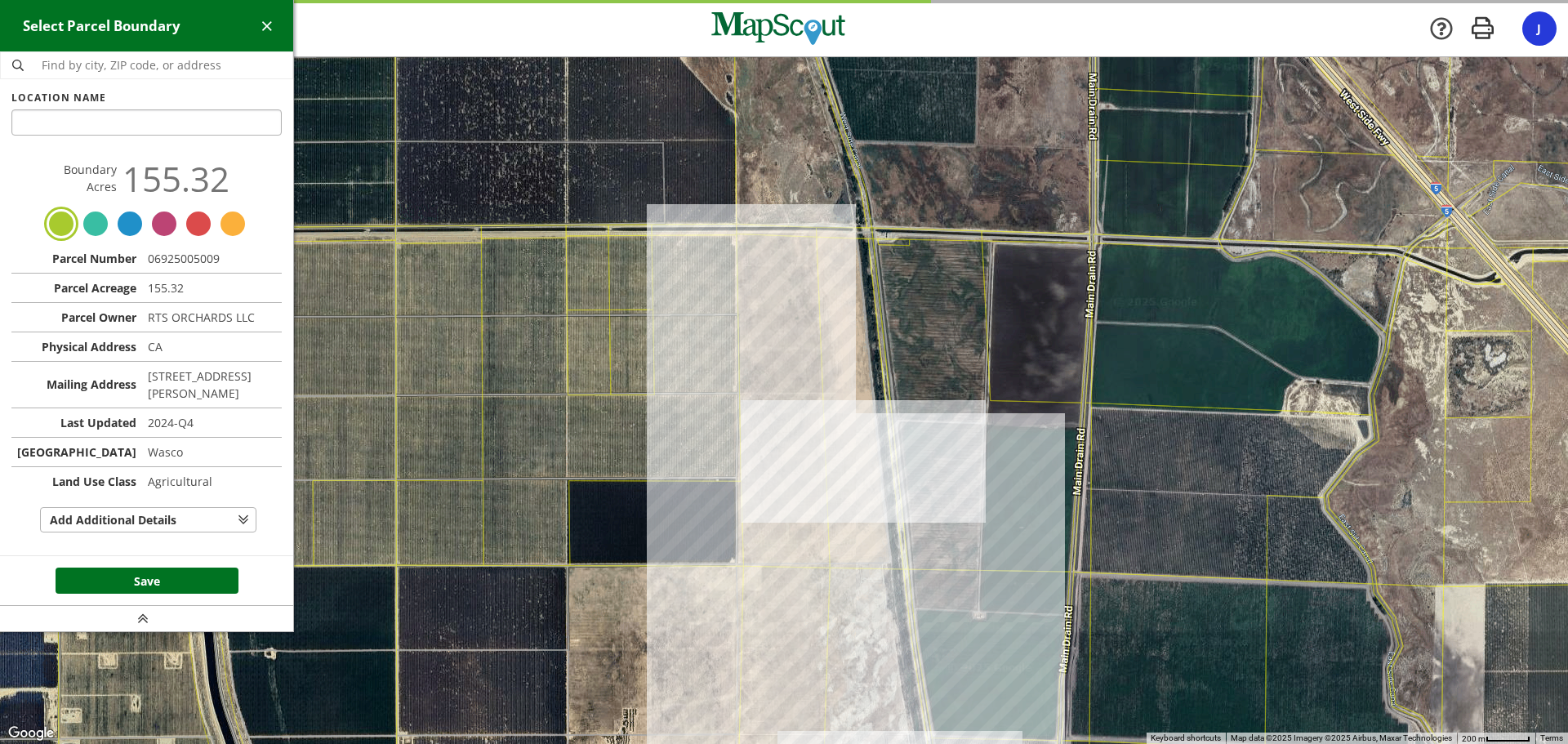
click at [863, 369] on div at bounding box center [784, 401] width 1568 height 687
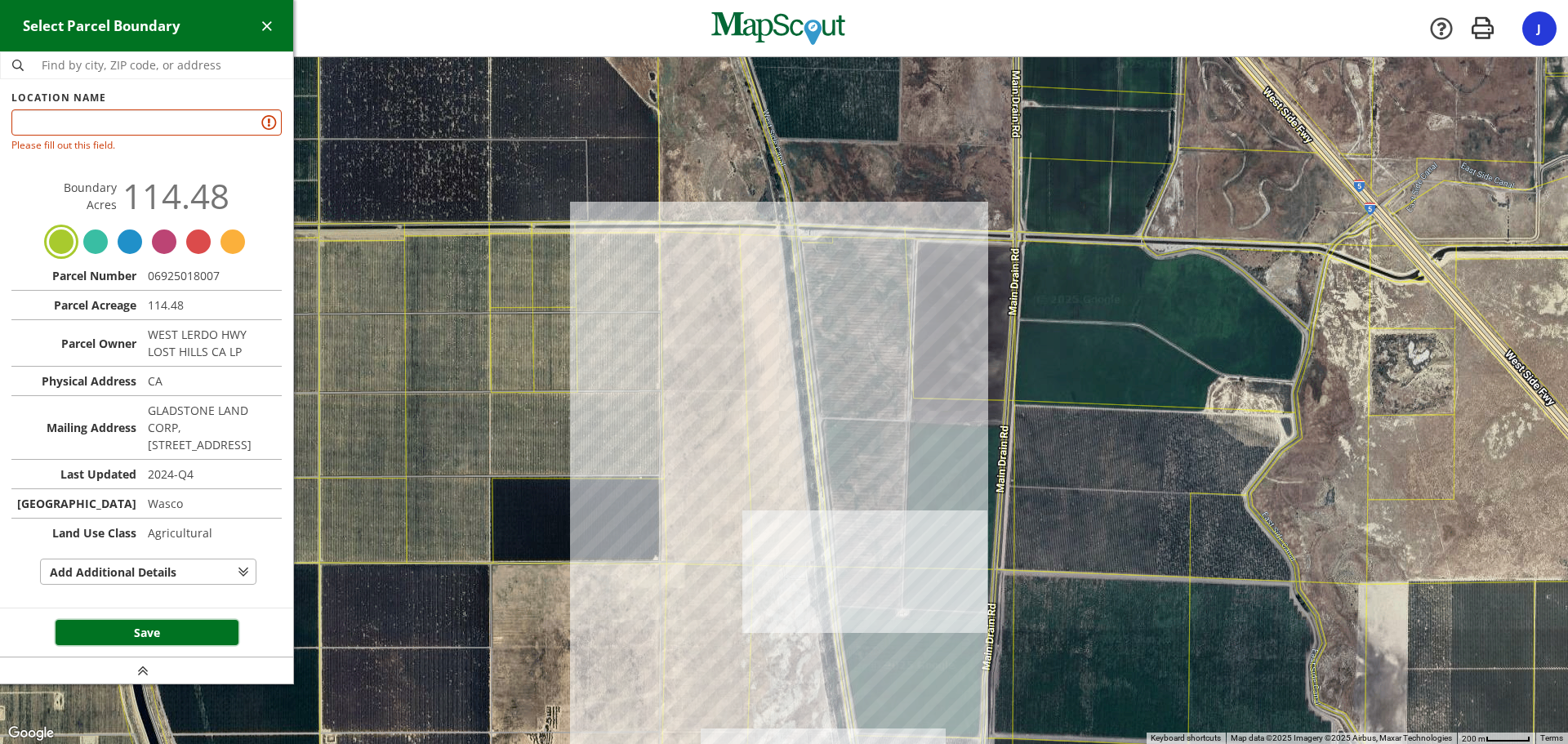
click at [137, 646] on button "Save" at bounding box center [147, 633] width 183 height 26
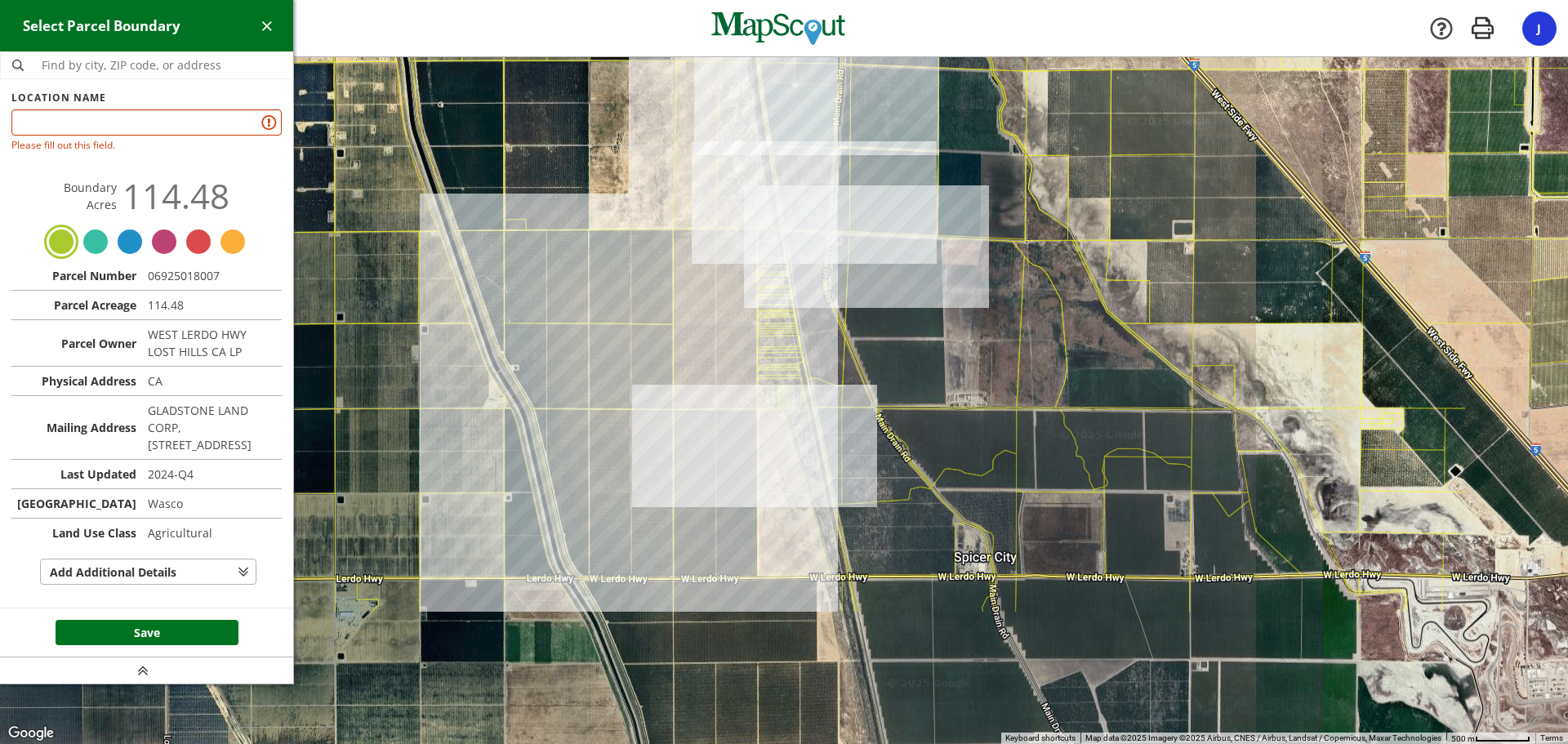
drag, startPoint x: 587, startPoint y: 653, endPoint x: 718, endPoint y: 240, distance: 433.3
click at [718, 240] on div at bounding box center [784, 401] width 1568 height 687
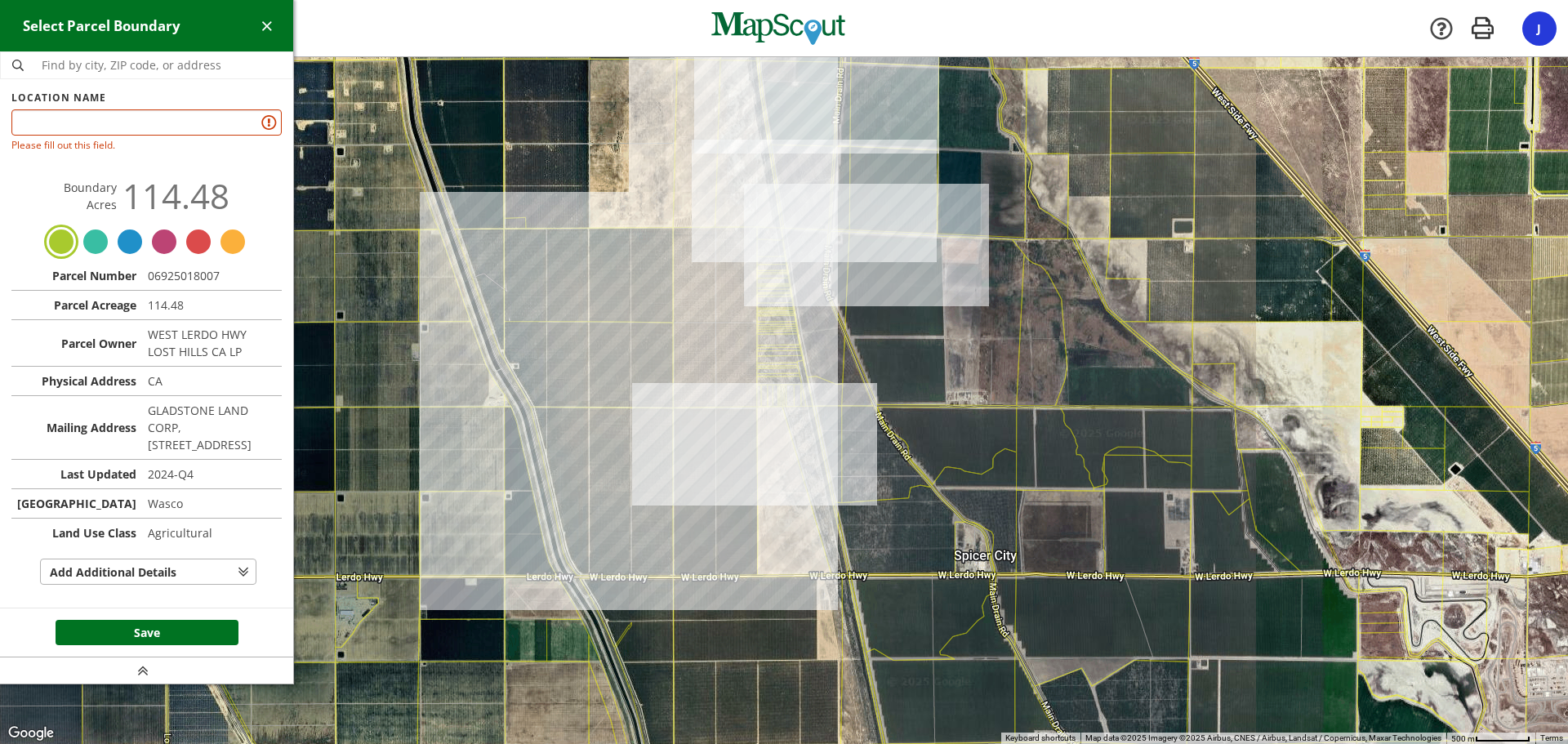
click at [772, 548] on div at bounding box center [784, 401] width 1568 height 687
click at [797, 542] on div at bounding box center [784, 401] width 1568 height 687
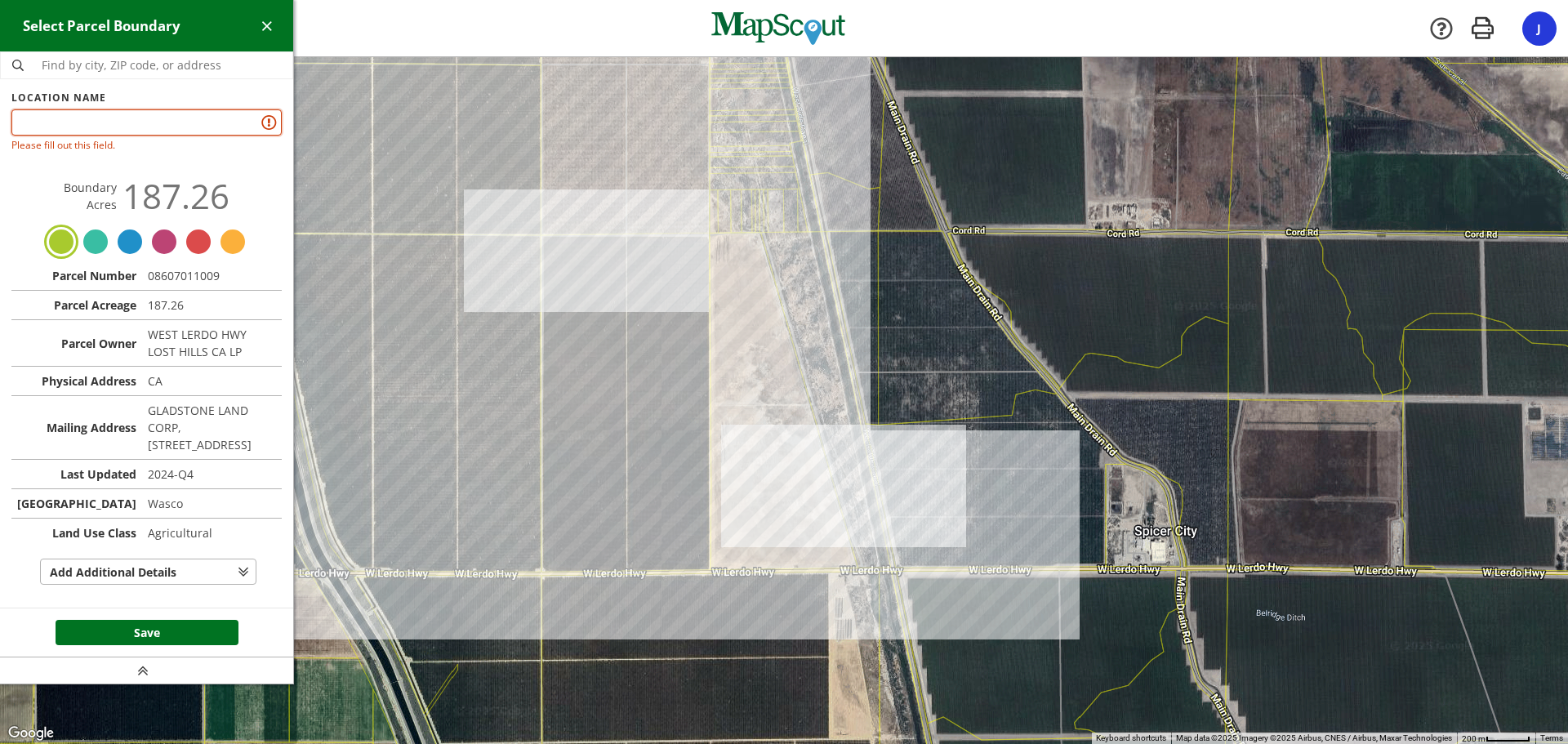
click at [70, 121] on input "text" at bounding box center [146, 122] width 271 height 26
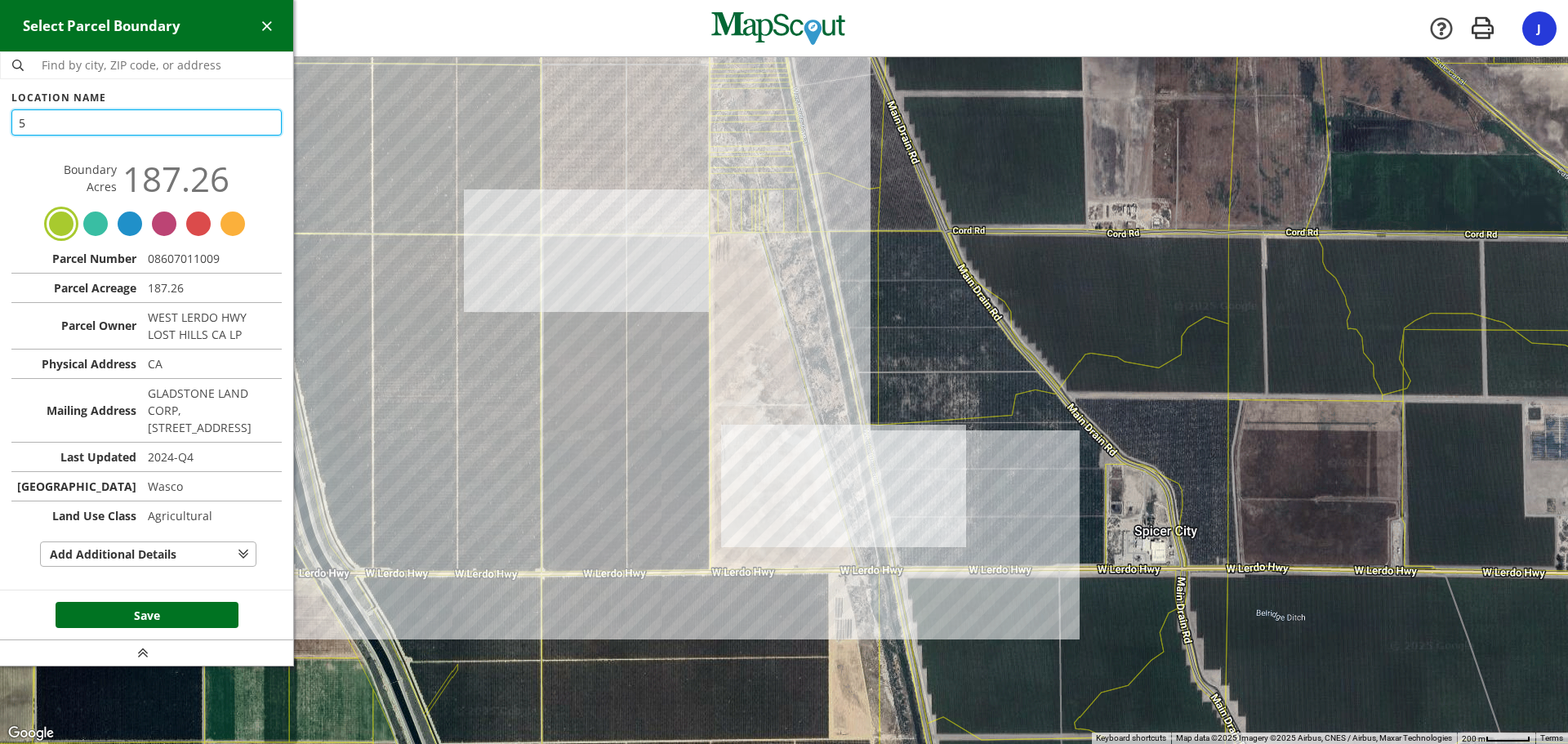
type input "5"
click at [141, 628] on button "Save" at bounding box center [147, 615] width 183 height 26
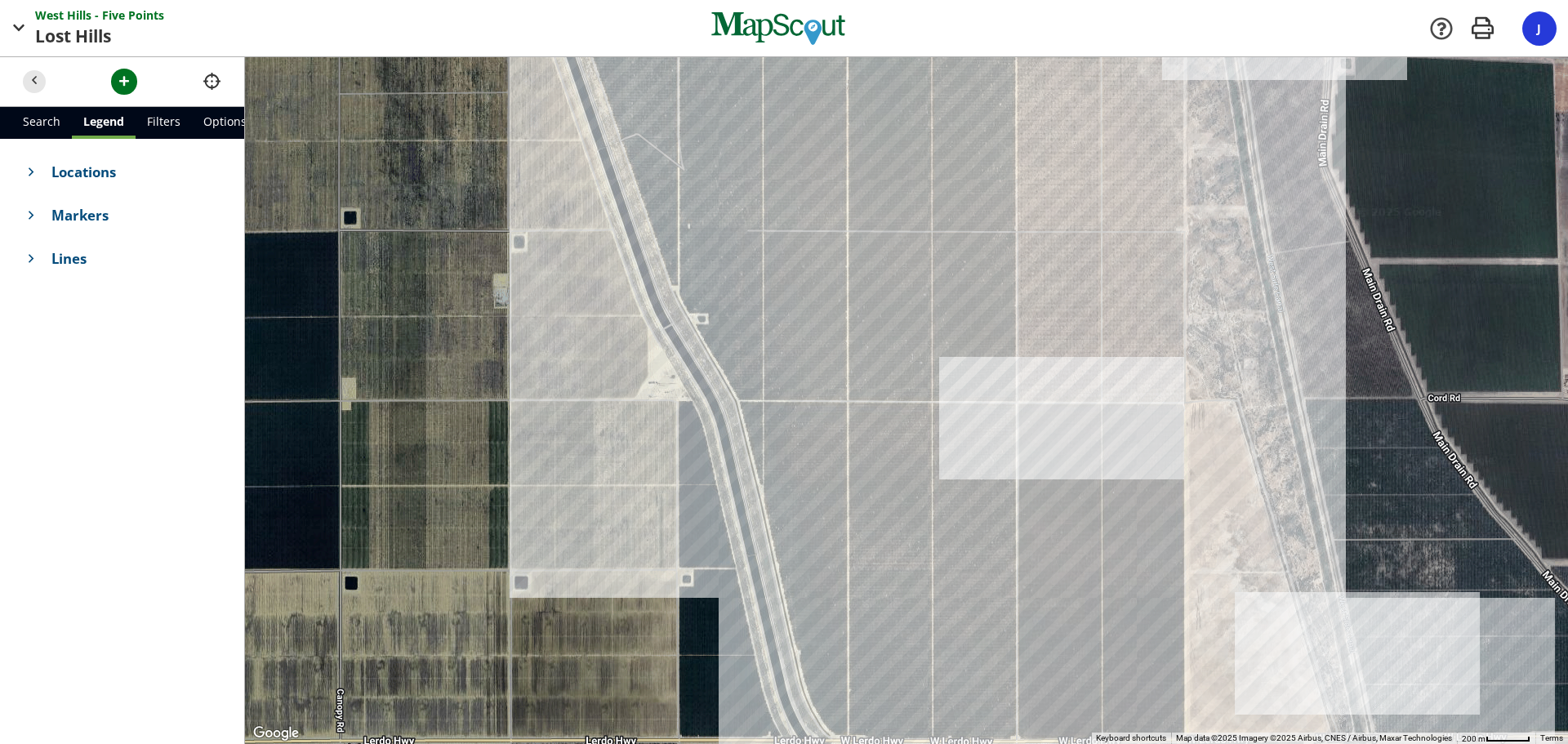
drag, startPoint x: 272, startPoint y: 334, endPoint x: 988, endPoint y: 317, distance: 716.2
click at [988, 317] on div at bounding box center [906, 401] width 1323 height 687
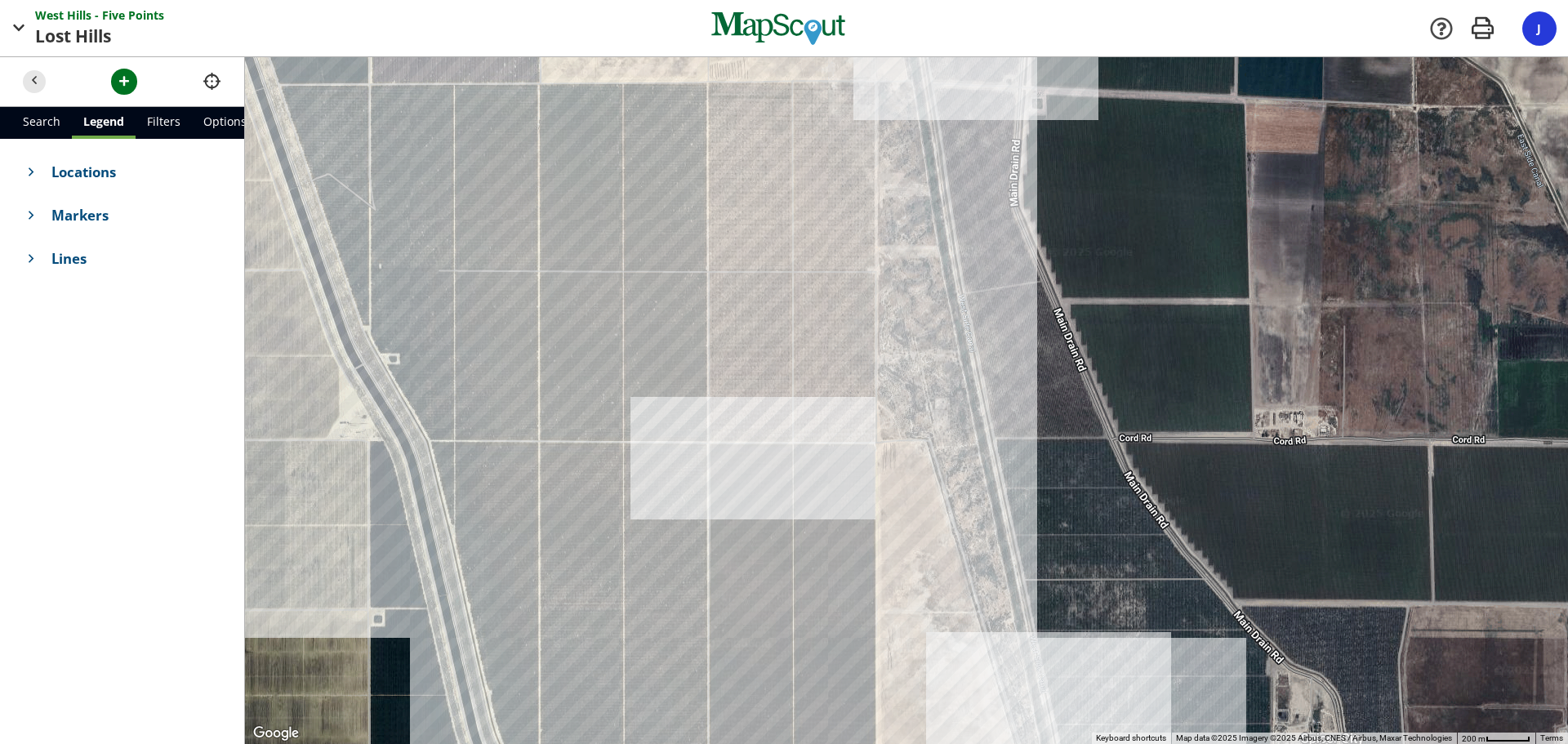
drag, startPoint x: 961, startPoint y: 415, endPoint x: 654, endPoint y: 379, distance: 309.1
click at [654, 390] on div at bounding box center [906, 401] width 1323 height 687
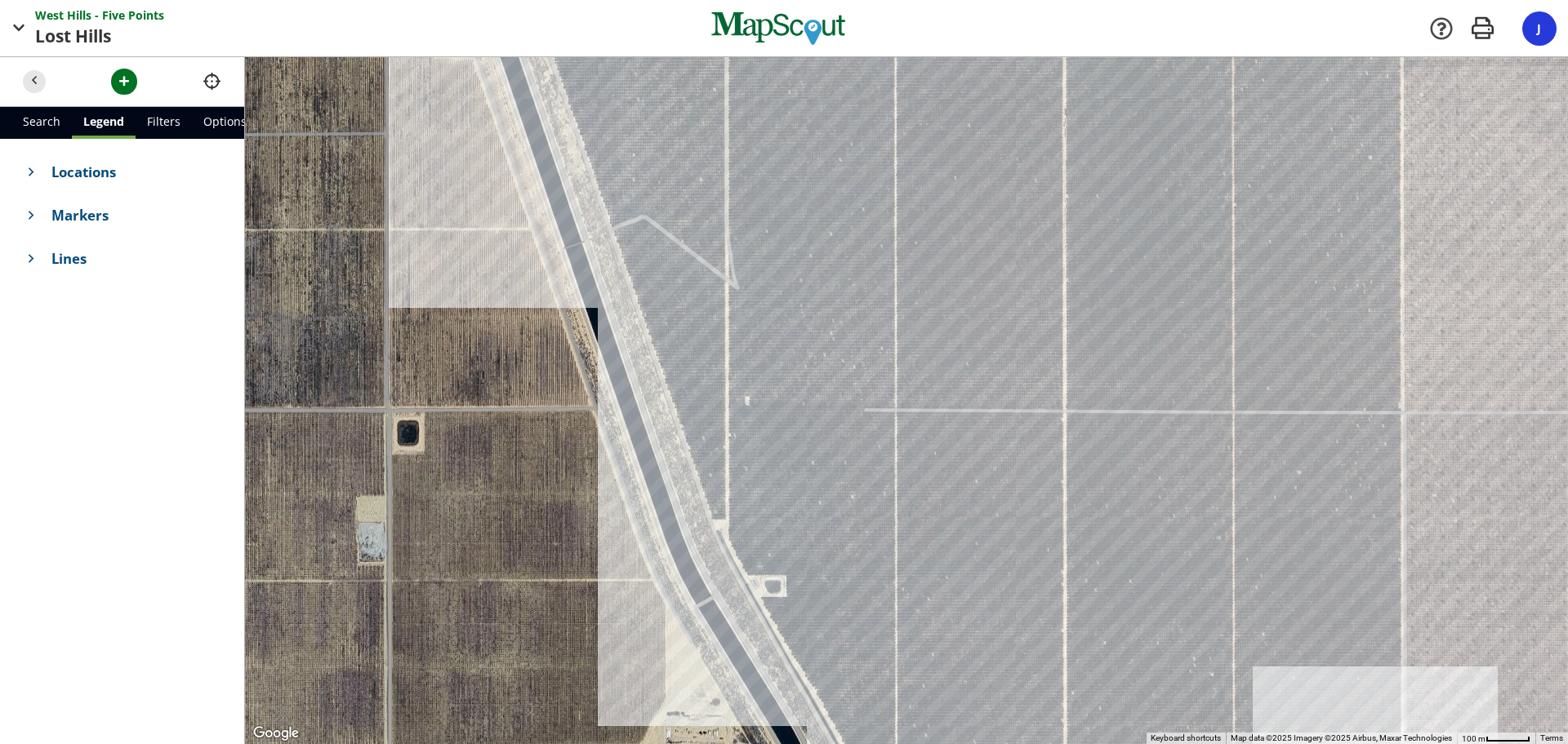
drag, startPoint x: 391, startPoint y: 346, endPoint x: 815, endPoint y: 565, distance: 477.2
click at [820, 603] on div at bounding box center [906, 401] width 1323 height 687
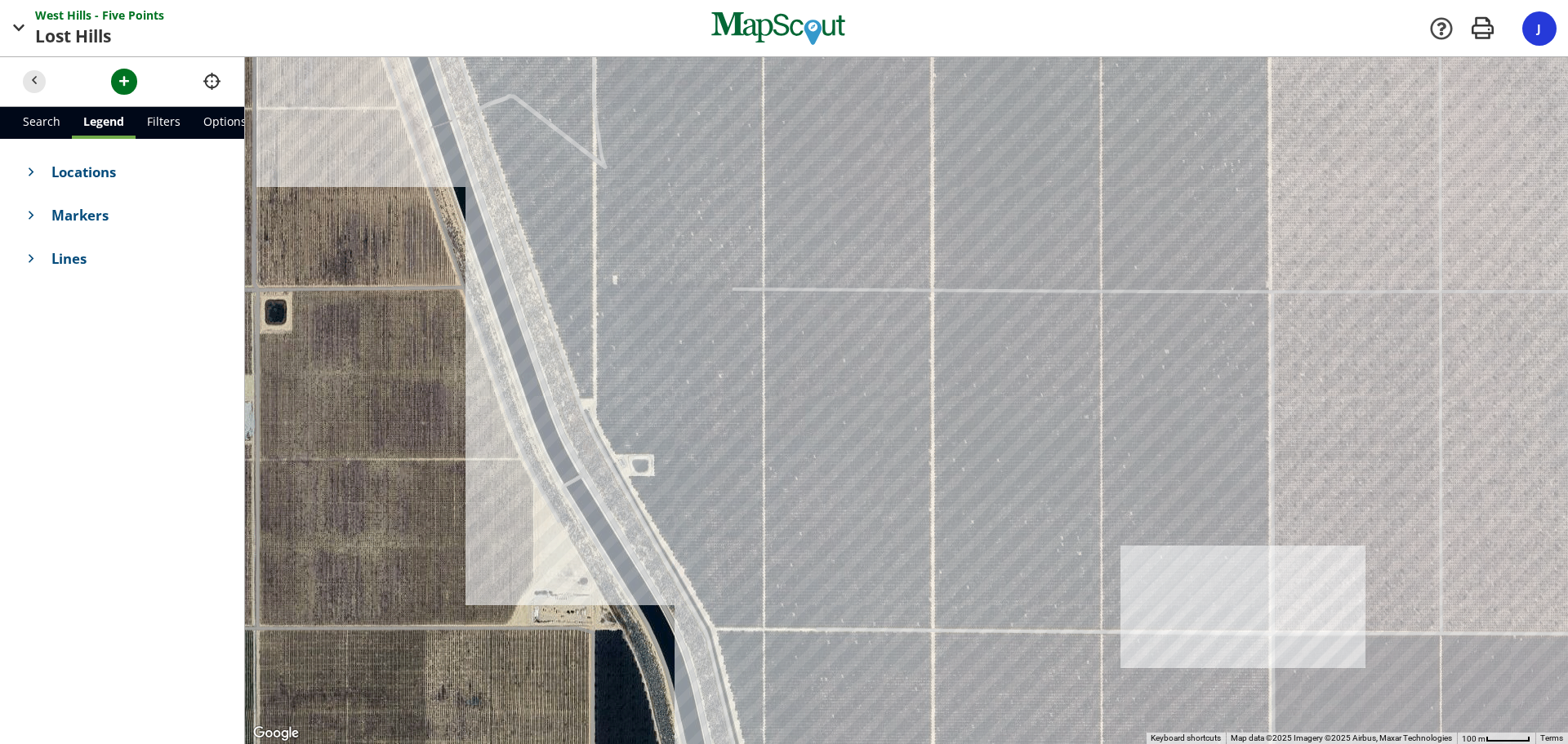
drag, startPoint x: 755, startPoint y: 390, endPoint x: 624, endPoint y: 261, distance: 183.9
click at [624, 261] on div at bounding box center [906, 401] width 1323 height 687
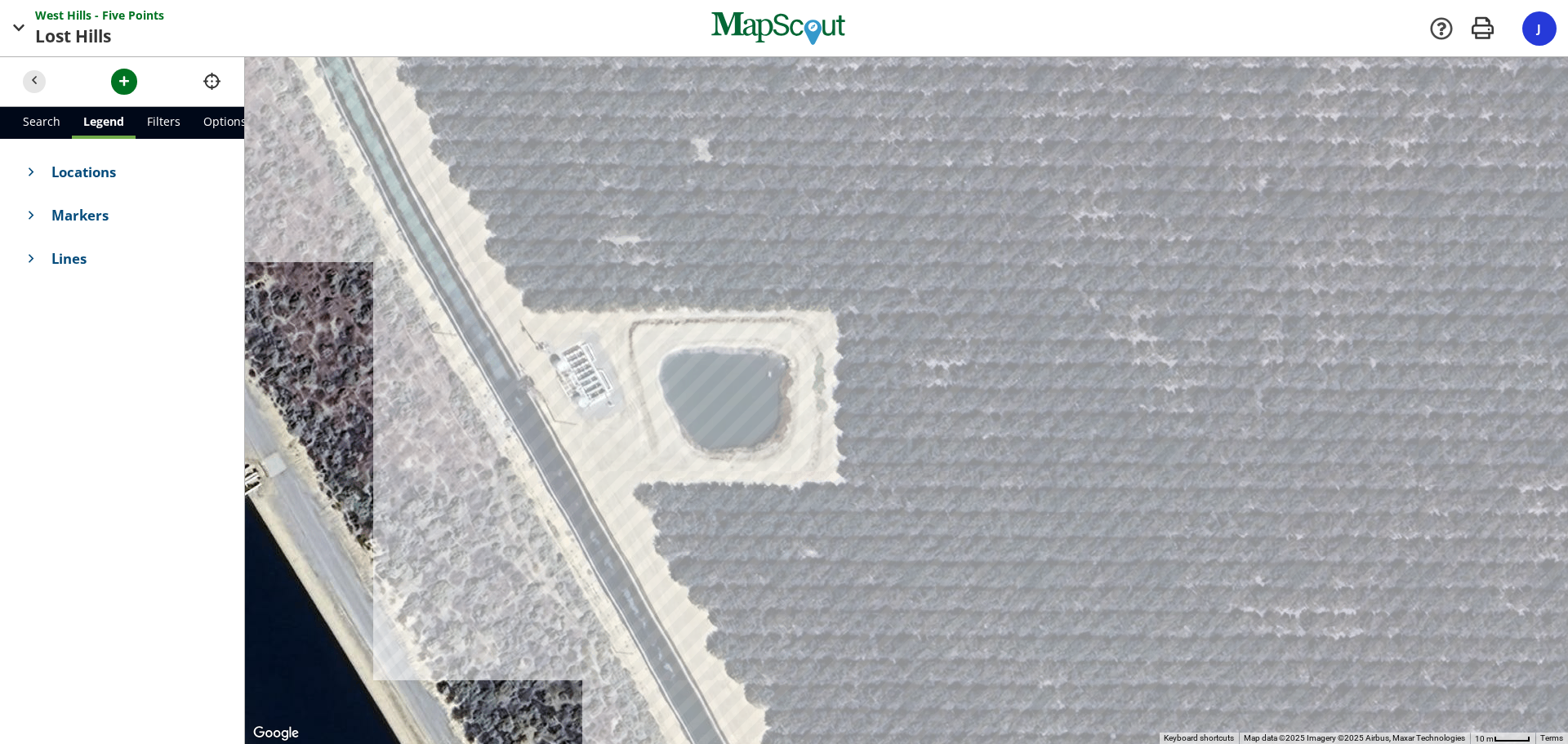
drag, startPoint x: 454, startPoint y: 380, endPoint x: 740, endPoint y: 476, distance: 301.7
click at [740, 476] on div at bounding box center [906, 401] width 1323 height 687
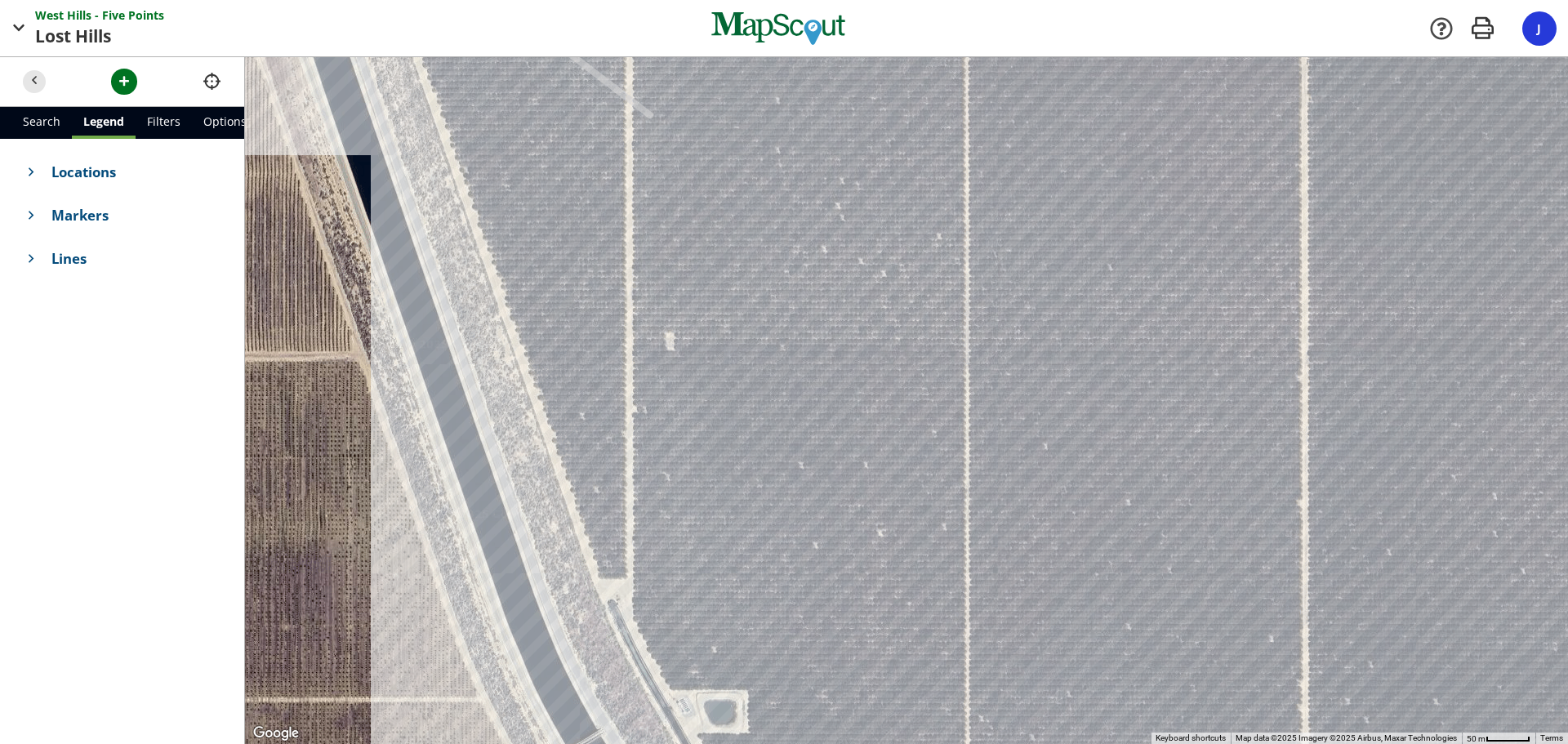
drag, startPoint x: 805, startPoint y: 472, endPoint x: 810, endPoint y: 566, distance: 94.1
click at [810, 566] on div at bounding box center [906, 401] width 1323 height 687
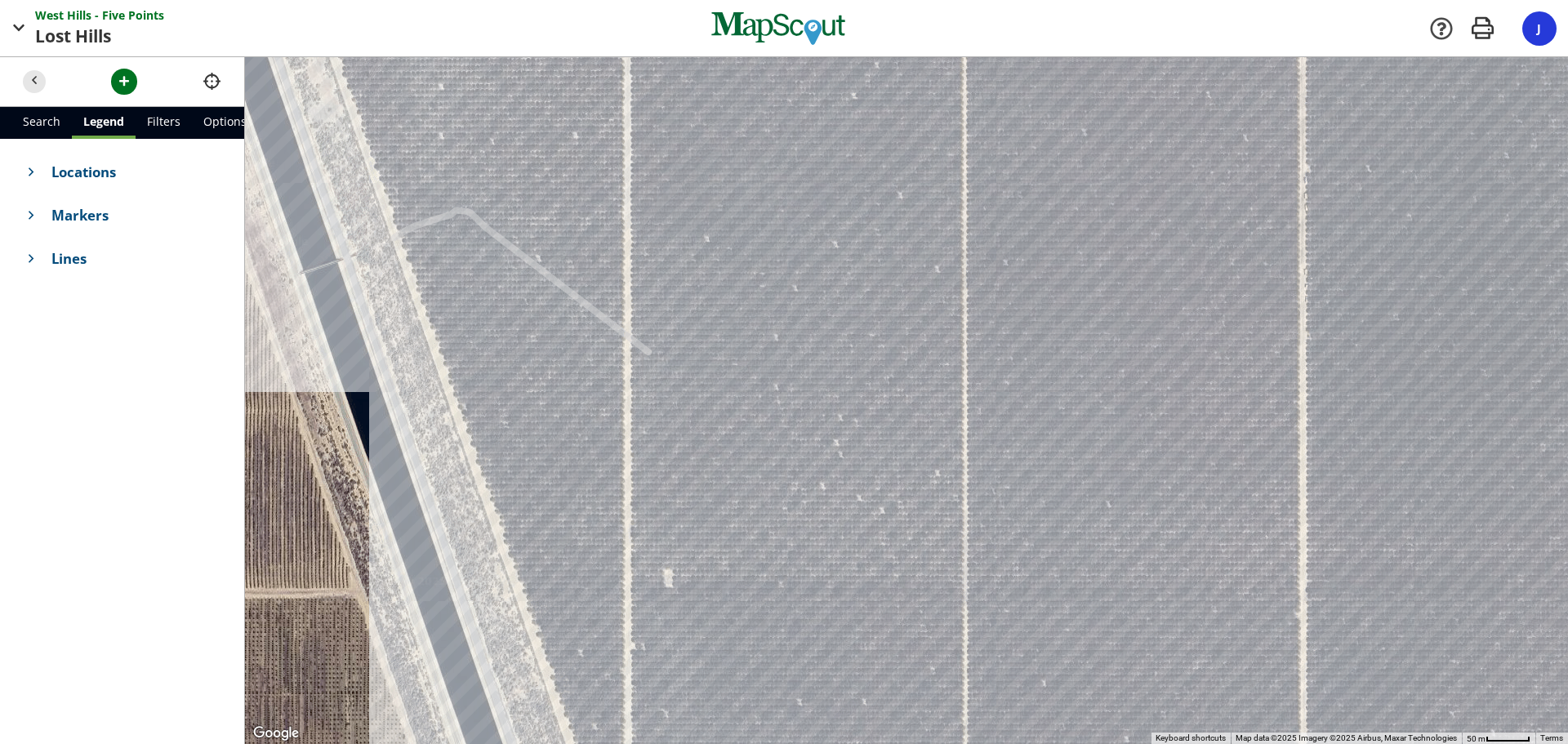
drag, startPoint x: 763, startPoint y: 321, endPoint x: 761, endPoint y: 562, distance: 241.0
click at [761, 563] on div at bounding box center [906, 401] width 1323 height 687
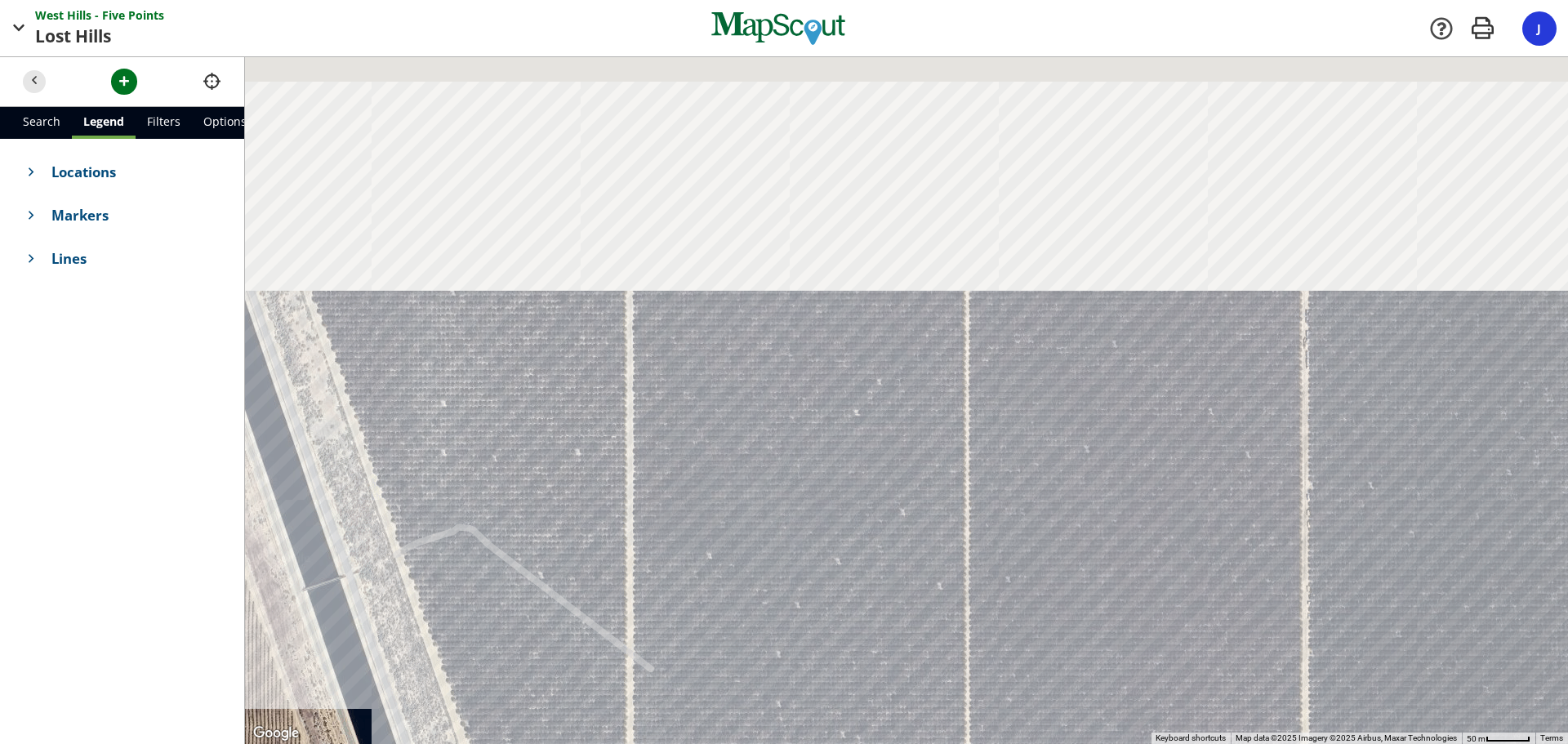
drag, startPoint x: 714, startPoint y: 211, endPoint x: 718, endPoint y: 536, distance: 325.0
click at [718, 536] on div at bounding box center [906, 401] width 1323 height 687
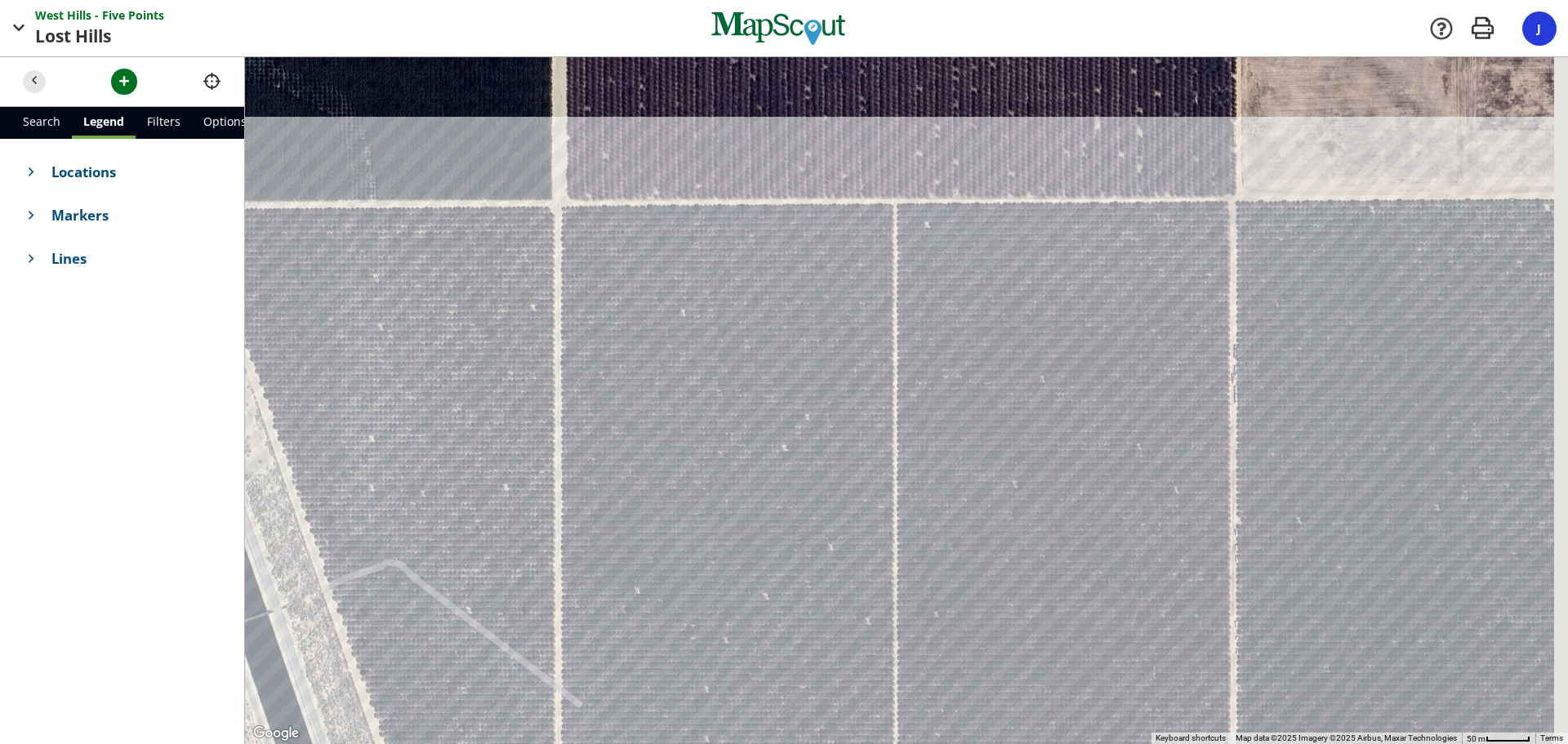
drag, startPoint x: 901, startPoint y: 425, endPoint x: 486, endPoint y: 370, distance: 418.6
click at [486, 371] on div at bounding box center [906, 401] width 1323 height 687
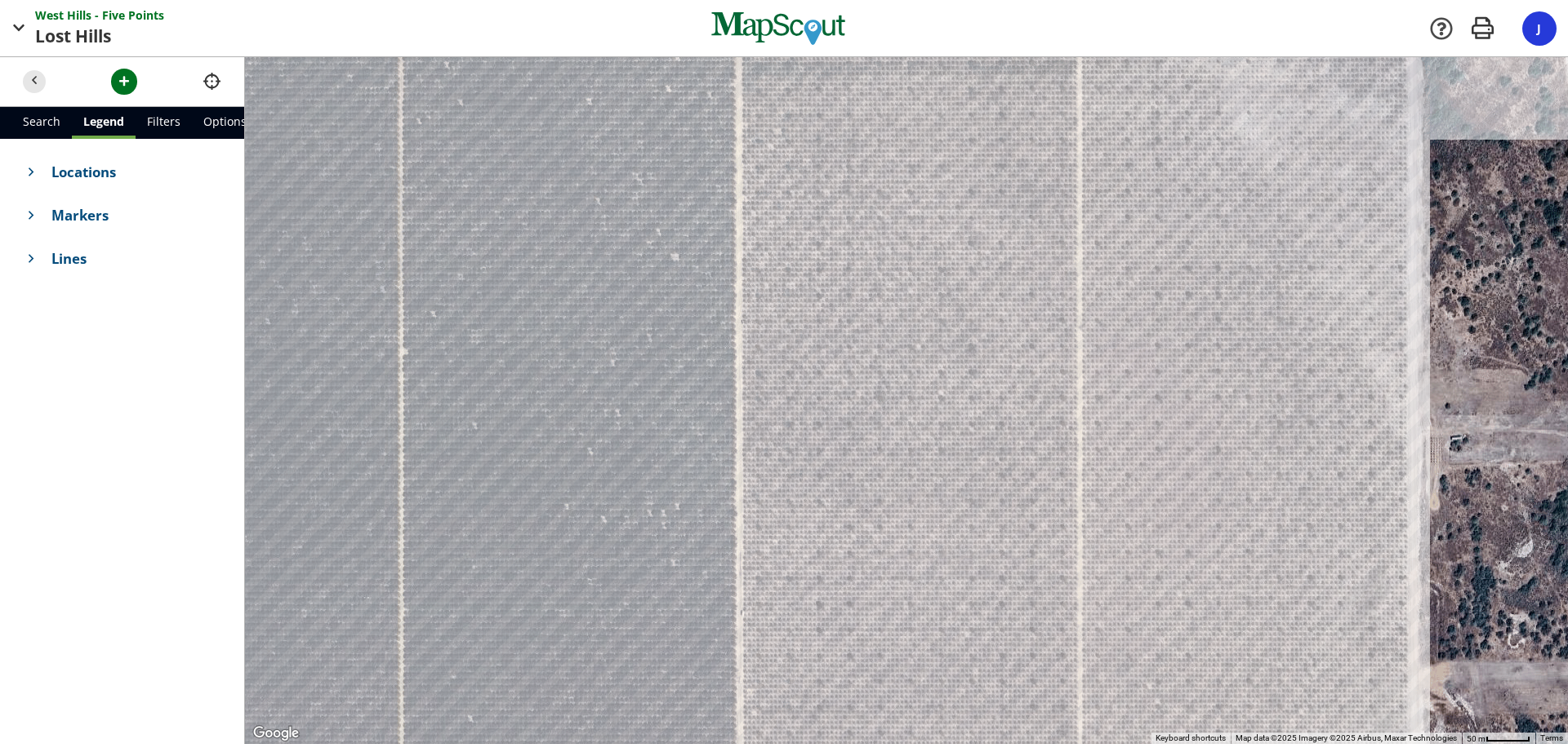
drag, startPoint x: 916, startPoint y: 494, endPoint x: 804, endPoint y: 41, distance: 466.6
click at [804, 42] on div "West Hills - Five Points Points Lost Hills Hills Company [GEOGRAPHIC_DATA] - Fi…" at bounding box center [784, 372] width 1568 height 744
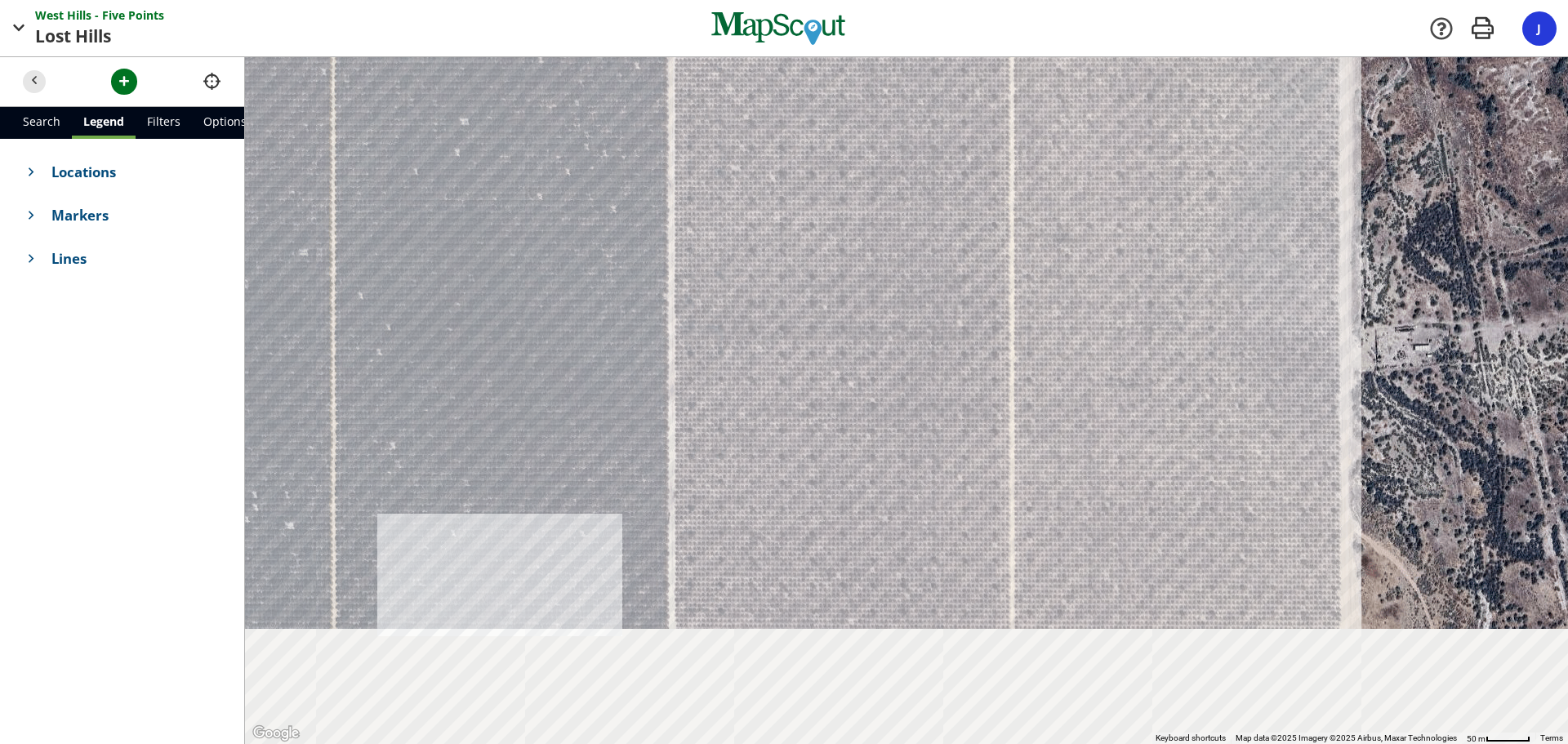
drag, startPoint x: 880, startPoint y: 106, endPoint x: 902, endPoint y: 45, distance: 64.8
click at [890, 61] on div at bounding box center [906, 401] width 1323 height 687
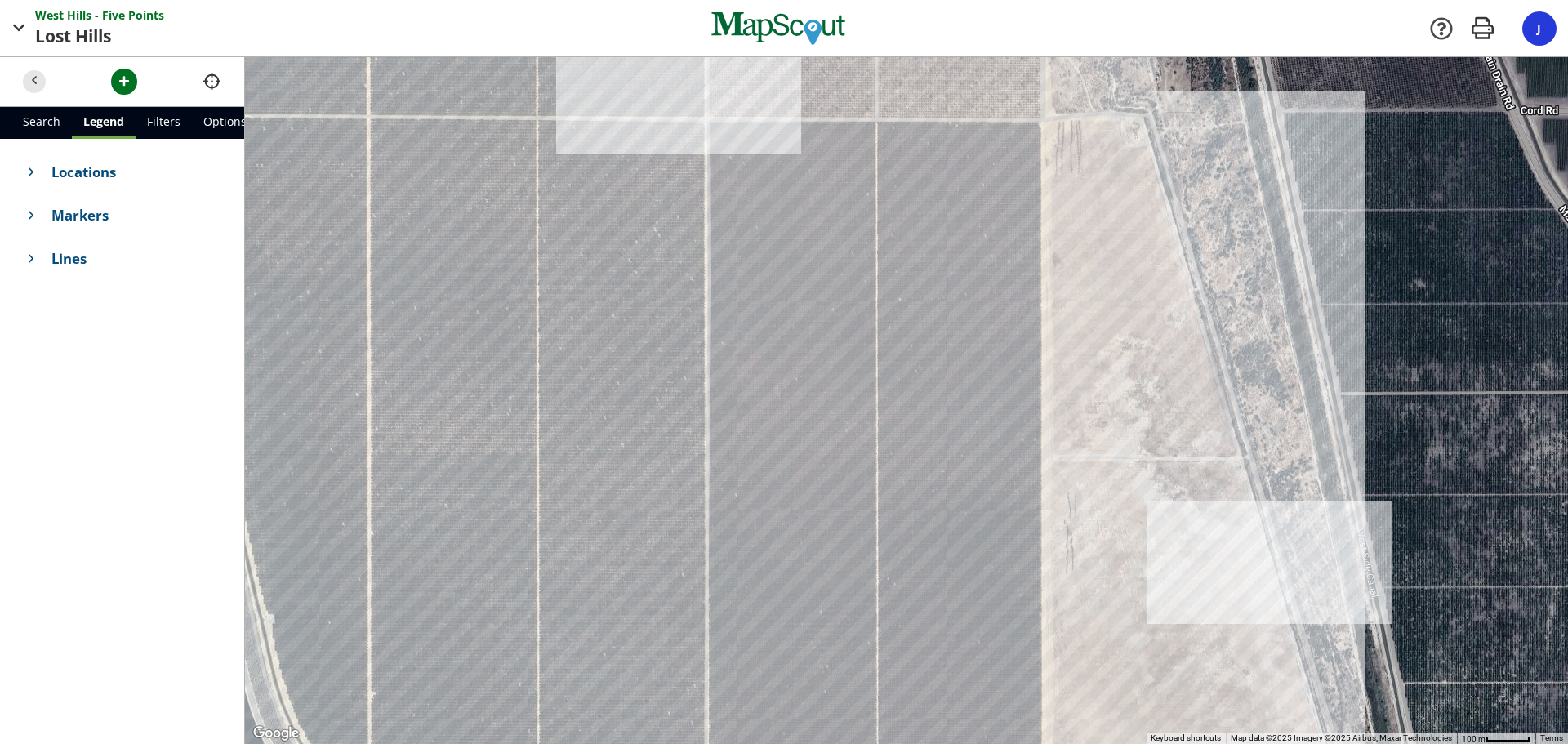
drag, startPoint x: 814, startPoint y: 486, endPoint x: 744, endPoint y: 203, distance: 291.5
click at [744, 203] on div at bounding box center [906, 401] width 1323 height 687
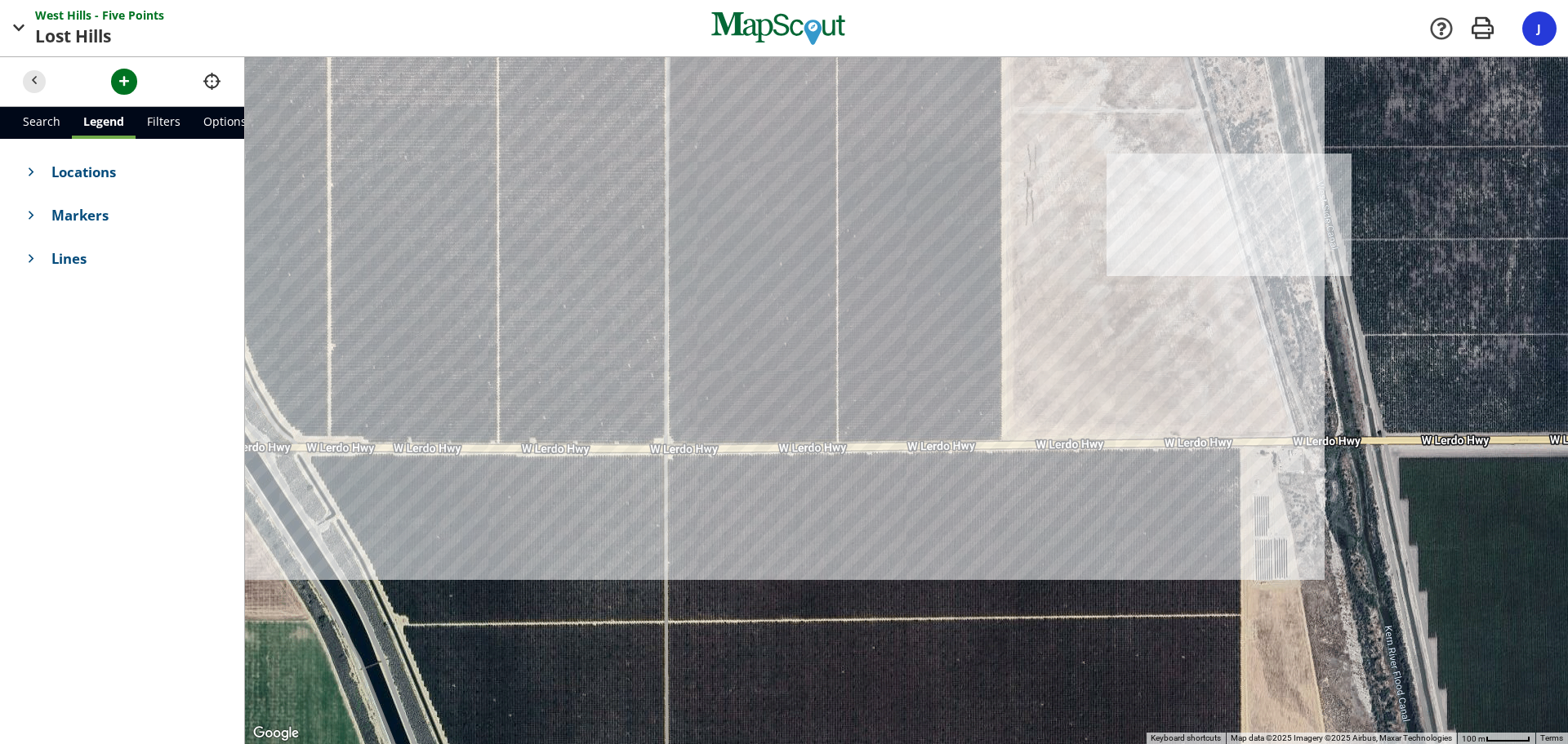
drag, startPoint x: 869, startPoint y: 539, endPoint x: 828, endPoint y: 221, distance: 320.6
click at [828, 221] on div at bounding box center [906, 401] width 1323 height 687
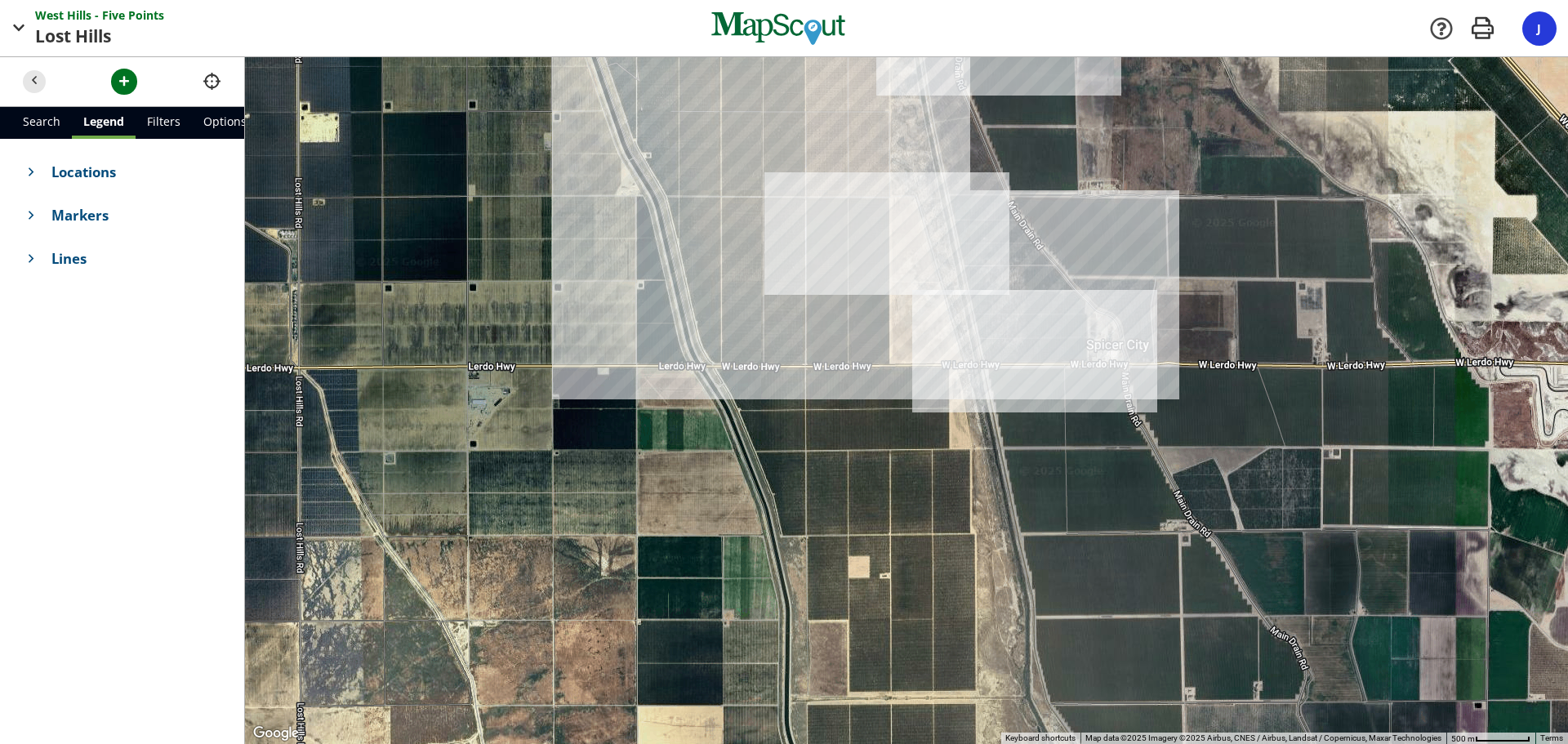
click at [901, 343] on div at bounding box center [906, 401] width 1323 height 687
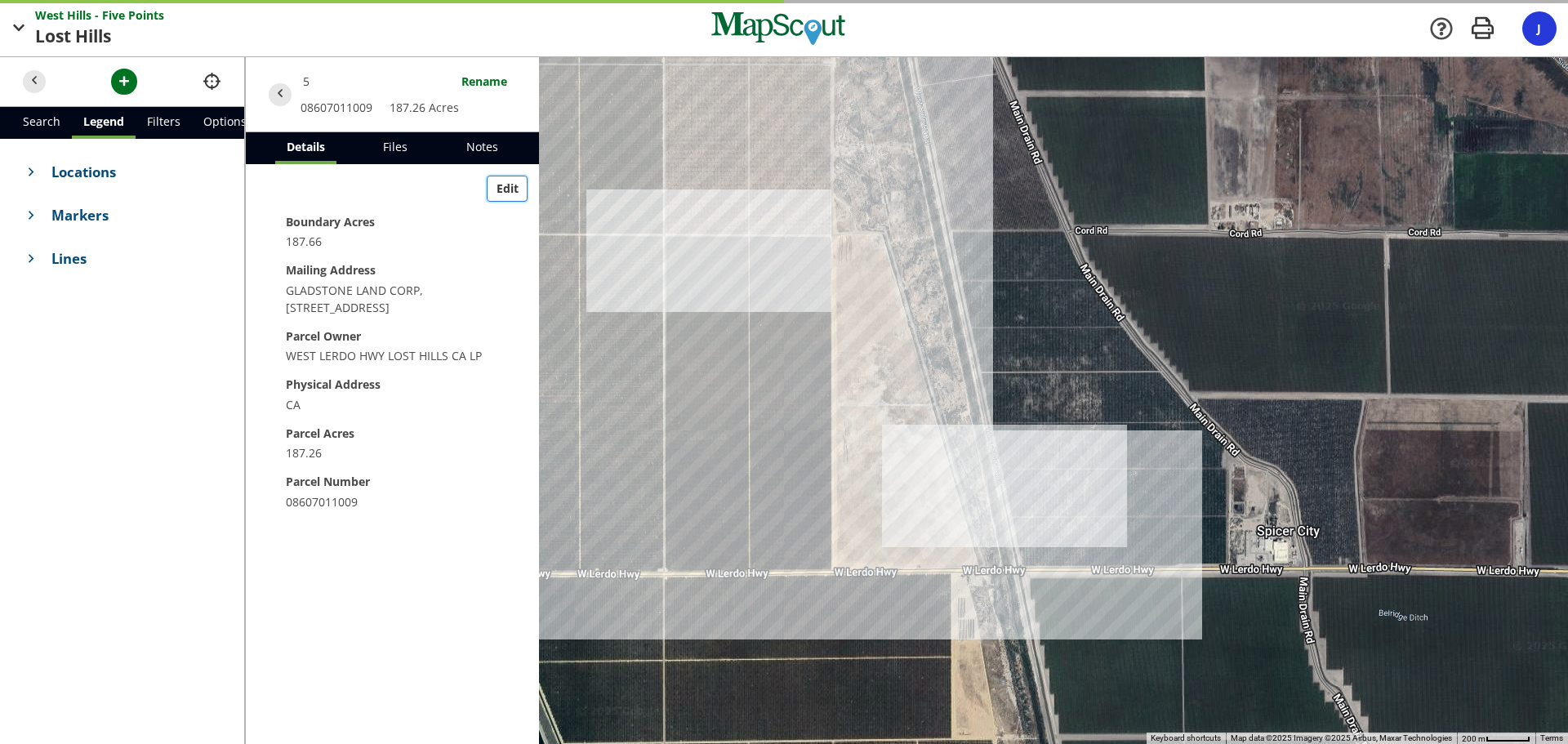
click at [514, 194] on span "Edit" at bounding box center [507, 188] width 22 height 17
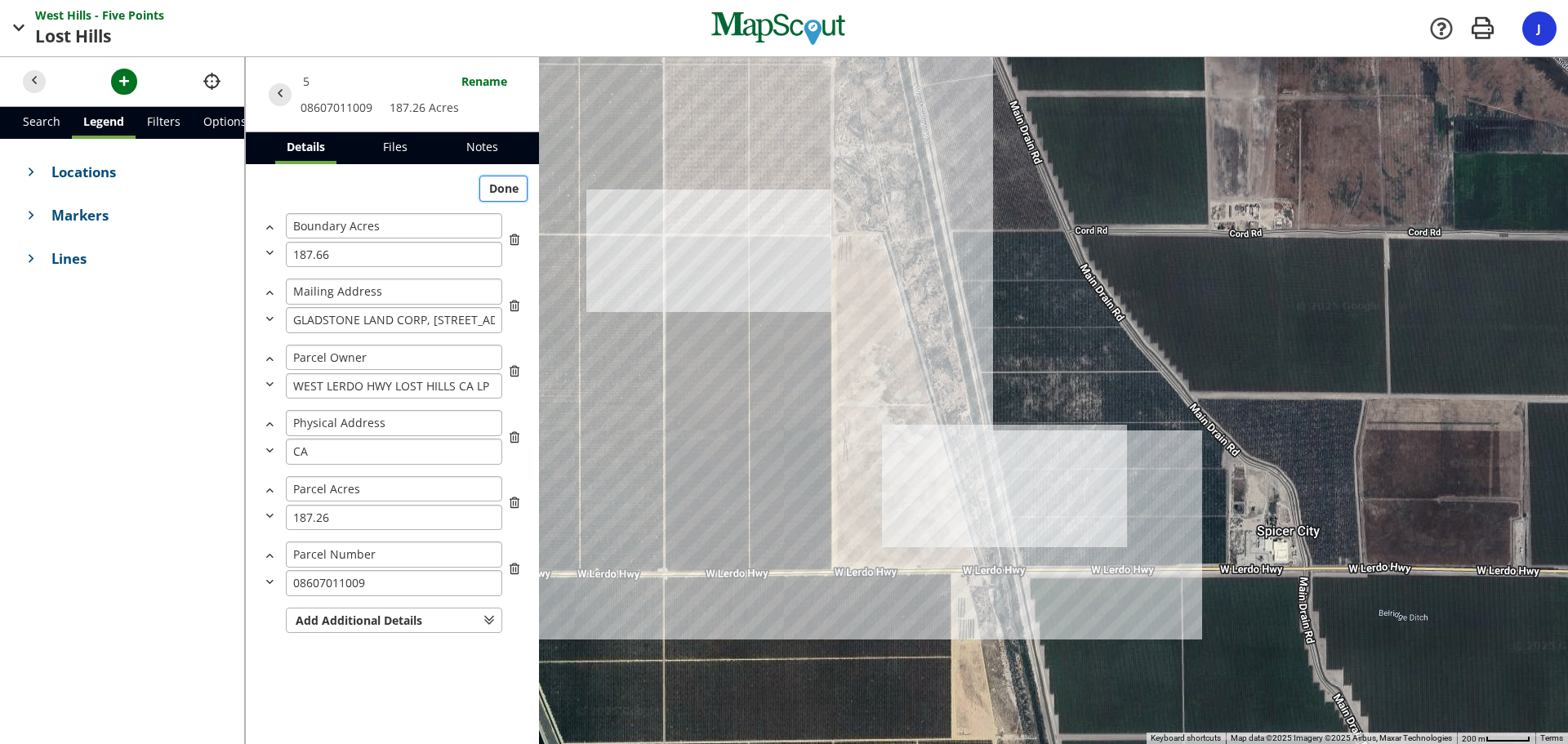
click at [513, 194] on button "Done" at bounding box center [503, 189] width 48 height 26
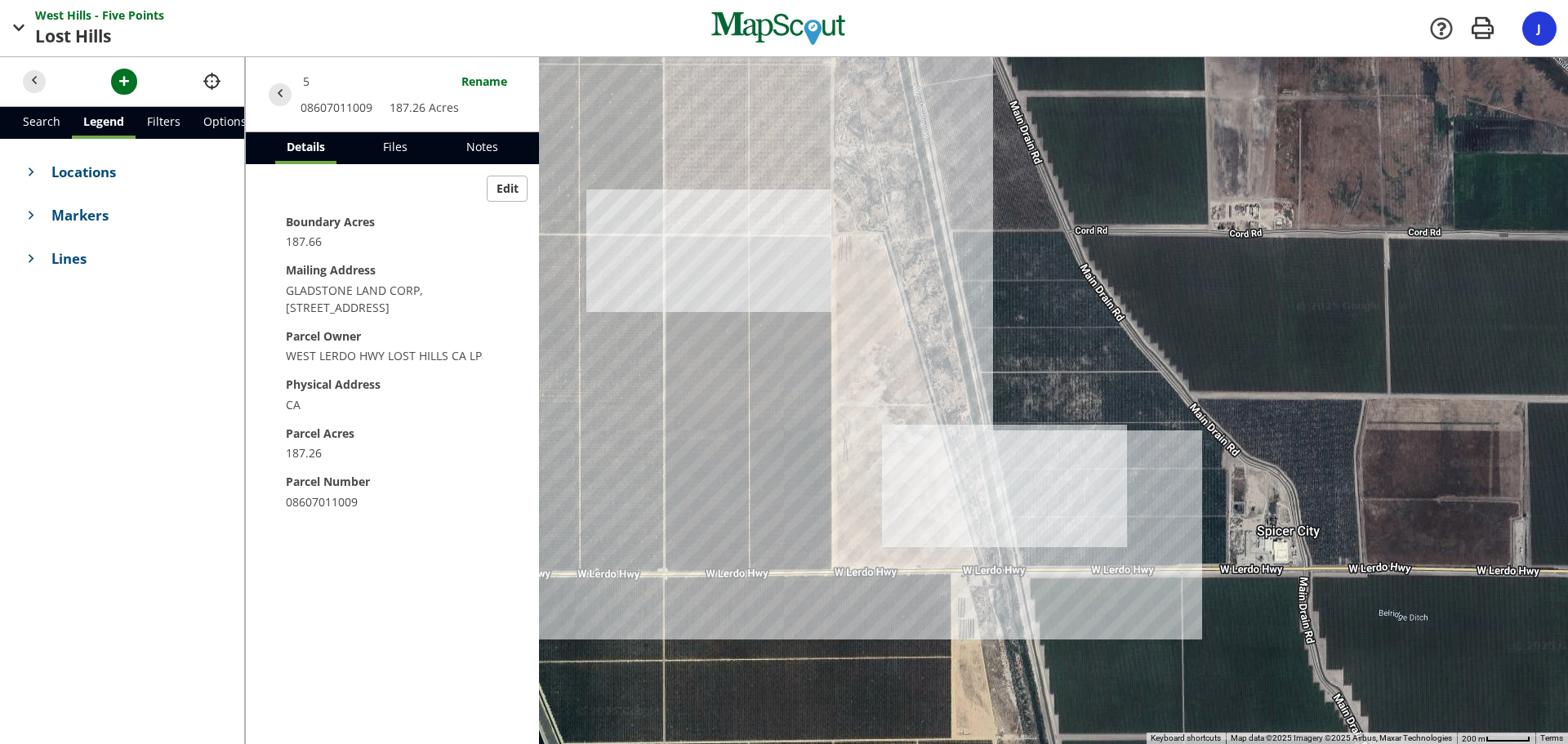
click at [78, 224] on span "Markers" at bounding box center [136, 215] width 170 height 21
click at [79, 224] on span "Markers" at bounding box center [123, 218] width 144 height 21
click at [97, 218] on span "Markers" at bounding box center [136, 215] width 170 height 21
click at [123, 178] on span "Locations" at bounding box center [136, 172] width 170 height 21
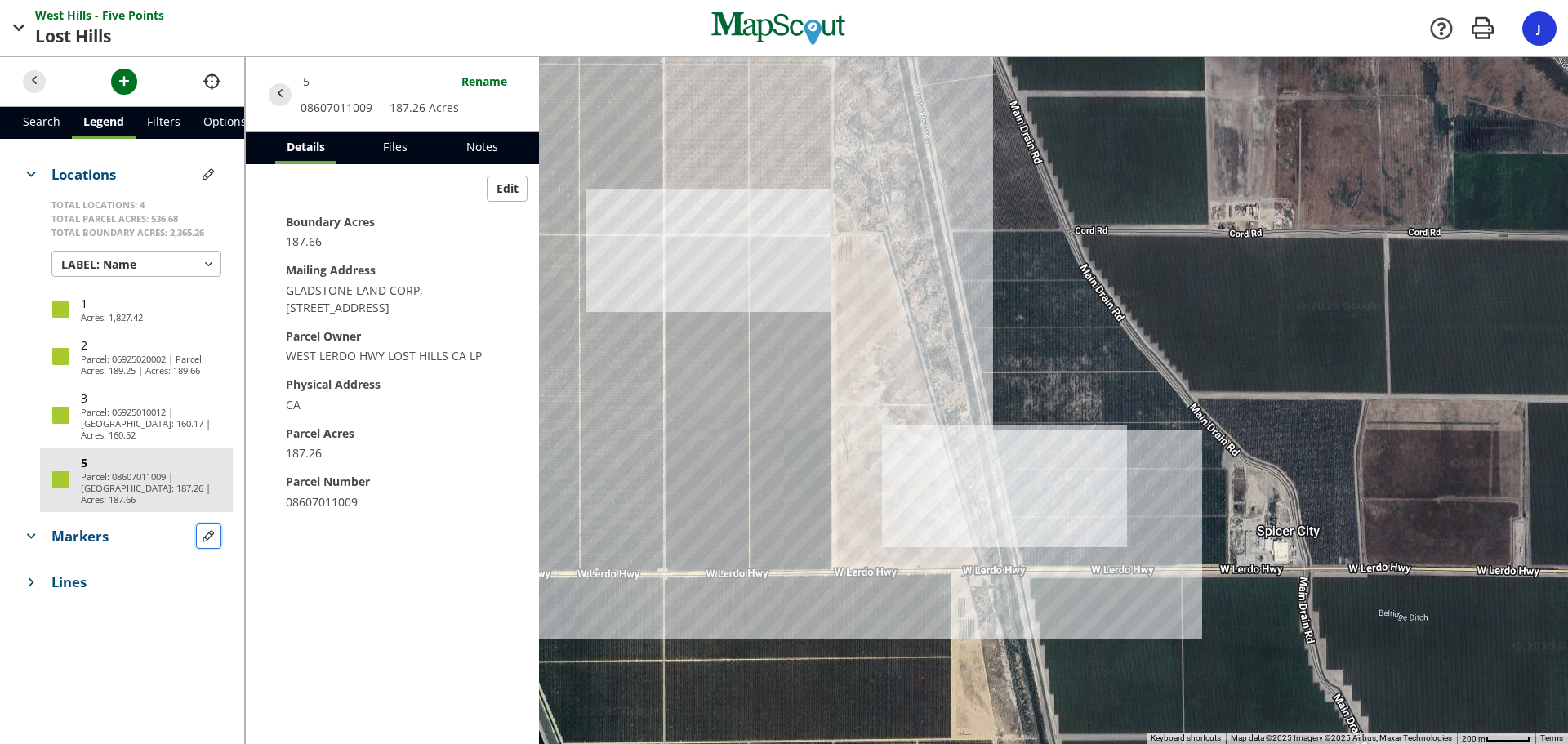
click at [201, 528] on span "button" at bounding box center [208, 536] width 17 height 17
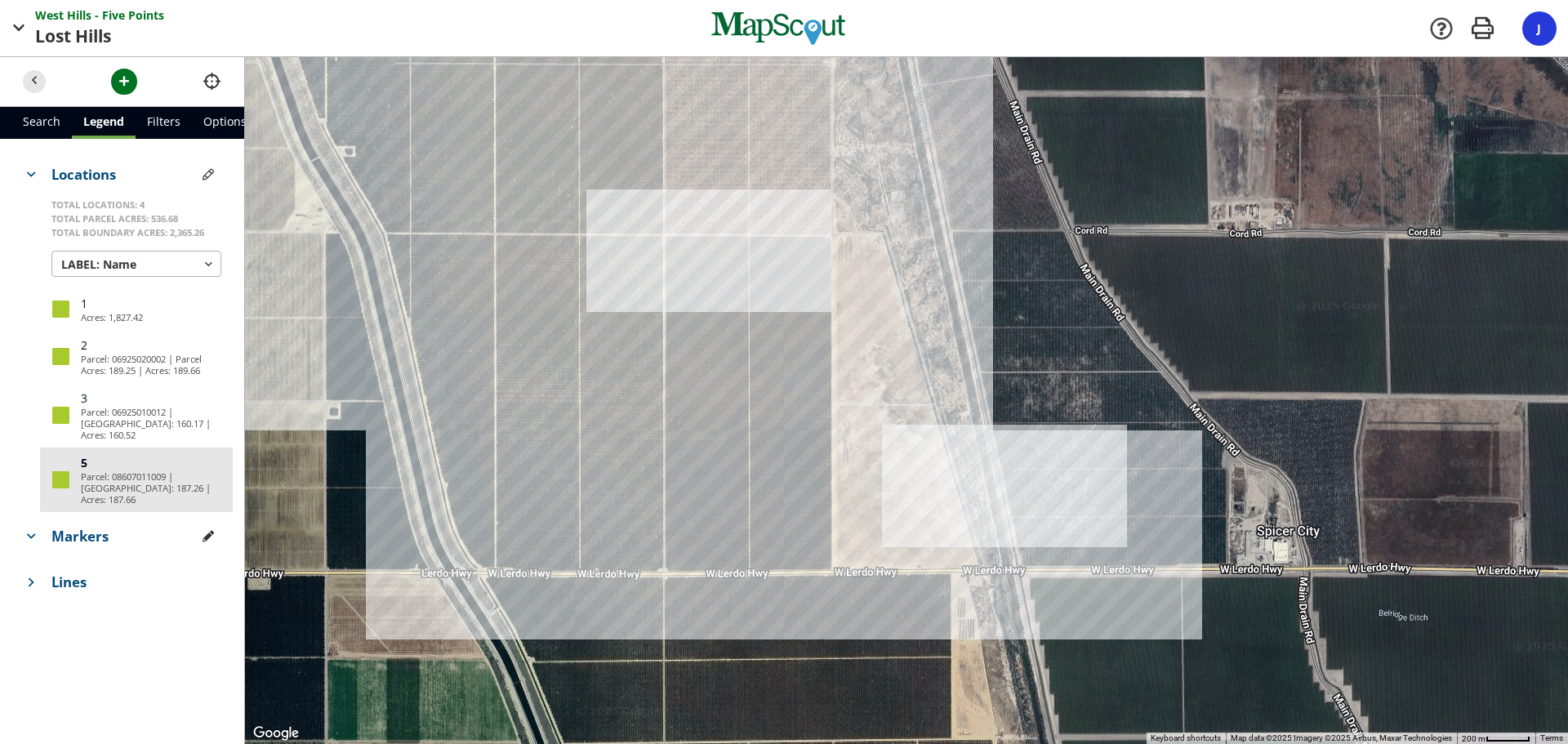
click at [345, 148] on div at bounding box center [906, 401] width 1323 height 687
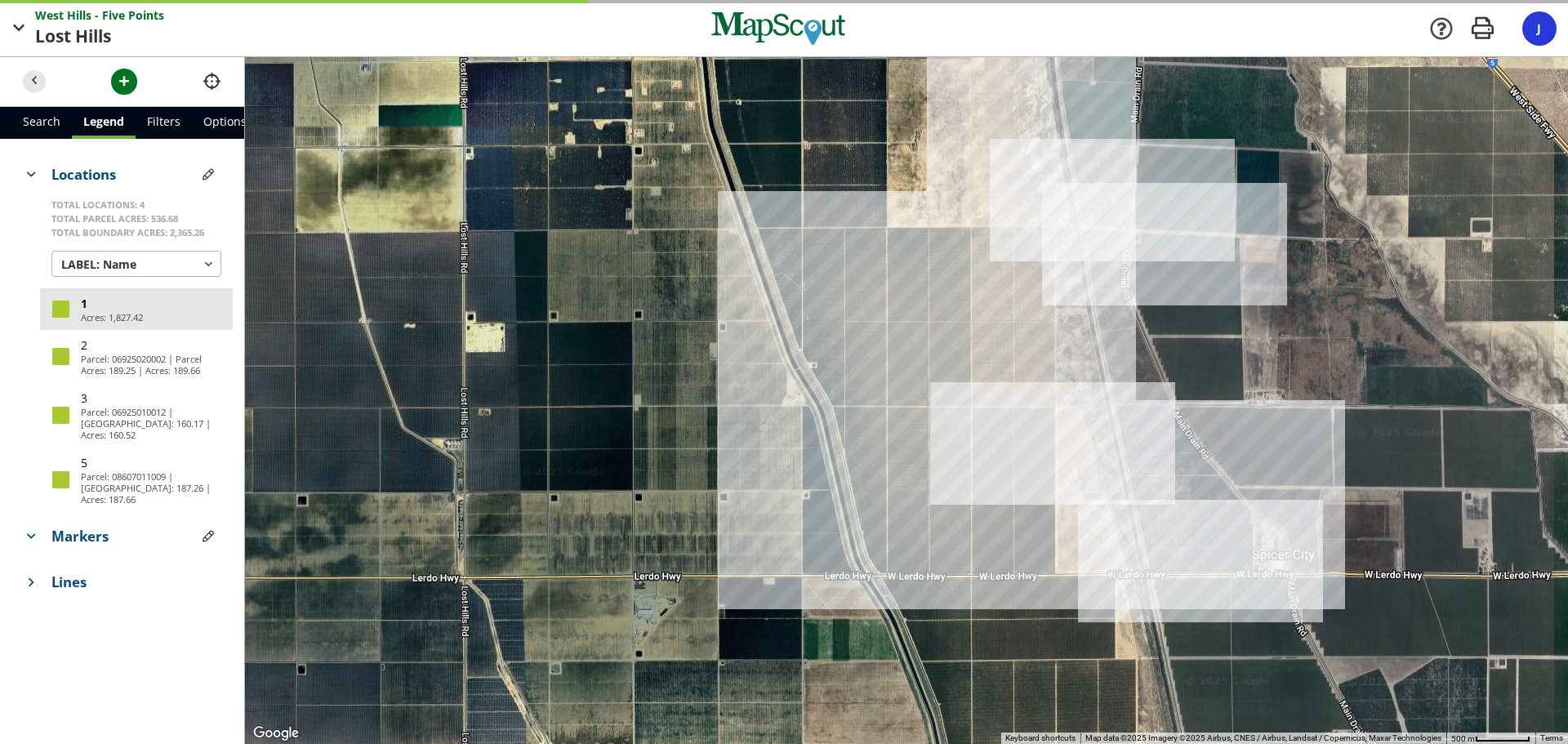
click at [818, 370] on div at bounding box center [906, 401] width 1323 height 687
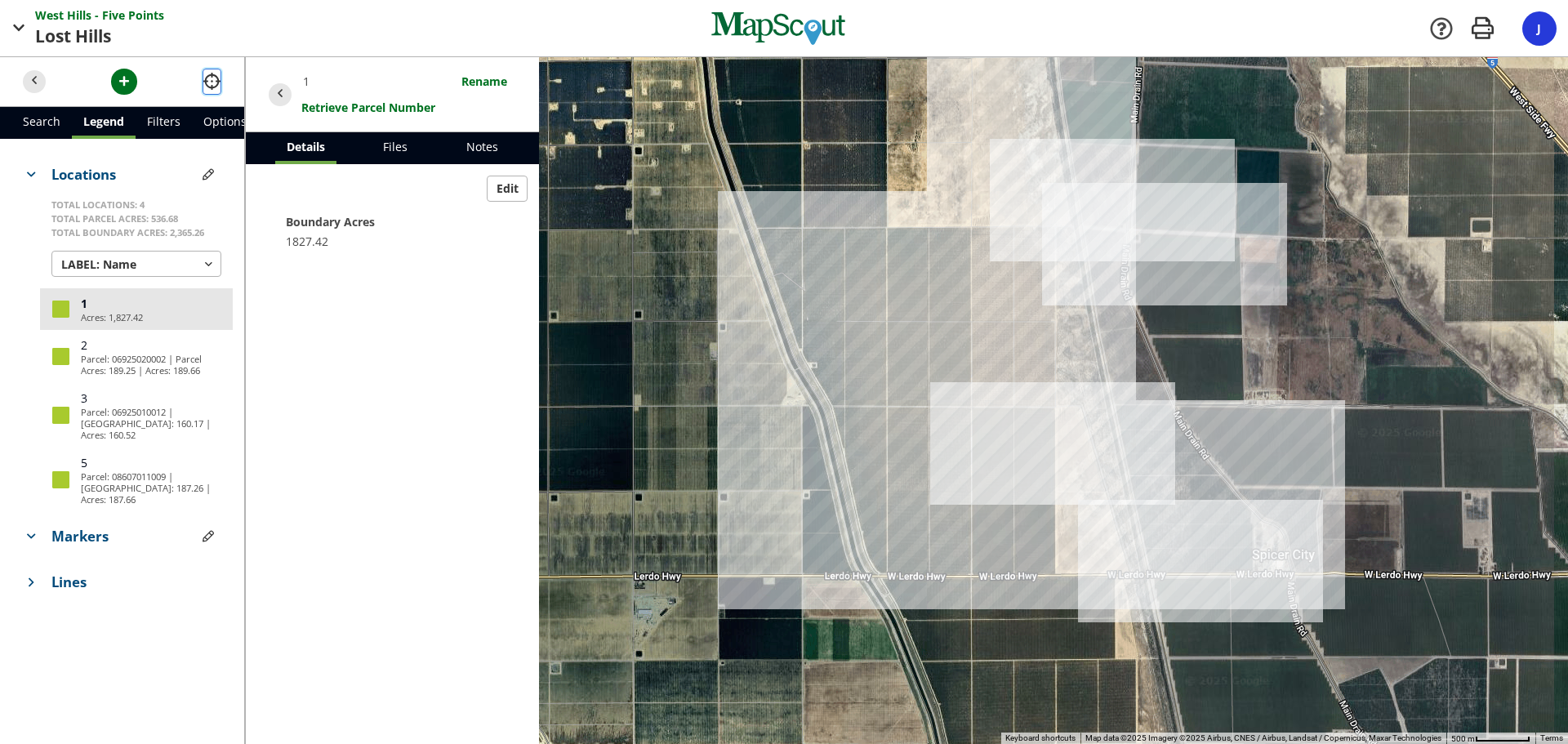
click at [215, 89] on span "button" at bounding box center [212, 81] width 17 height 17
